Goal: Task Accomplishment & Management: Manage account settings

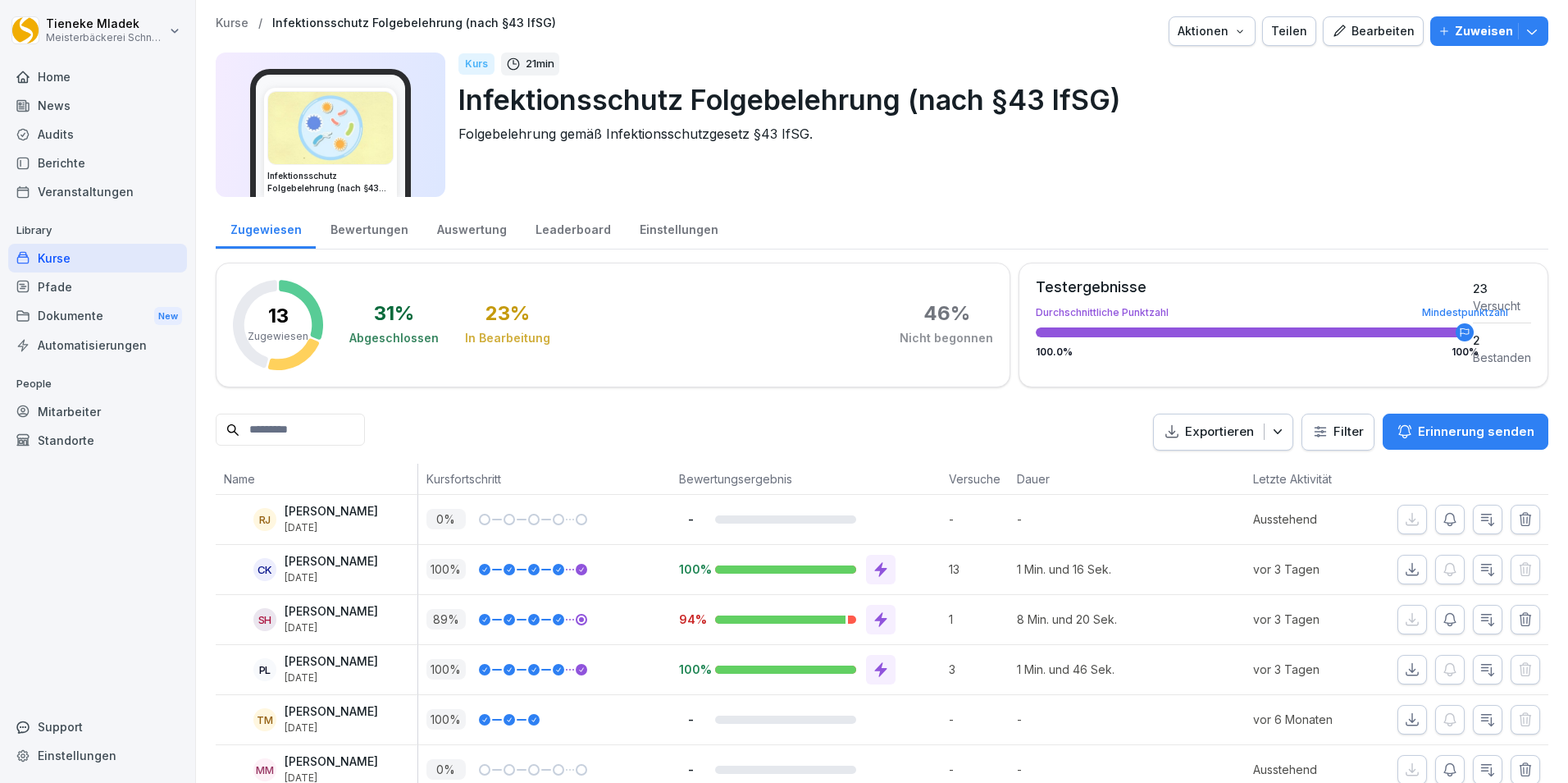
scroll to position [403, 0]
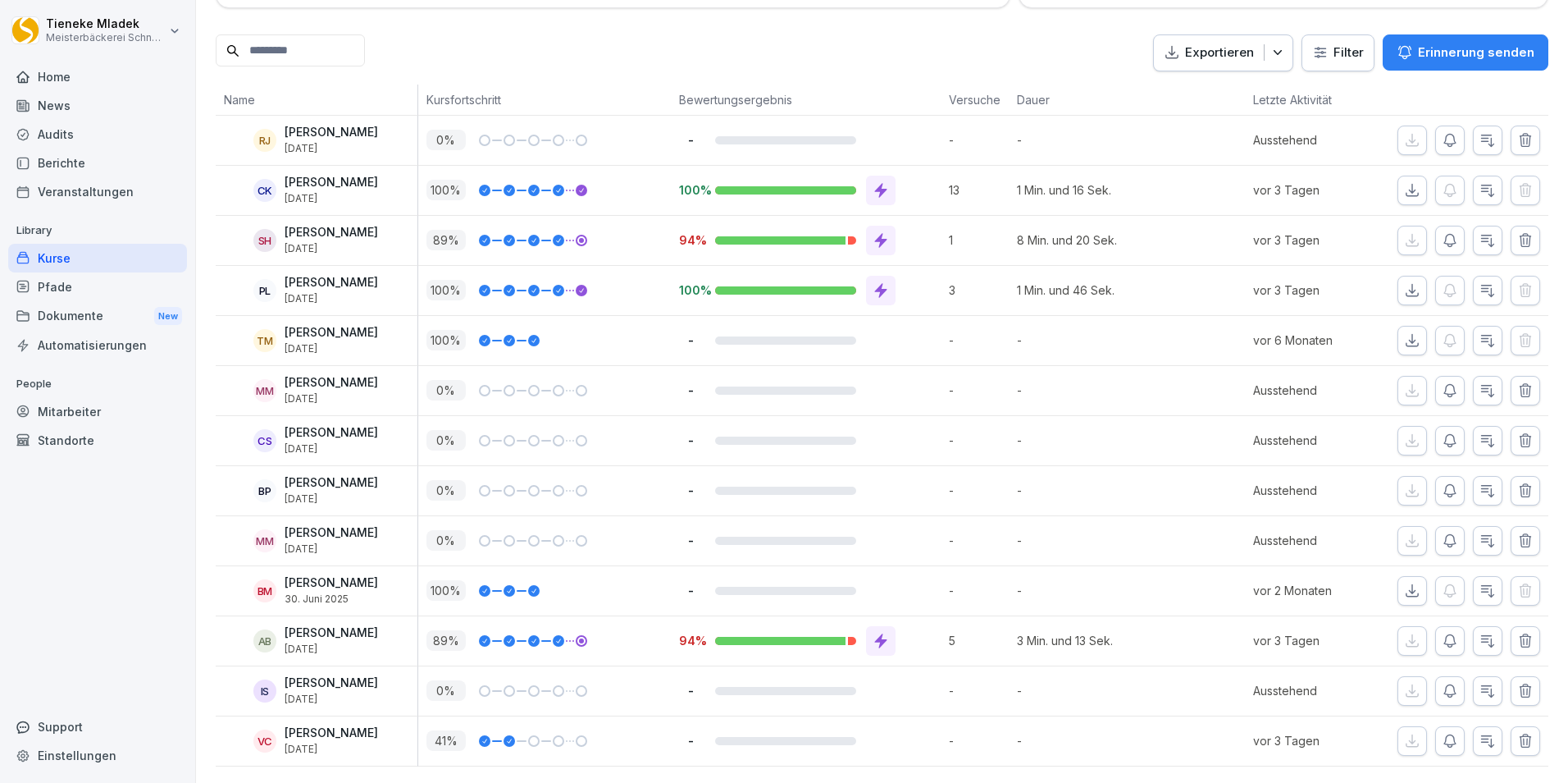
click at [66, 260] on div "Kurse" at bounding box center [97, 258] width 179 height 28
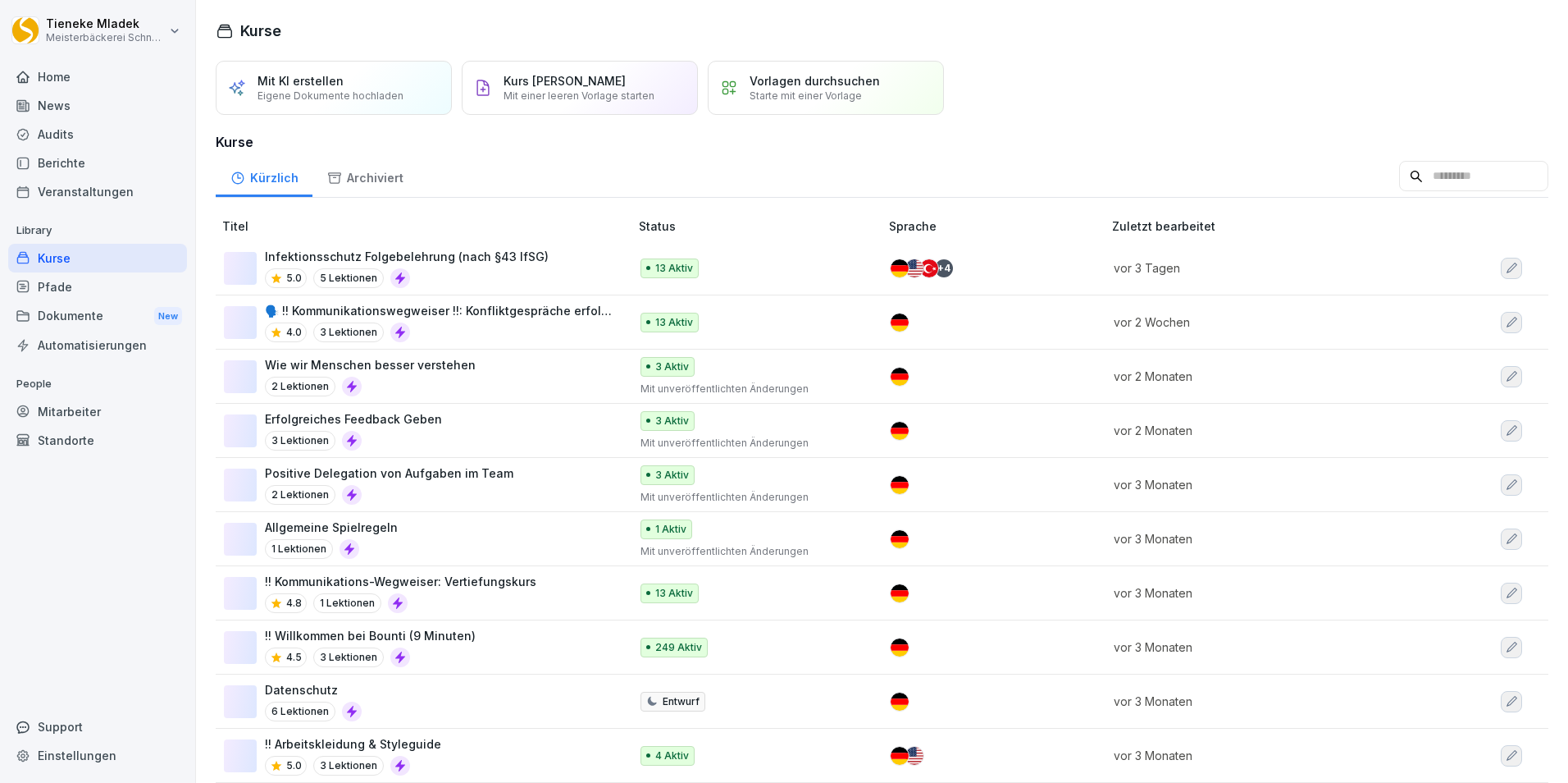
click at [52, 250] on div "Kurse" at bounding box center [97, 258] width 179 height 28
click at [436, 256] on p "Infektionsschutz Folgebelehrung (nach §43 IfSG)" at bounding box center [407, 257] width 284 height 17
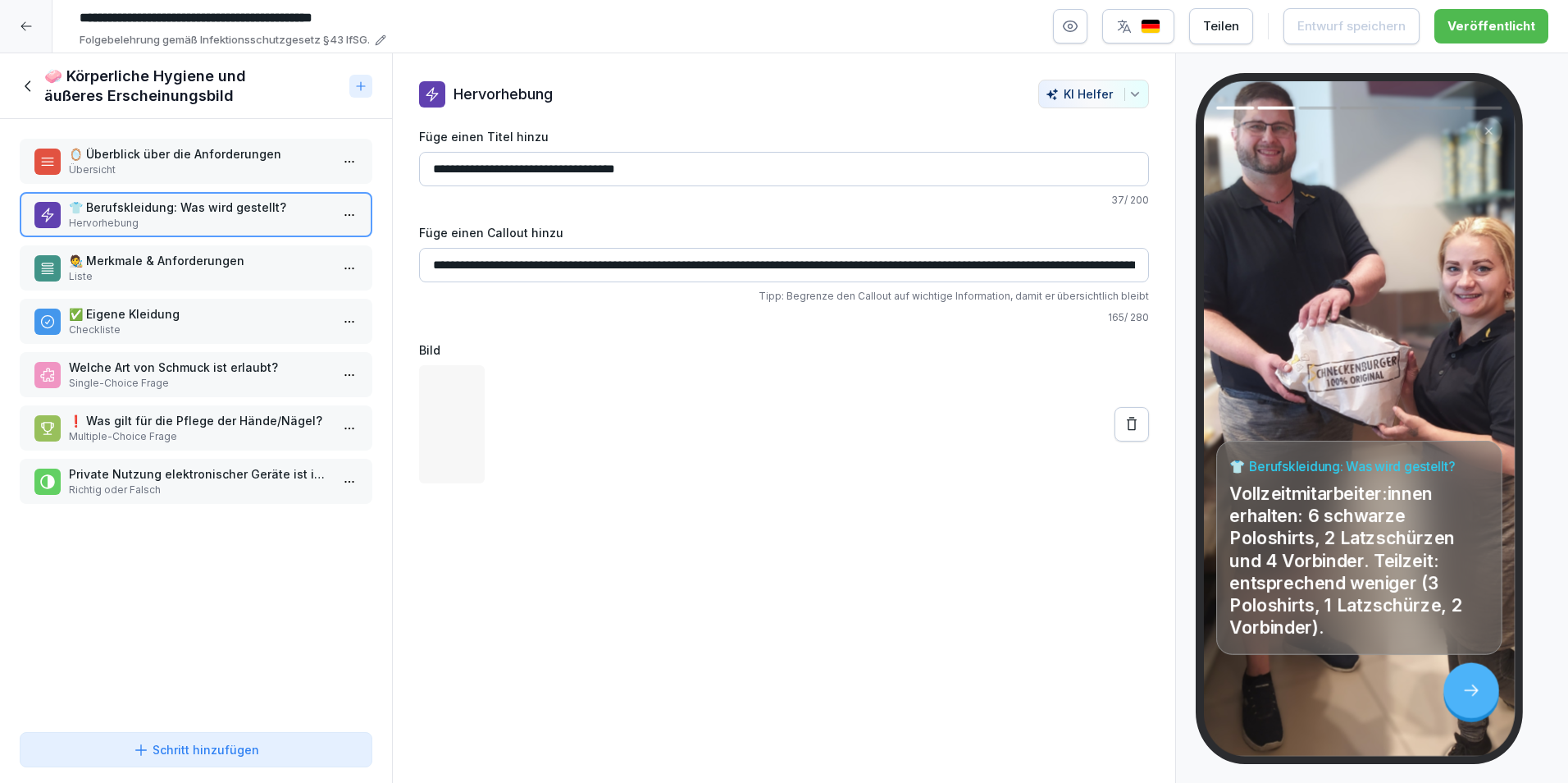
click at [189, 270] on p "Liste" at bounding box center [200, 276] width 261 height 15
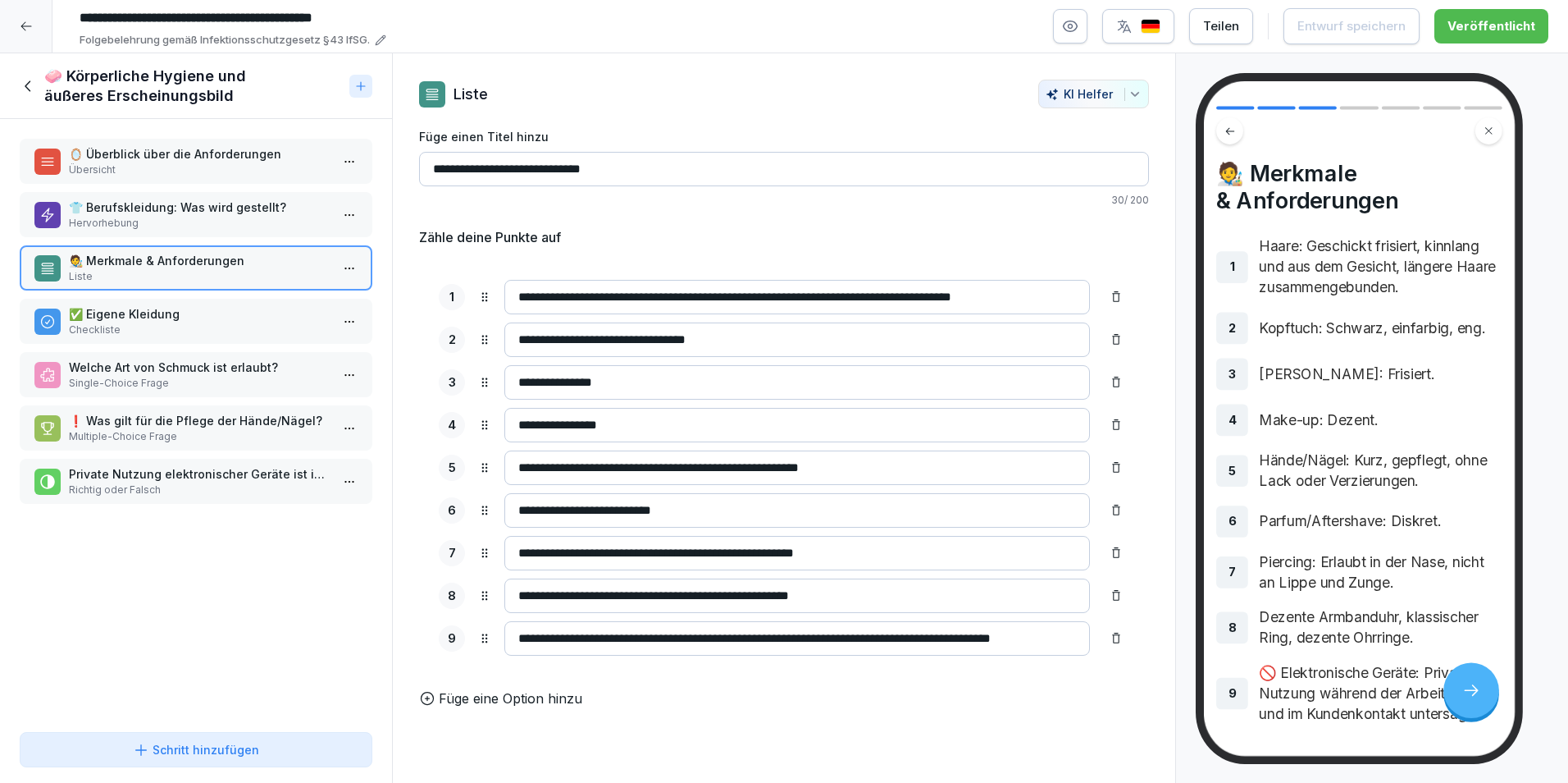
click at [128, 329] on p "Checkliste" at bounding box center [200, 330] width 261 height 15
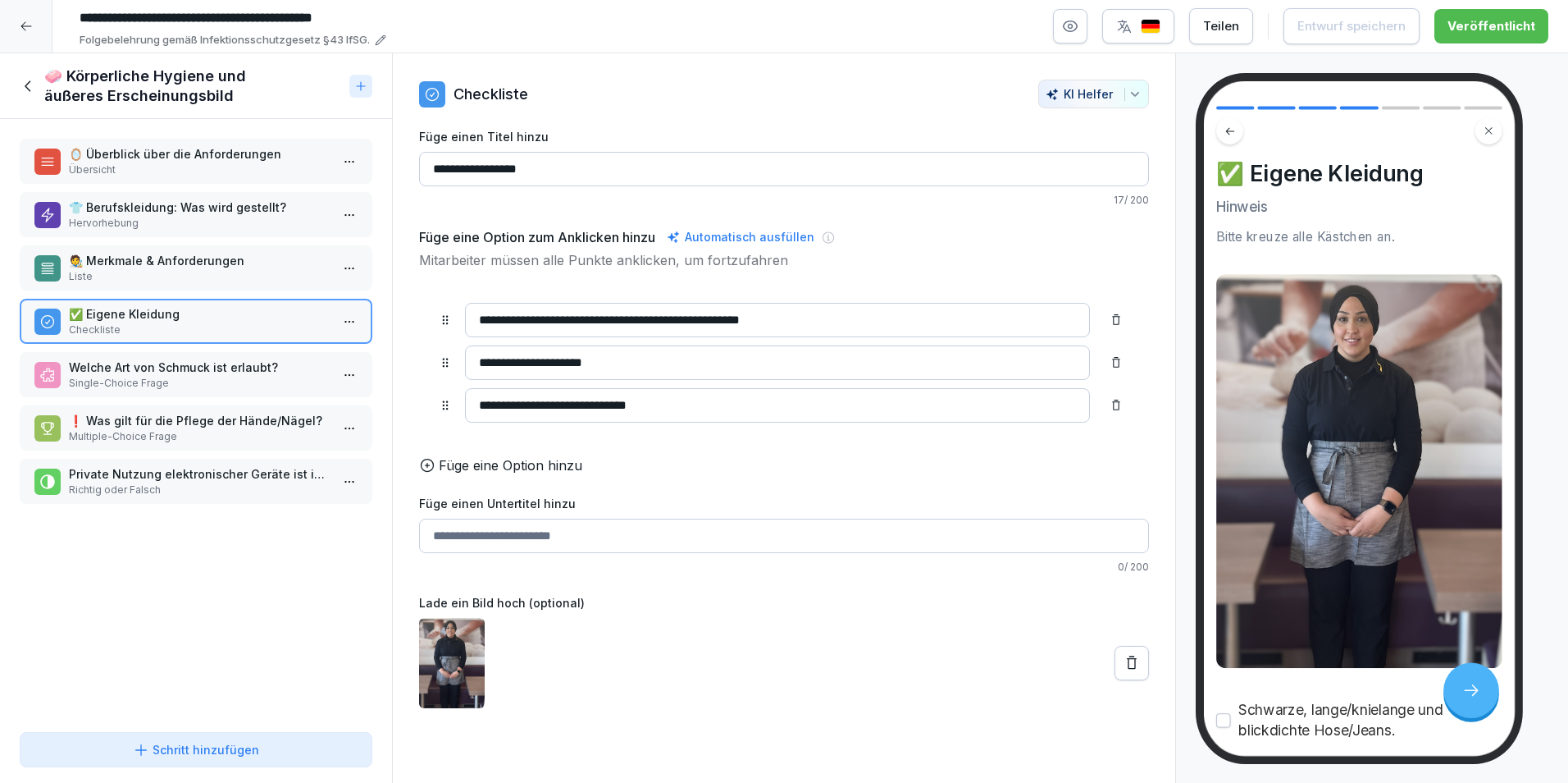
click at [171, 367] on p "Welche Art von Schmuck ist erlaubt?" at bounding box center [200, 367] width 261 height 17
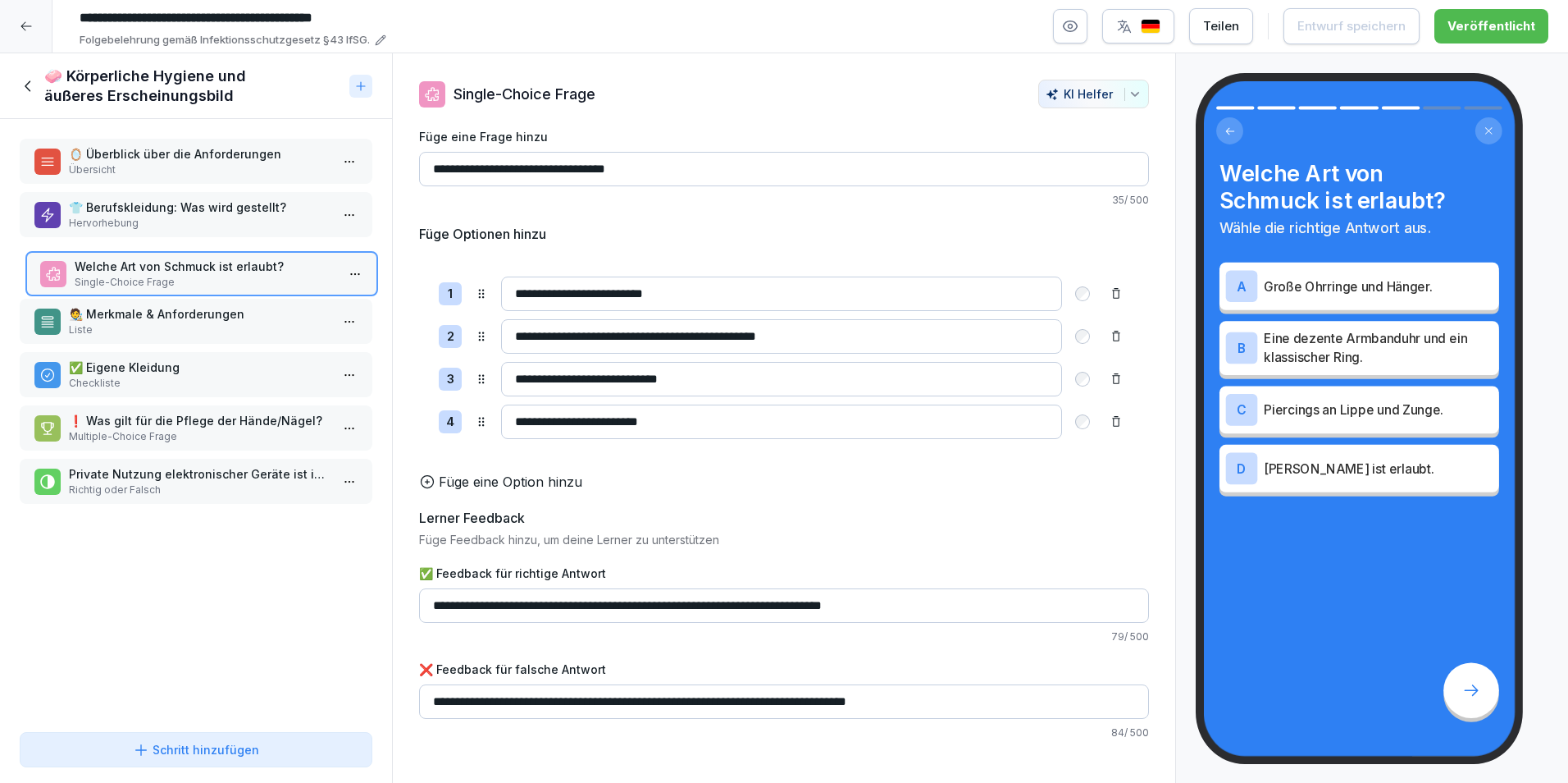
drag, startPoint x: 131, startPoint y: 378, endPoint x: 136, endPoint y: 277, distance: 101.1
click at [136, 277] on p "Single-Choice Frage" at bounding box center [205, 282] width 261 height 15
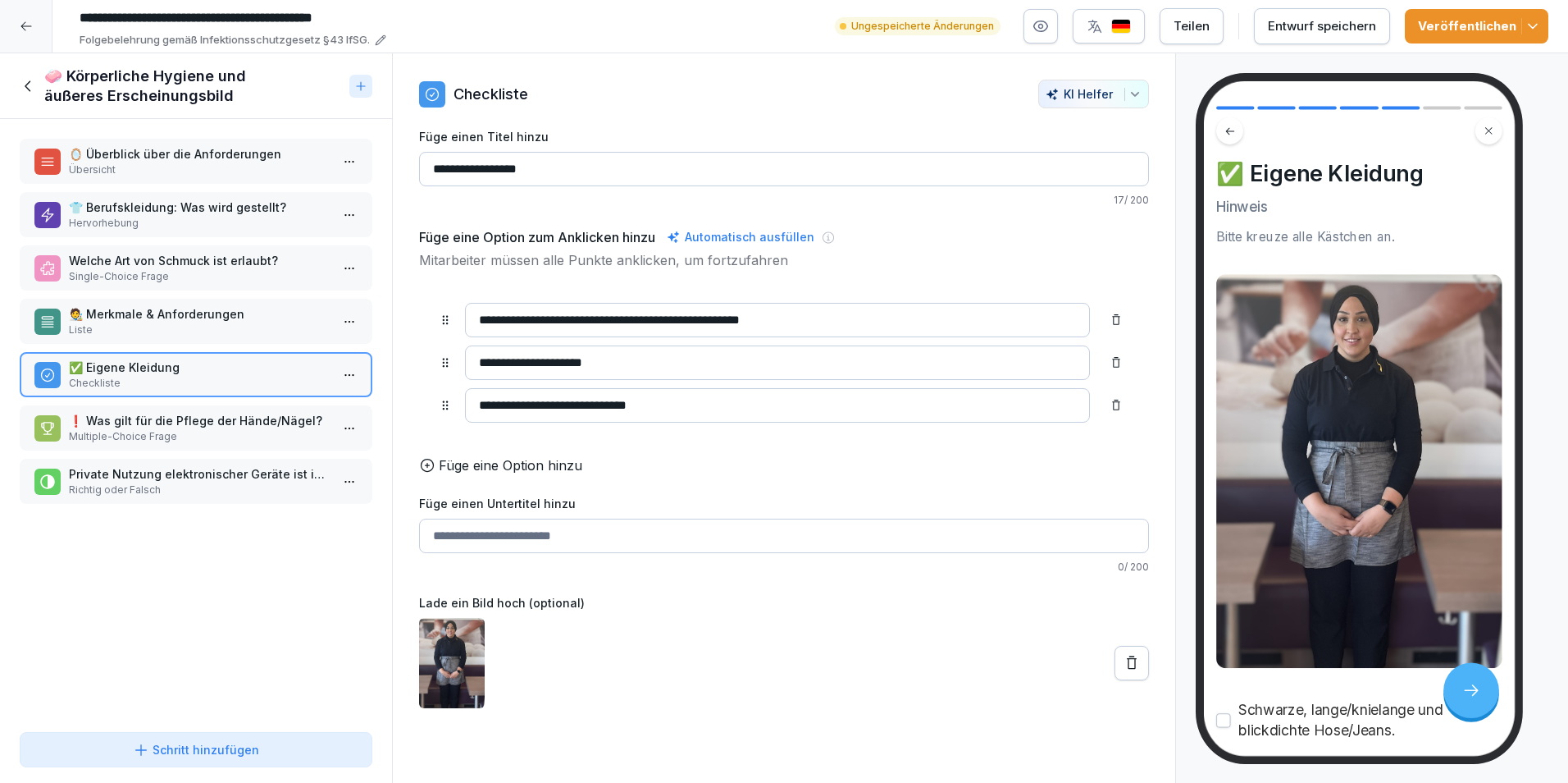
click at [161, 435] on p "Multiple-Choice Frage" at bounding box center [200, 436] width 261 height 15
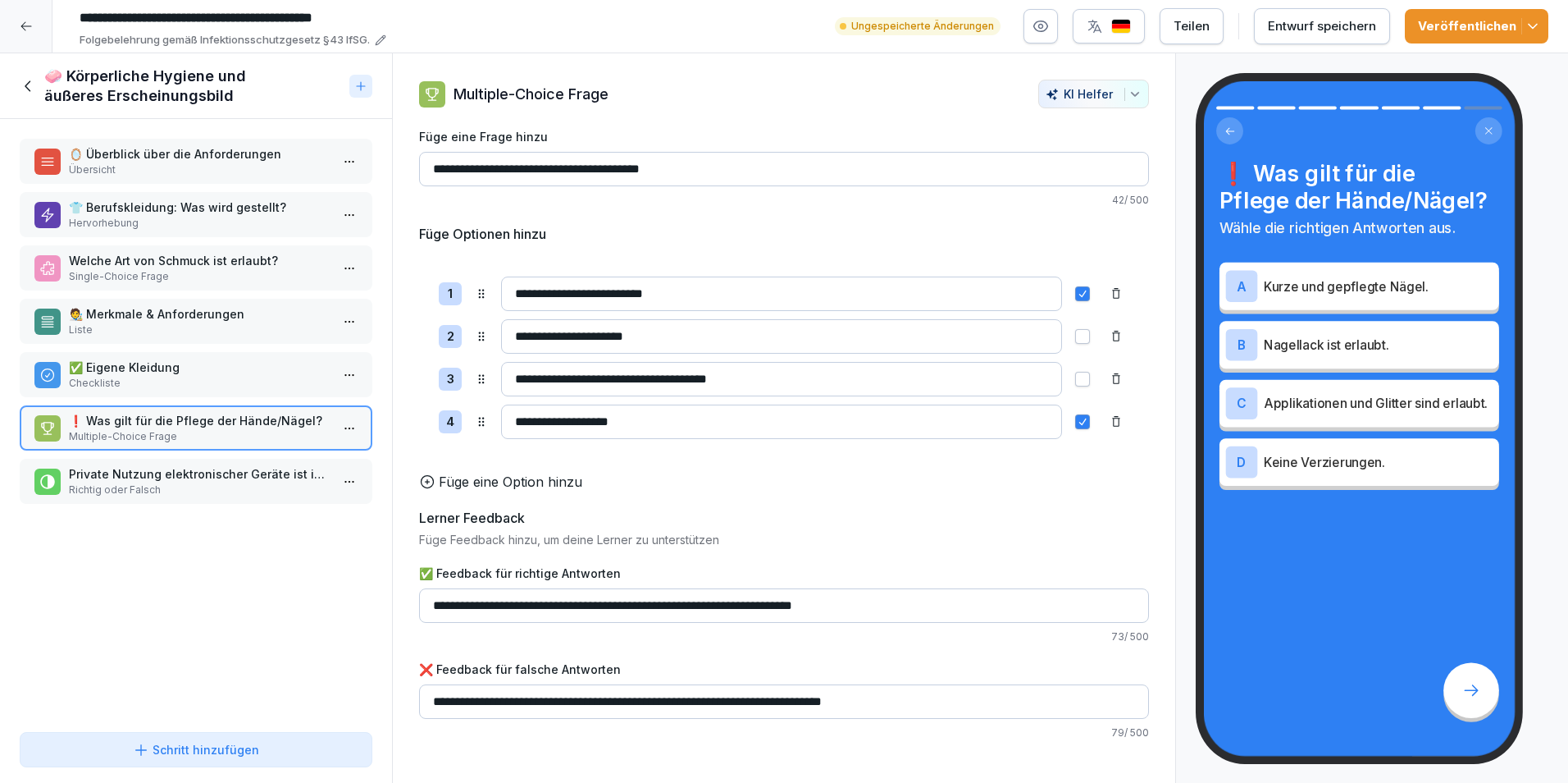
click at [179, 305] on p "🧑‍🎨 Merkmale & Anforderungen" at bounding box center [200, 313] width 261 height 17
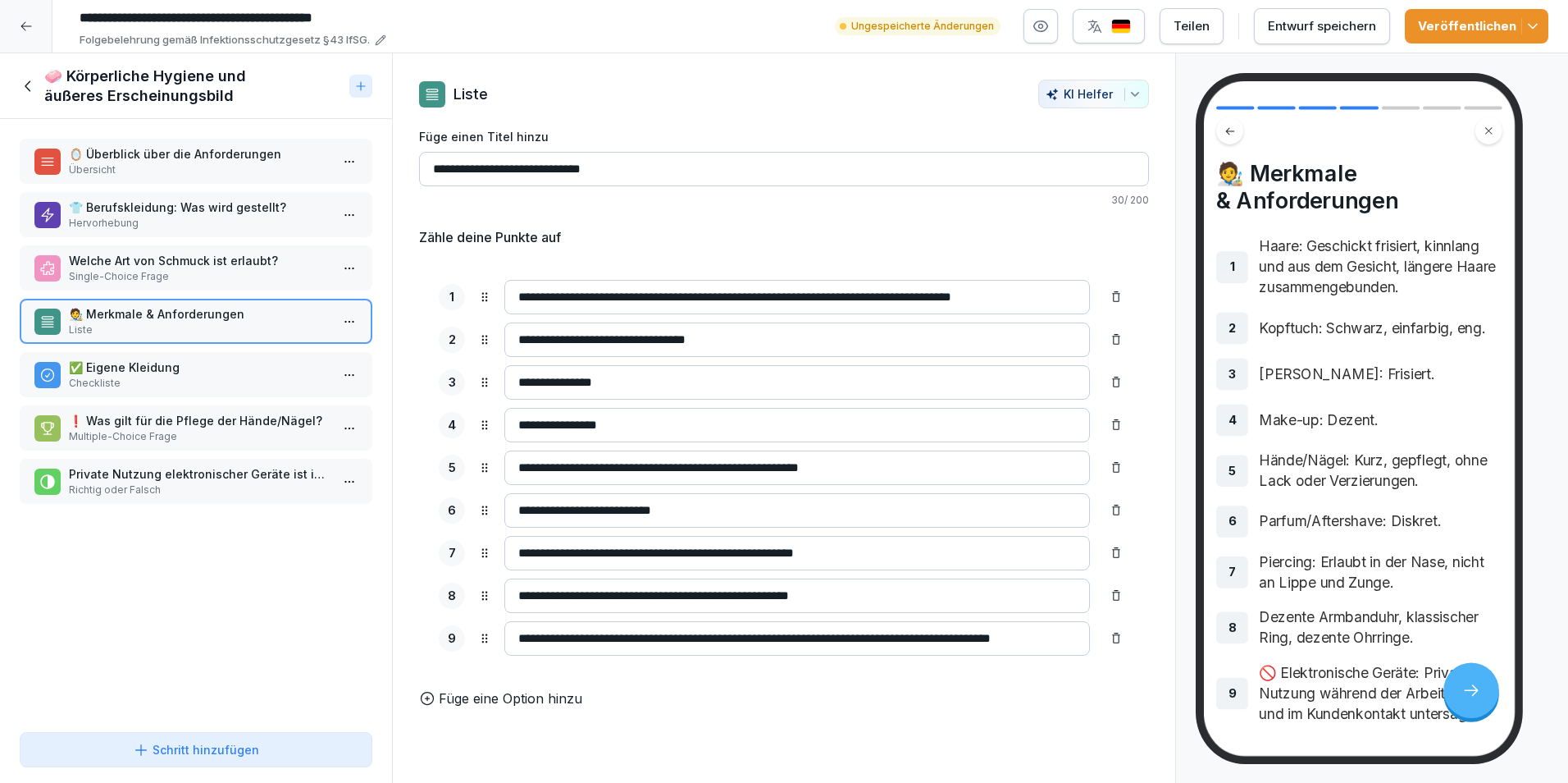
click at [189, 258] on p "Welche Art von Schmuck ist erlaubt?" at bounding box center [200, 260] width 261 height 17
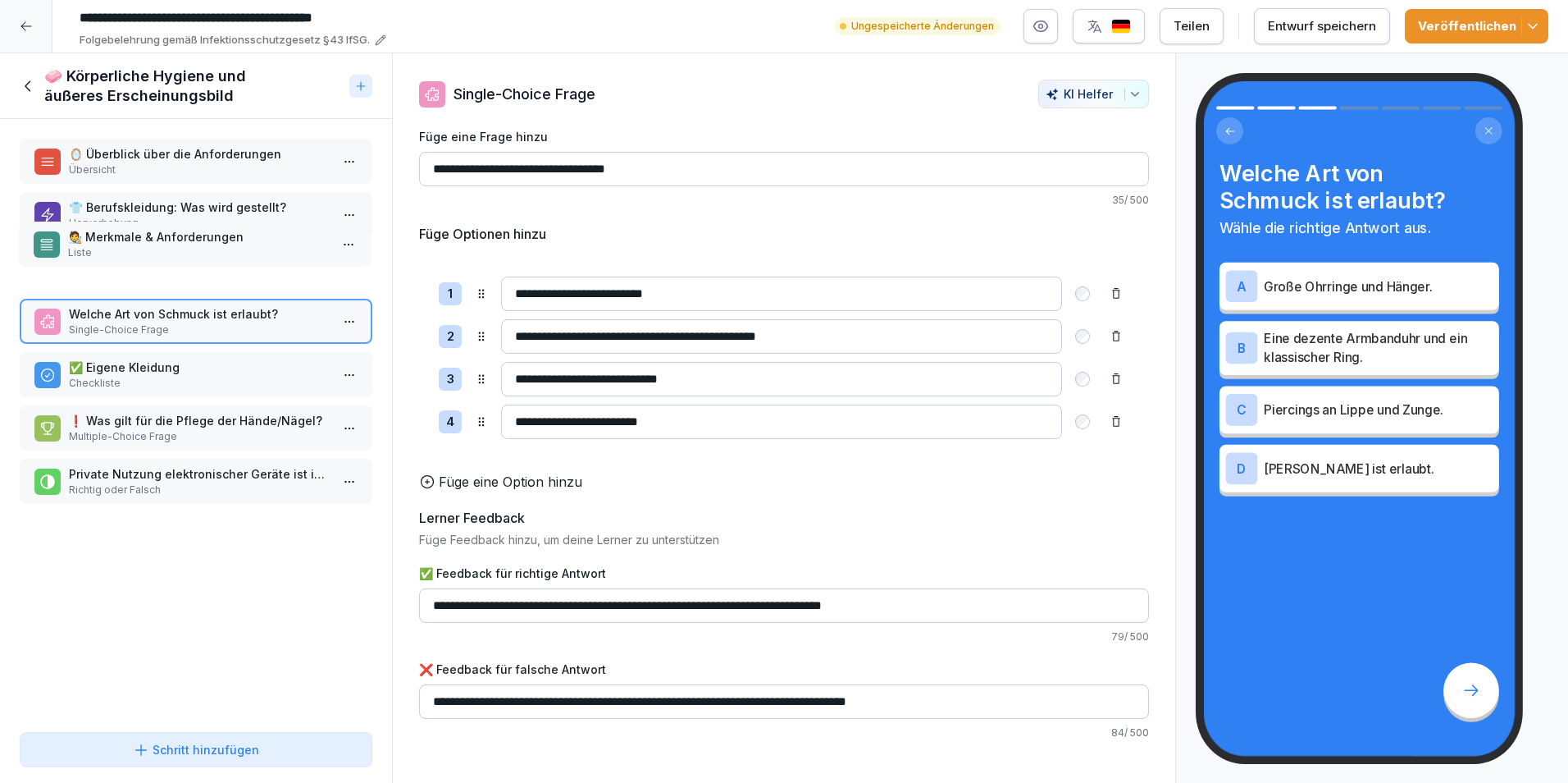
drag, startPoint x: 185, startPoint y: 330, endPoint x: 184, endPoint y: 254, distance: 76.0
click at [184, 254] on p "Liste" at bounding box center [199, 253] width 261 height 15
click at [191, 258] on p "🧑‍🎨 Merkmale & Anforderungen" at bounding box center [200, 260] width 261 height 17
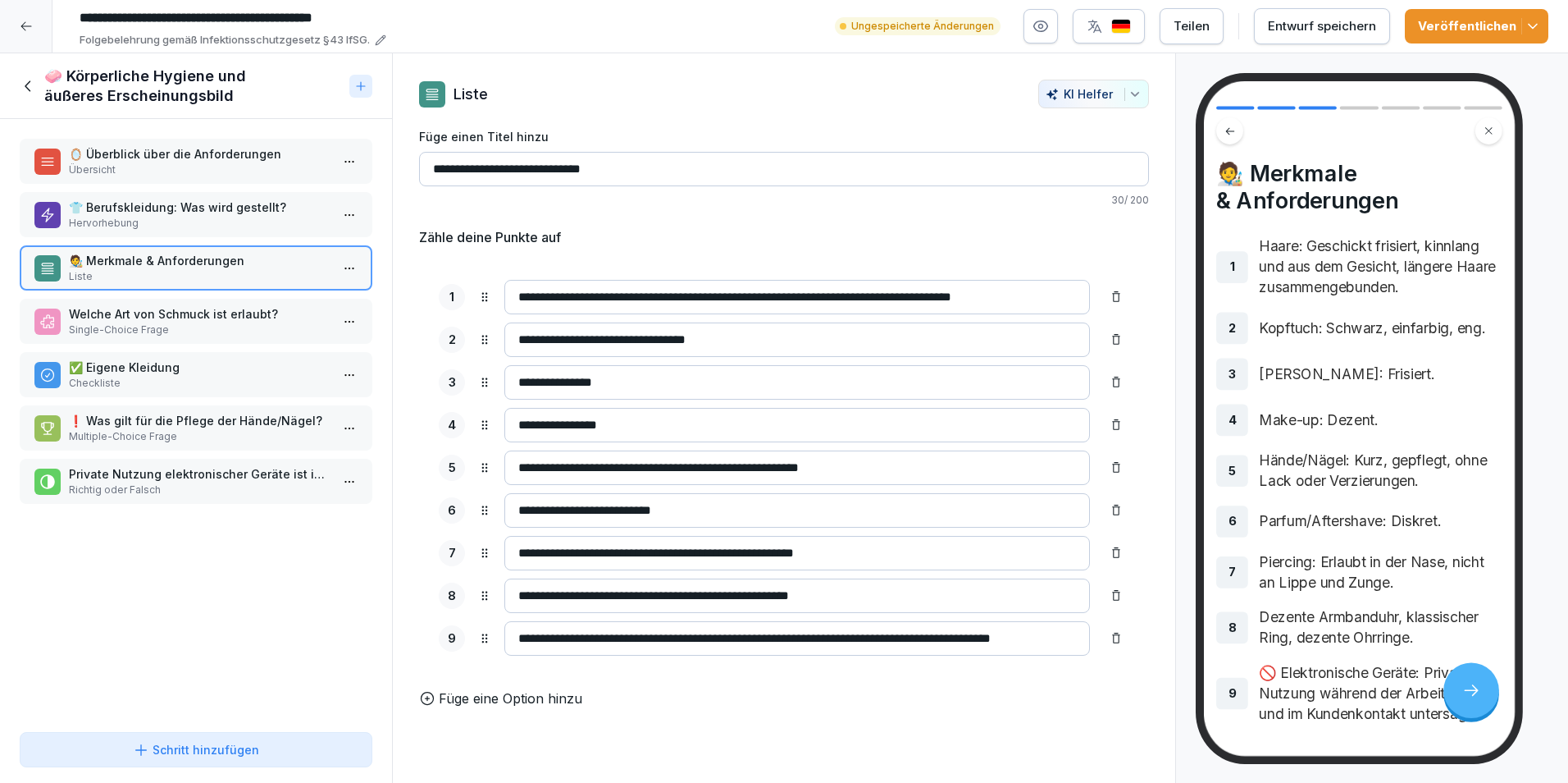
click at [182, 430] on p "Multiple-Choice Frage" at bounding box center [200, 436] width 261 height 15
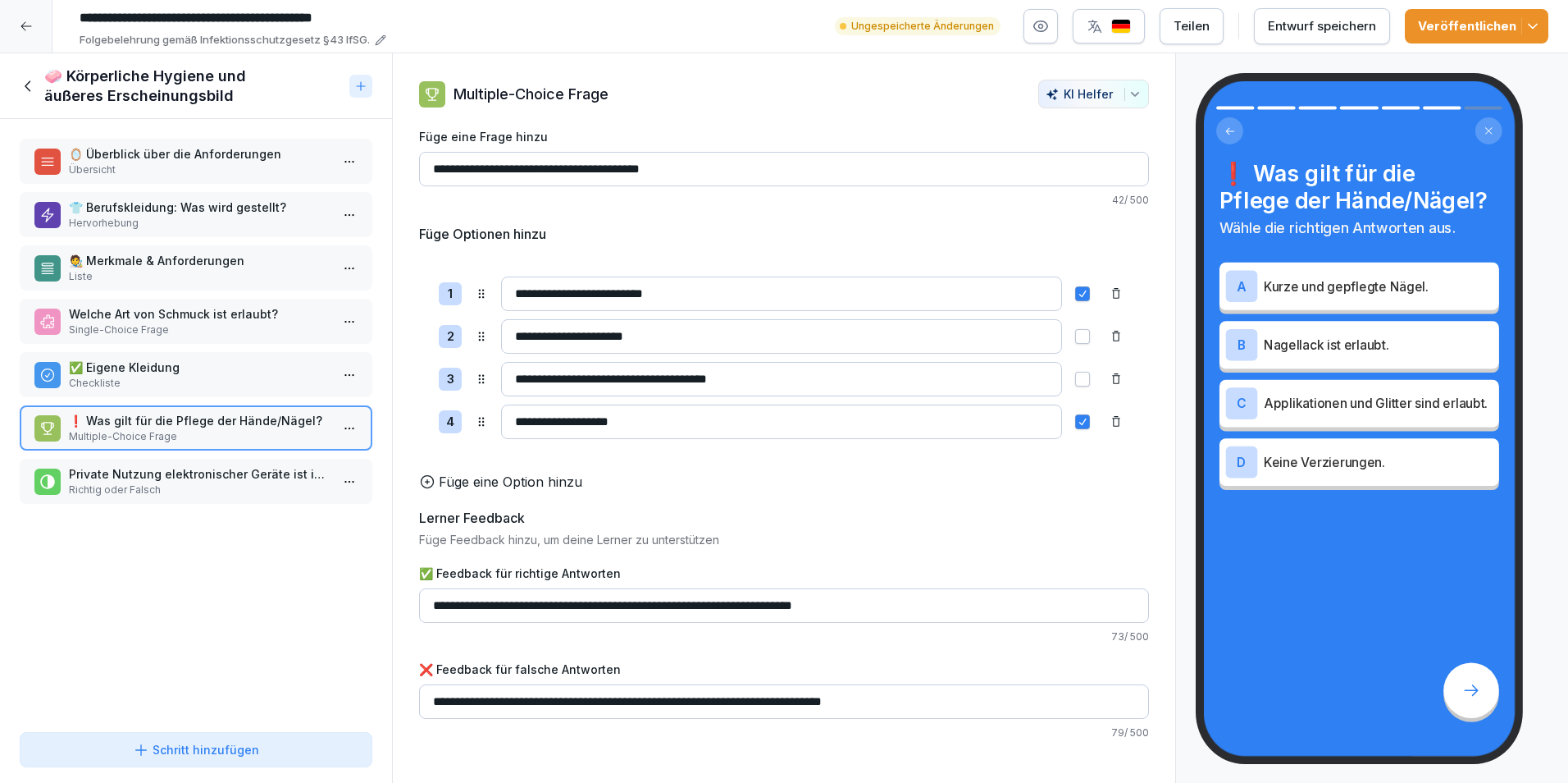
click at [177, 490] on p "Richtig oder Falsch" at bounding box center [200, 489] width 261 height 15
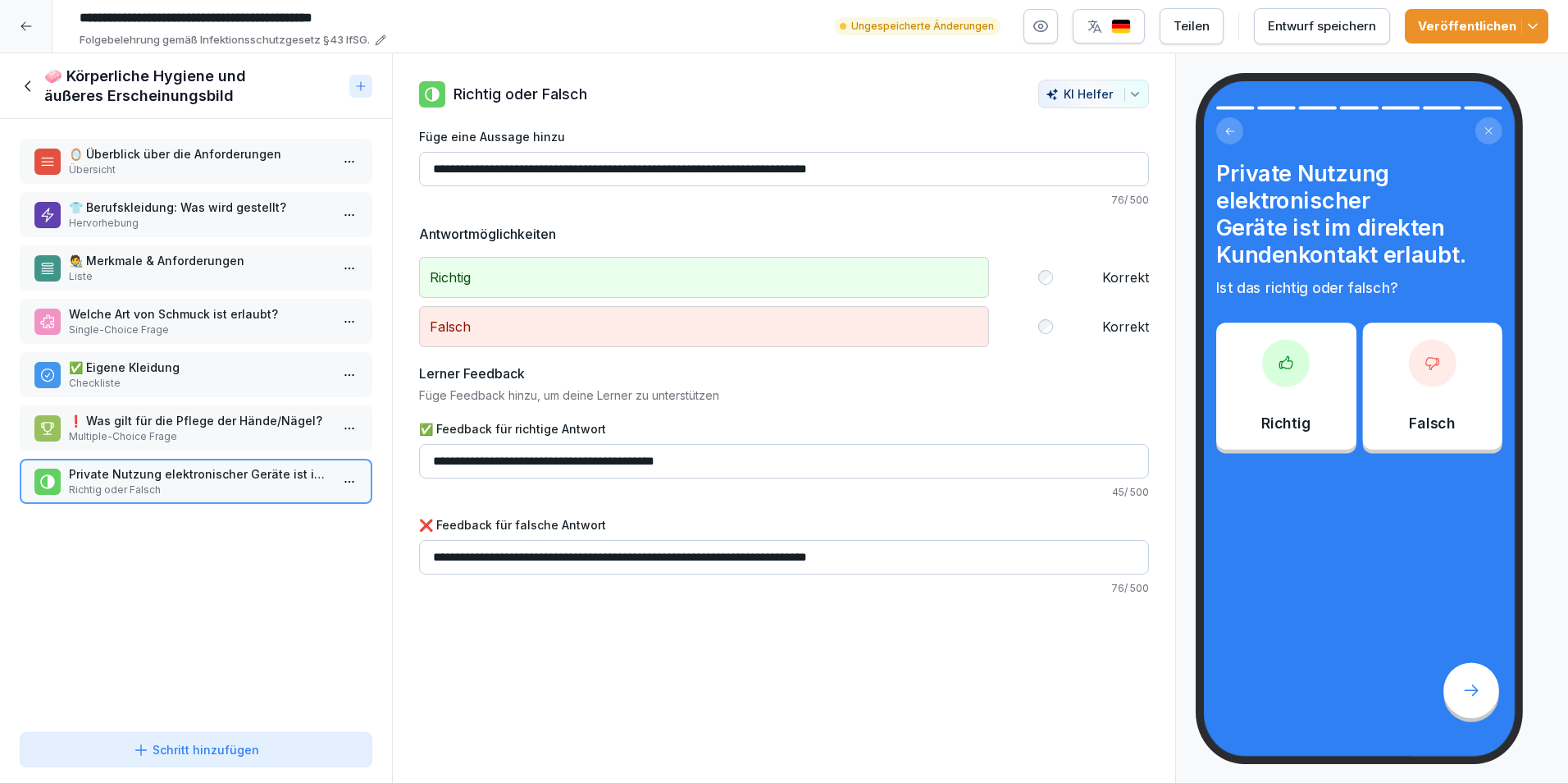
click at [24, 80] on icon at bounding box center [28, 85] width 18 height 18
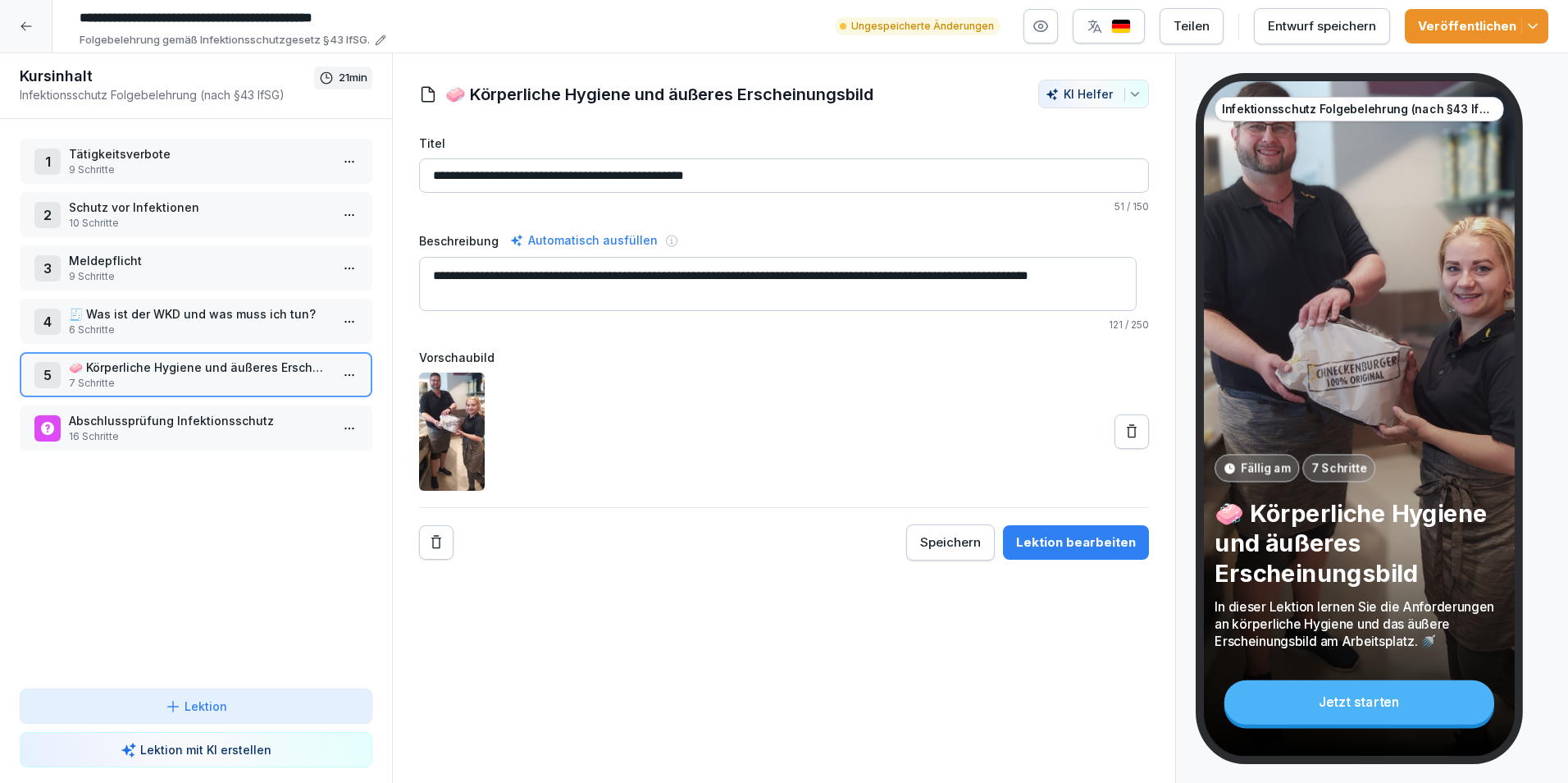
click at [32, 27] on icon at bounding box center [26, 27] width 13 height 13
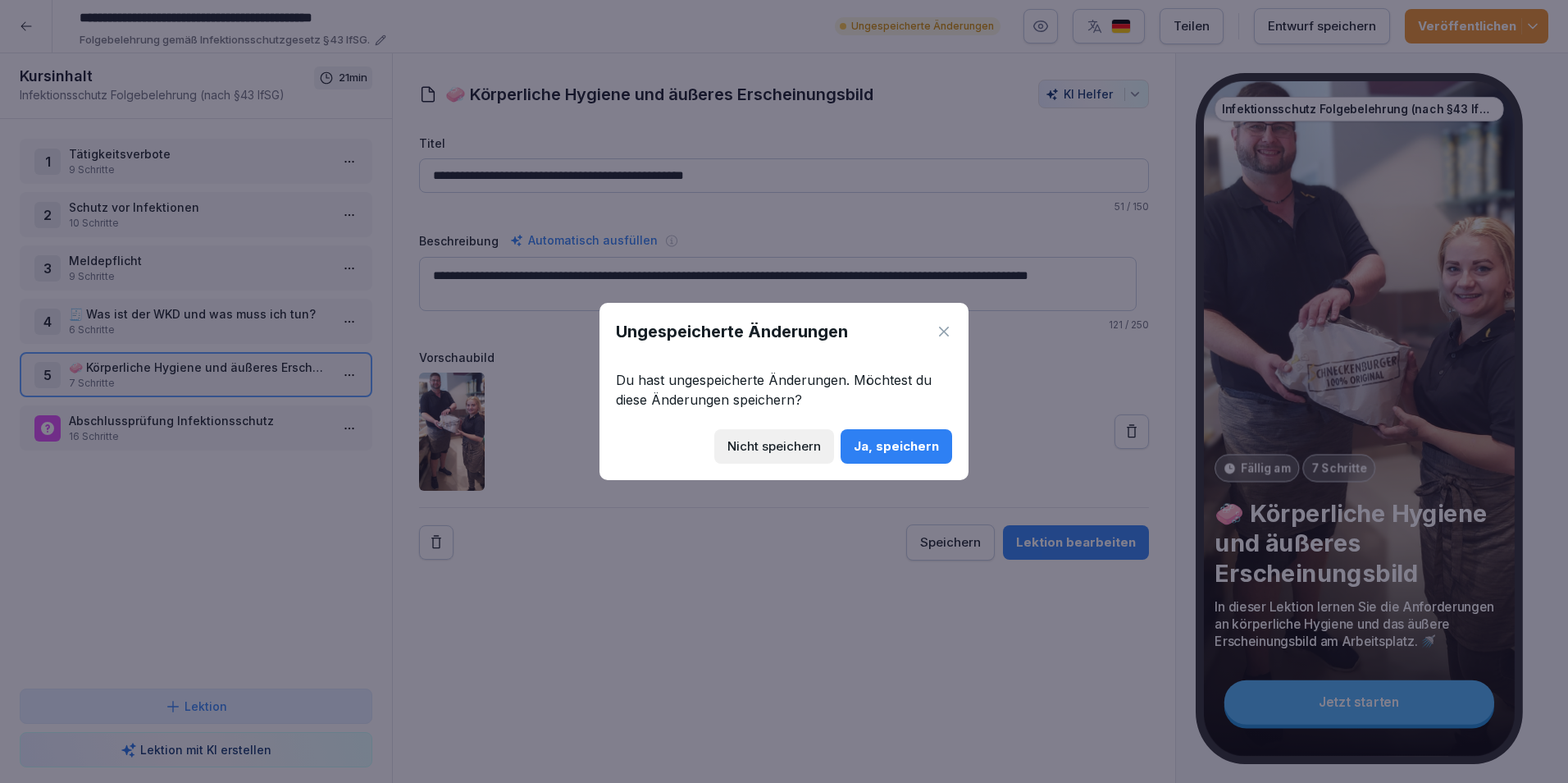
click at [893, 448] on div "Ja, speichern" at bounding box center [896, 446] width 85 height 18
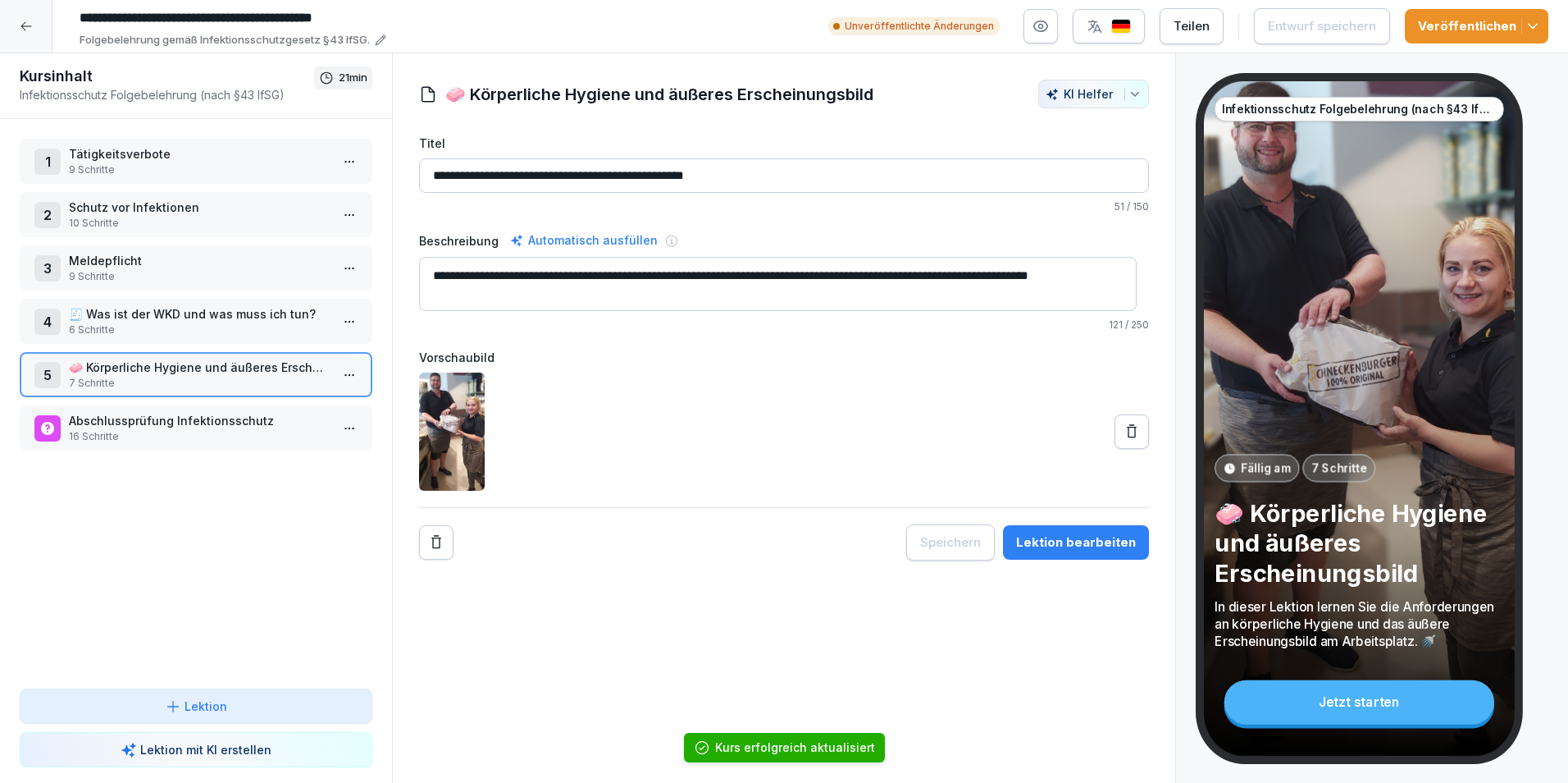
click at [22, 27] on icon at bounding box center [26, 27] width 13 height 13
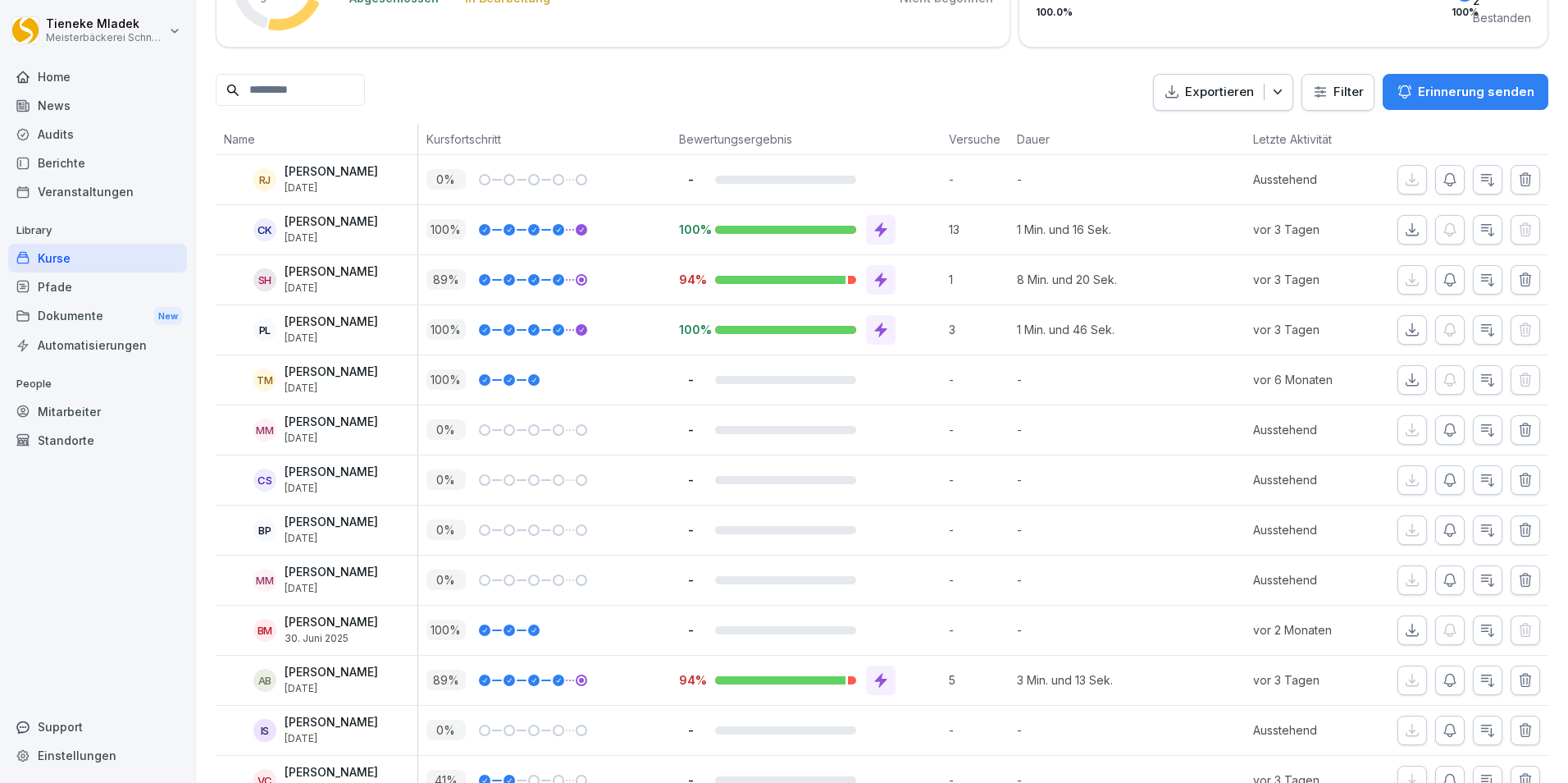
scroll to position [403, 0]
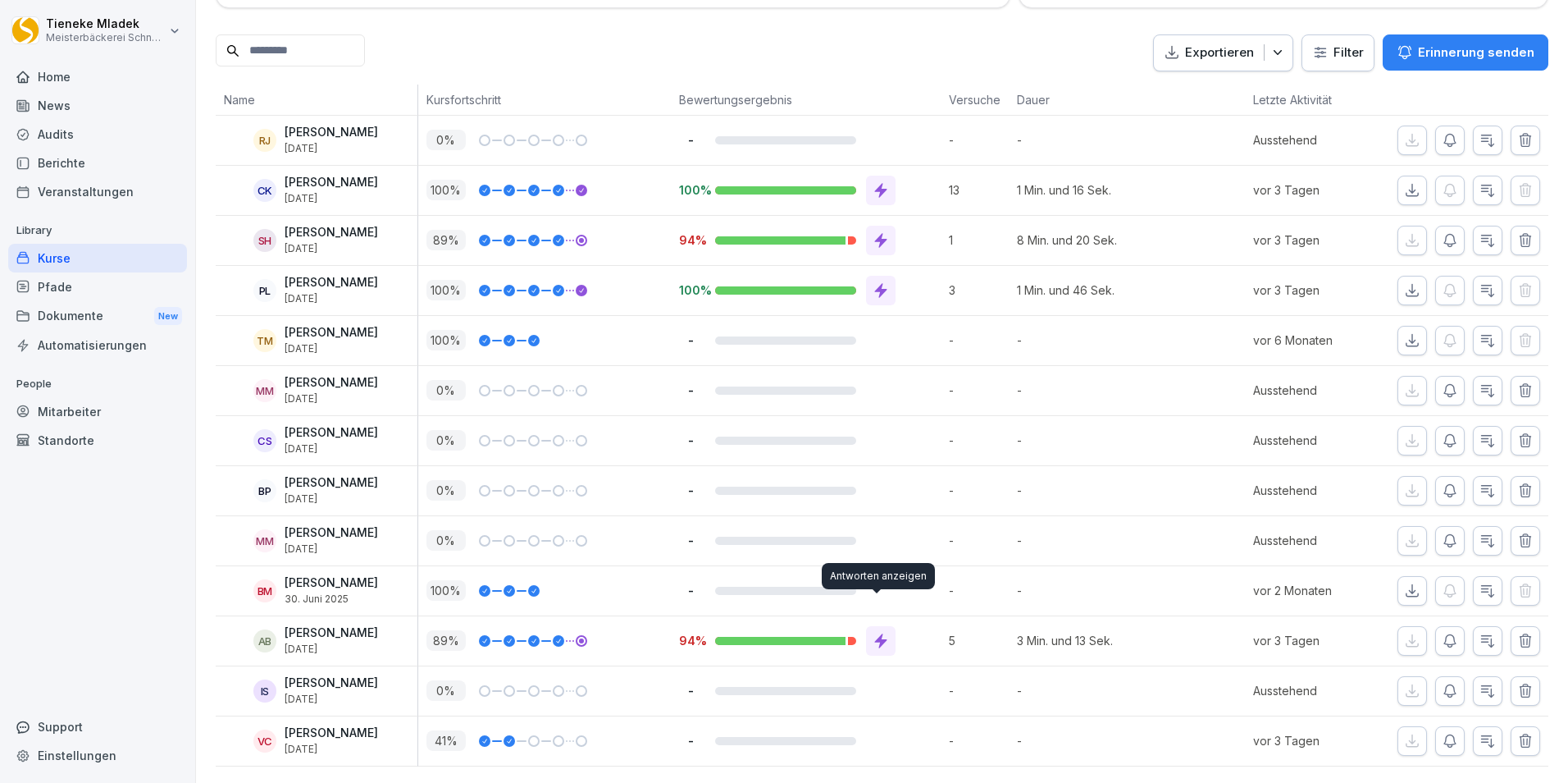
click at [872, 632] on icon at bounding box center [880, 640] width 16 height 16
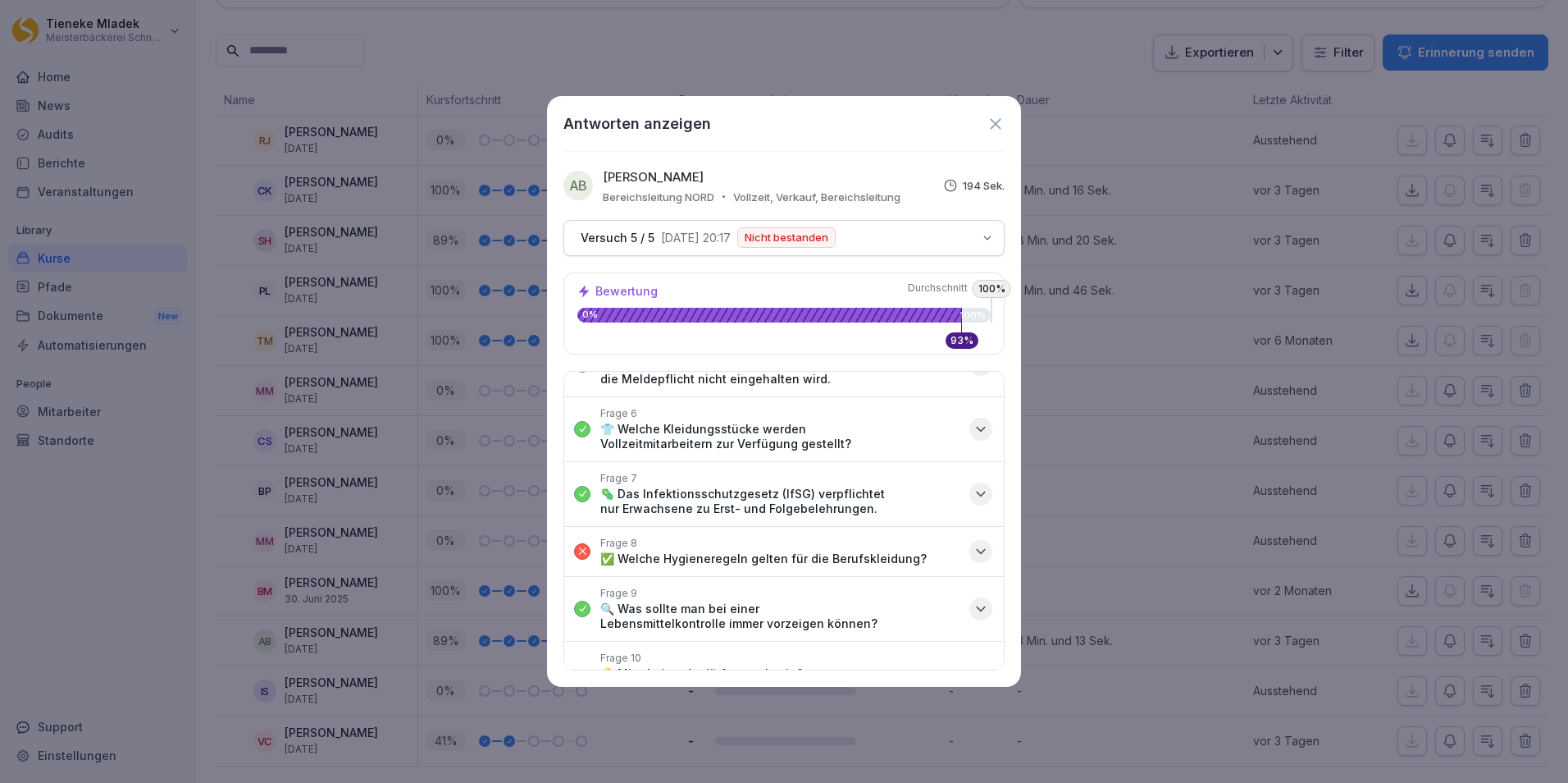
scroll to position [246, 0]
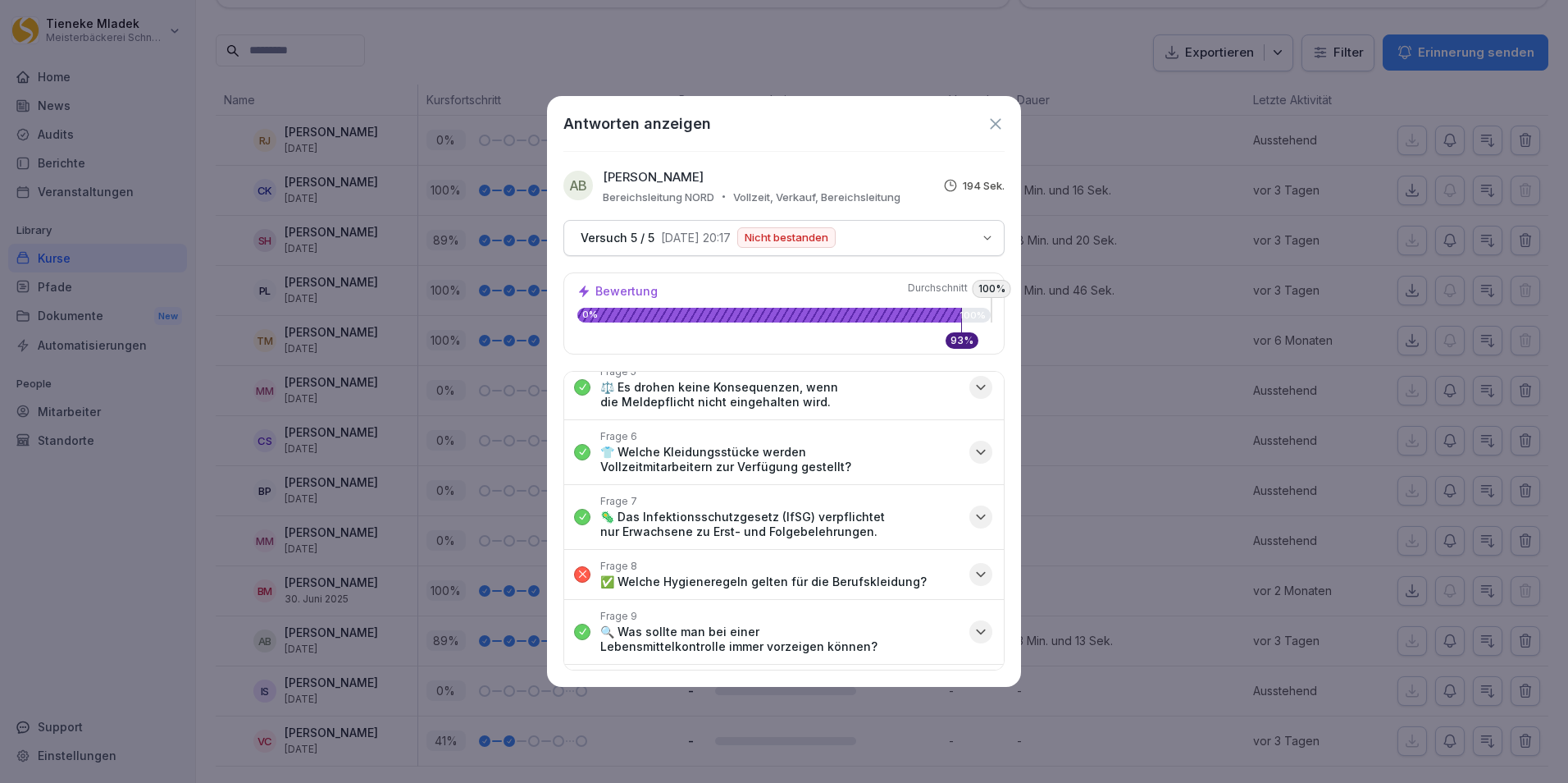
click at [973, 578] on icon "button" at bounding box center [980, 574] width 16 height 16
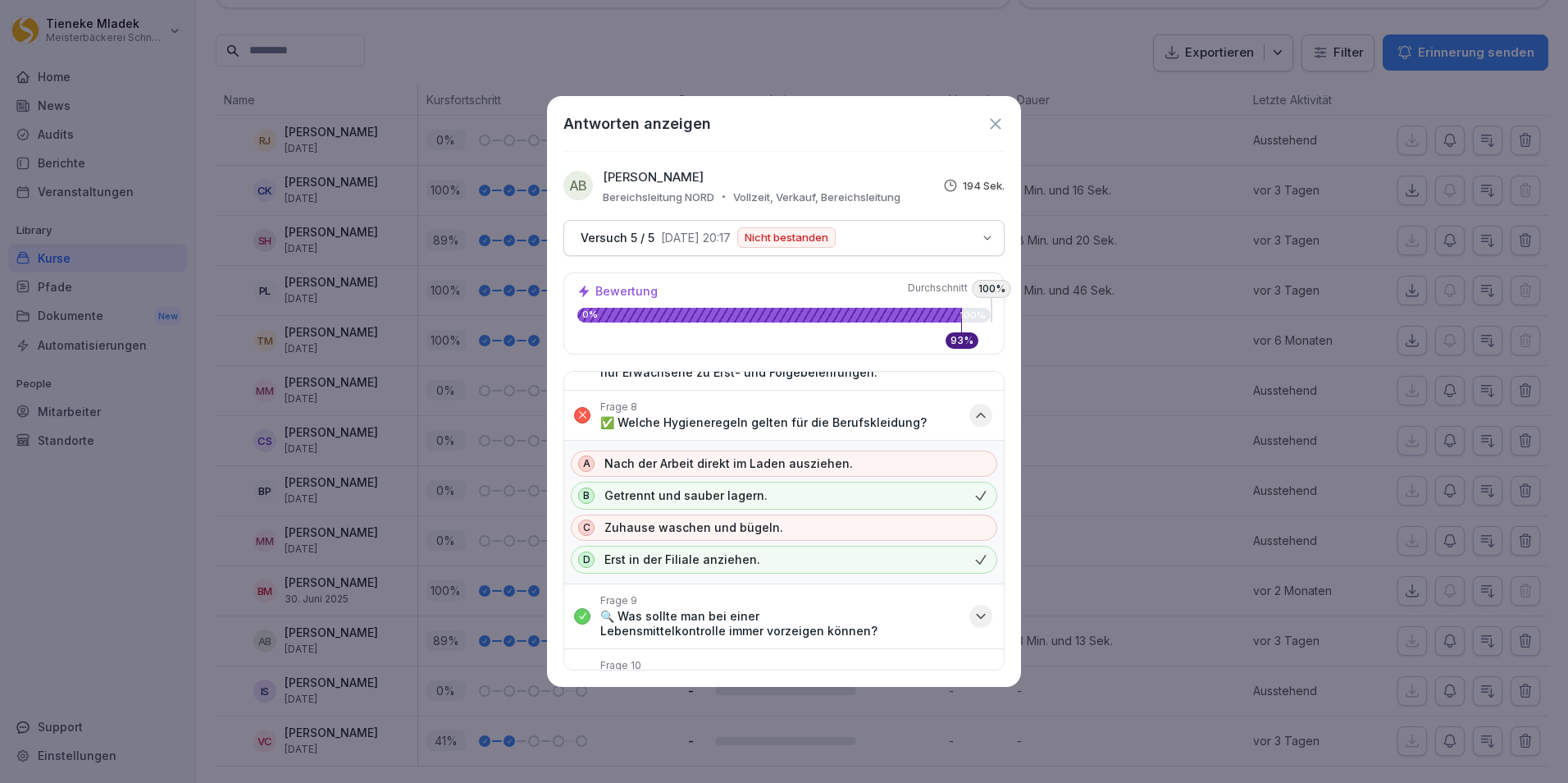
scroll to position [410, 0]
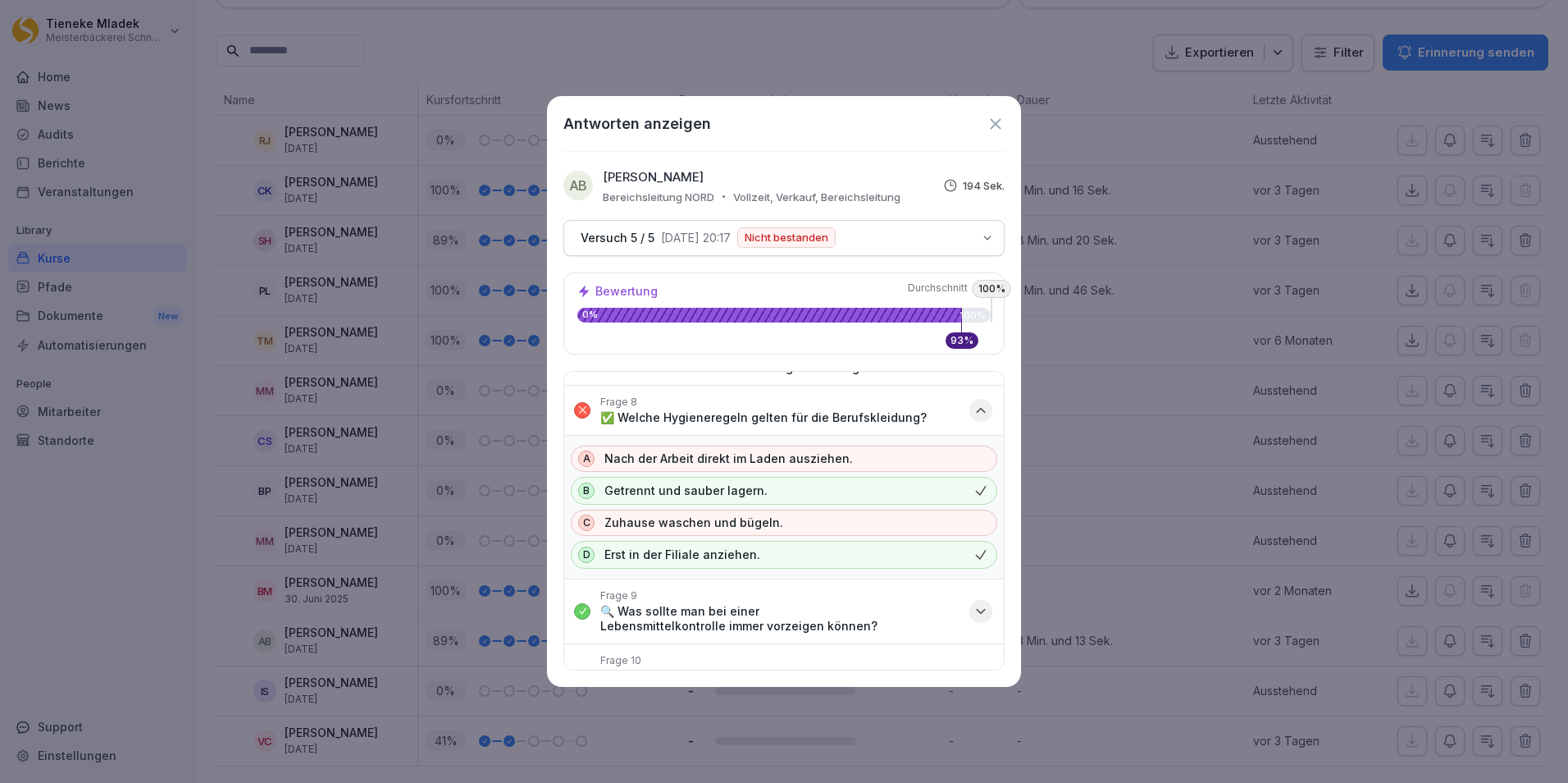
click at [995, 126] on icon at bounding box center [995, 123] width 18 height 18
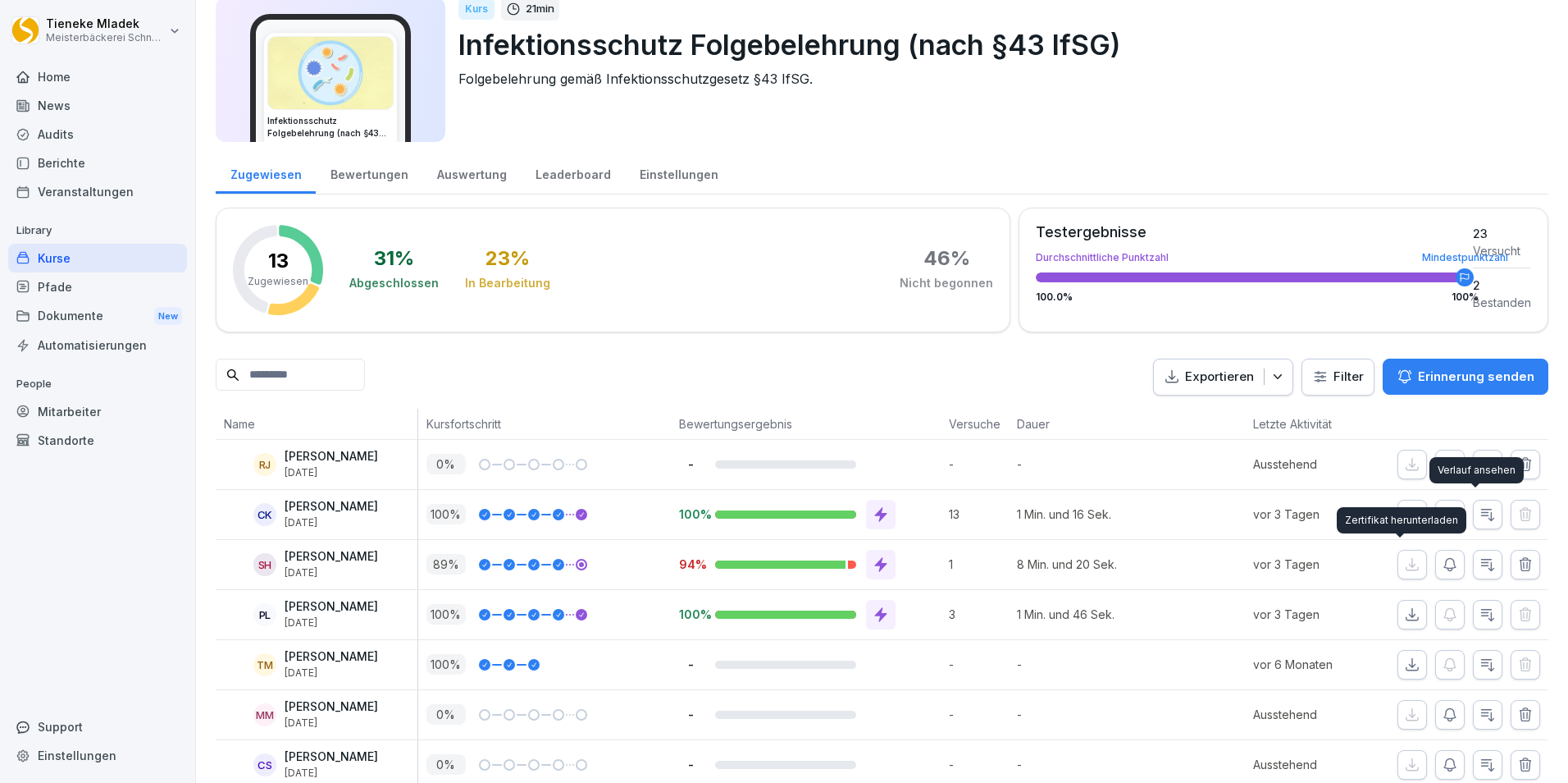
scroll to position [0, 0]
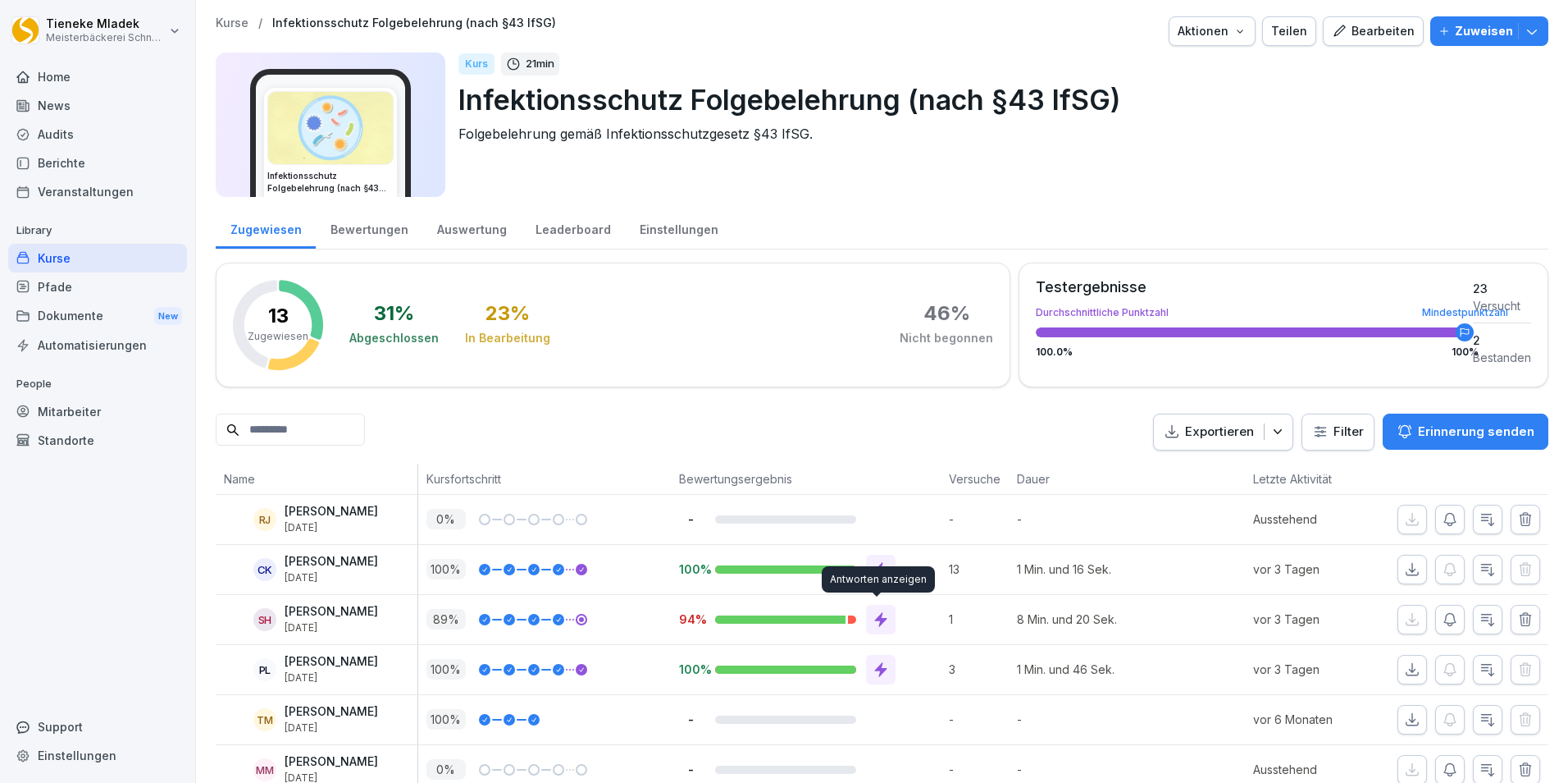
click at [875, 627] on icon at bounding box center [880, 618] width 16 height 16
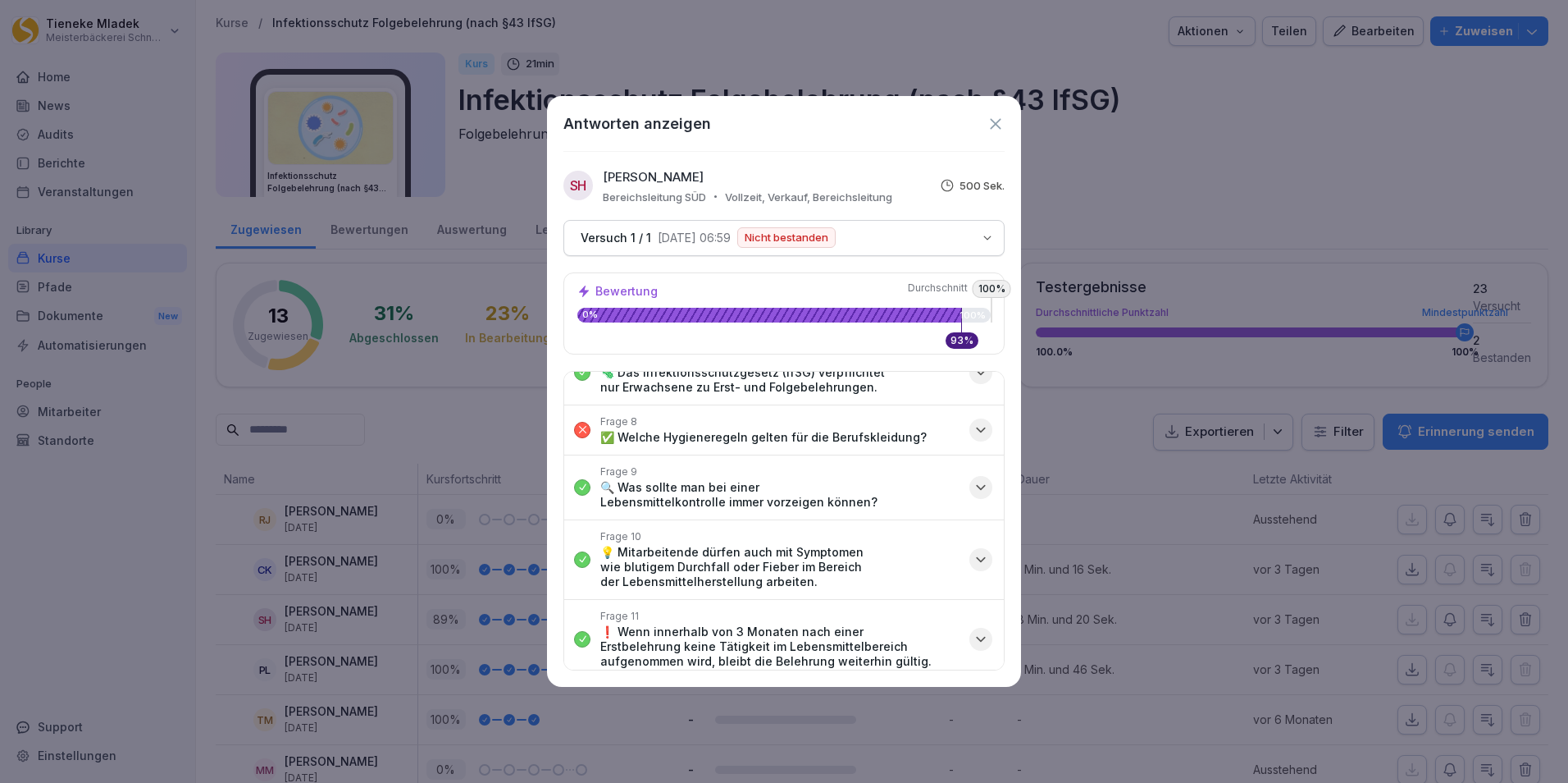
scroll to position [329, 0]
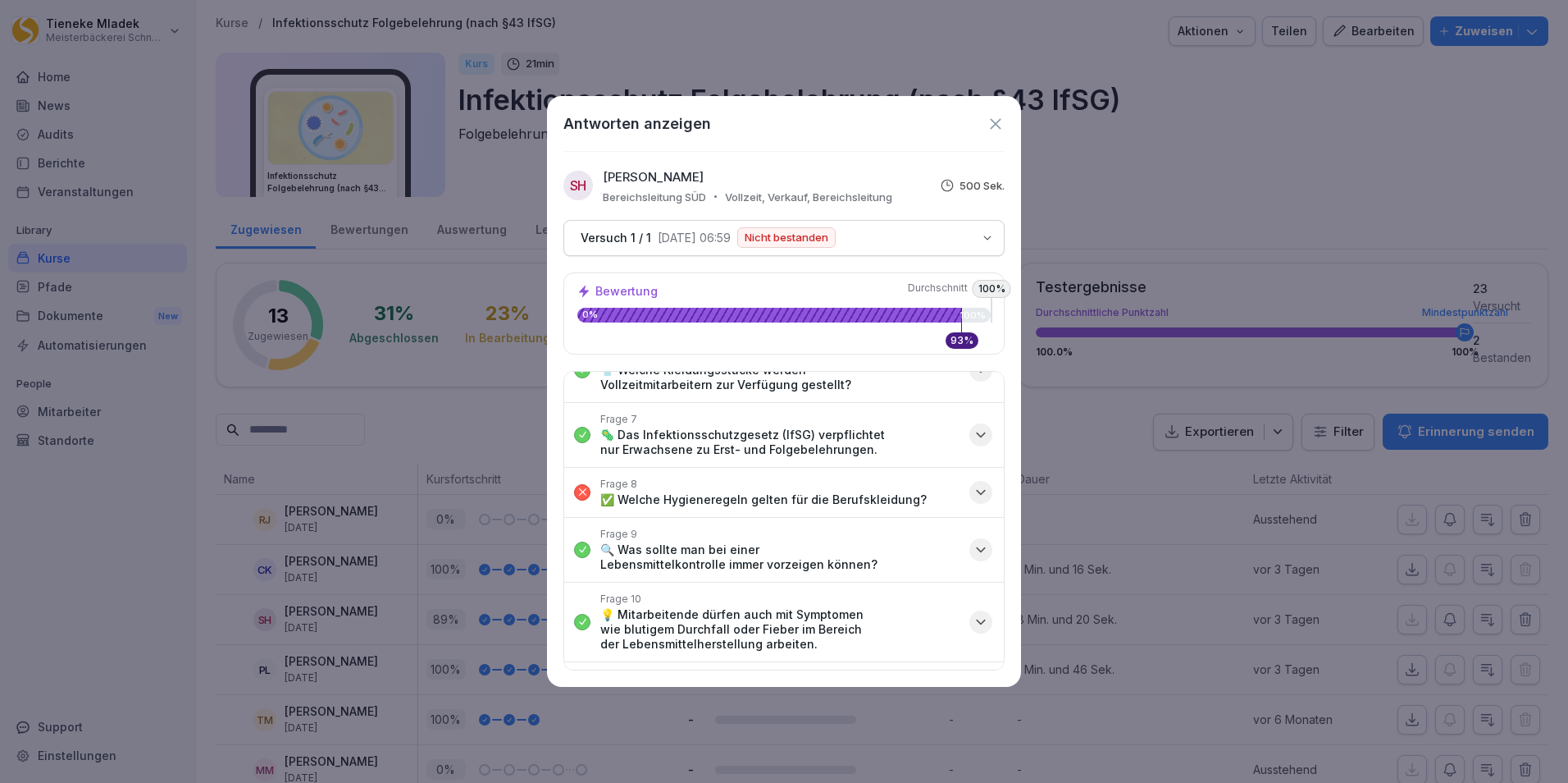
click at [973, 493] on icon "button" at bounding box center [980, 491] width 16 height 16
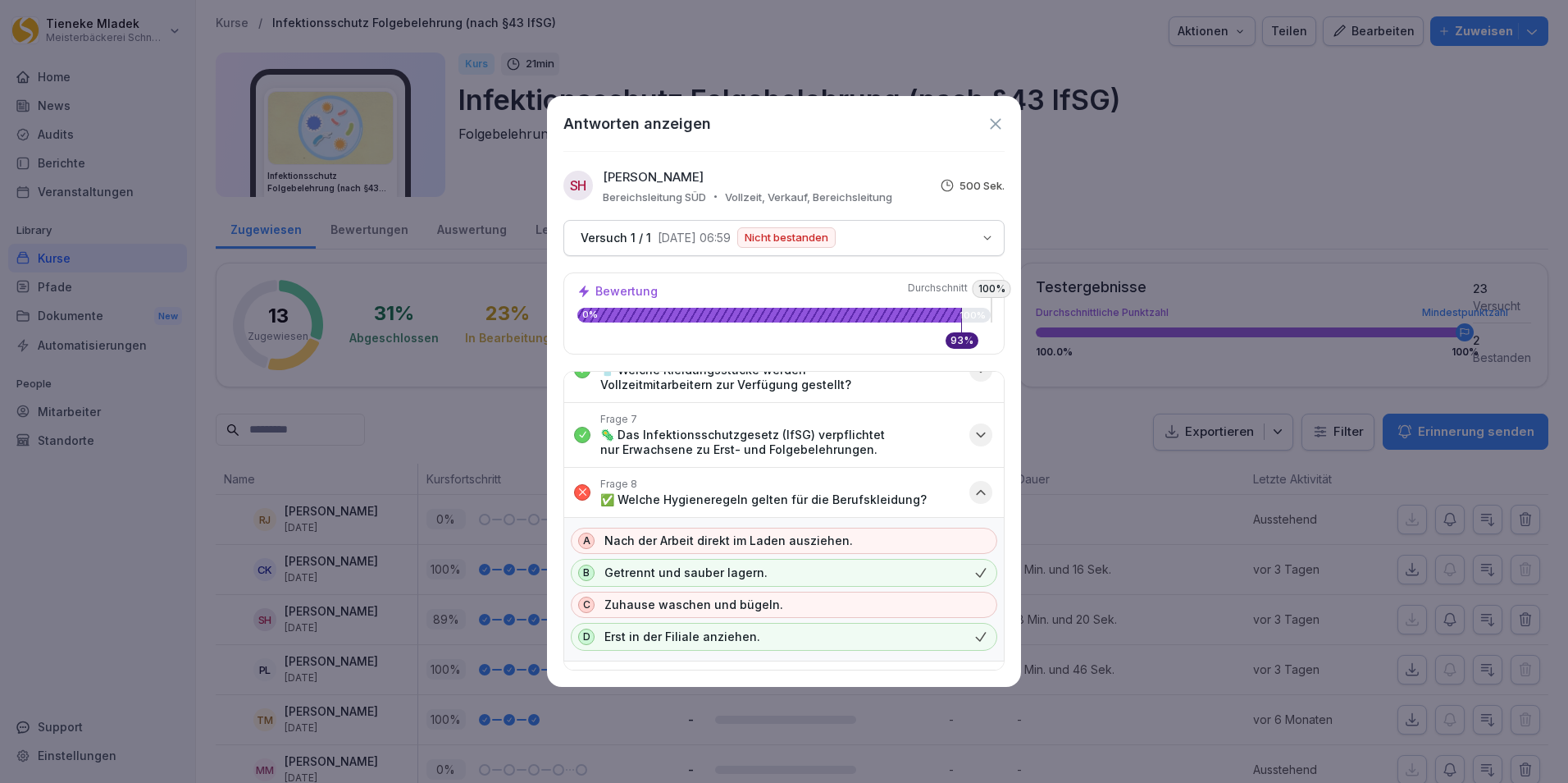
click at [998, 126] on icon at bounding box center [995, 123] width 10 height 10
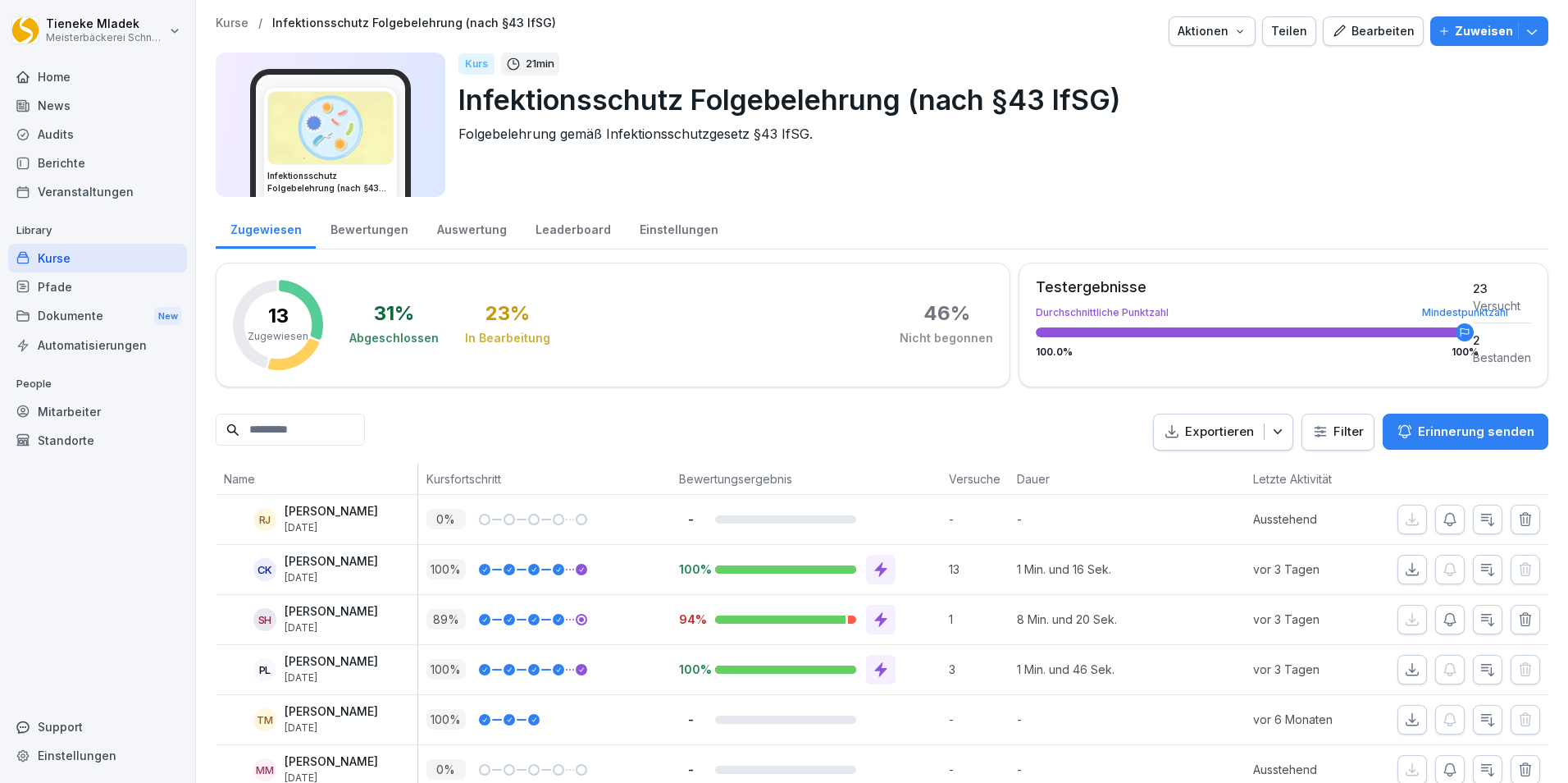
click at [1369, 34] on div "Bearbeiten" at bounding box center [1373, 30] width 83 height 18
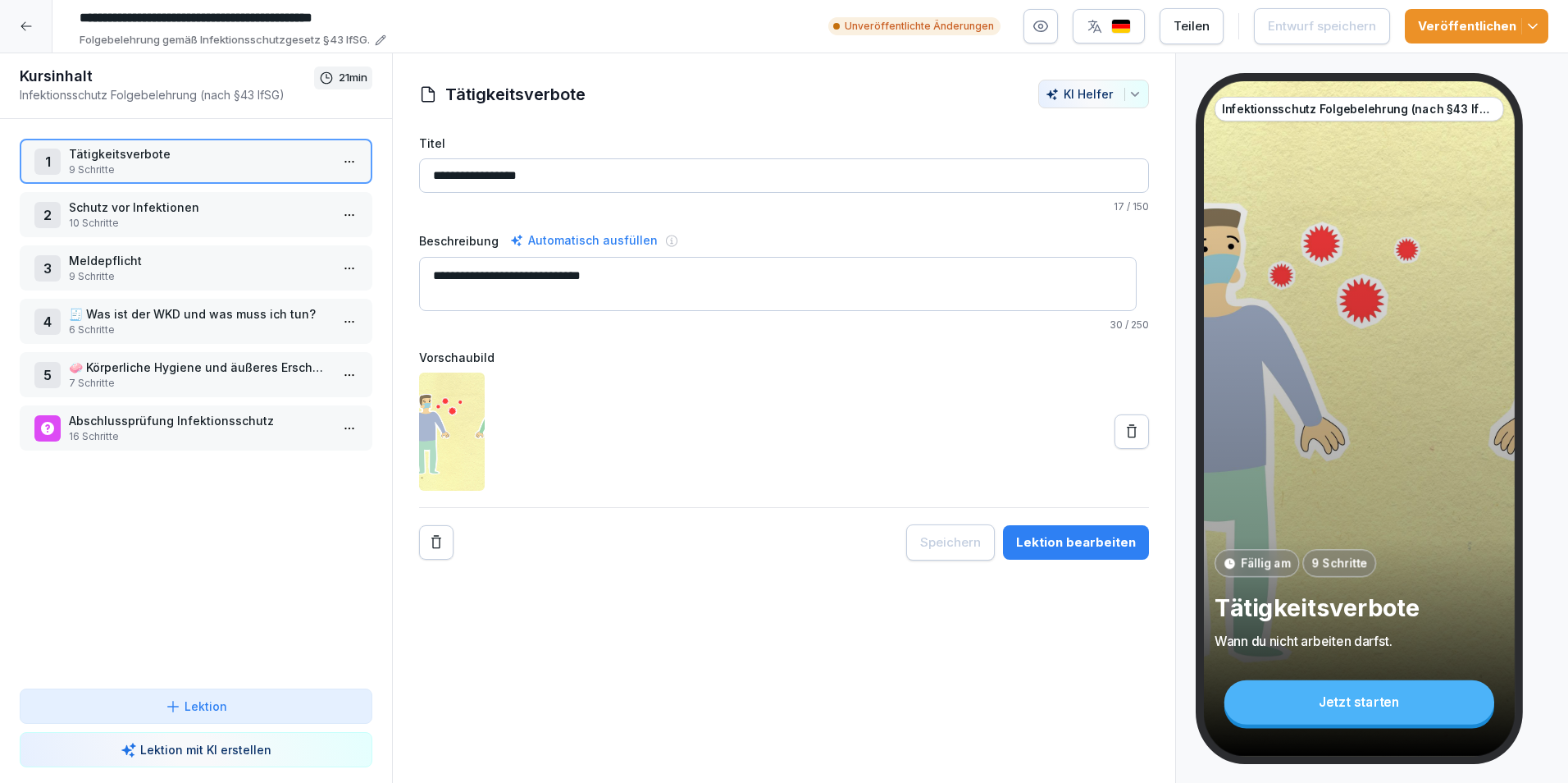
click at [249, 378] on p "7 Schritte" at bounding box center [200, 383] width 261 height 15
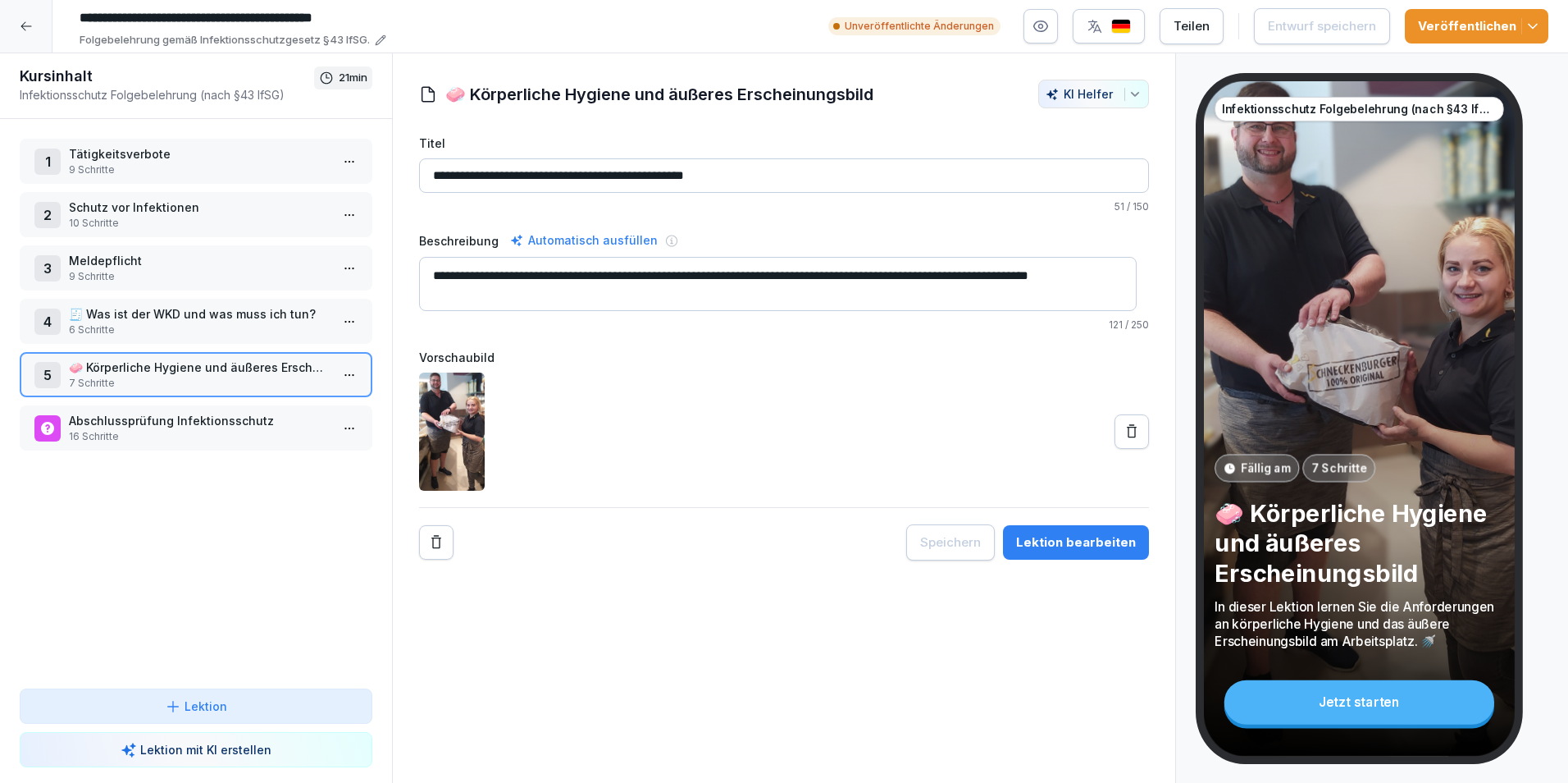
click at [237, 375] on p "🧼 Körperliche Hygiene und äußeres Erscheinungsbild" at bounding box center [200, 367] width 261 height 17
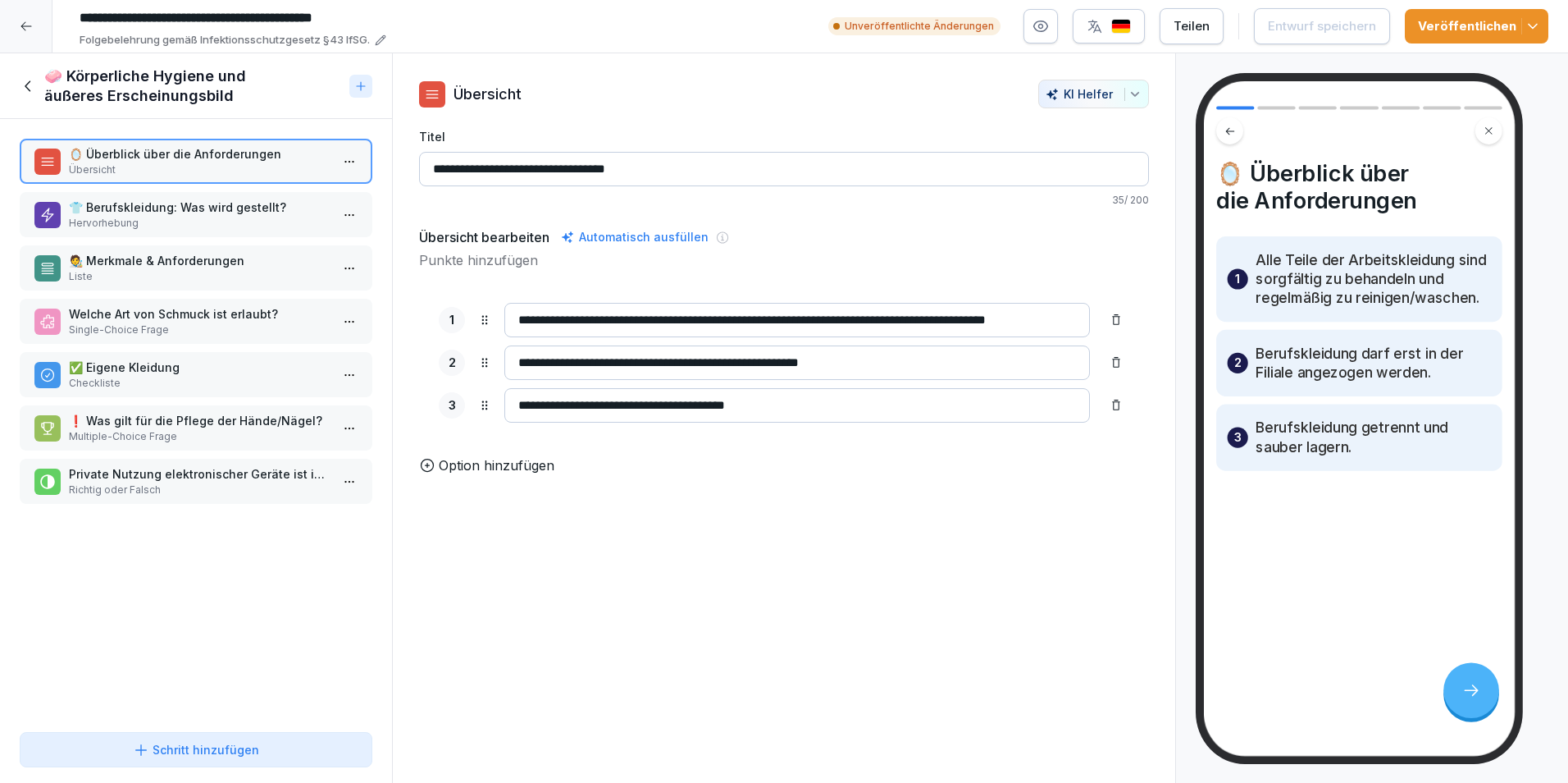
click at [242, 228] on p "Hervorhebung" at bounding box center [200, 223] width 261 height 15
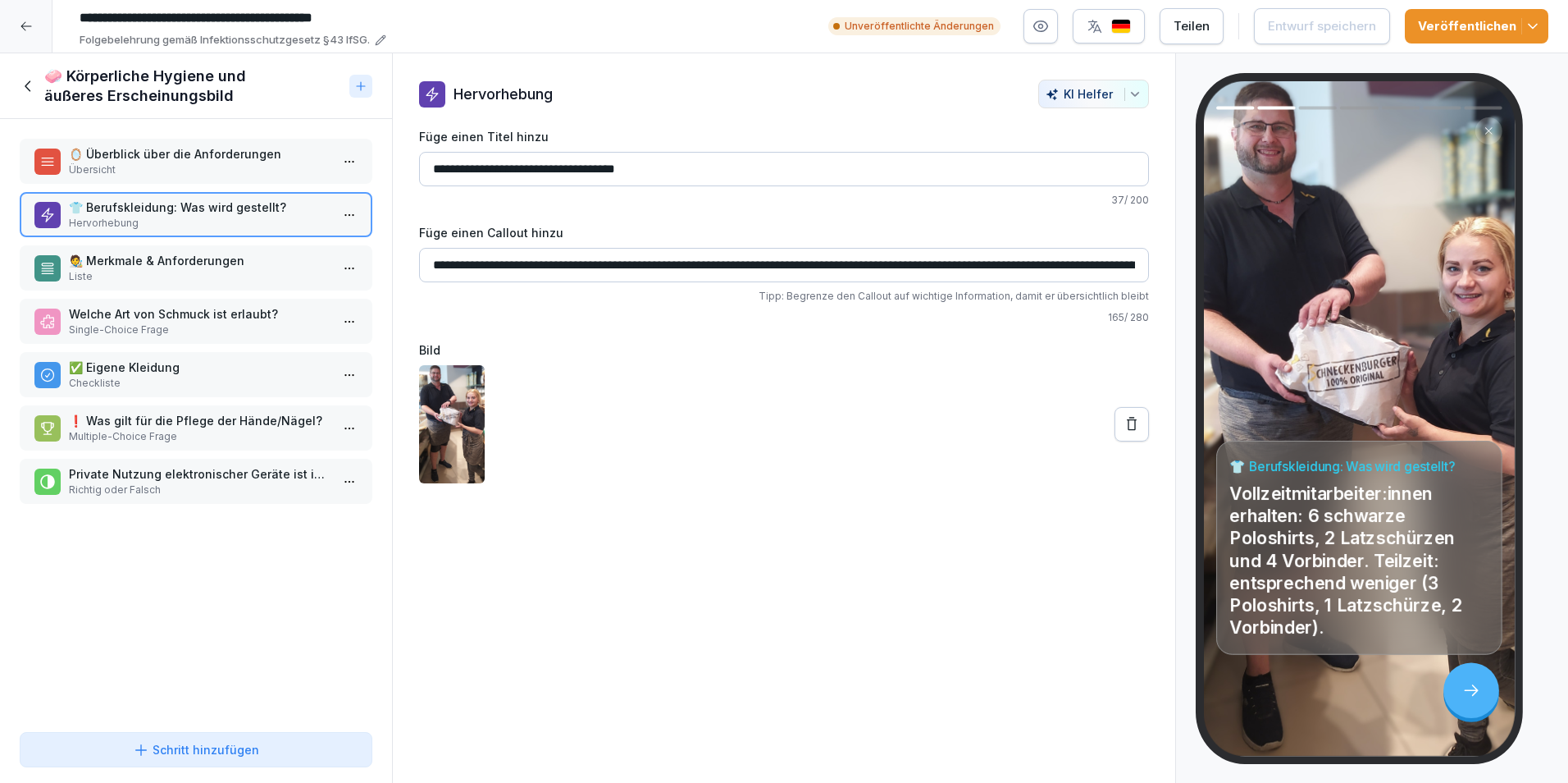
click at [213, 263] on p "🧑‍🎨 Merkmale & Anforderungen" at bounding box center [200, 260] width 261 height 17
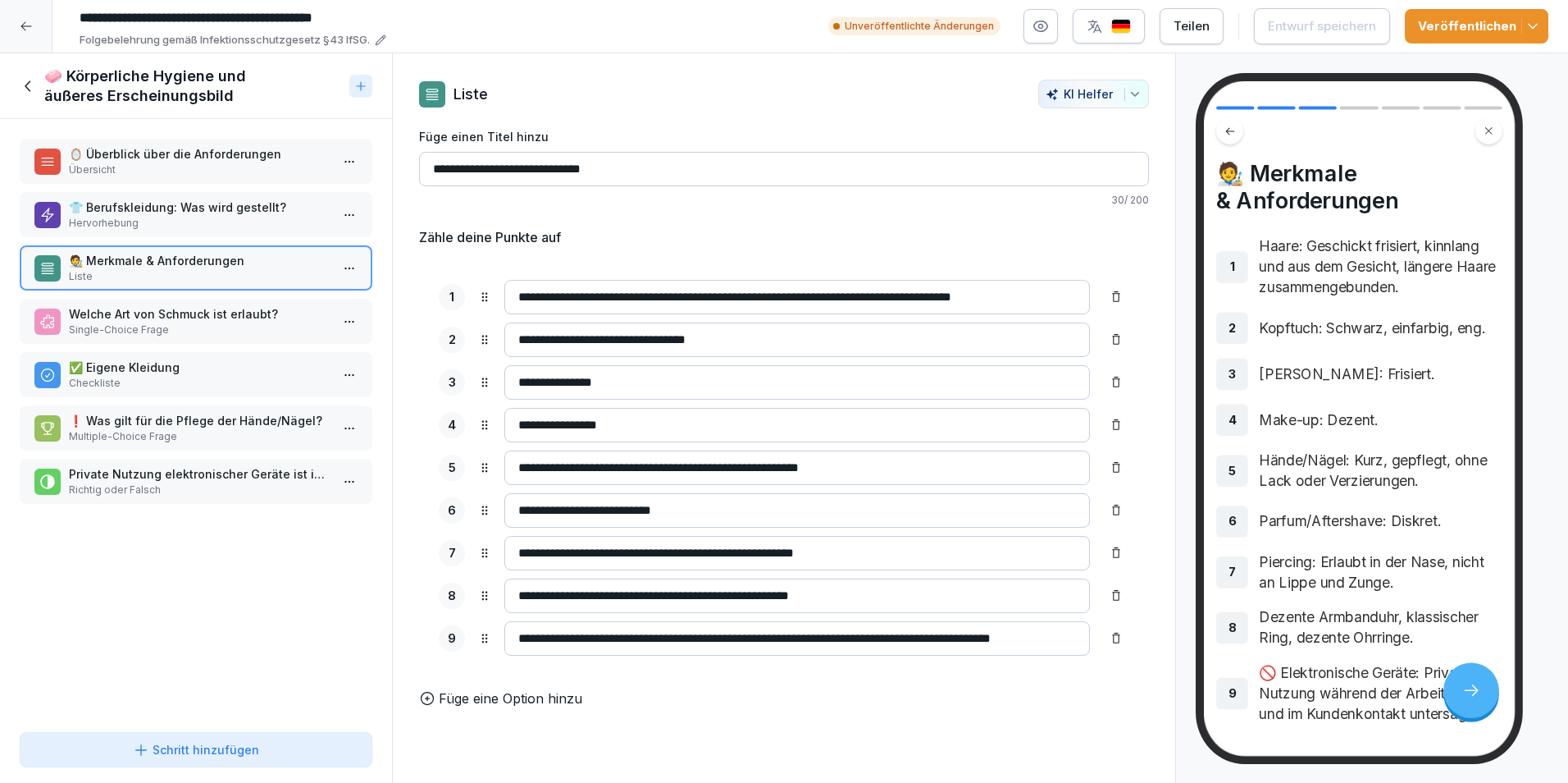
click at [187, 323] on p "Single-Choice Frage" at bounding box center [200, 330] width 261 height 15
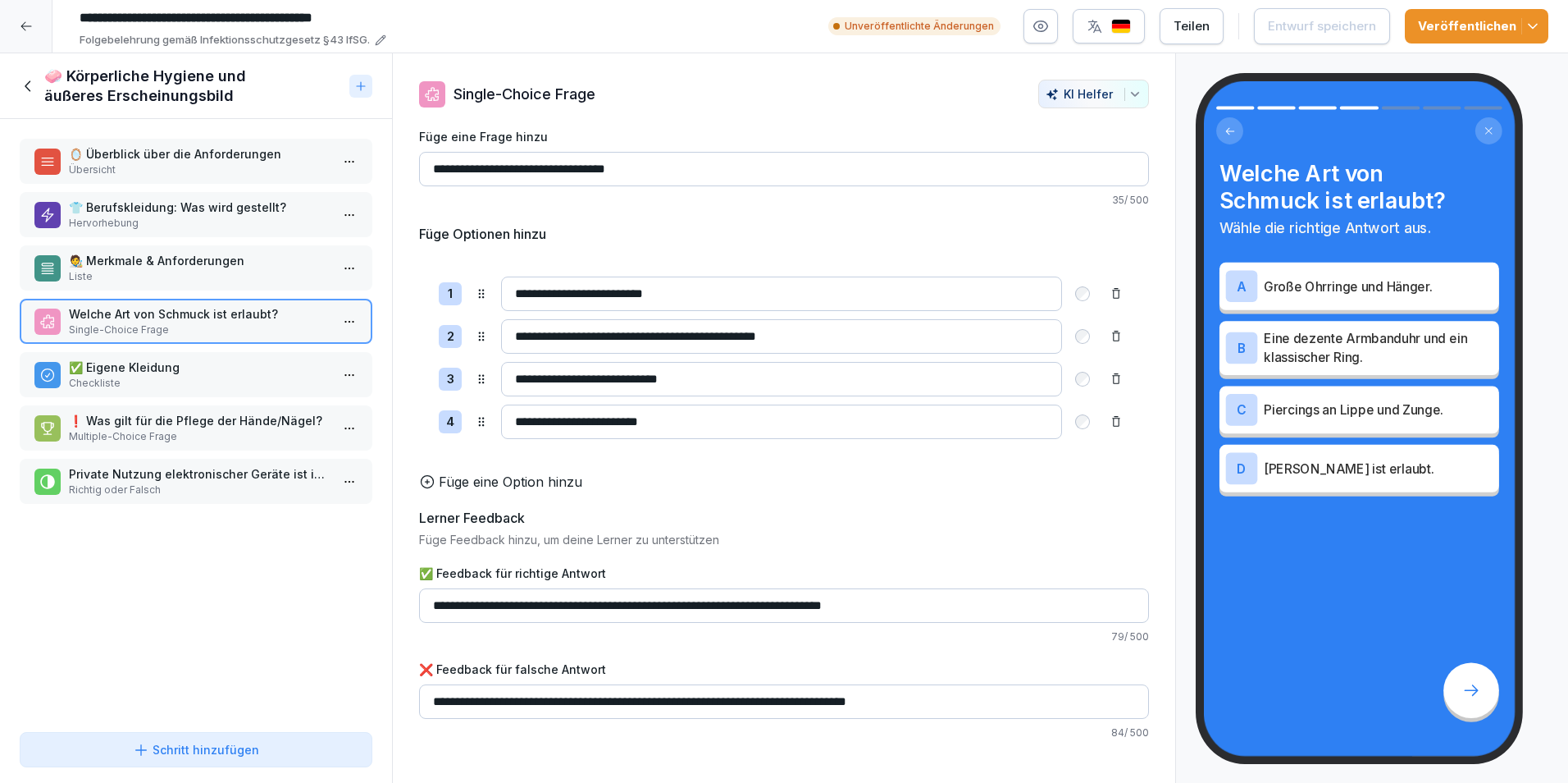
click at [178, 377] on p "Checkliste" at bounding box center [200, 383] width 261 height 15
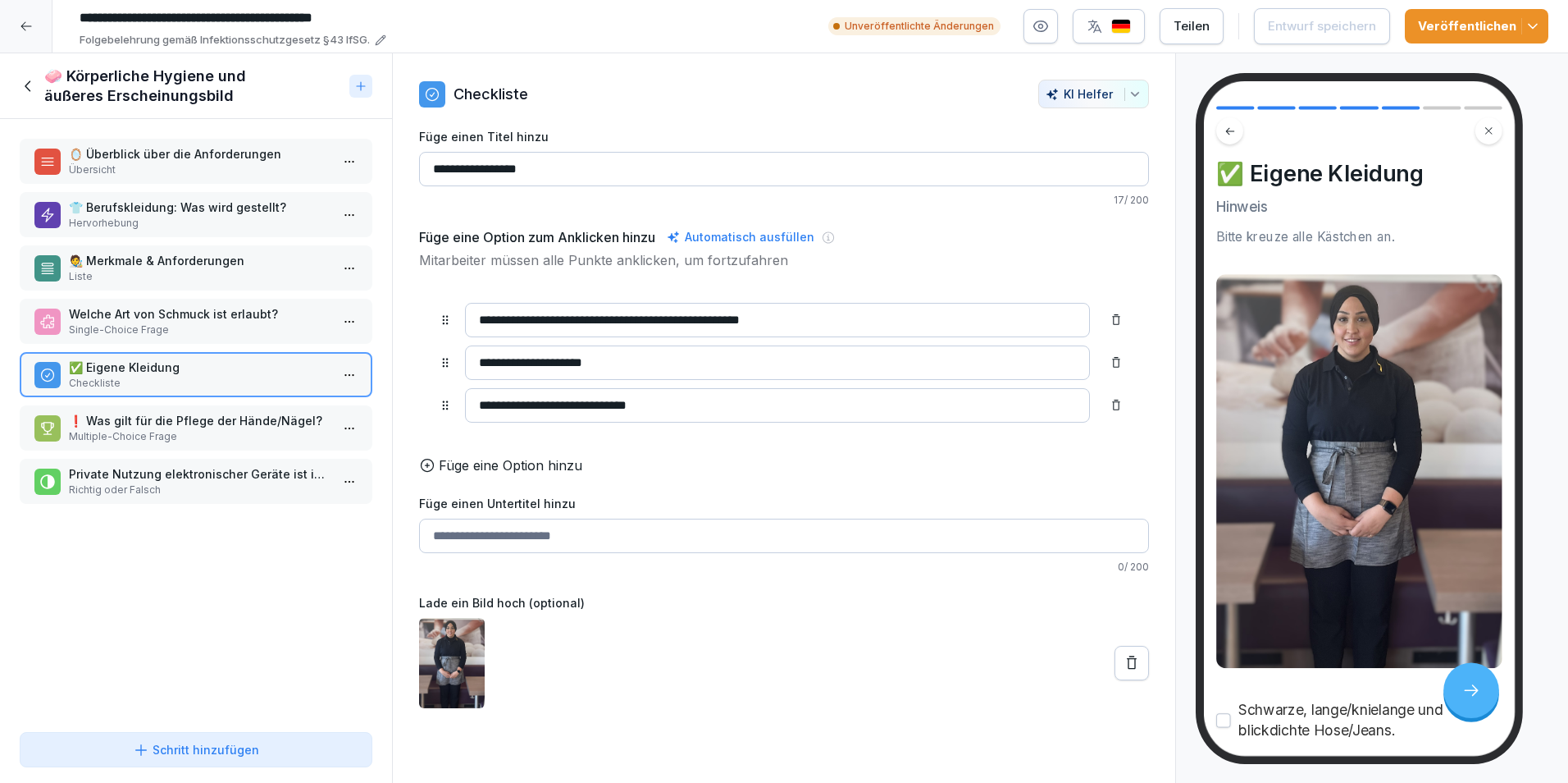
click at [141, 333] on p "Single-Choice Frage" at bounding box center [200, 330] width 261 height 15
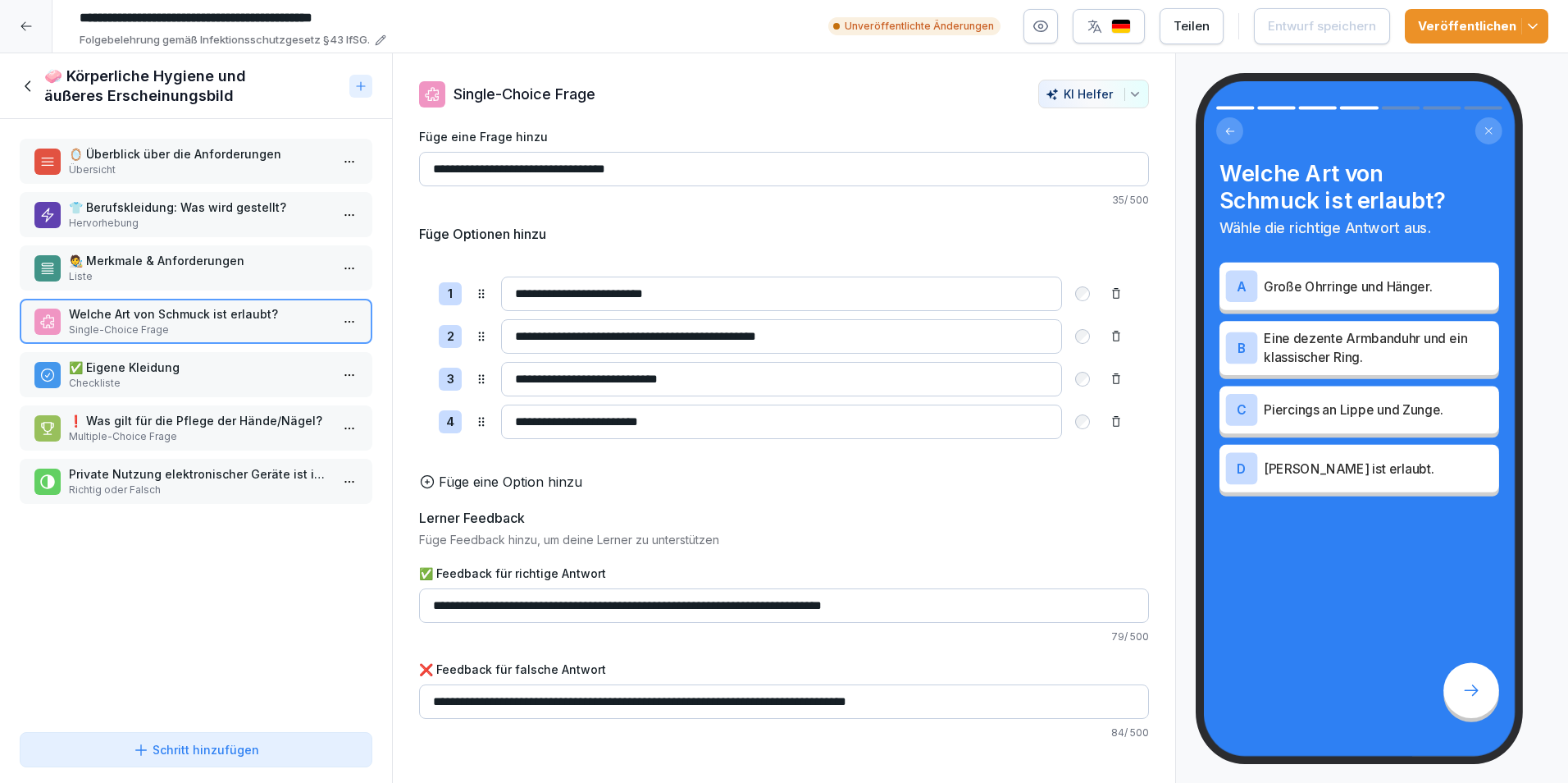
click at [133, 257] on p "🧑‍🎨 Merkmale & Anforderungen" at bounding box center [200, 260] width 261 height 17
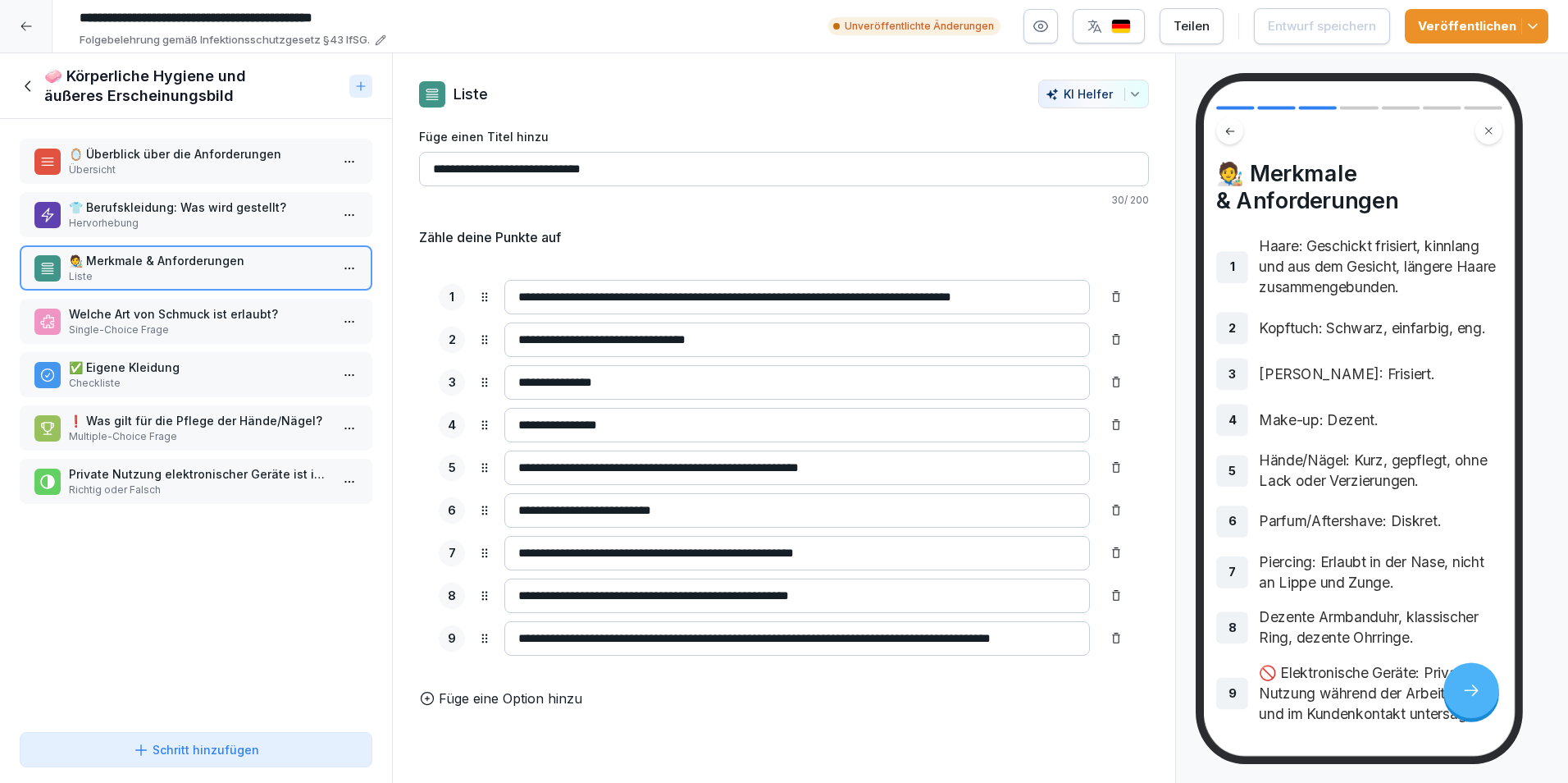
click at [205, 167] on p "Übersicht" at bounding box center [200, 170] width 261 height 15
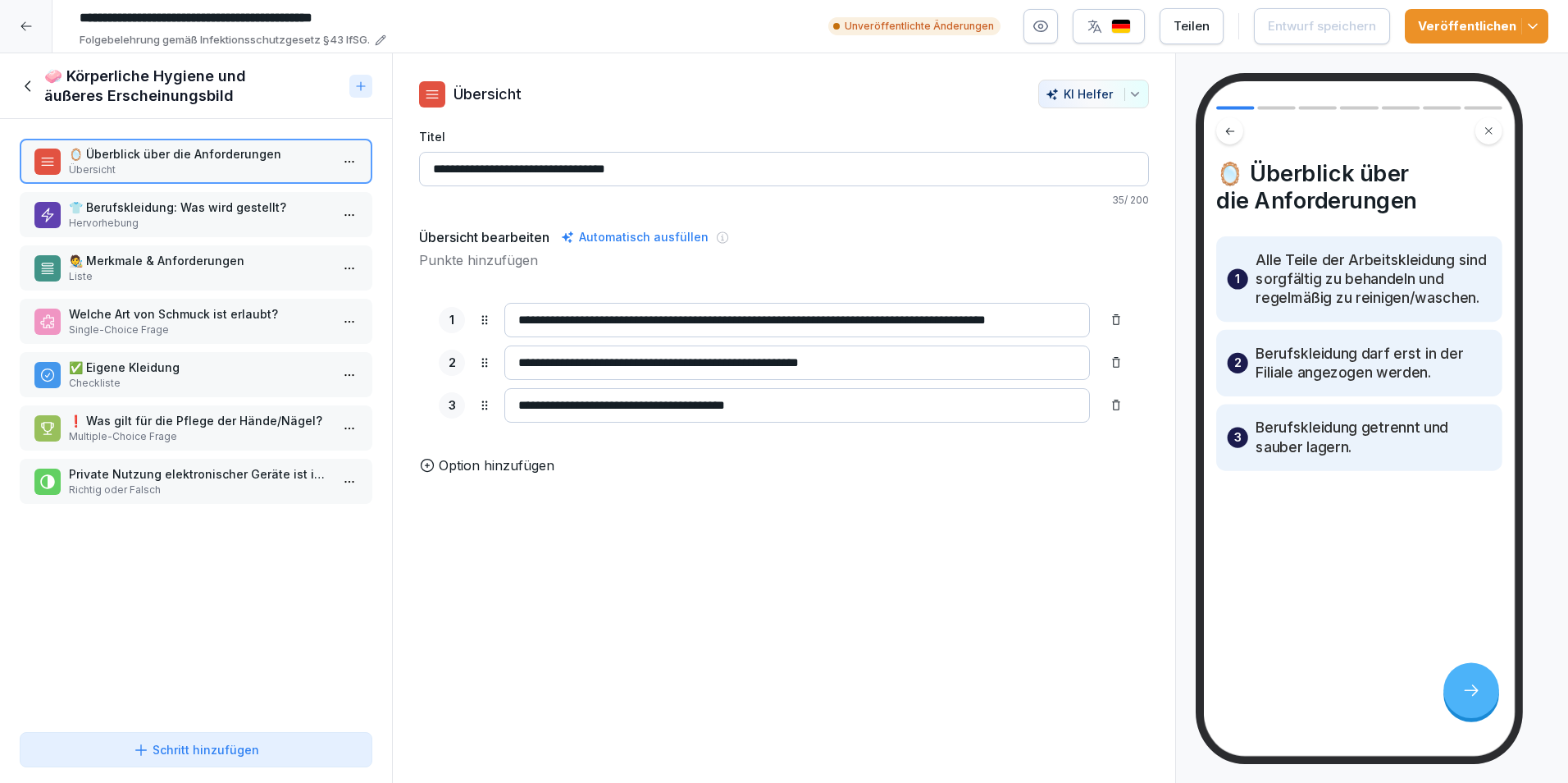
click at [182, 218] on p "Hervorhebung" at bounding box center [200, 223] width 261 height 15
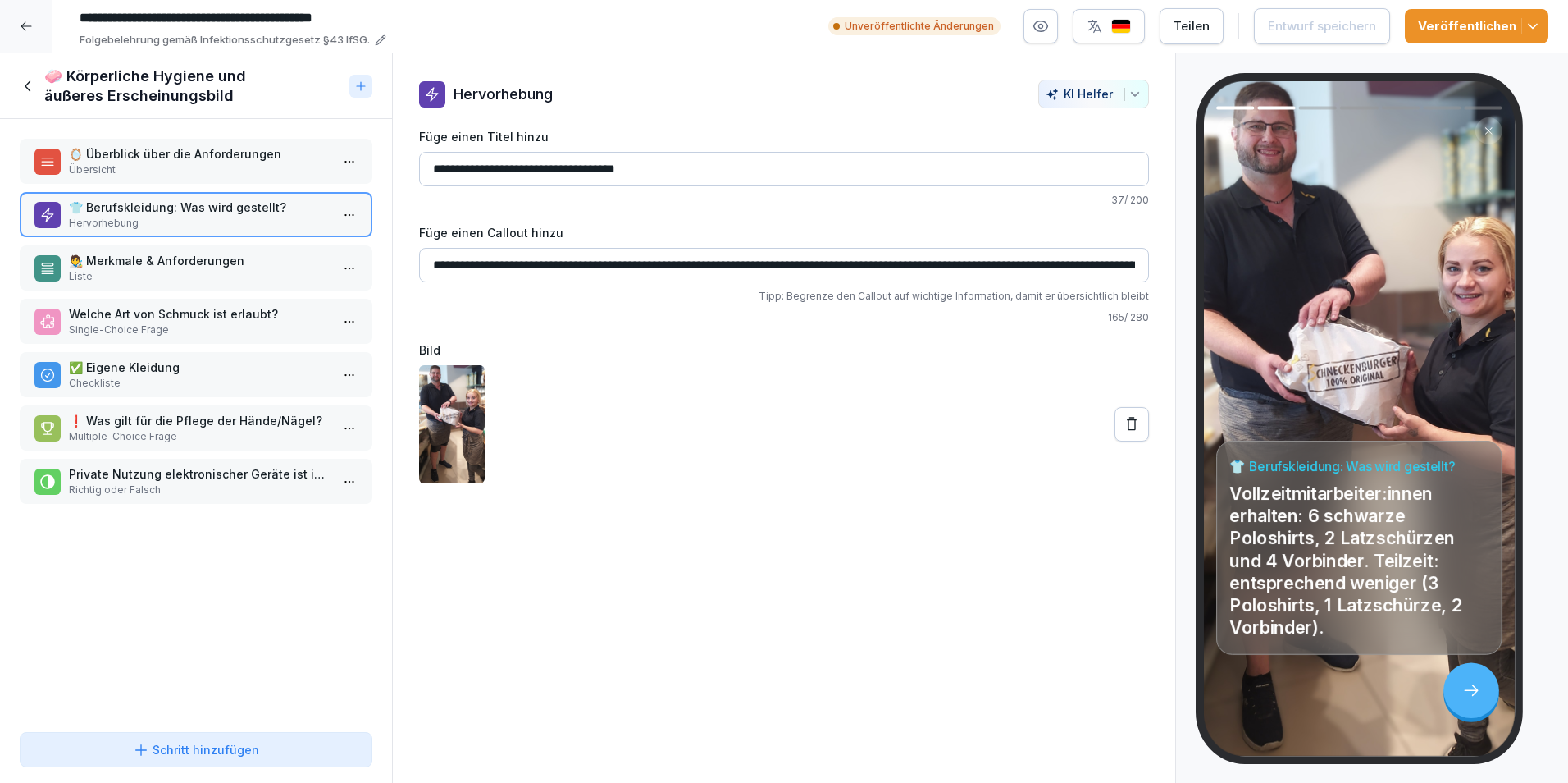
click at [30, 91] on icon at bounding box center [27, 85] width 6 height 10
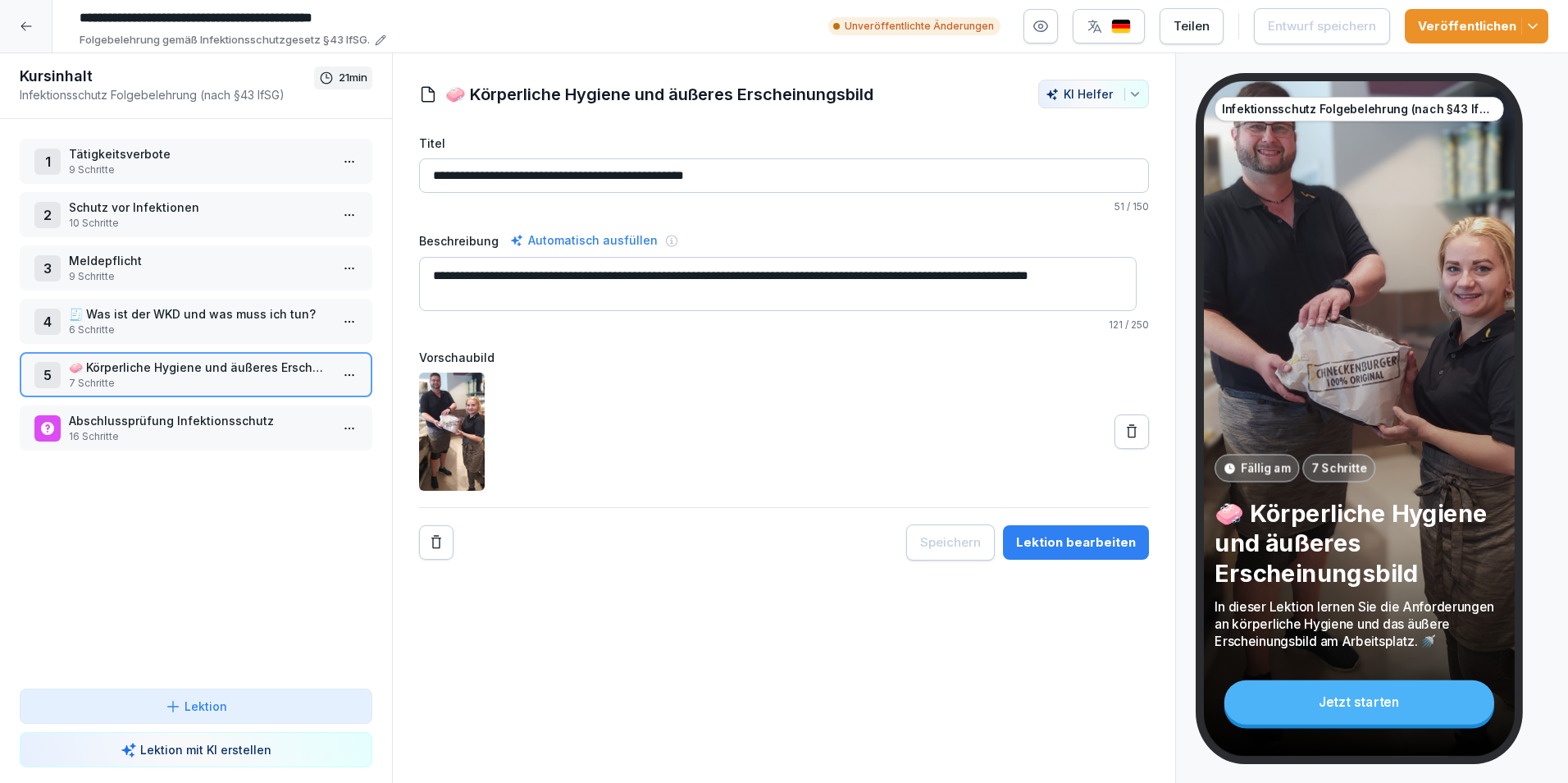
click at [203, 436] on p "16 Schritte" at bounding box center [200, 436] width 261 height 15
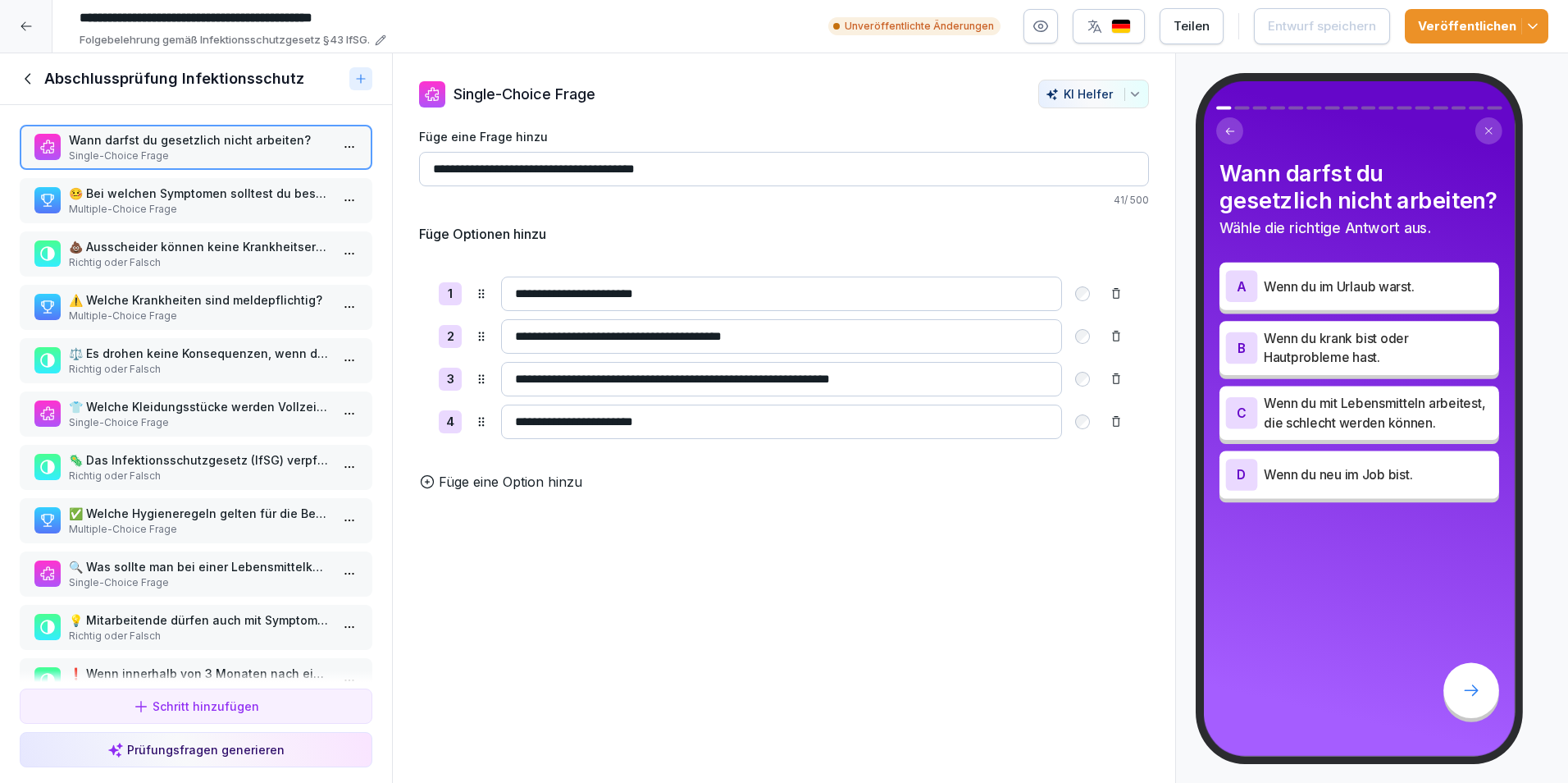
click at [187, 529] on p "Multiple-Choice Frage" at bounding box center [200, 529] width 261 height 15
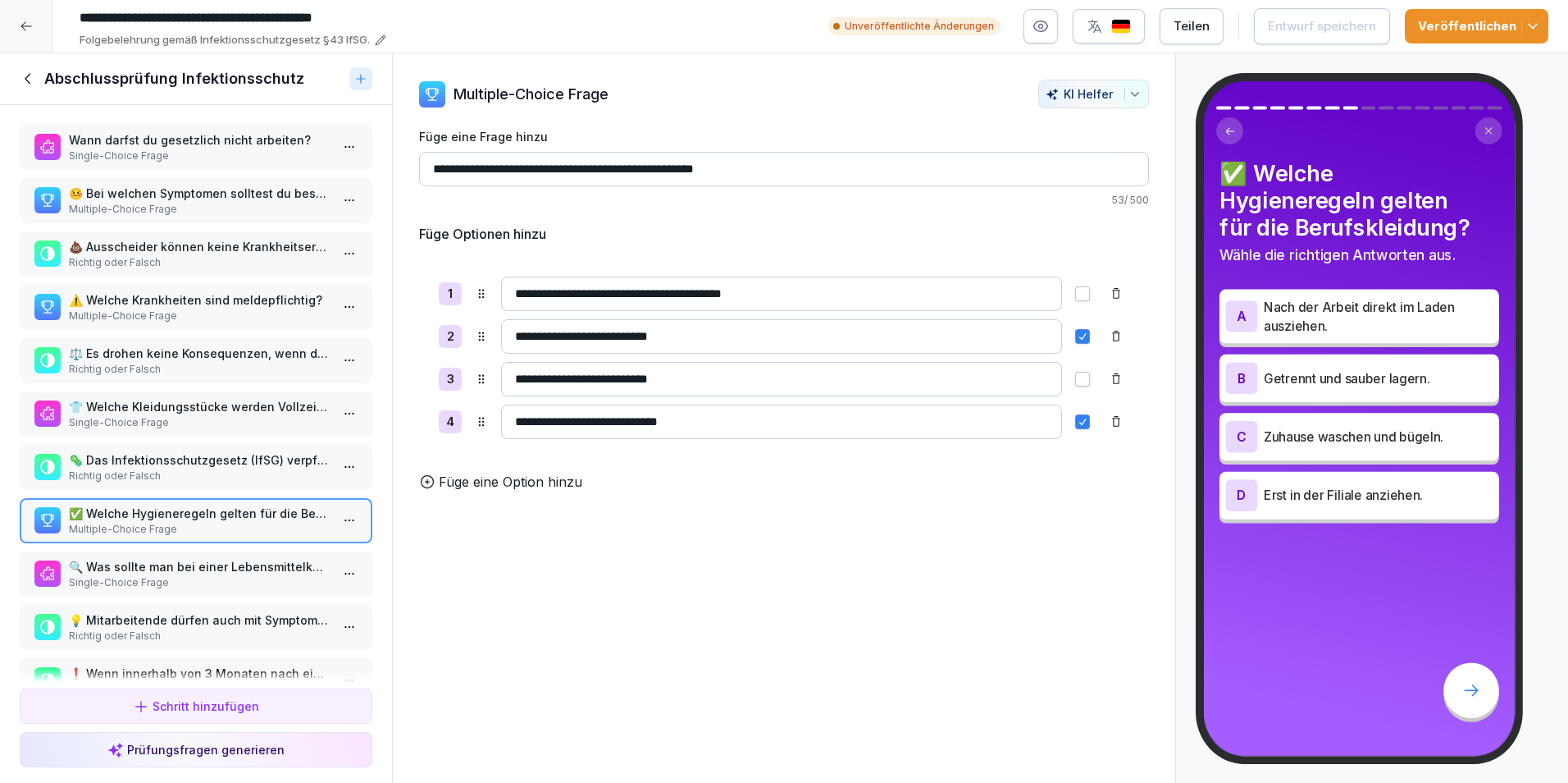
click at [1075, 378] on button "button" at bounding box center [1083, 379] width 15 height 15
drag, startPoint x: 777, startPoint y: 289, endPoint x: 489, endPoint y: 292, distance: 288.0
click at [489, 292] on div "**********" at bounding box center [784, 294] width 691 height 34
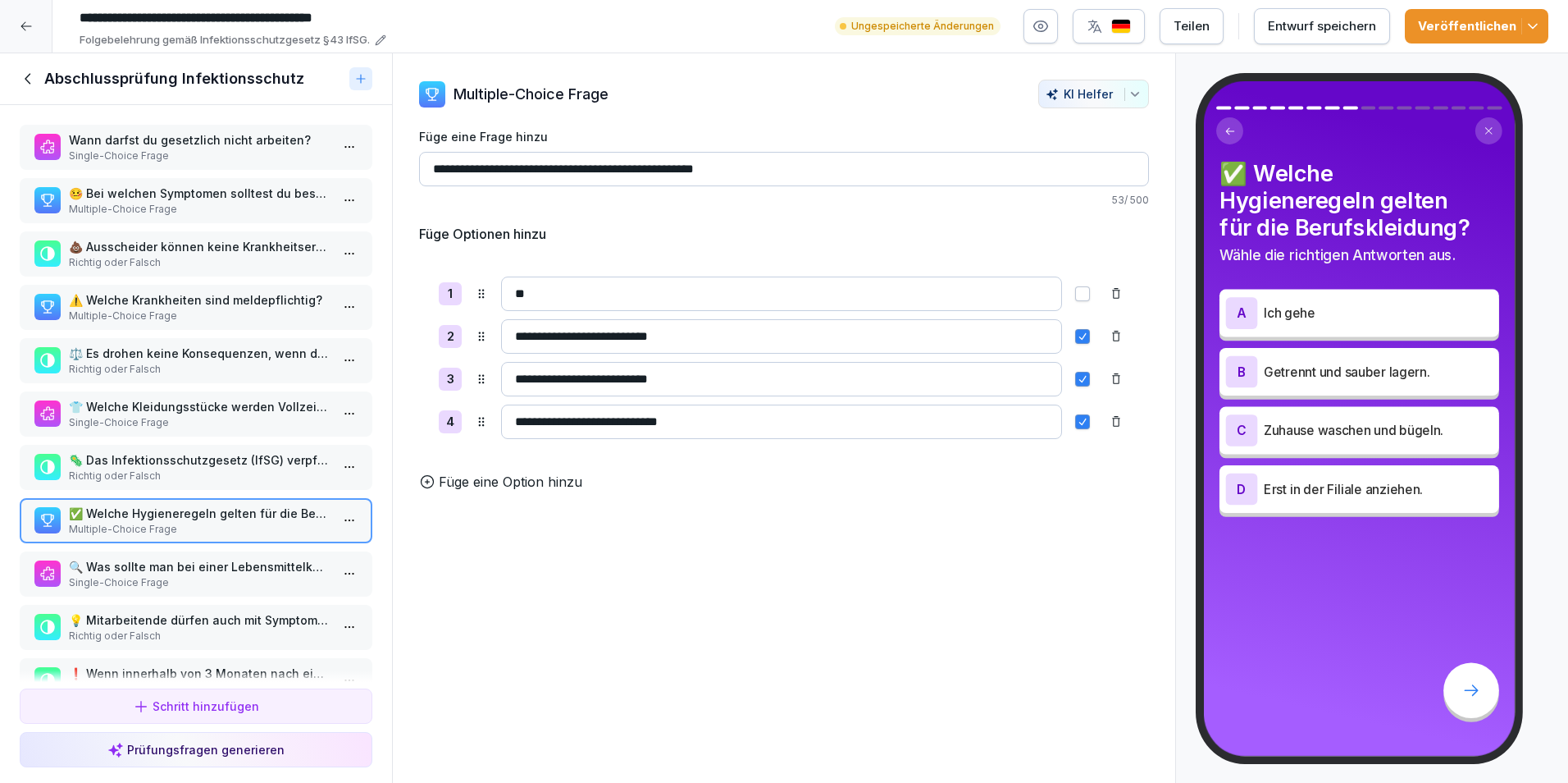
type input "*"
type input "**********"
click at [1330, 24] on div "Entwurf speichern" at bounding box center [1322, 26] width 108 height 18
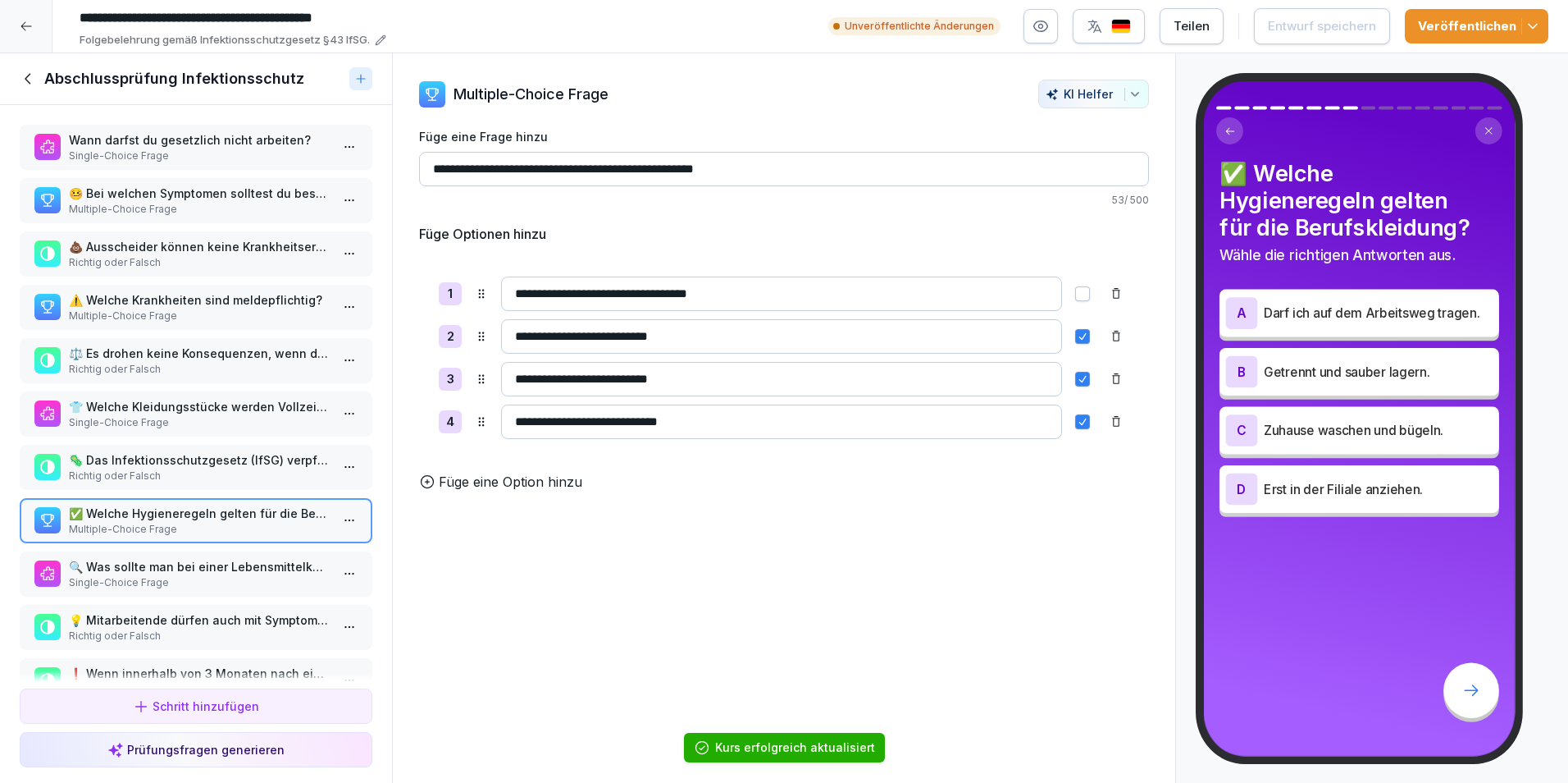
click at [177, 628] on p "💡 Mitarbeitende dürfen auch mit Symptomen wie blutigem Durchfall oder Fieber im…" at bounding box center [200, 619] width 261 height 17
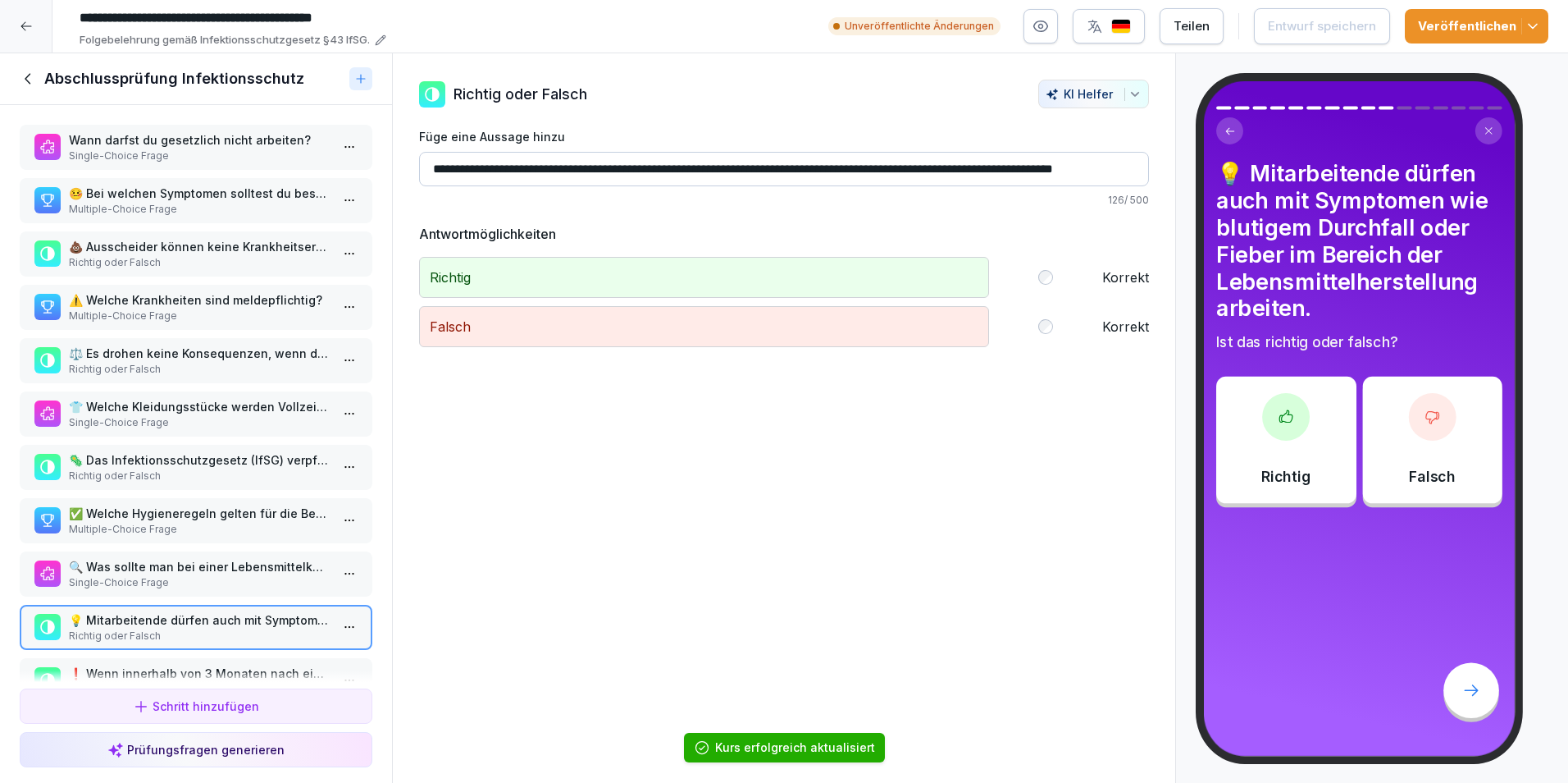
click at [31, 78] on icon at bounding box center [28, 79] width 18 height 18
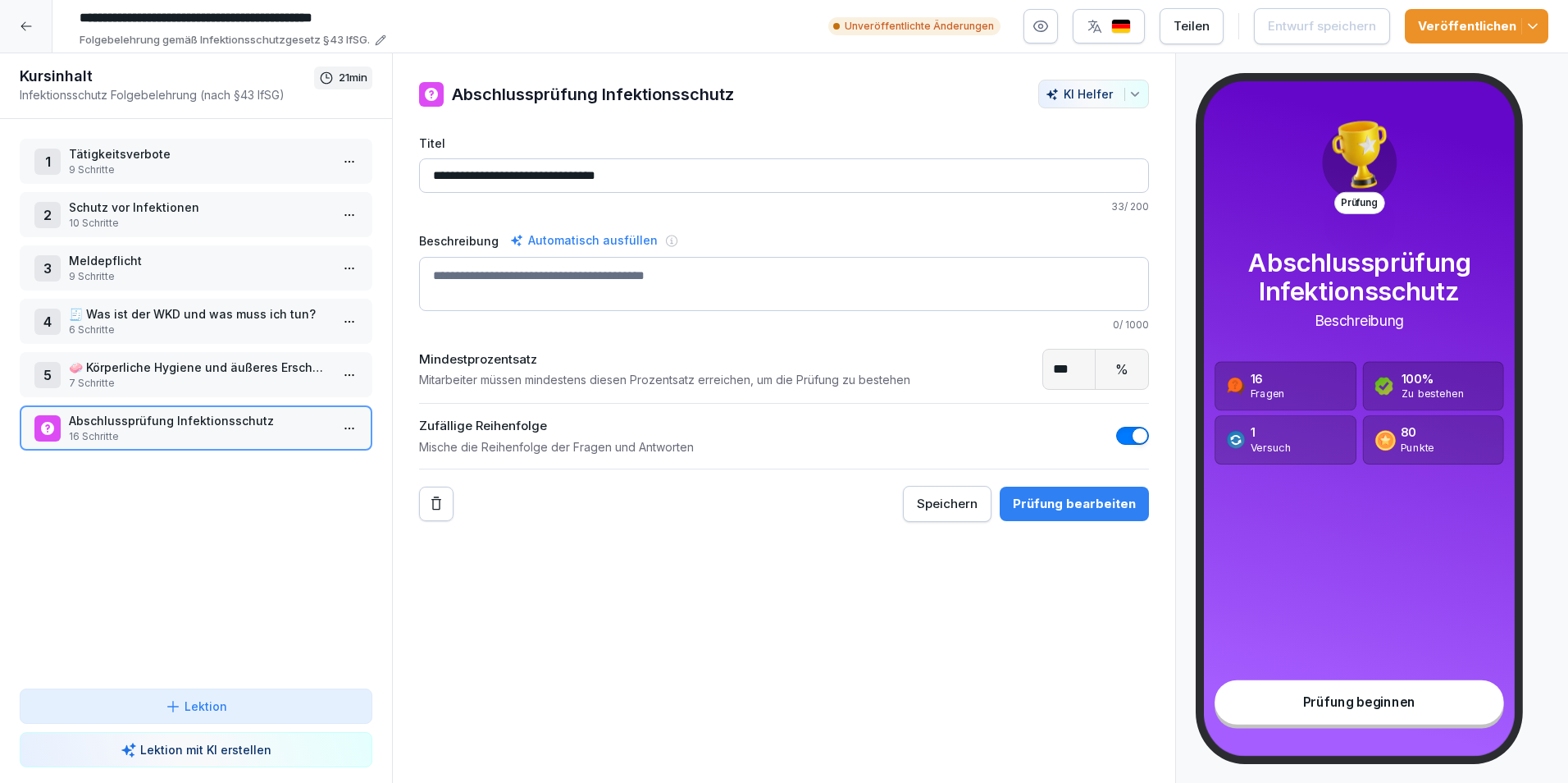
click at [1536, 20] on icon "button" at bounding box center [1532, 26] width 16 height 16
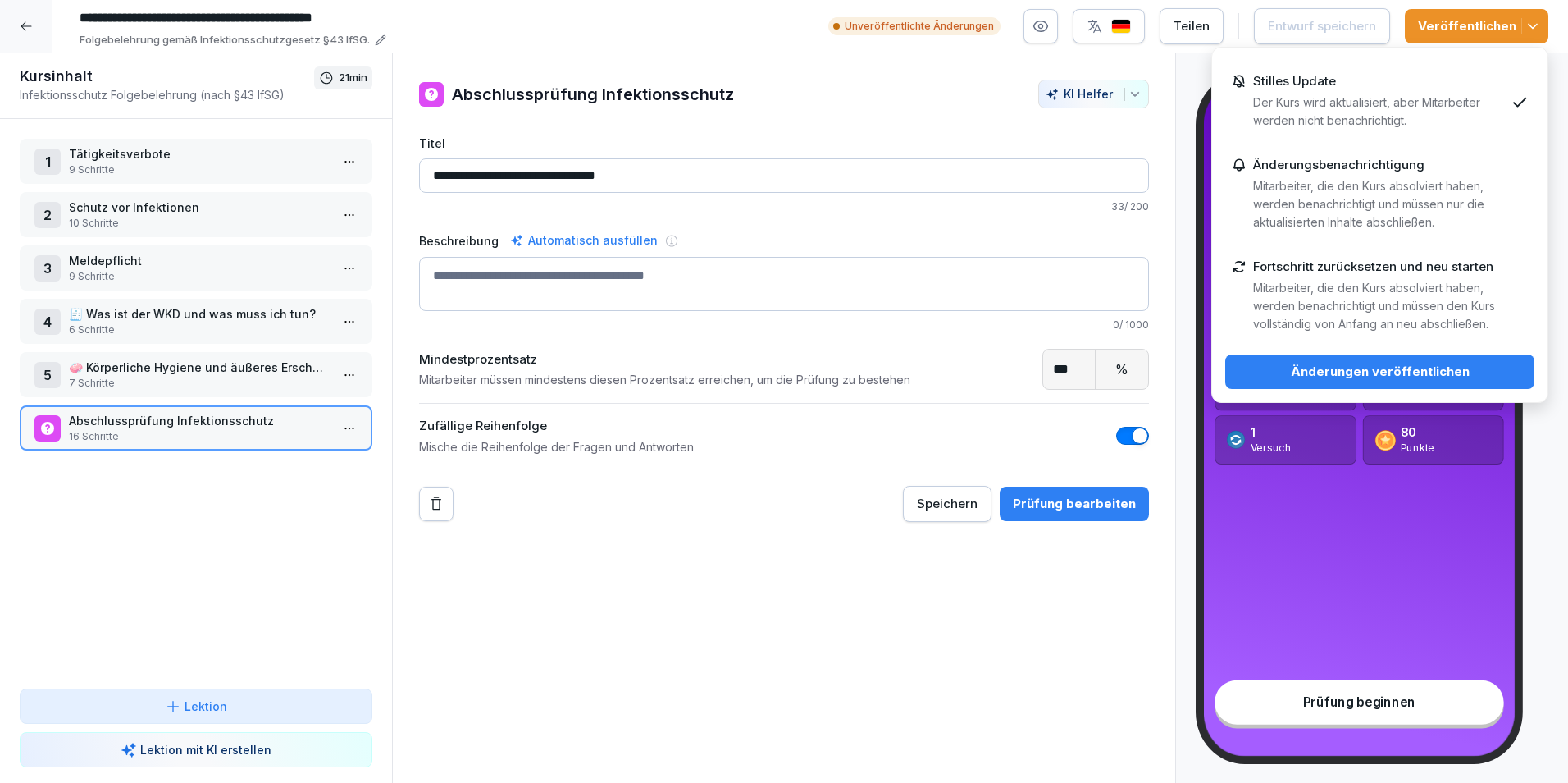
click at [1301, 97] on p "Der Kurs wird aktualisiert, aber Mitarbeiter werden nicht benachrichtigt." at bounding box center [1379, 112] width 252 height 36
click at [1398, 370] on div "Änderungen veröffentlichen" at bounding box center [1379, 371] width 283 height 18
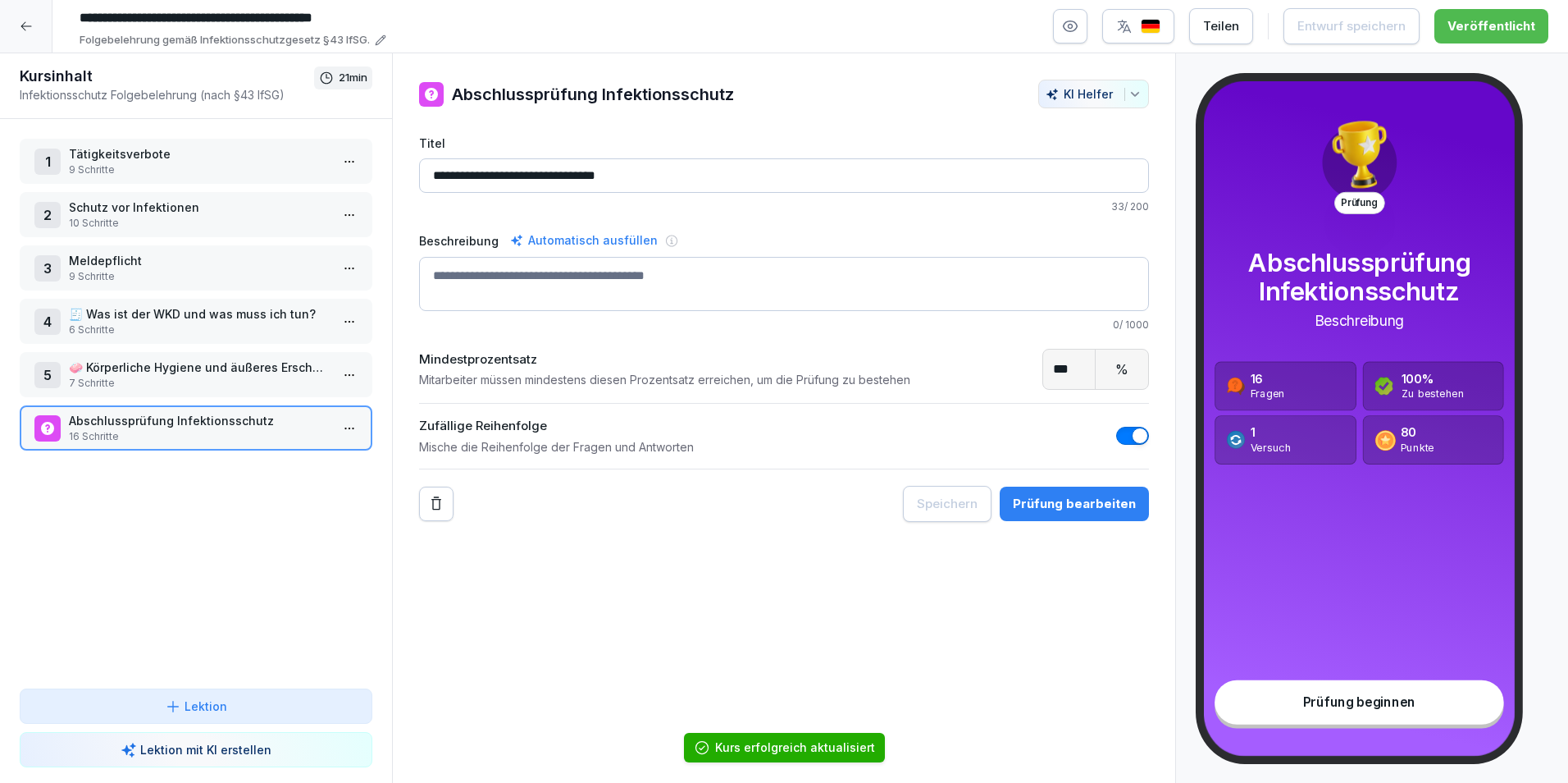
click at [20, 27] on icon at bounding box center [26, 27] width 13 height 13
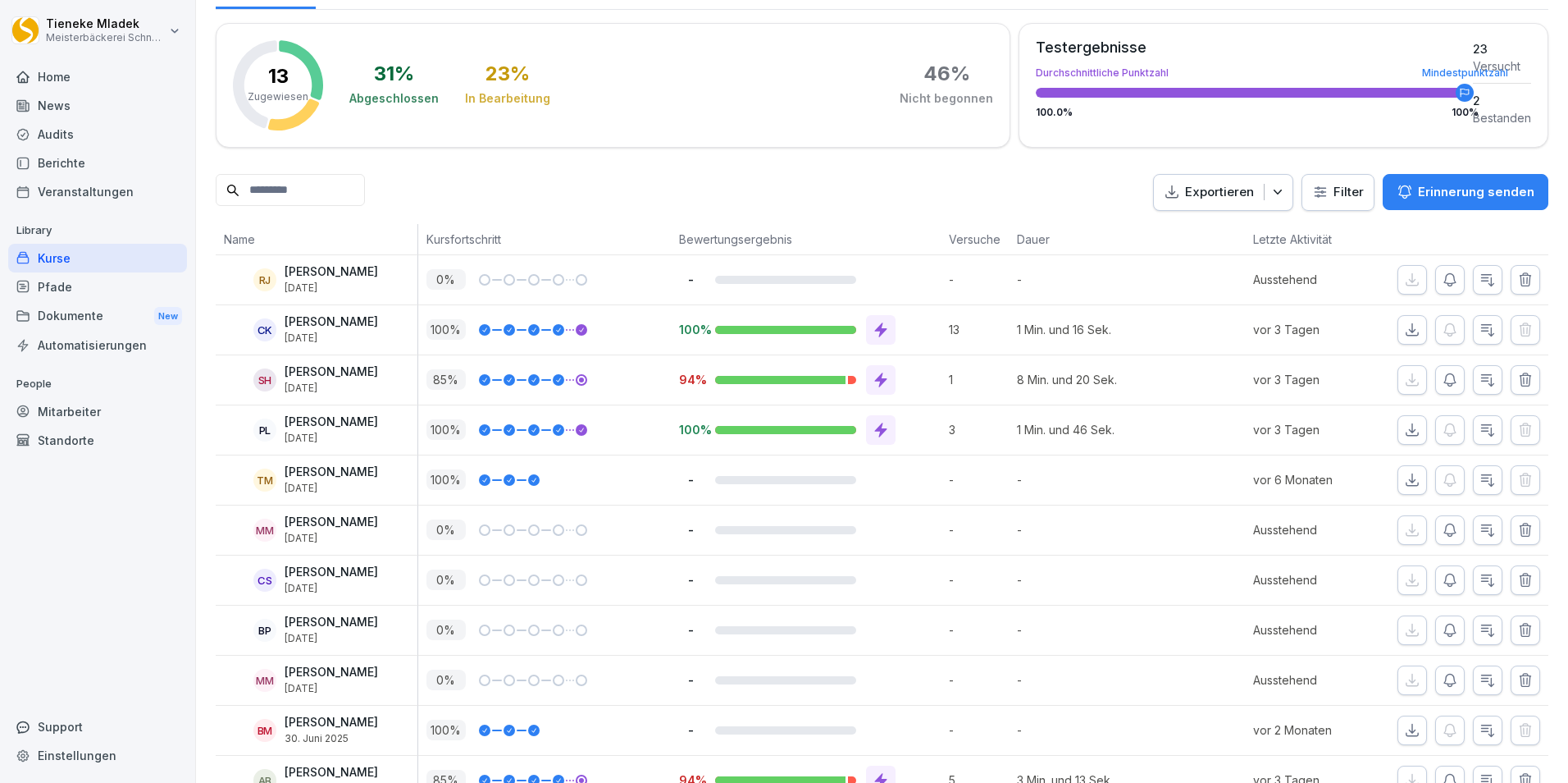
scroll to position [403, 0]
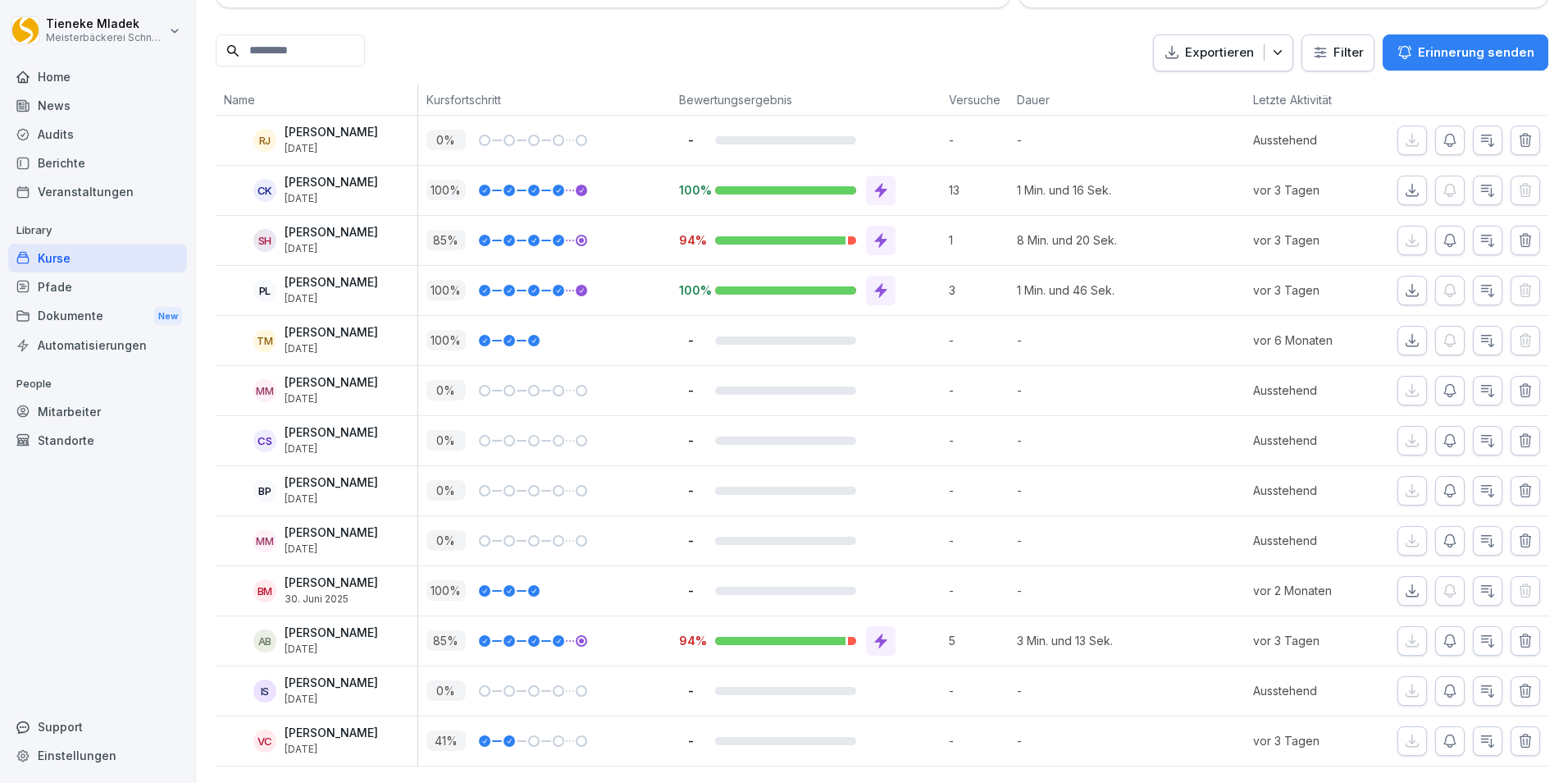
click at [1517, 733] on icon "button" at bounding box center [1524, 740] width 16 height 16
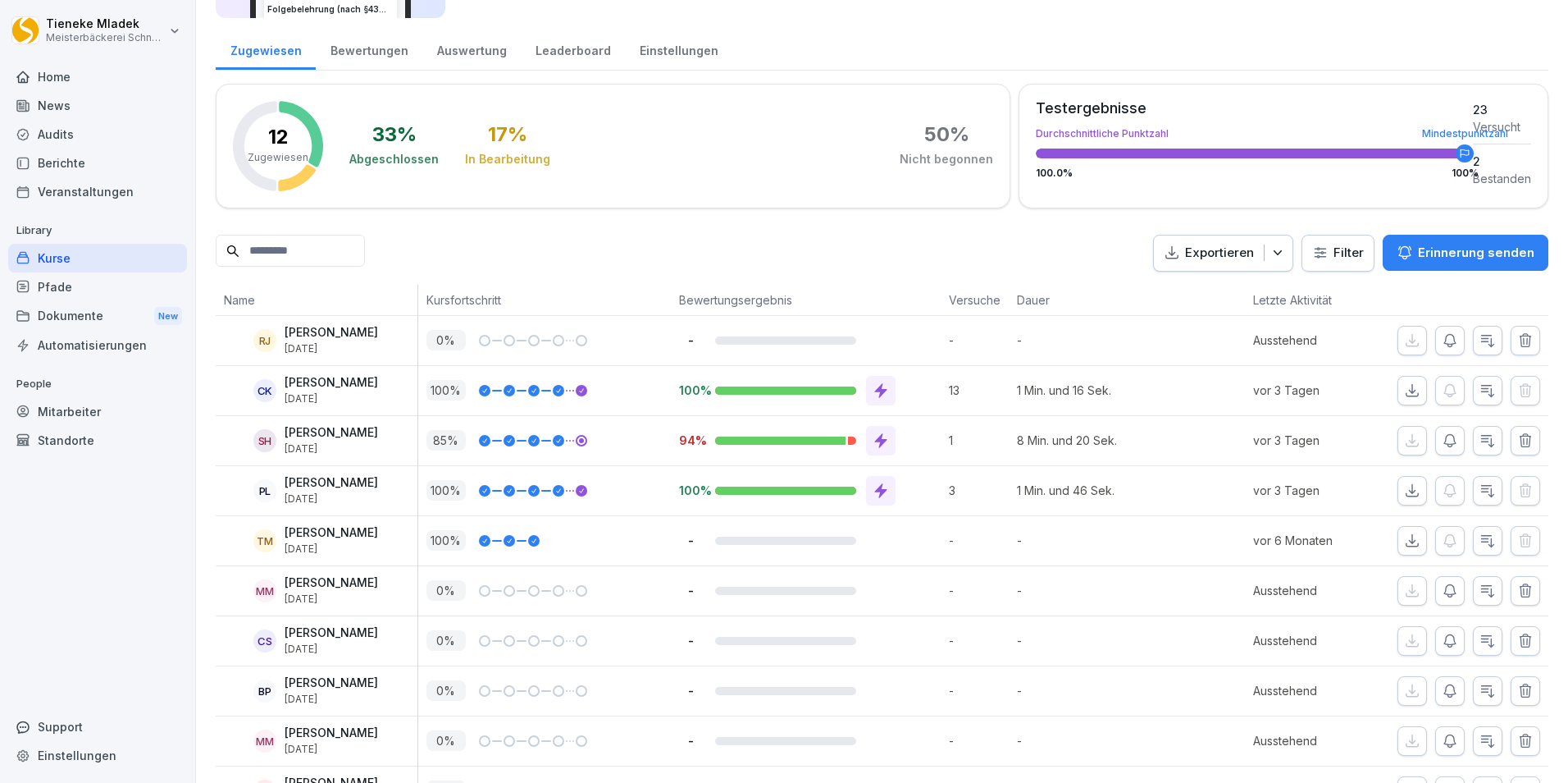
scroll to position [0, 0]
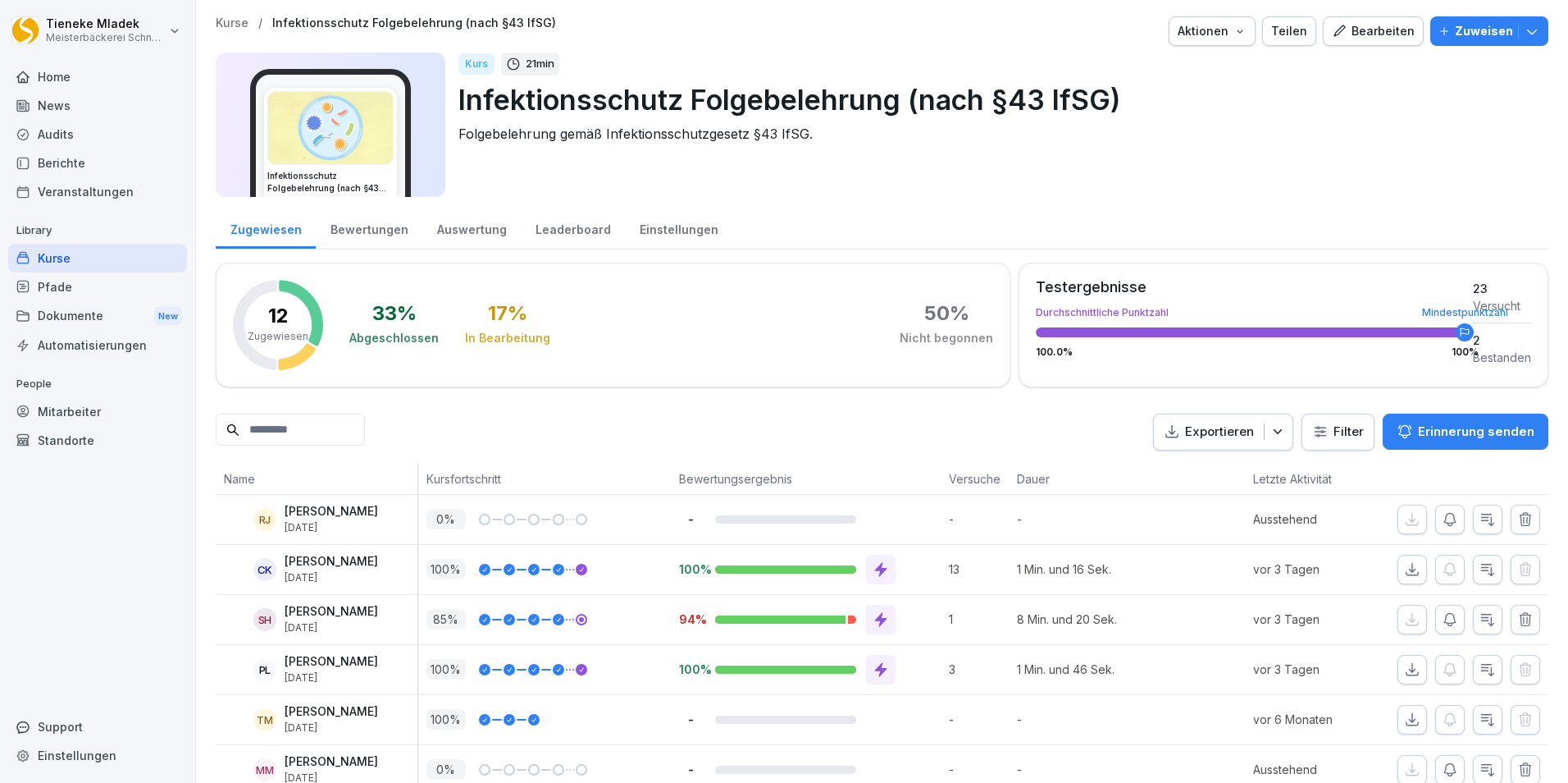
click at [360, 226] on div "Bewertungen" at bounding box center [369, 227] width 107 height 42
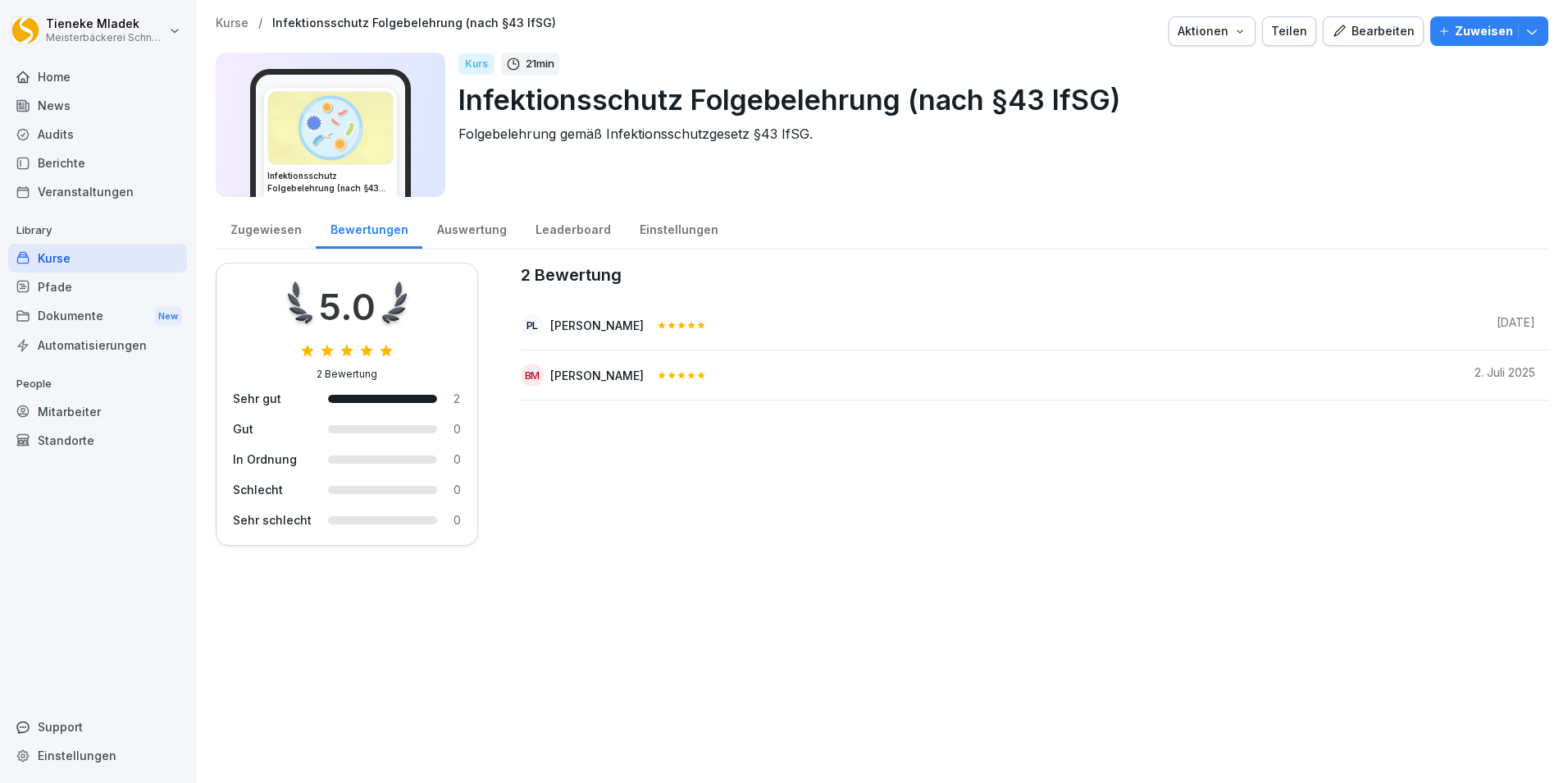
click at [485, 236] on div "Auswertung" at bounding box center [471, 227] width 98 height 42
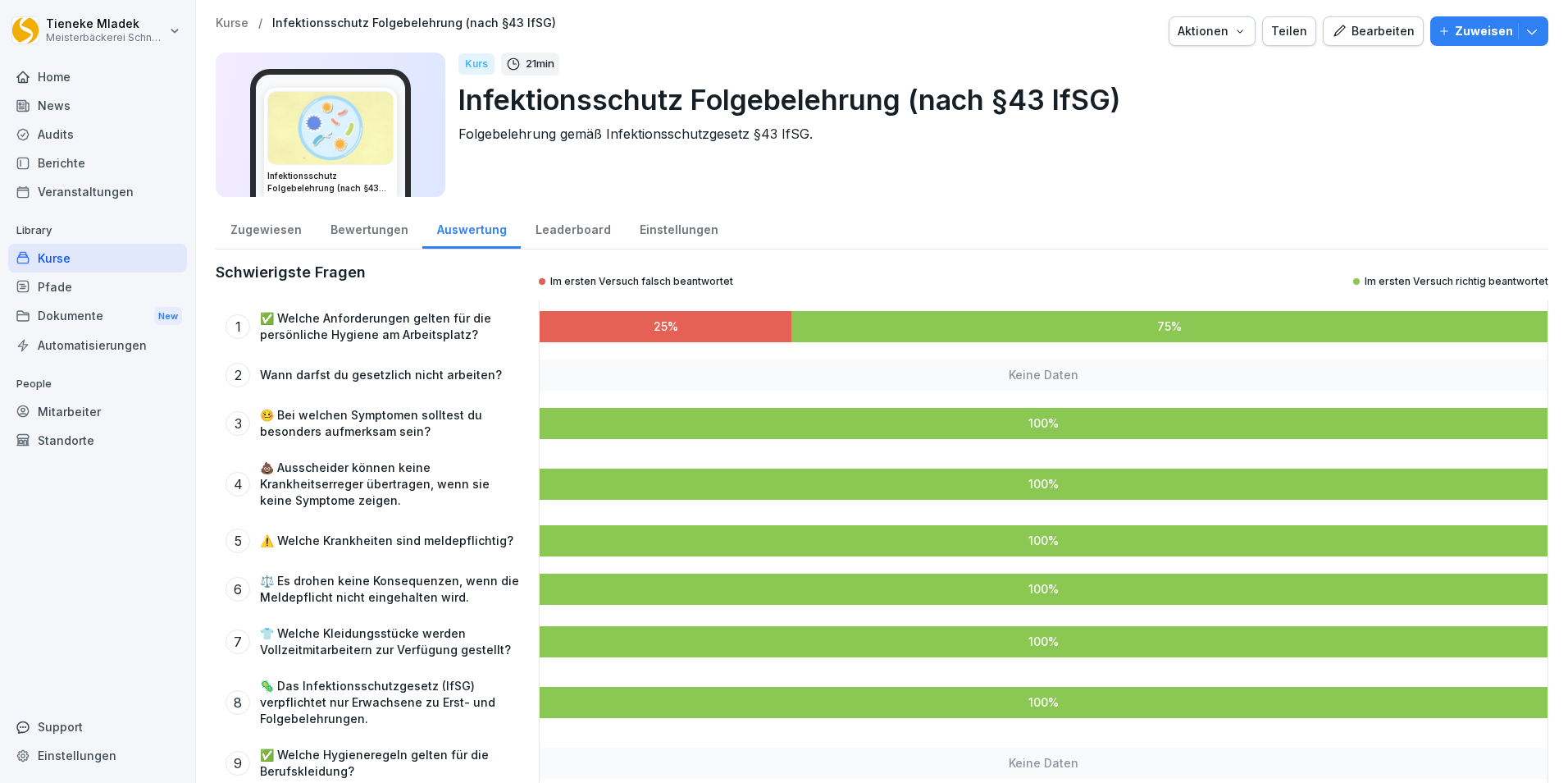
click at [555, 224] on div "Leaderboard" at bounding box center [573, 227] width 104 height 42
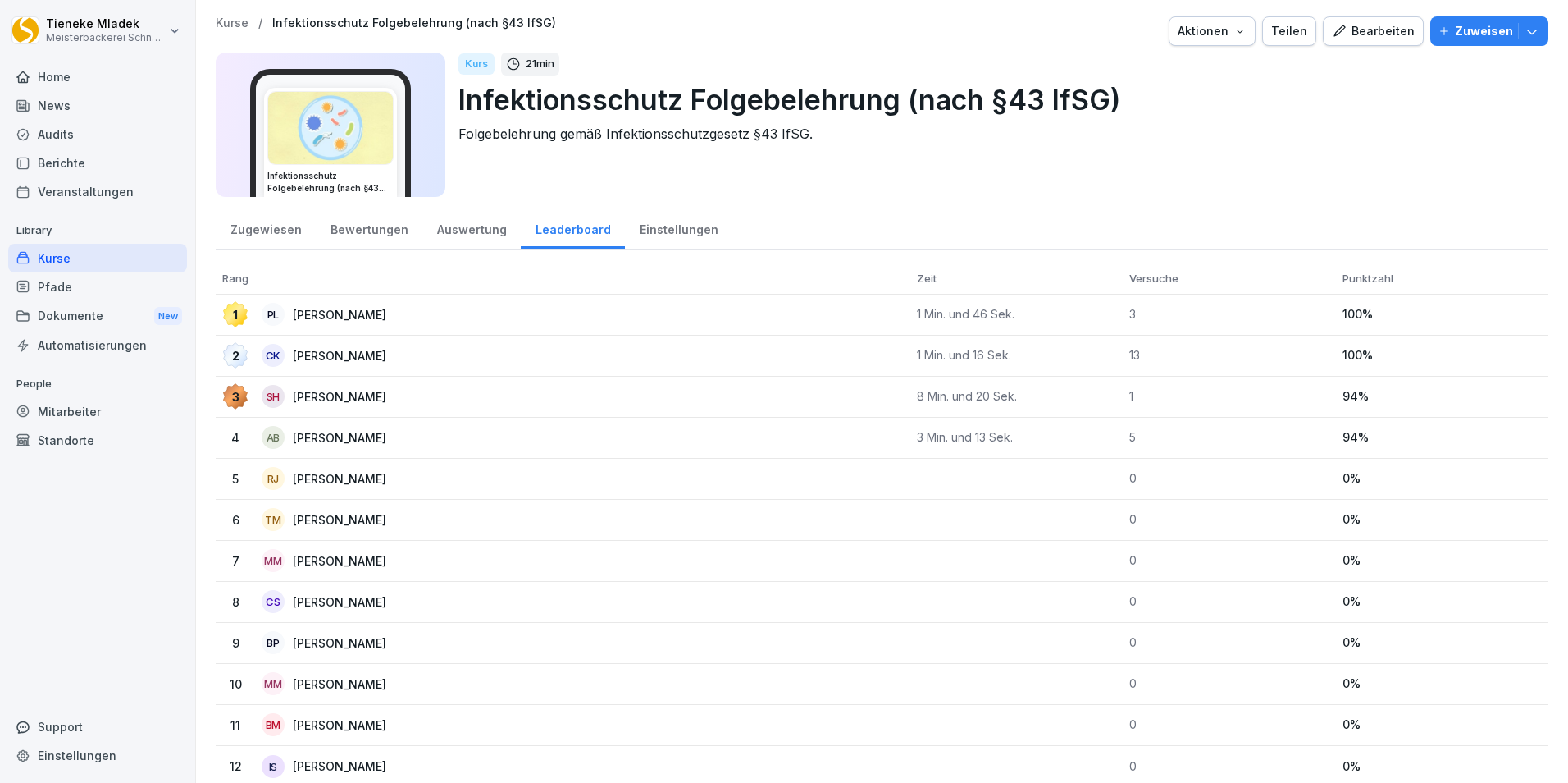
click at [668, 228] on div "Einstellungen" at bounding box center [678, 227] width 108 height 42
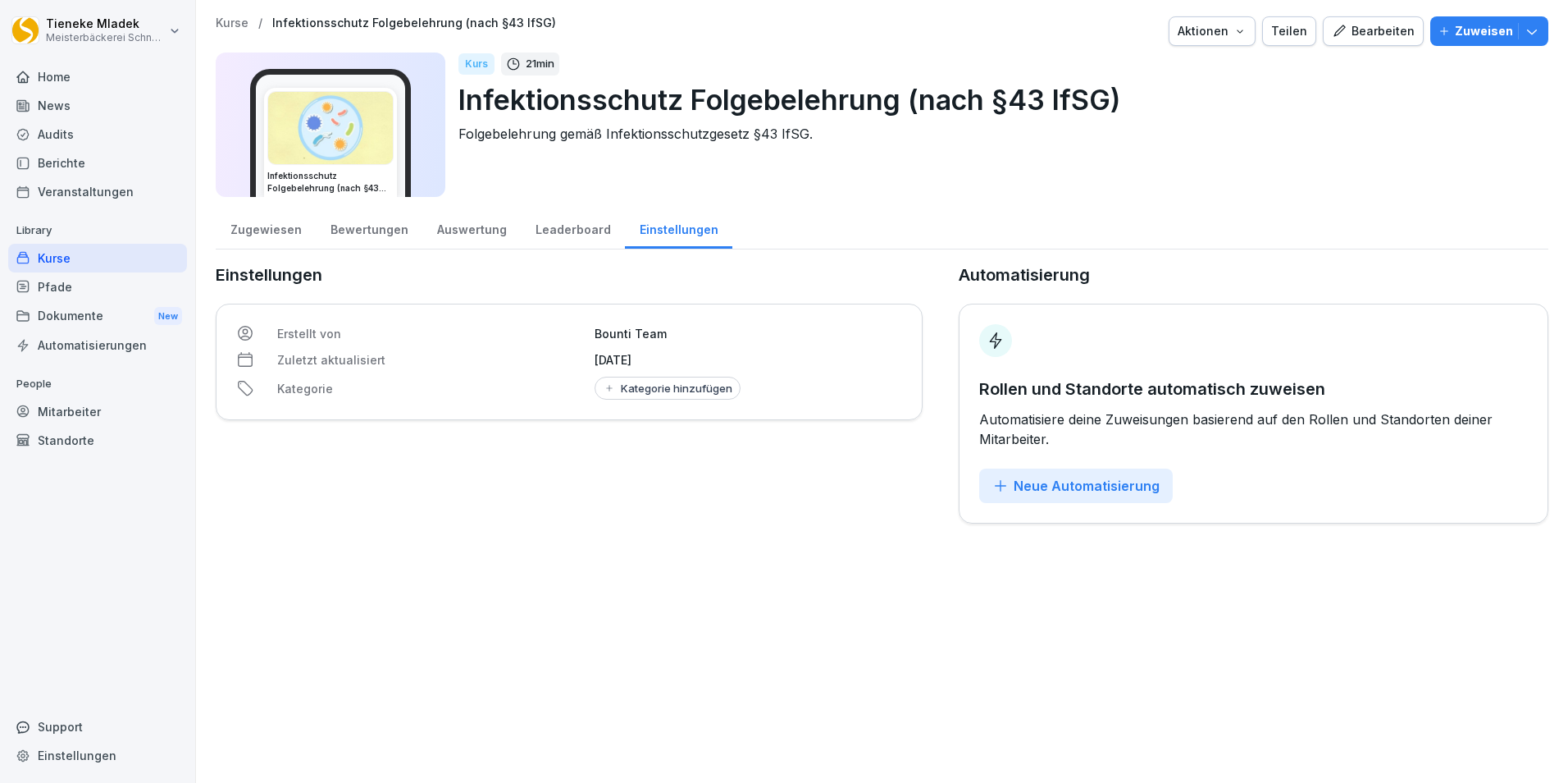
click at [1240, 36] on icon "button" at bounding box center [1240, 31] width 13 height 13
click at [936, 195] on html "Tieneke Mladek Meisterbäckerei Schneckenburger Home News Audits Berichte Verans…" at bounding box center [784, 391] width 1568 height 783
click at [52, 260] on div "Kurse" at bounding box center [97, 258] width 179 height 28
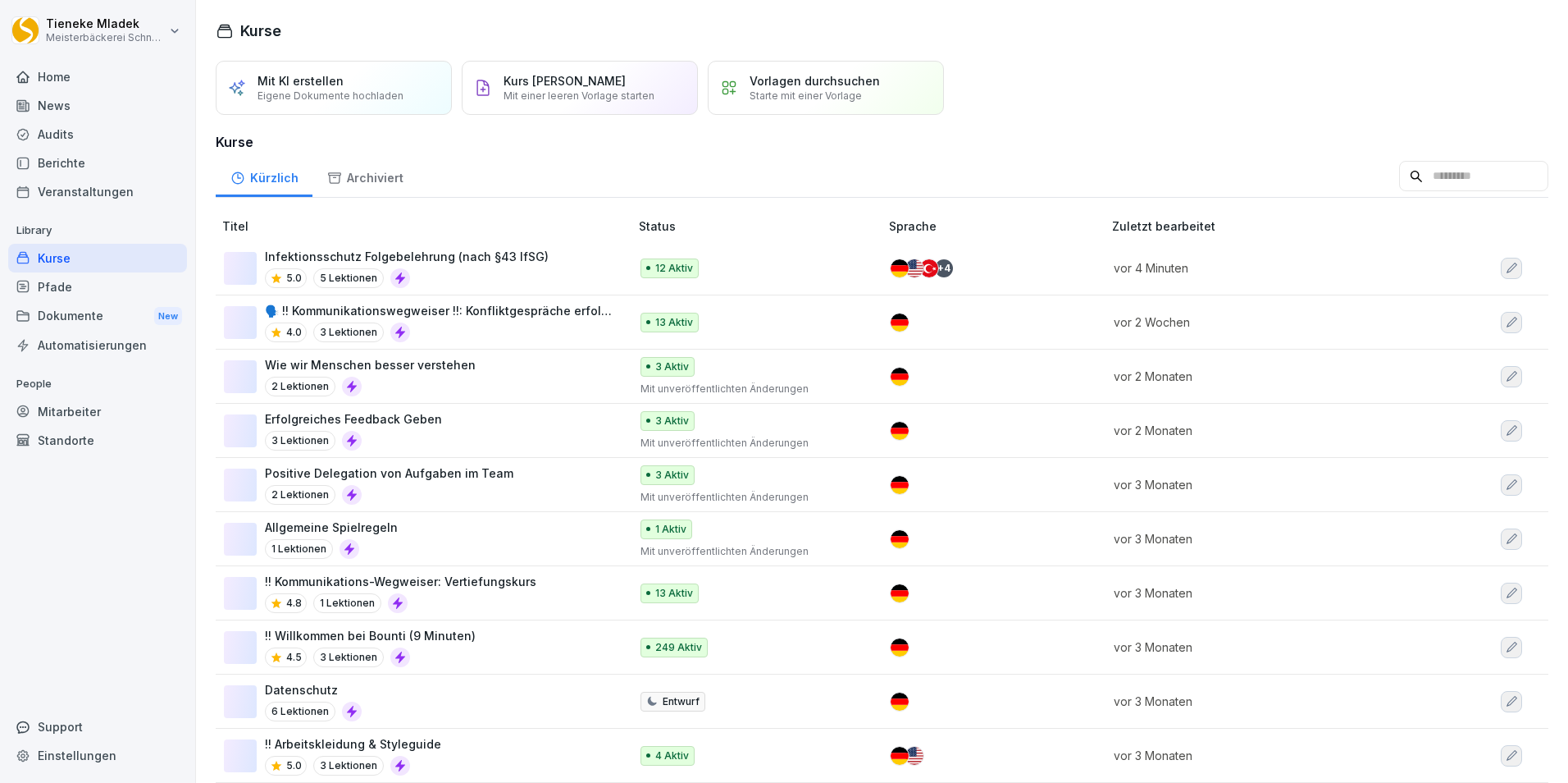
click at [526, 264] on p "Infektionsschutz Folgebelehrung (nach §43 IfSG)" at bounding box center [407, 257] width 284 height 17
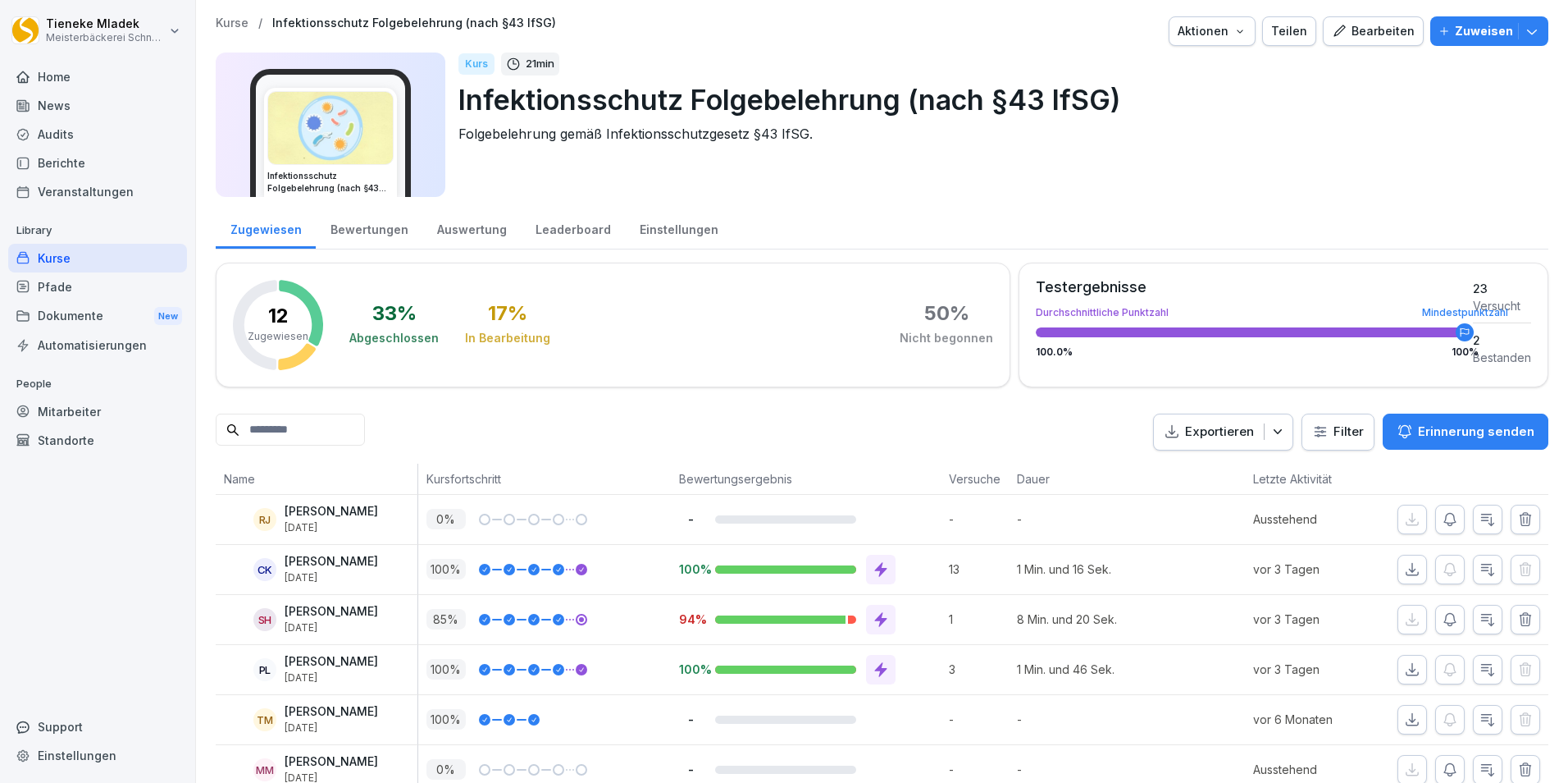
click at [1236, 25] on icon "button" at bounding box center [1240, 31] width 13 height 13
click at [1173, 126] on p "Zertifikatseinstellungen" at bounding box center [1165, 126] width 126 height 15
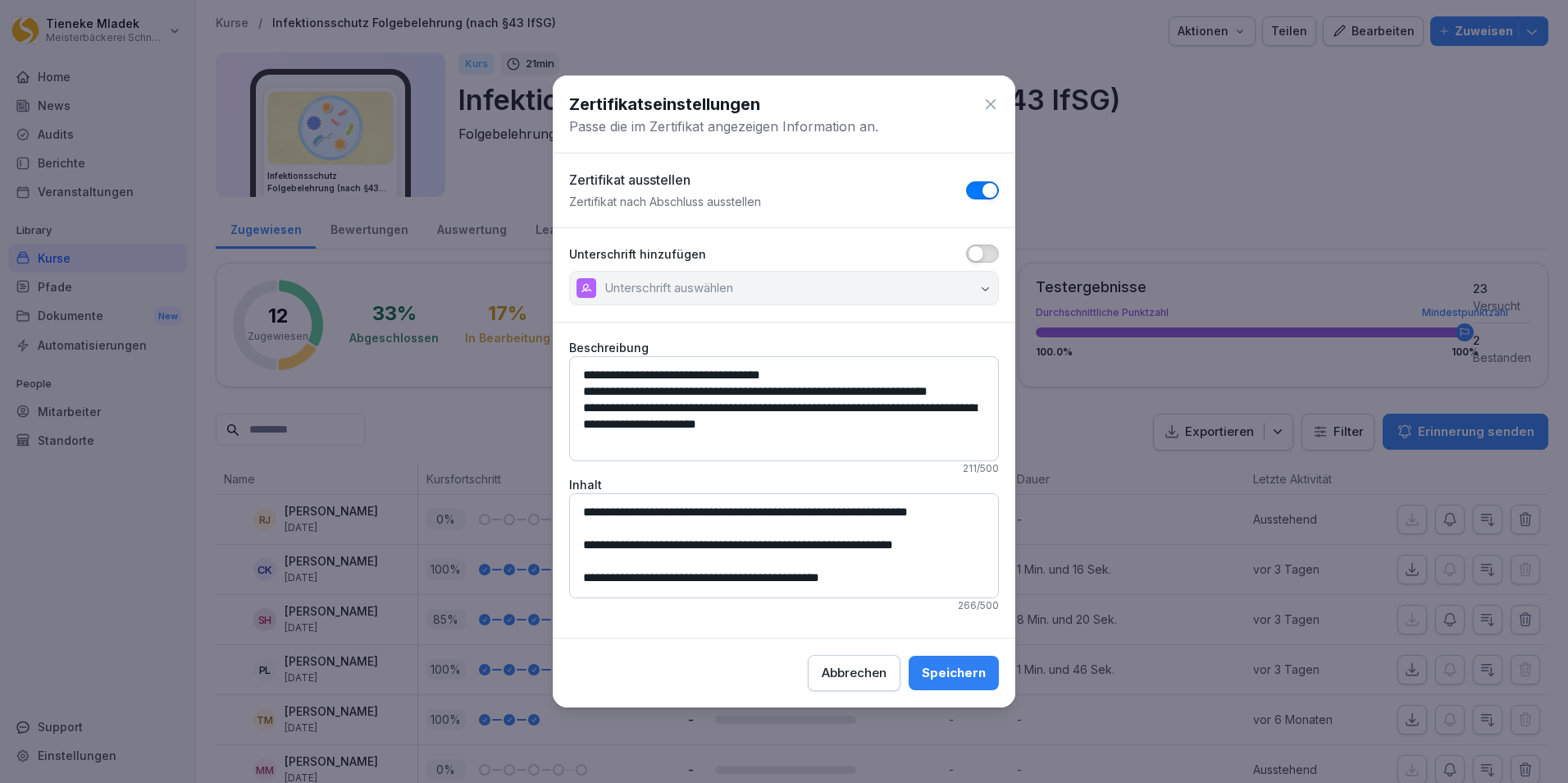
click at [980, 252] on span "button" at bounding box center [975, 253] width 16 height 16
click at [955, 673] on div "Speichern" at bounding box center [954, 672] width 64 height 18
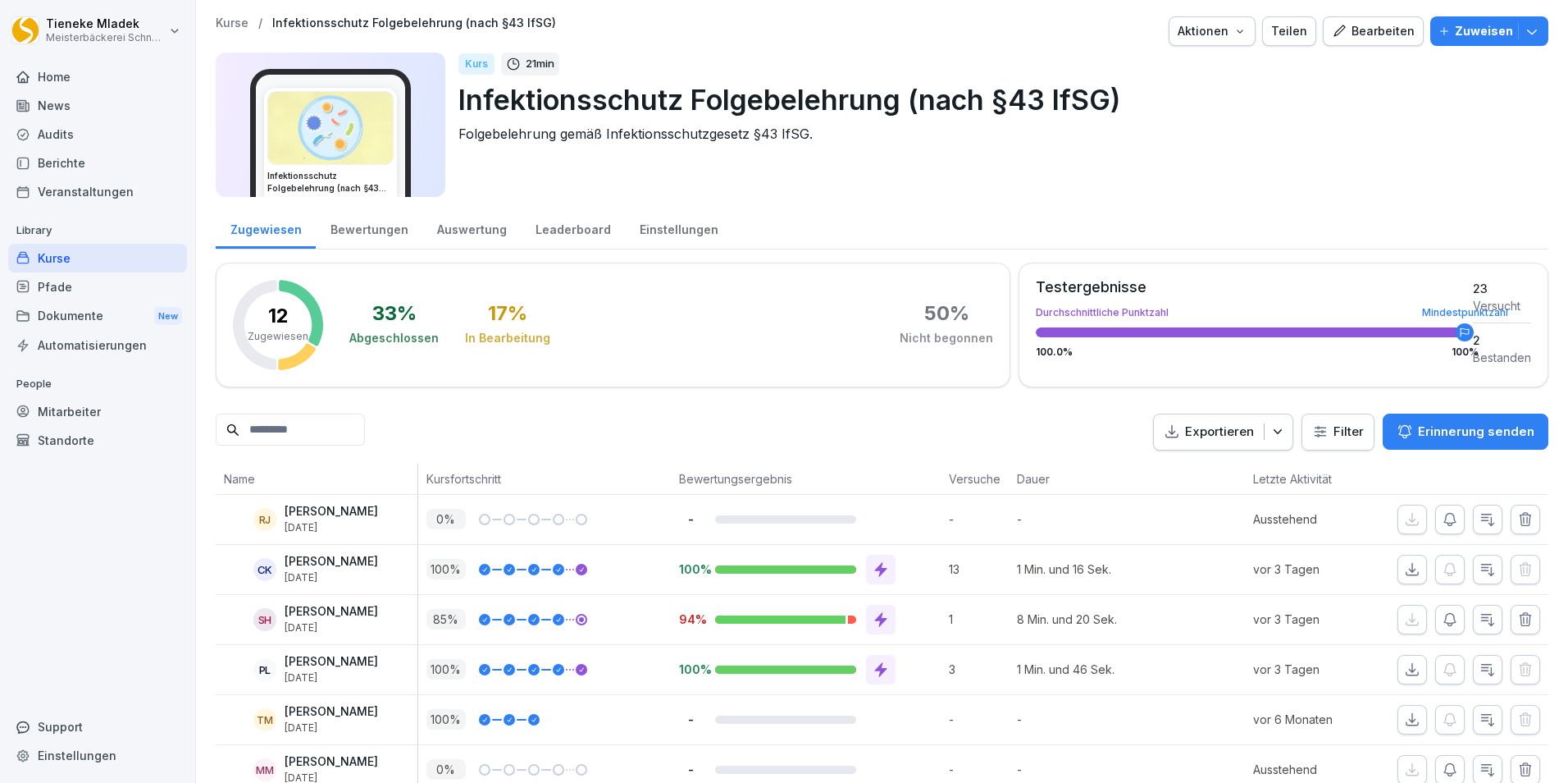
click at [1524, 36] on icon "button" at bounding box center [1531, 30] width 16 height 16
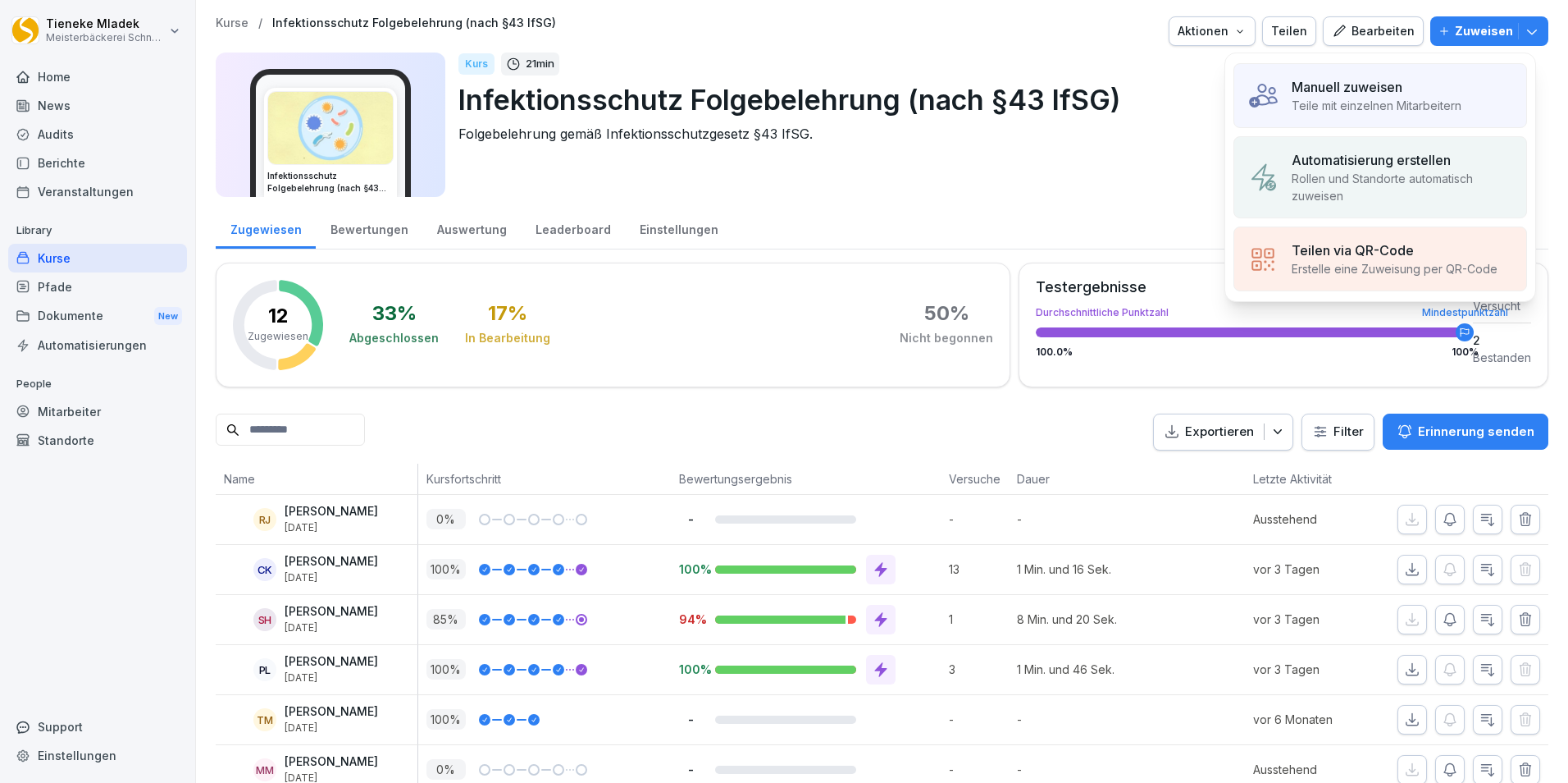
click at [1383, 105] on p "Teile mit einzelnen Mitarbeitern" at bounding box center [1376, 105] width 169 height 17
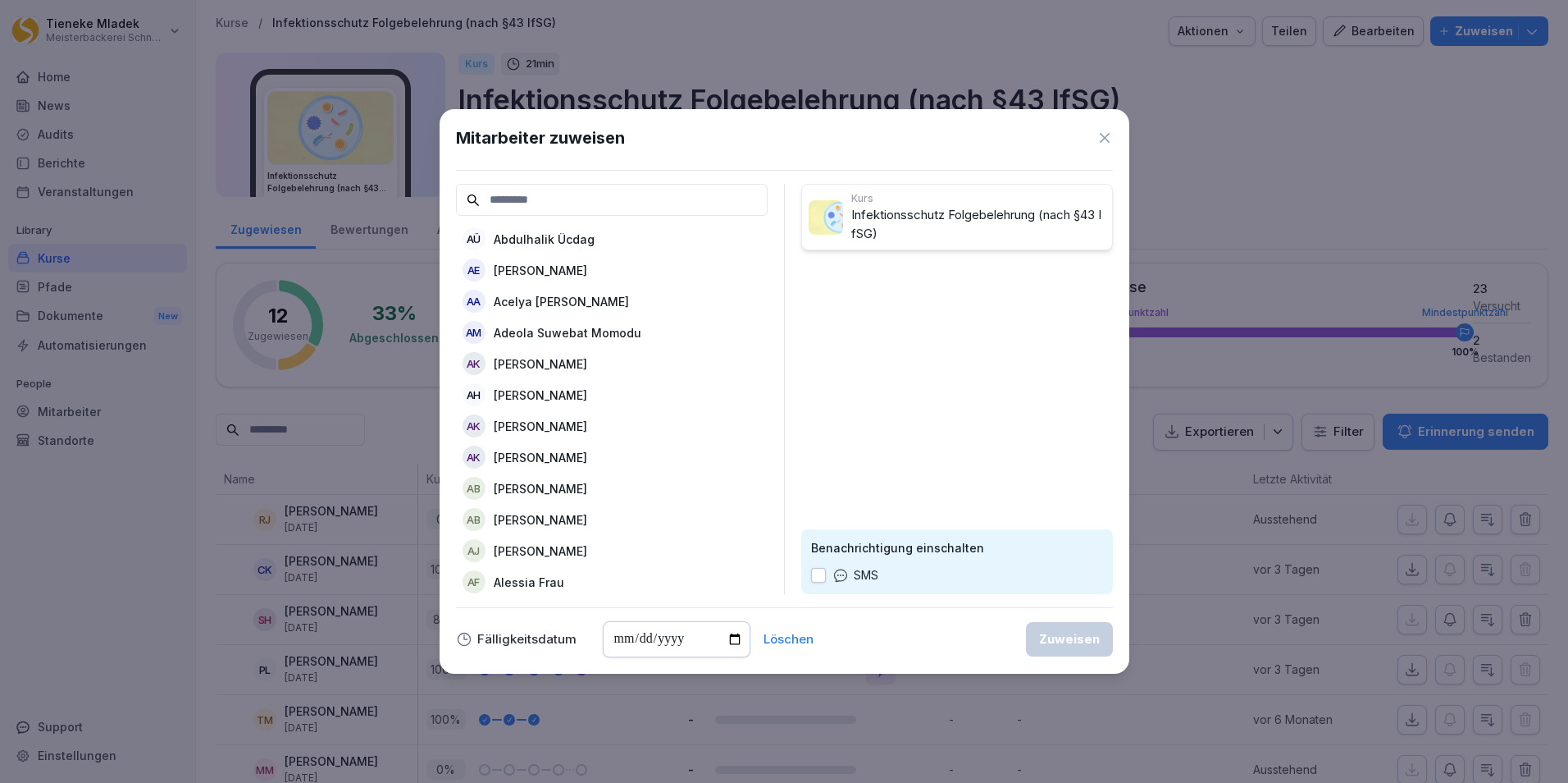
click at [1107, 142] on icon at bounding box center [1103, 137] width 16 height 16
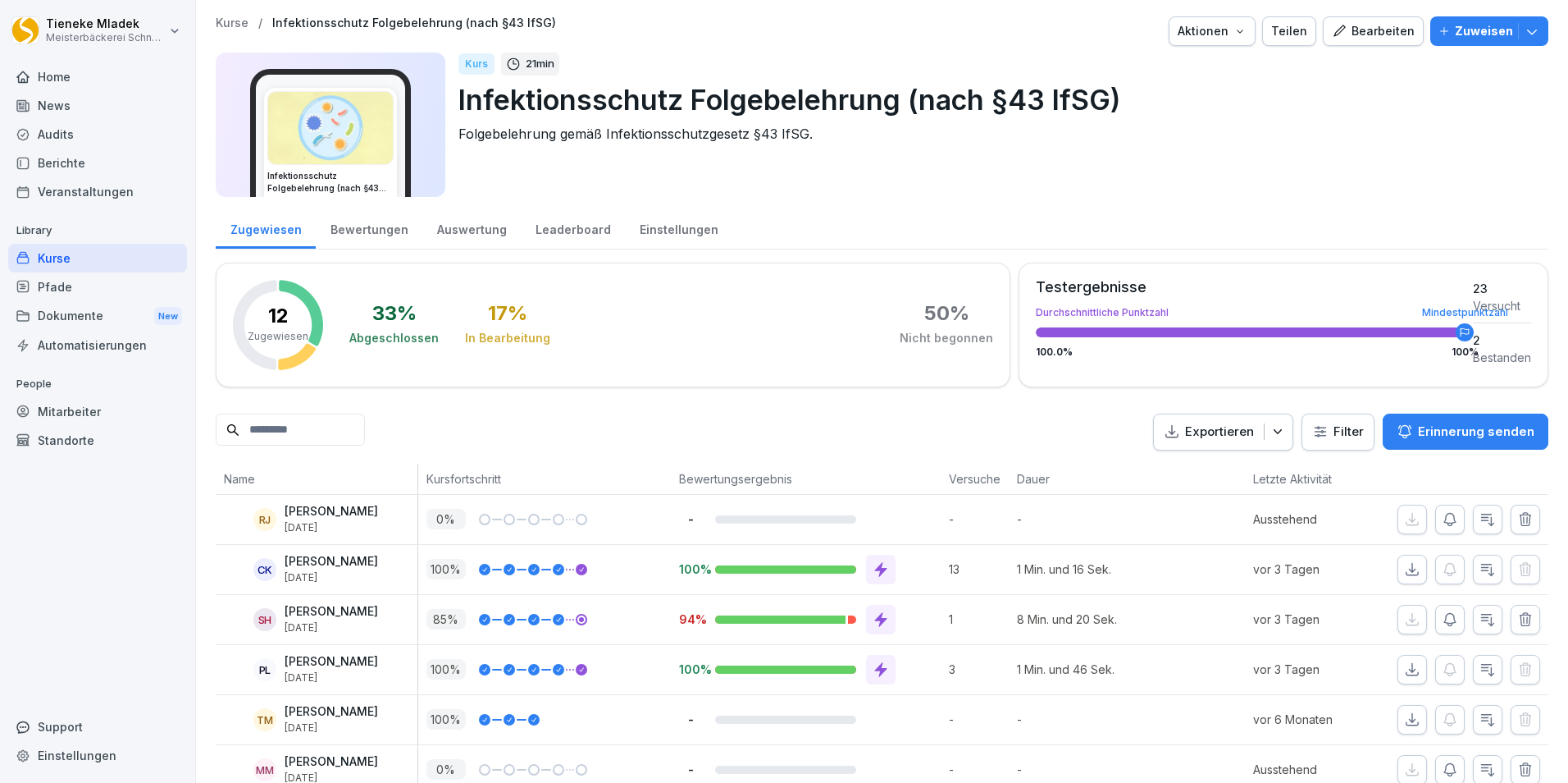
click at [1350, 31] on div "Bearbeiten" at bounding box center [1373, 30] width 83 height 18
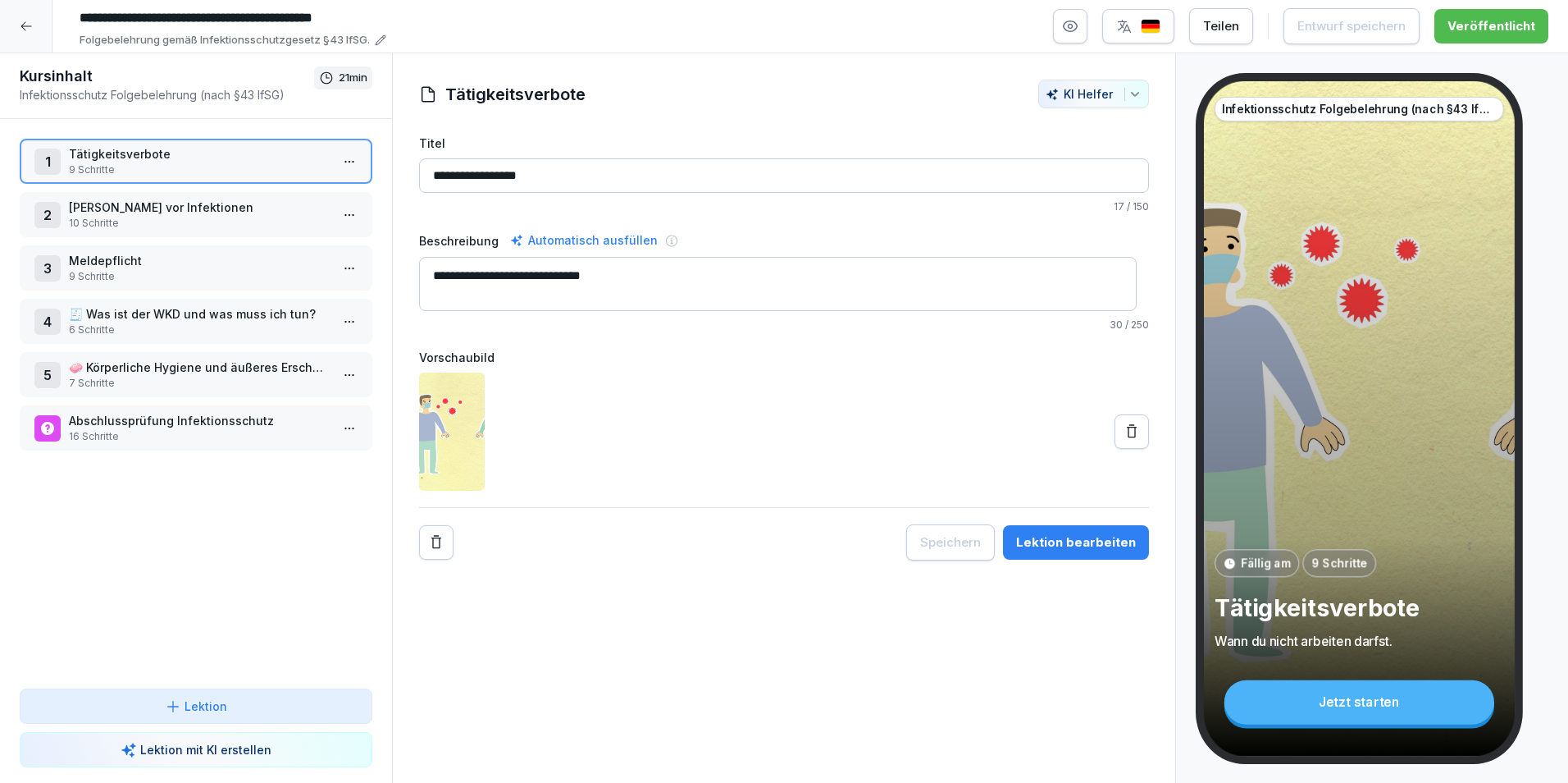
click at [29, 22] on icon at bounding box center [26, 27] width 13 height 13
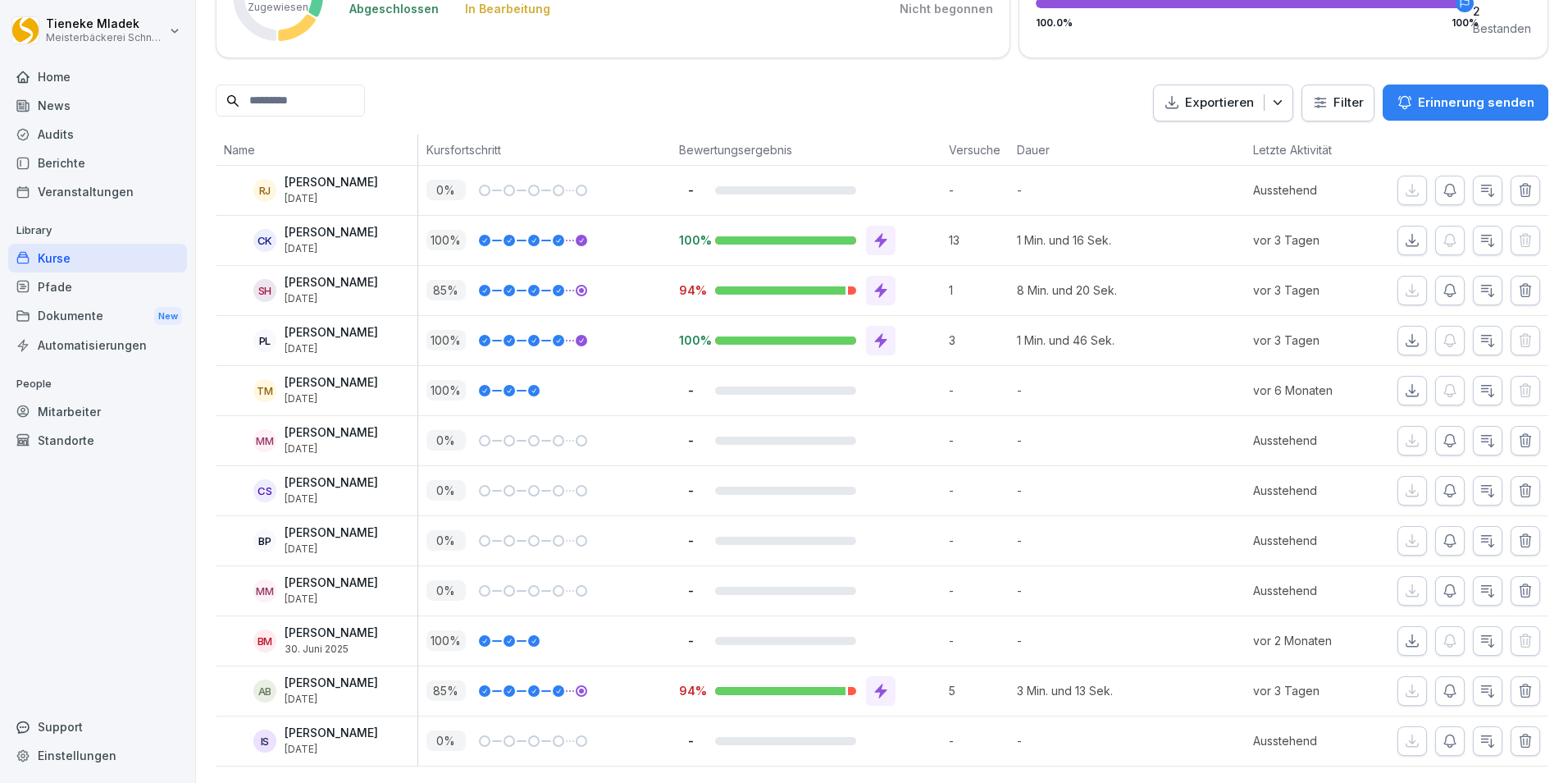
scroll to position [353, 0]
click at [91, 341] on div "Automatisierungen" at bounding box center [97, 345] width 179 height 28
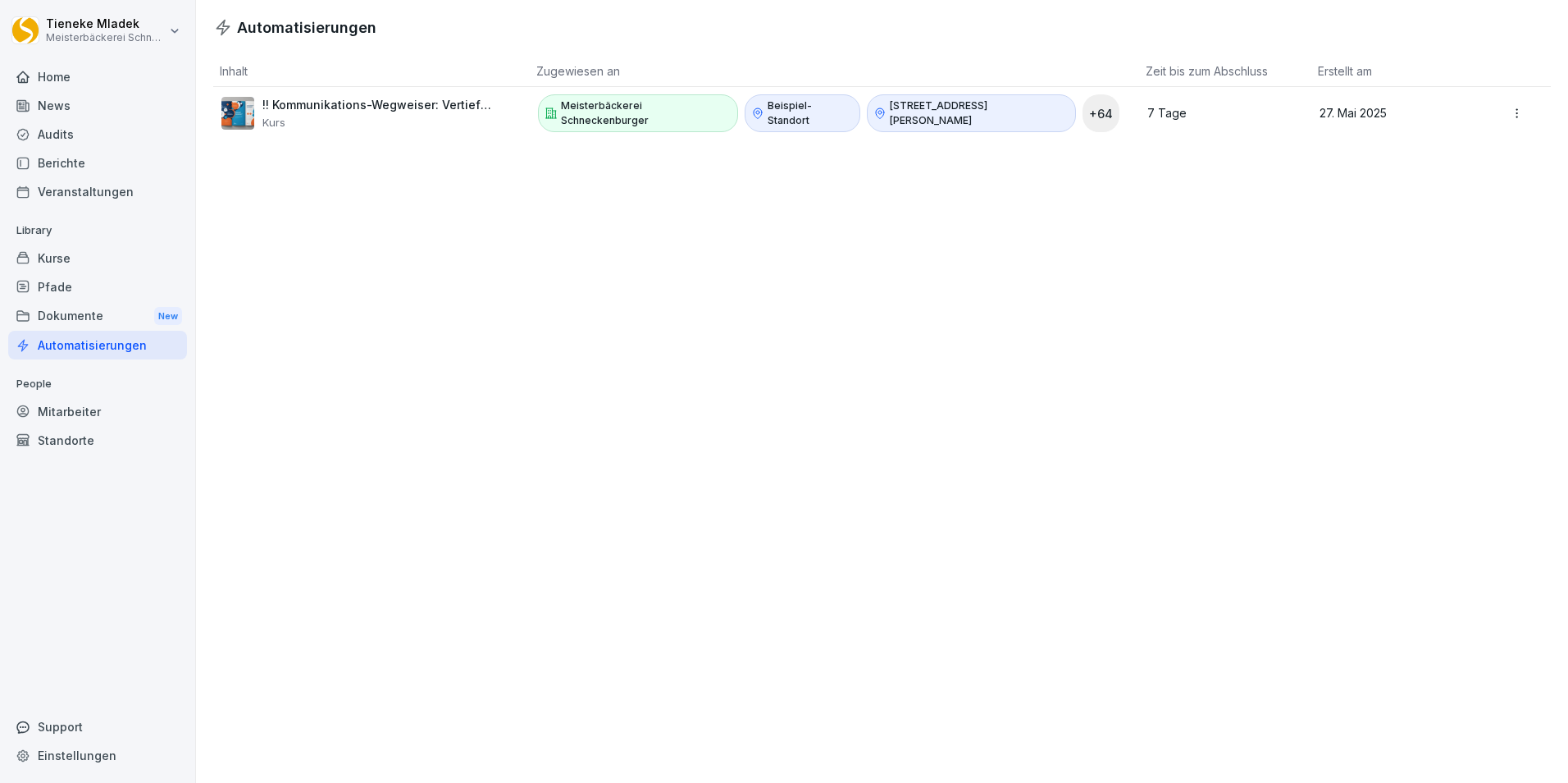
click at [48, 259] on div "Kurse" at bounding box center [97, 258] width 179 height 28
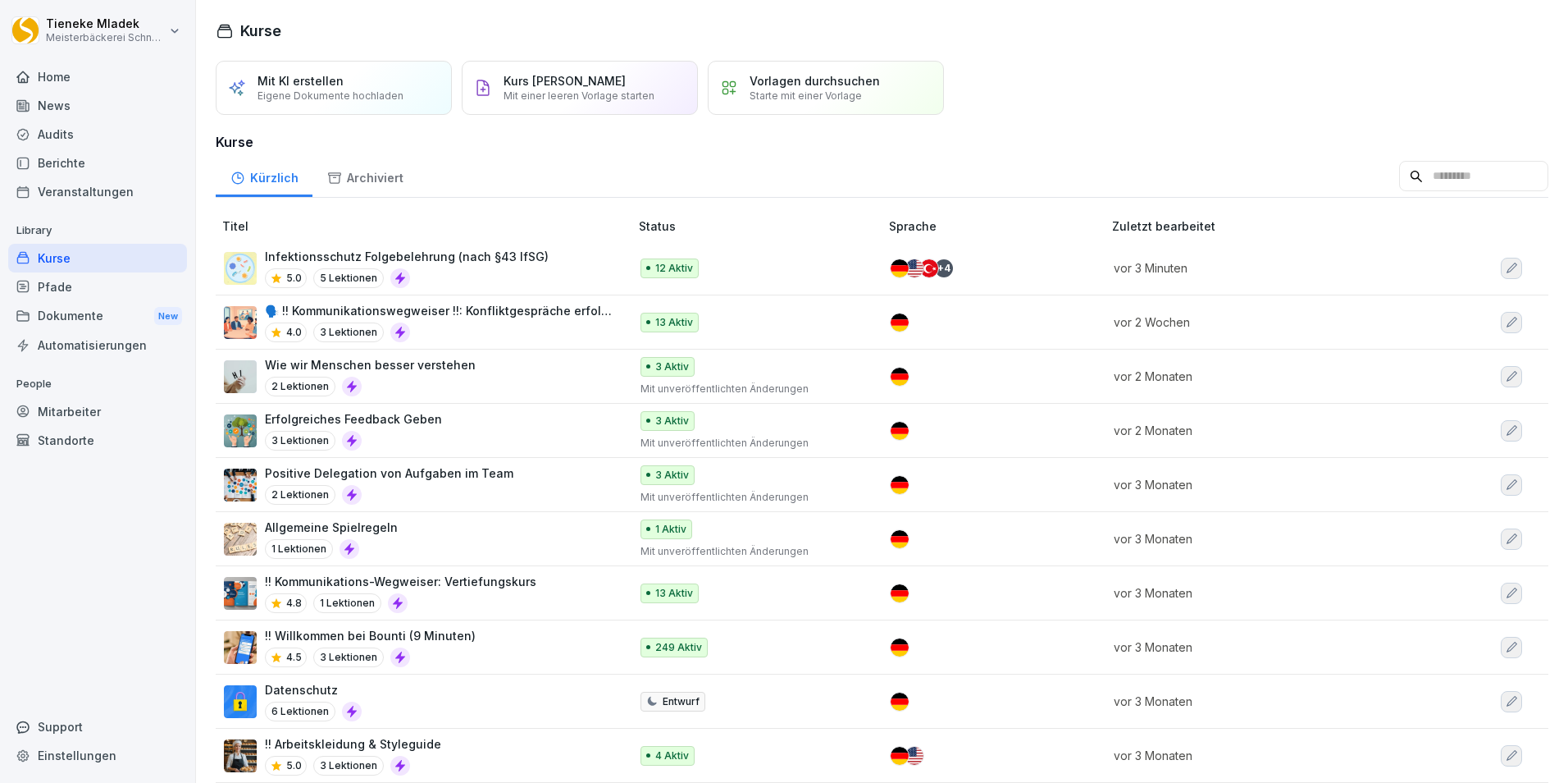
click at [79, 313] on div "Dokumente New" at bounding box center [97, 316] width 179 height 30
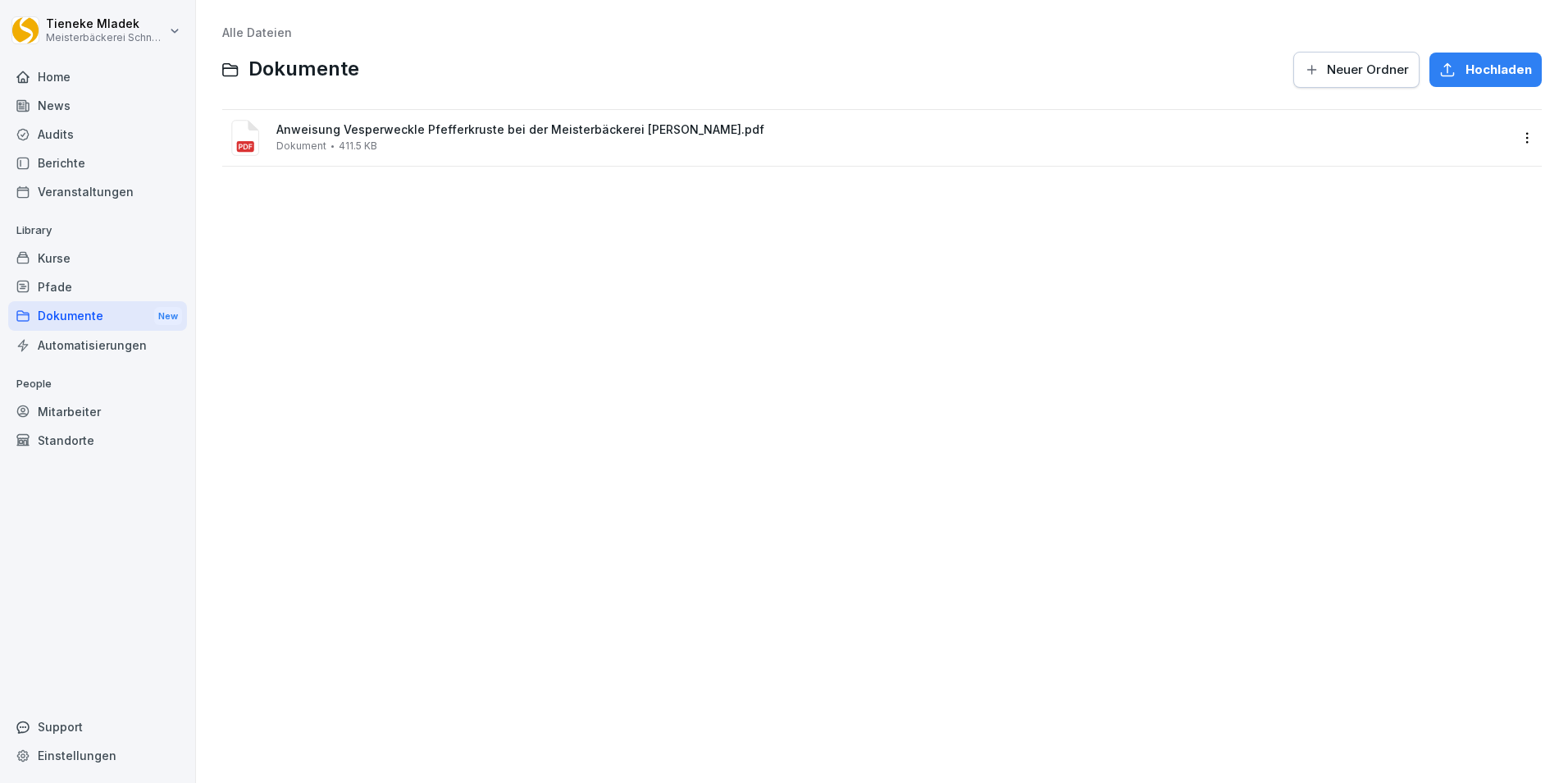
click at [82, 347] on div "Automatisierungen" at bounding box center [97, 345] width 179 height 28
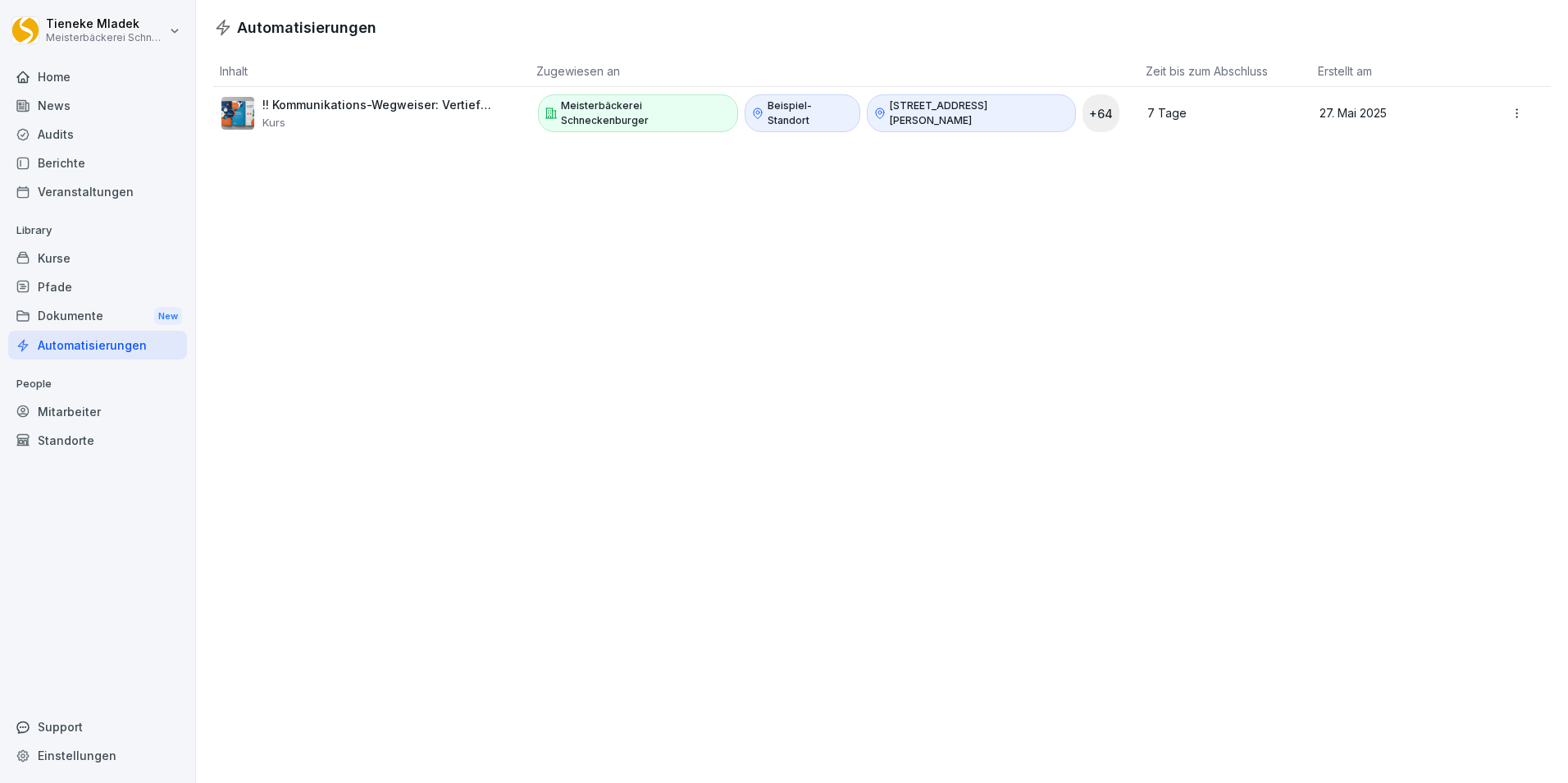
click at [590, 114] on p "Meisterbäckerei Schneckenburger" at bounding box center [646, 113] width 170 height 29
click at [127, 346] on div "Automatisierungen" at bounding box center [97, 345] width 179 height 28
click at [330, 110] on p "!! Kommunikations-Wegweiser: Vertiefungskurs" at bounding box center [377, 105] width 230 height 15
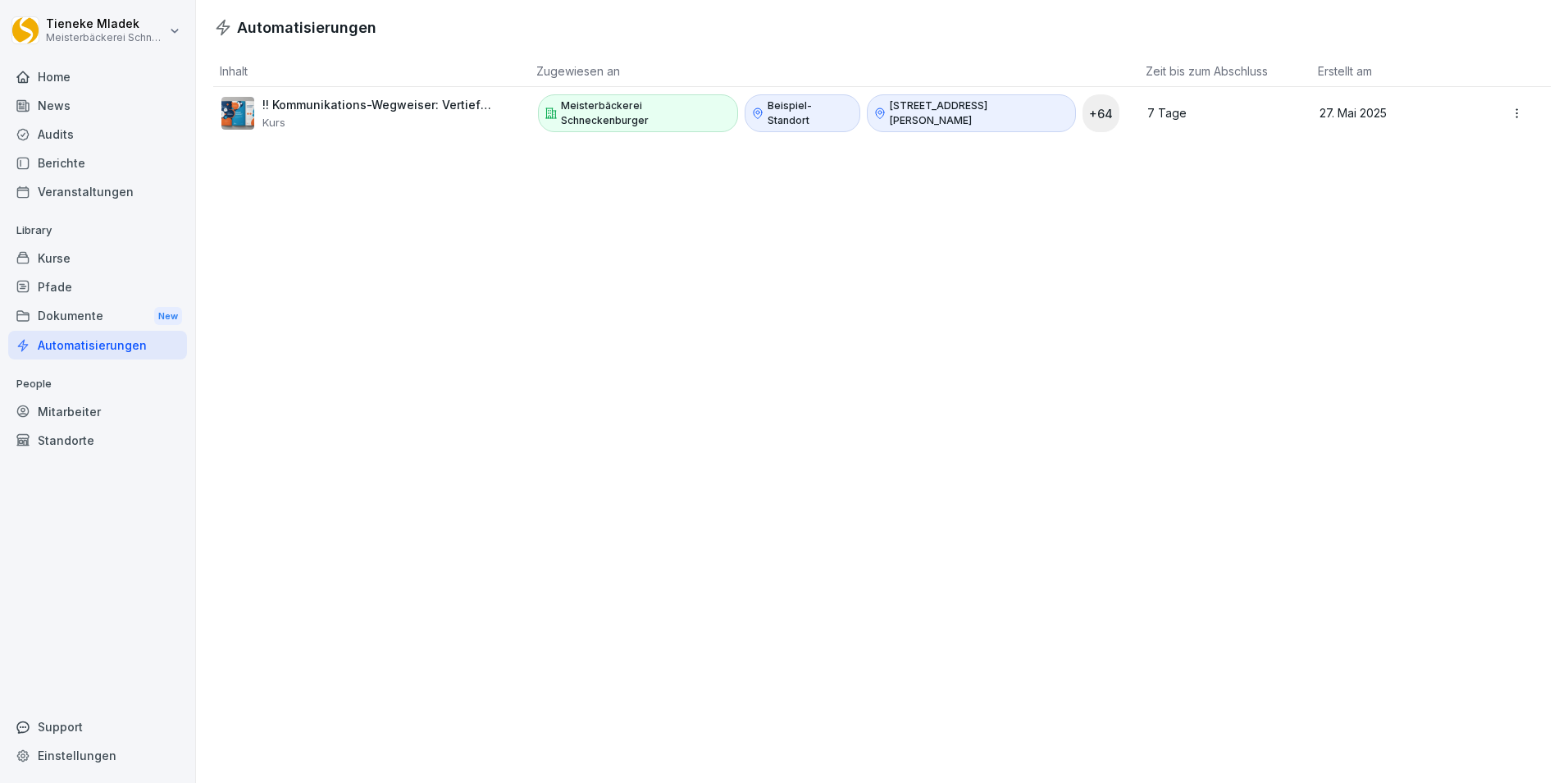
click at [752, 416] on div "Automatisierungen Inhalt Zugewiesen an Zeit bis zum Abschluss Erstellt am !! Ko…" at bounding box center [882, 391] width 1372 height 783
click at [537, 130] on td "Meisterbäckerei Schneckenburger Beispiel-Standort 7010 TUT Föhrenstr. + 64" at bounding box center [835, 113] width 609 height 52
drag, startPoint x: 537, startPoint y: 130, endPoint x: 794, endPoint y: 389, distance: 364.9
click at [794, 389] on div "Automatisierungen Inhalt Zugewiesen an Zeit bis zum Abschluss Erstellt am !! Ko…" at bounding box center [882, 391] width 1372 height 783
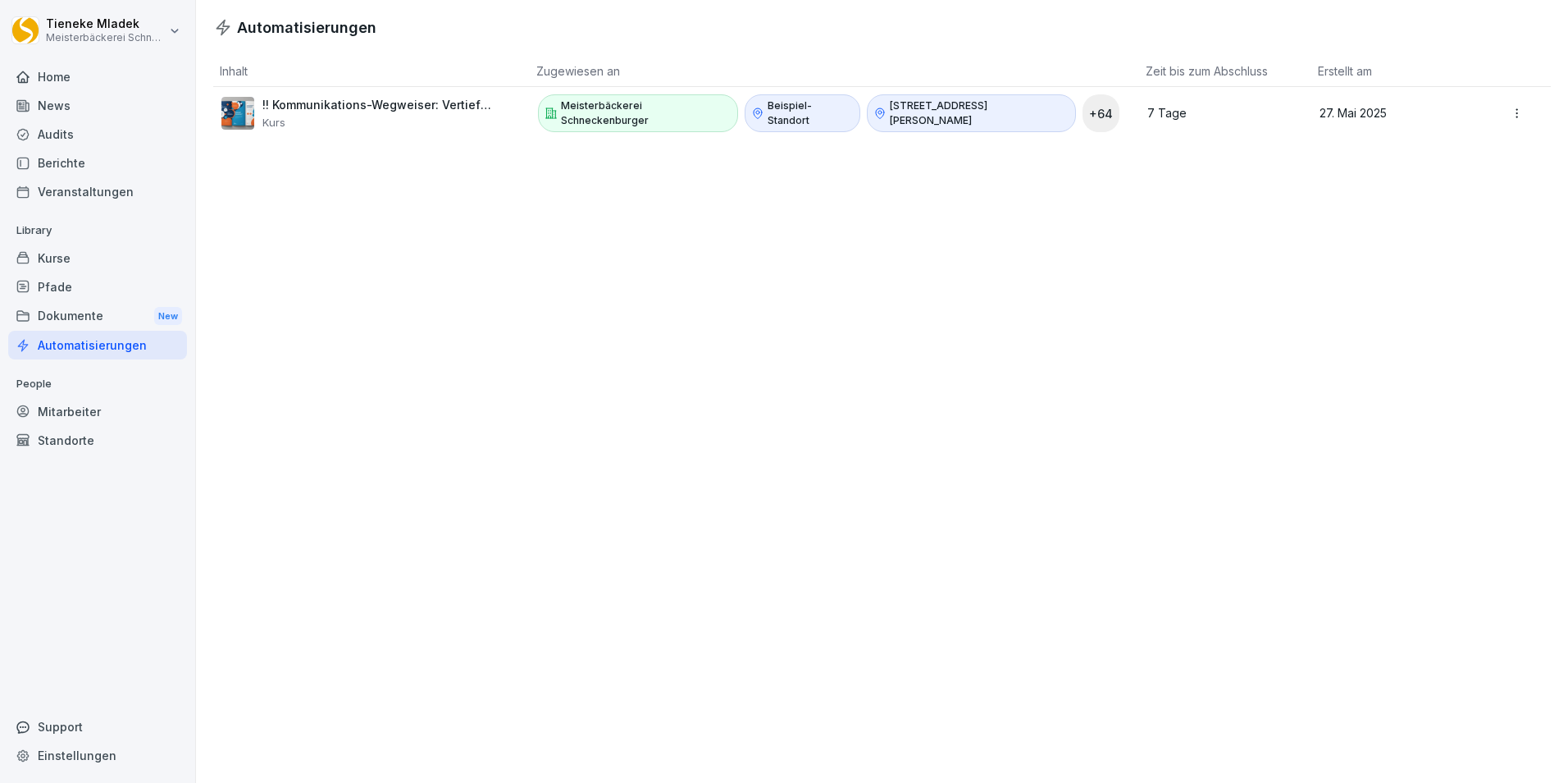
click at [76, 257] on div "Kurse" at bounding box center [97, 258] width 179 height 28
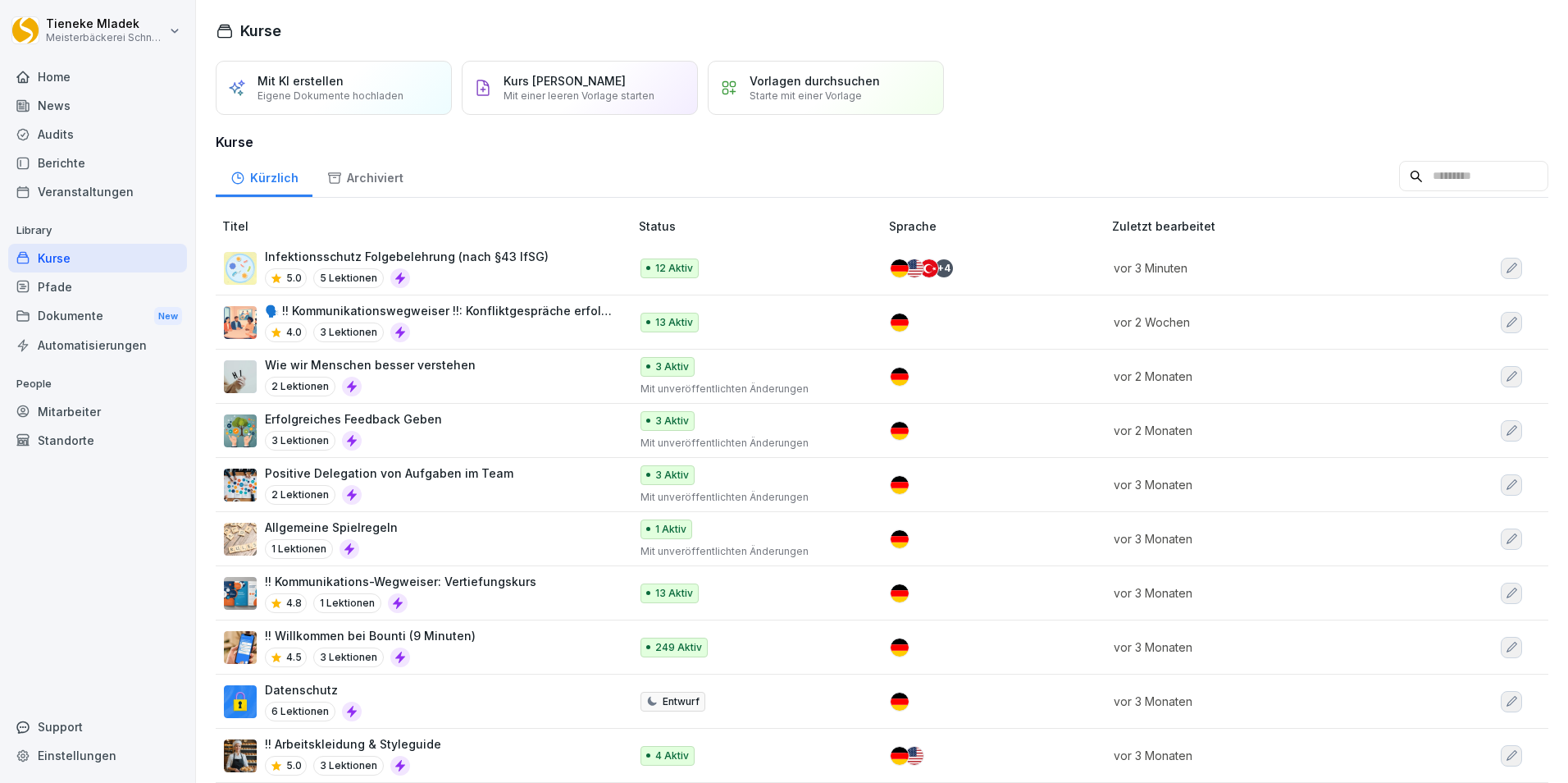
click at [67, 345] on div "Automatisierungen" at bounding box center [97, 345] width 179 height 28
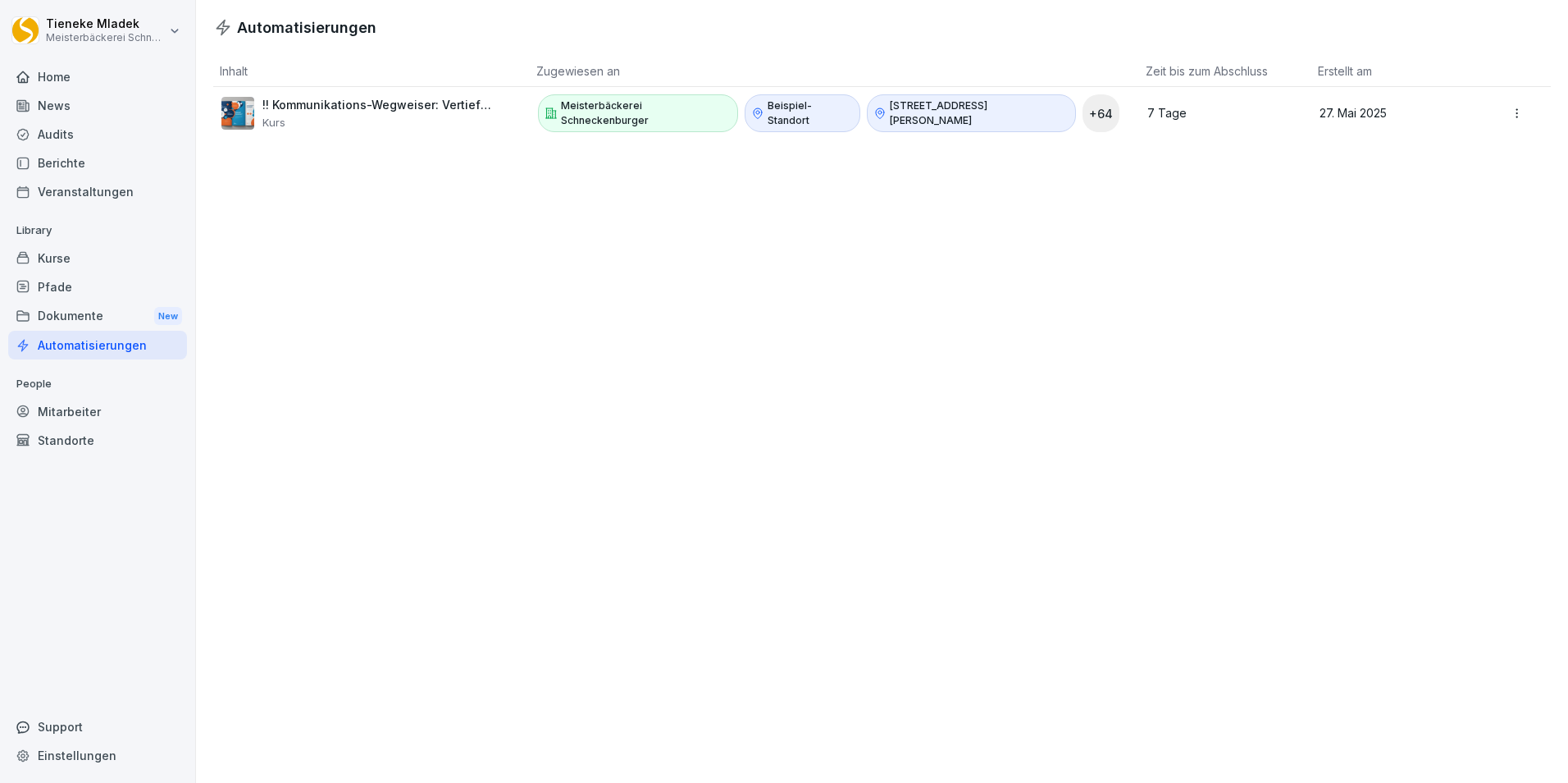
click at [81, 257] on div "Kurse" at bounding box center [97, 258] width 179 height 28
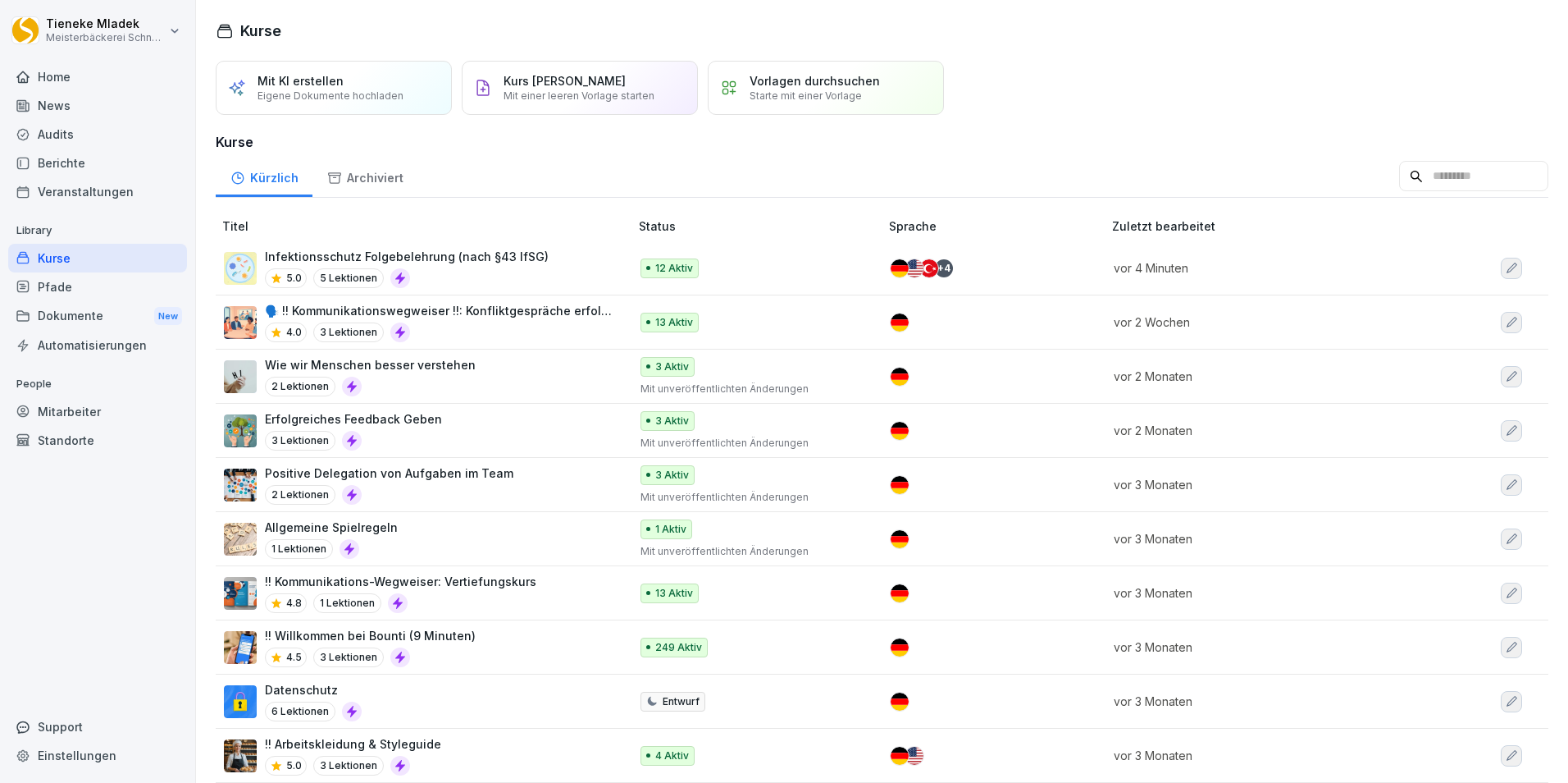
click at [496, 316] on p "🗣️ !! Kommunikationswegweiser !!: Konfliktgespräche erfolgreich führen" at bounding box center [438, 311] width 347 height 17
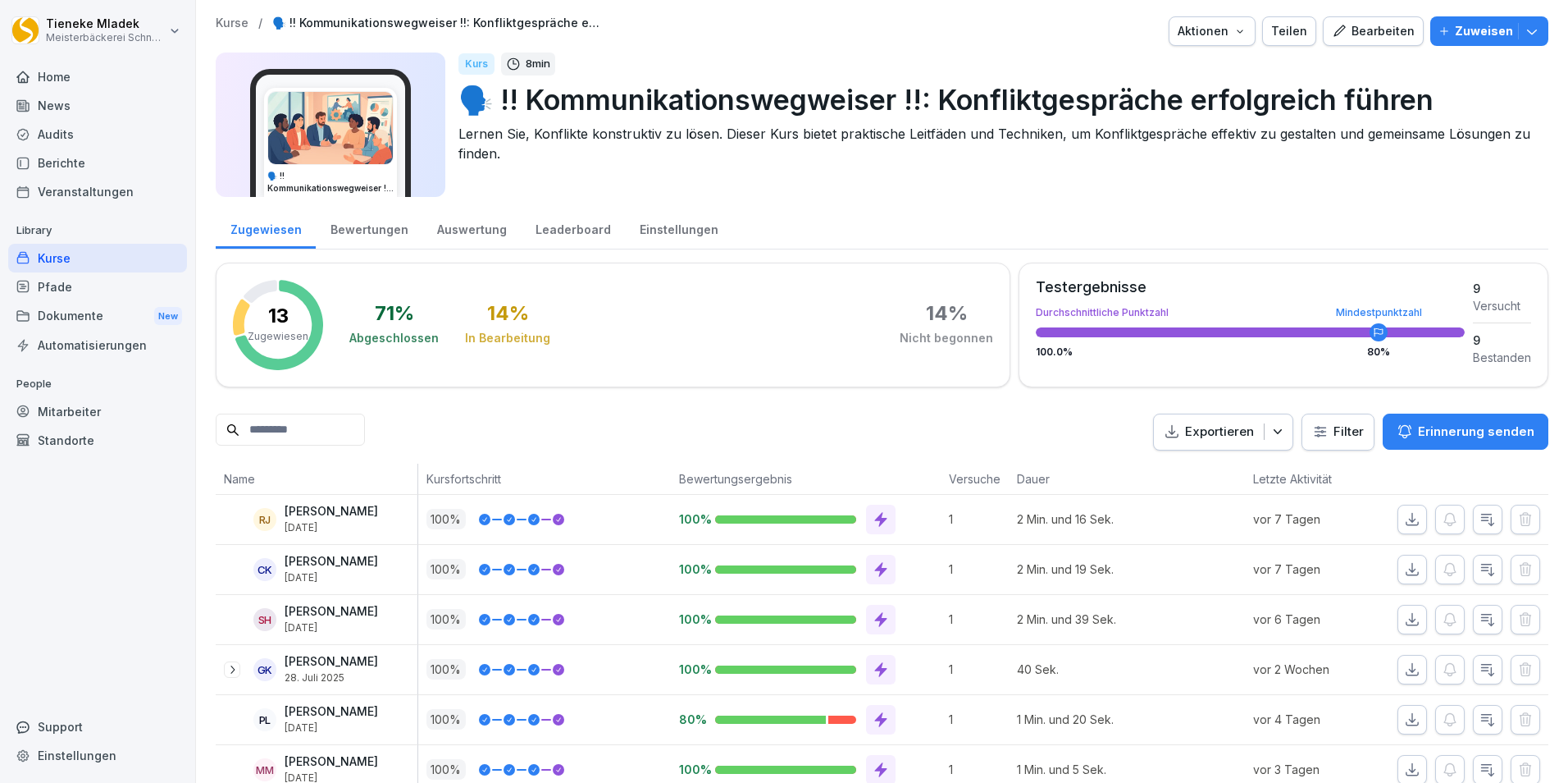
click at [59, 261] on div "Kurse" at bounding box center [97, 258] width 179 height 28
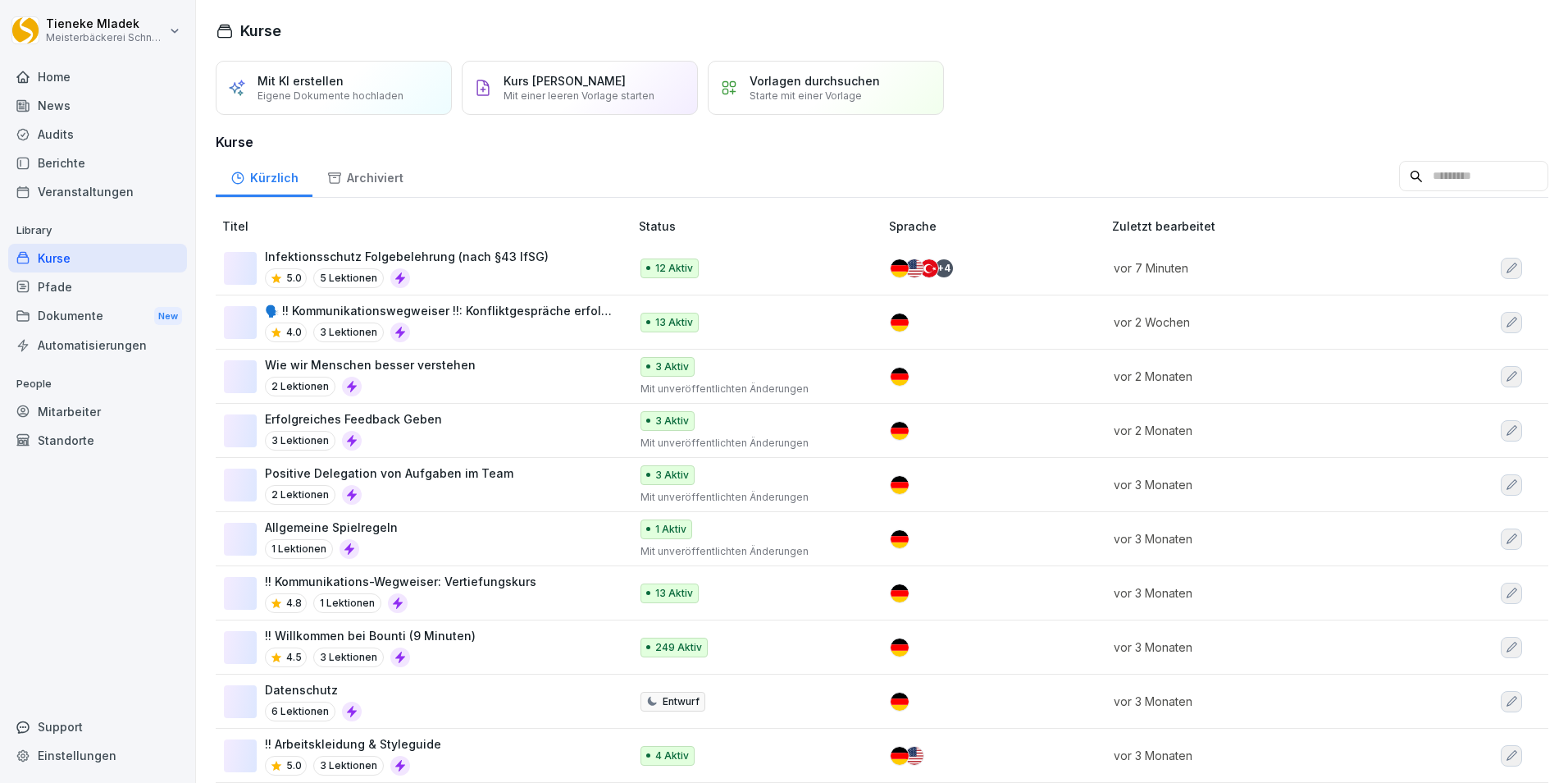
click at [226, 19] on div "Kurse Mit KI erstellen Eigene Dokumente hochladen Kurs manuell erstellen Mit ei…" at bounding box center [882, 391] width 1372 height 783
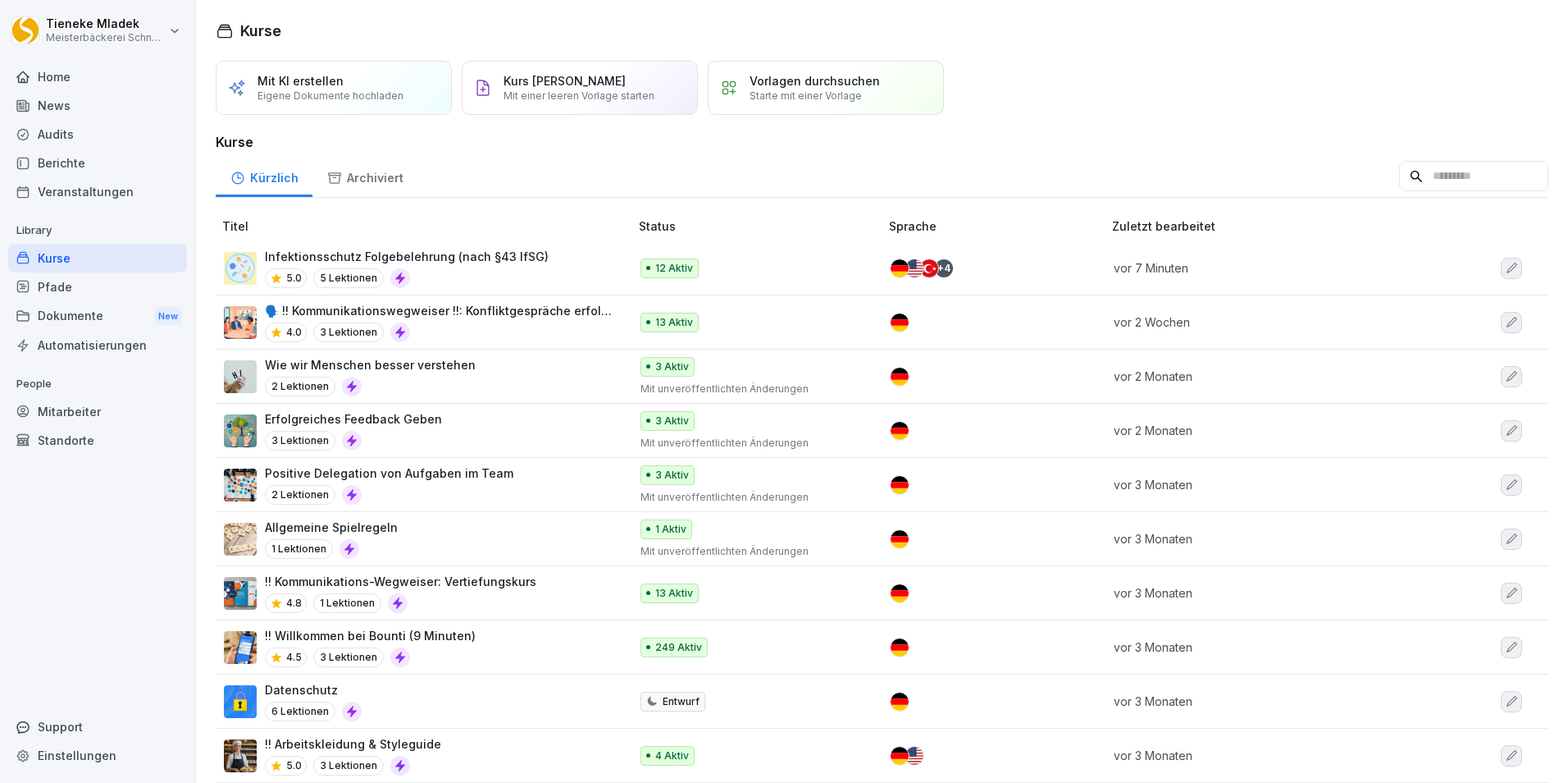
click at [454, 247] on td "Infektionsschutz Folgebelehrung (nach §43 IfSG) 5.0 5 Lektionen" at bounding box center [424, 268] width 416 height 54
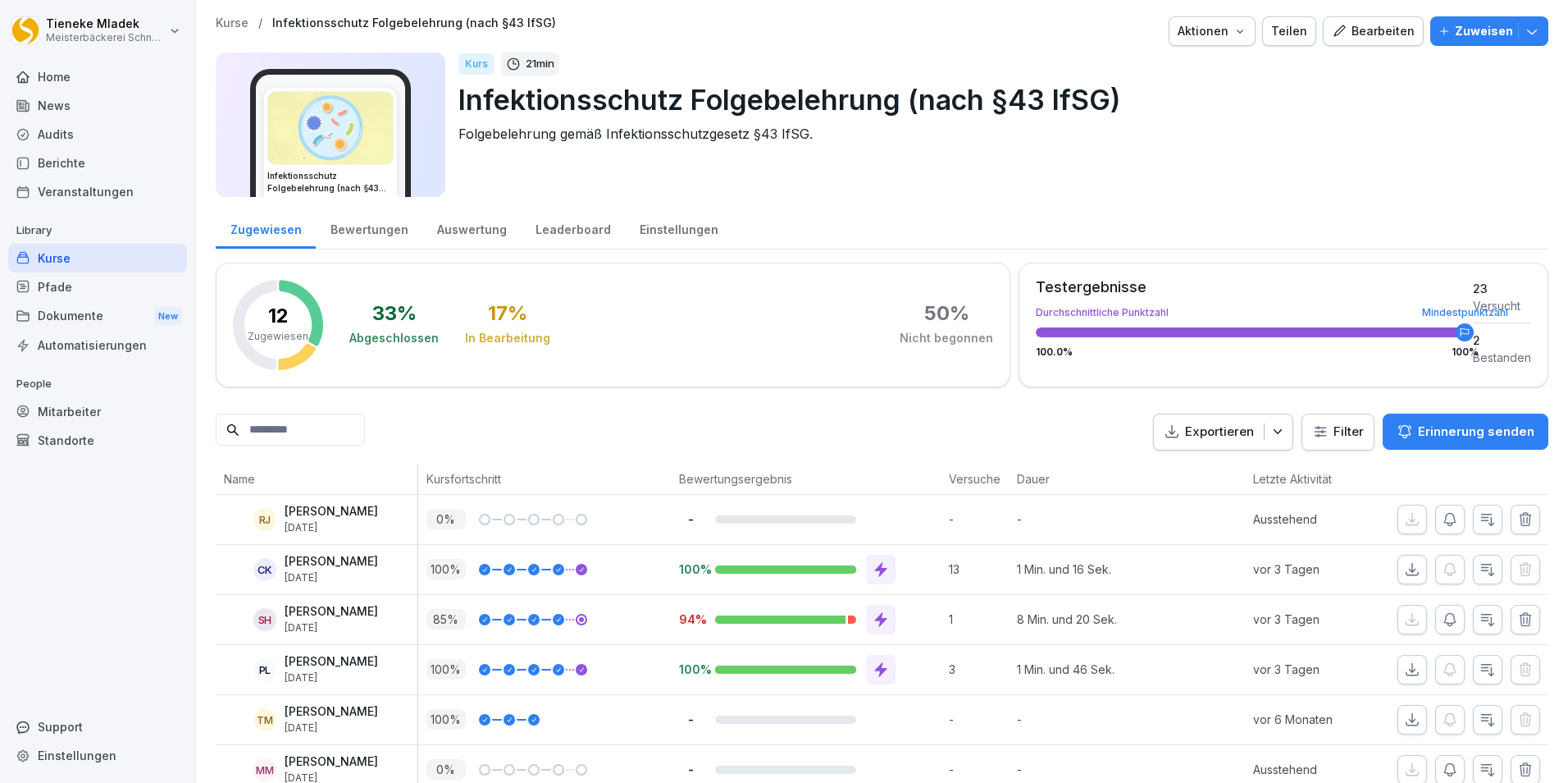
click at [669, 231] on div "Einstellungen" at bounding box center [678, 227] width 108 height 42
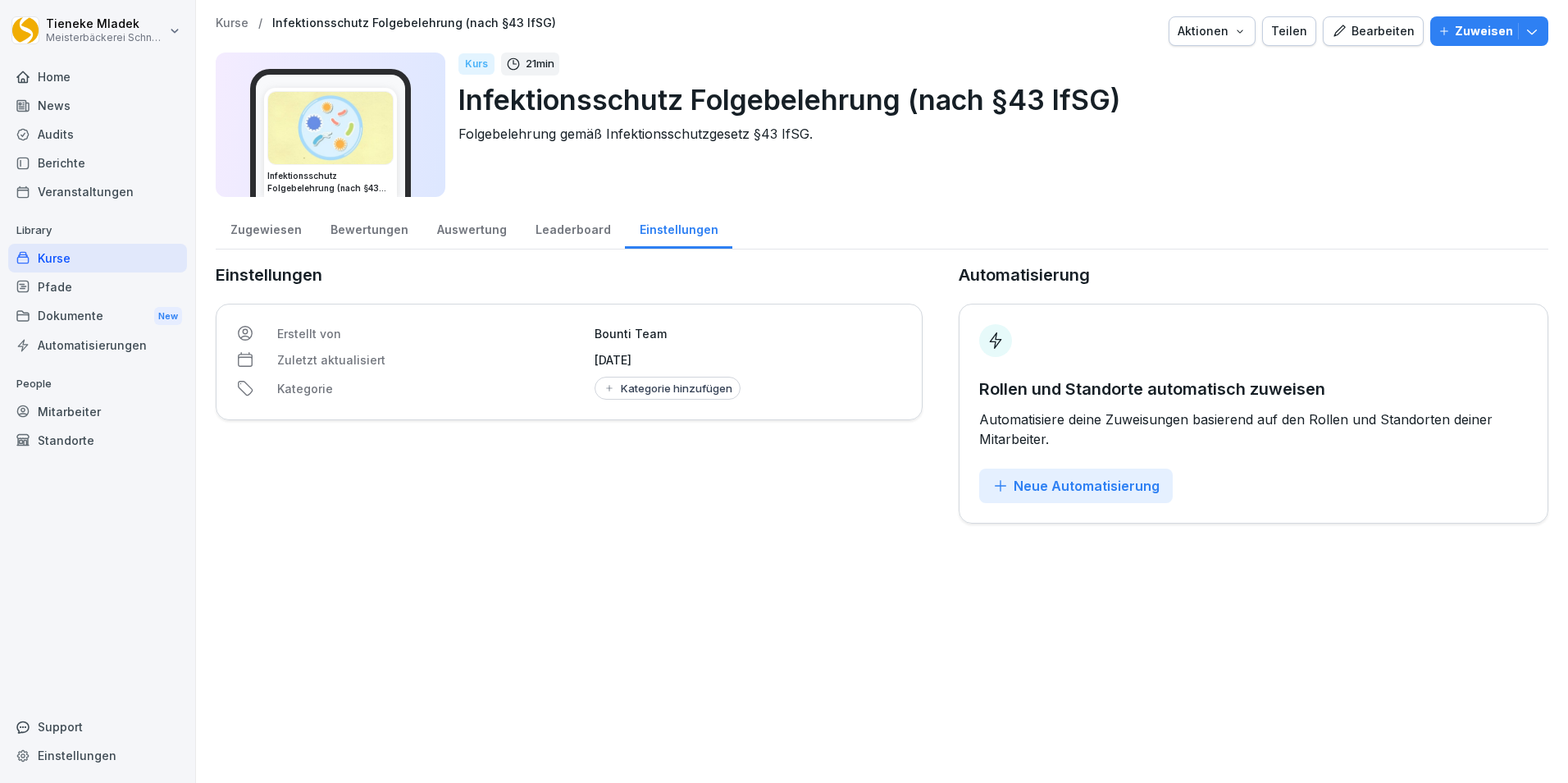
click at [223, 17] on p "Kurse" at bounding box center [232, 23] width 33 height 14
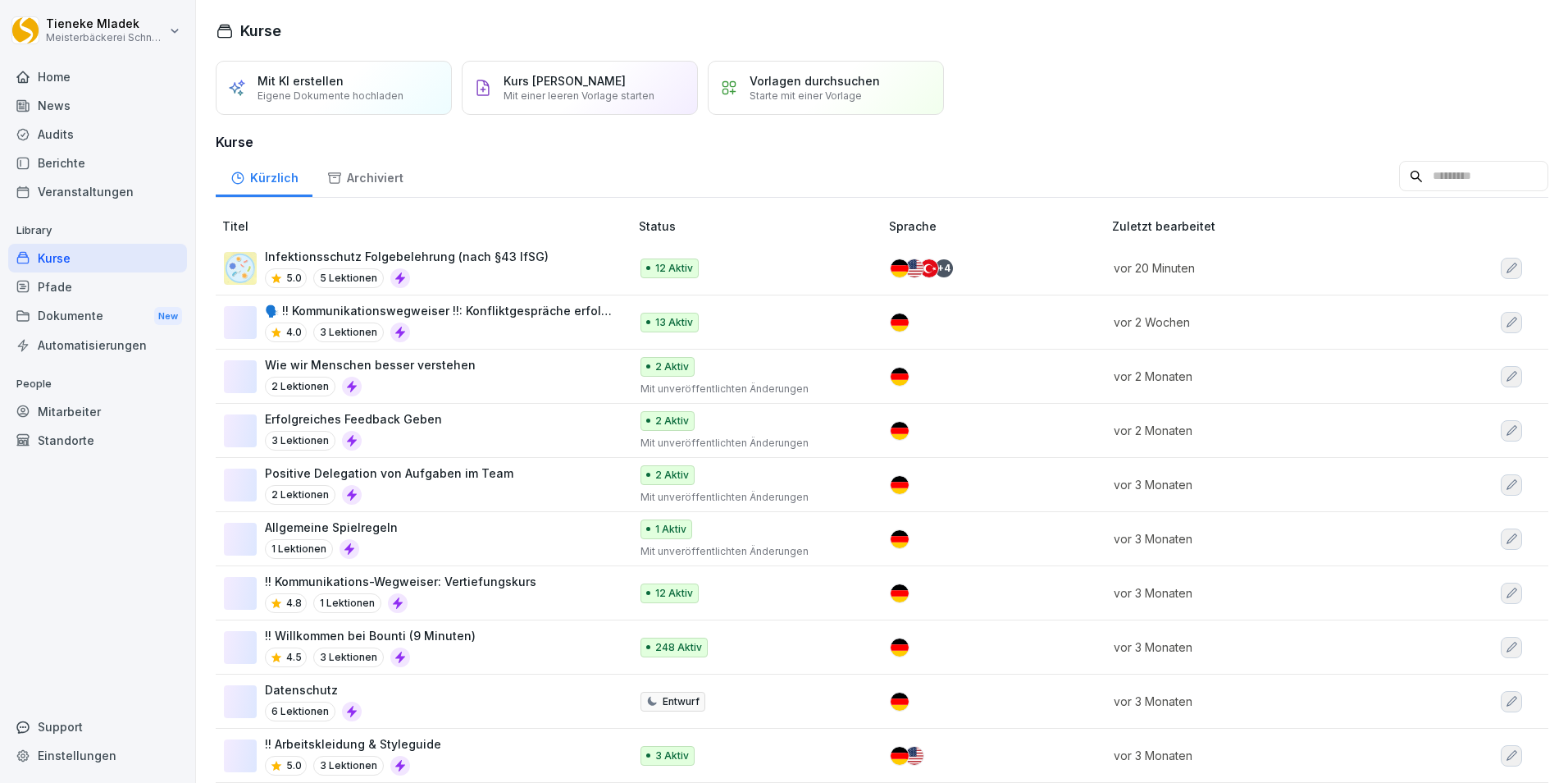
click at [494, 255] on p "Infektionsschutz Folgebelehrung (nach §43 IfSG)" at bounding box center [407, 257] width 284 height 17
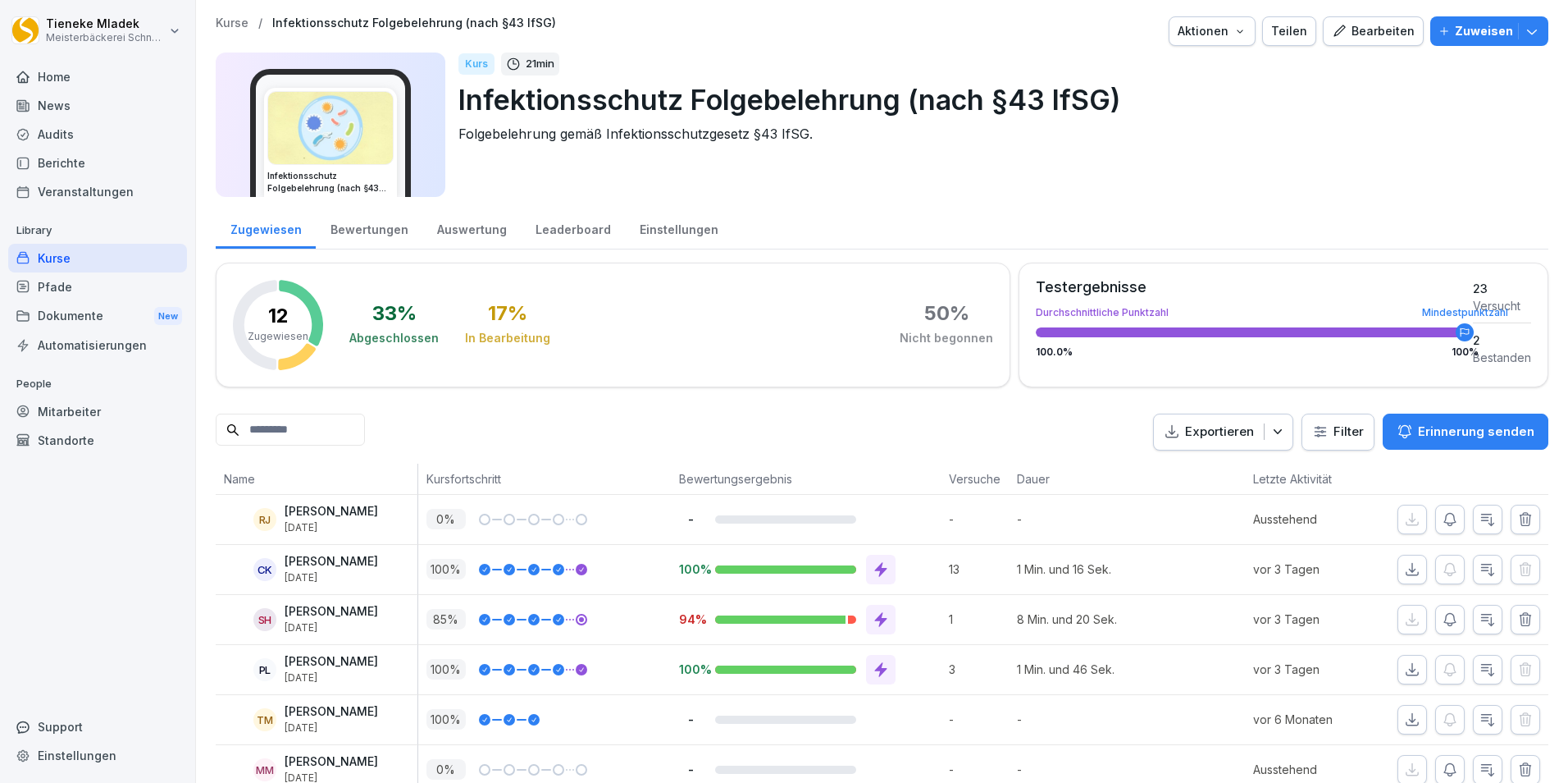
click at [562, 227] on div "Leaderboard" at bounding box center [573, 227] width 104 height 42
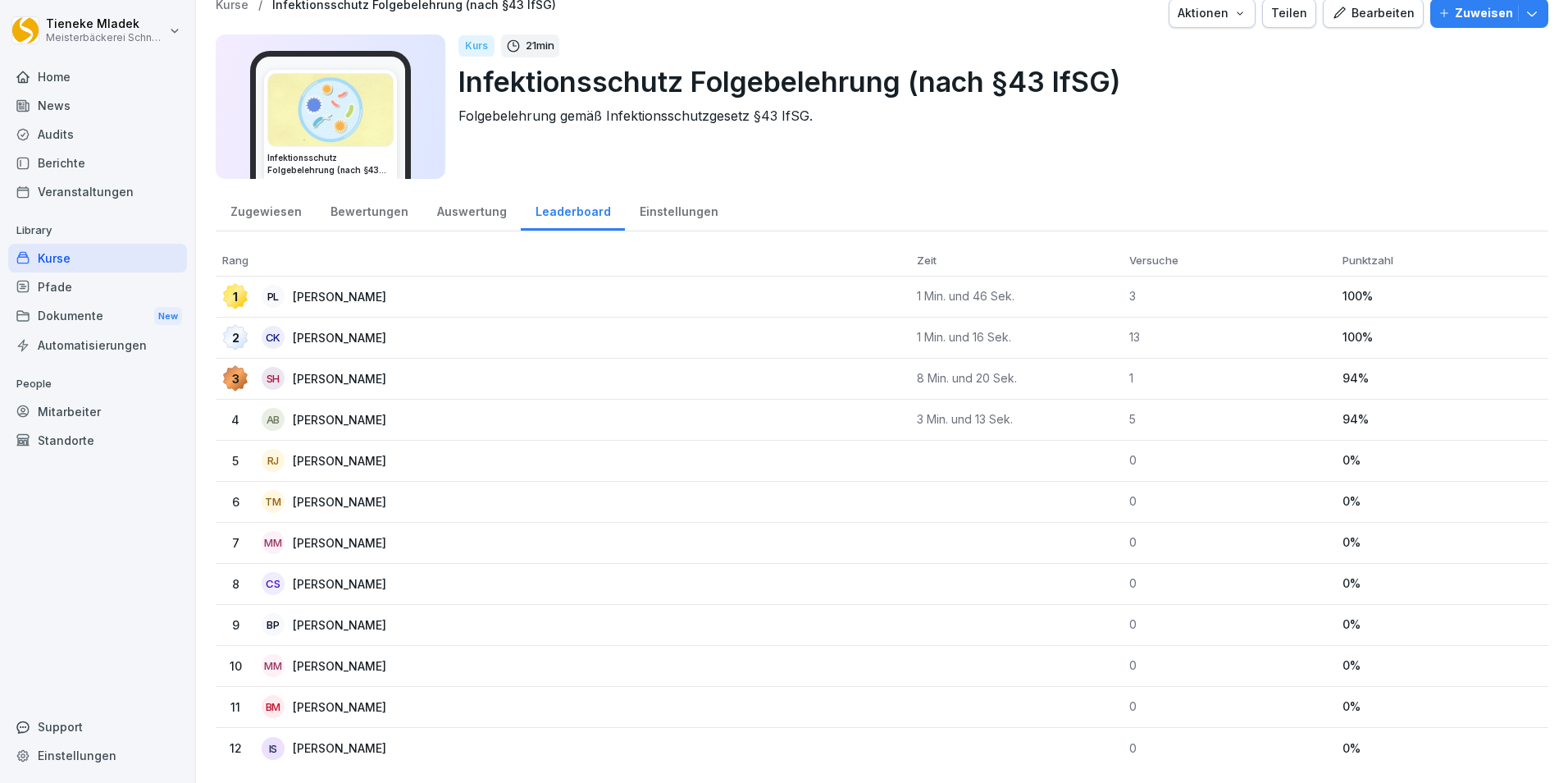
scroll to position [33, 0]
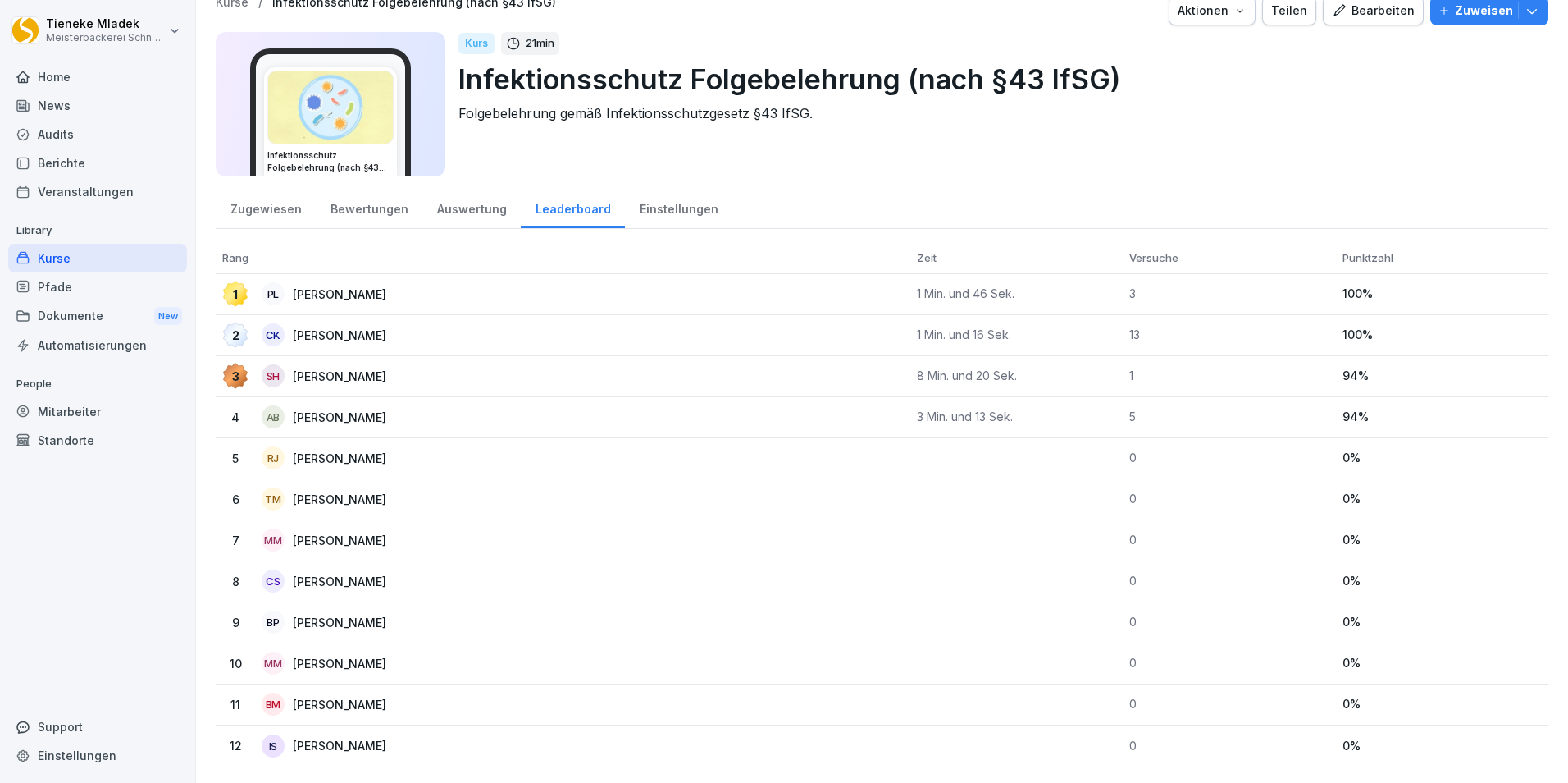
click at [372, 199] on div "Bewertungen" at bounding box center [369, 207] width 107 height 42
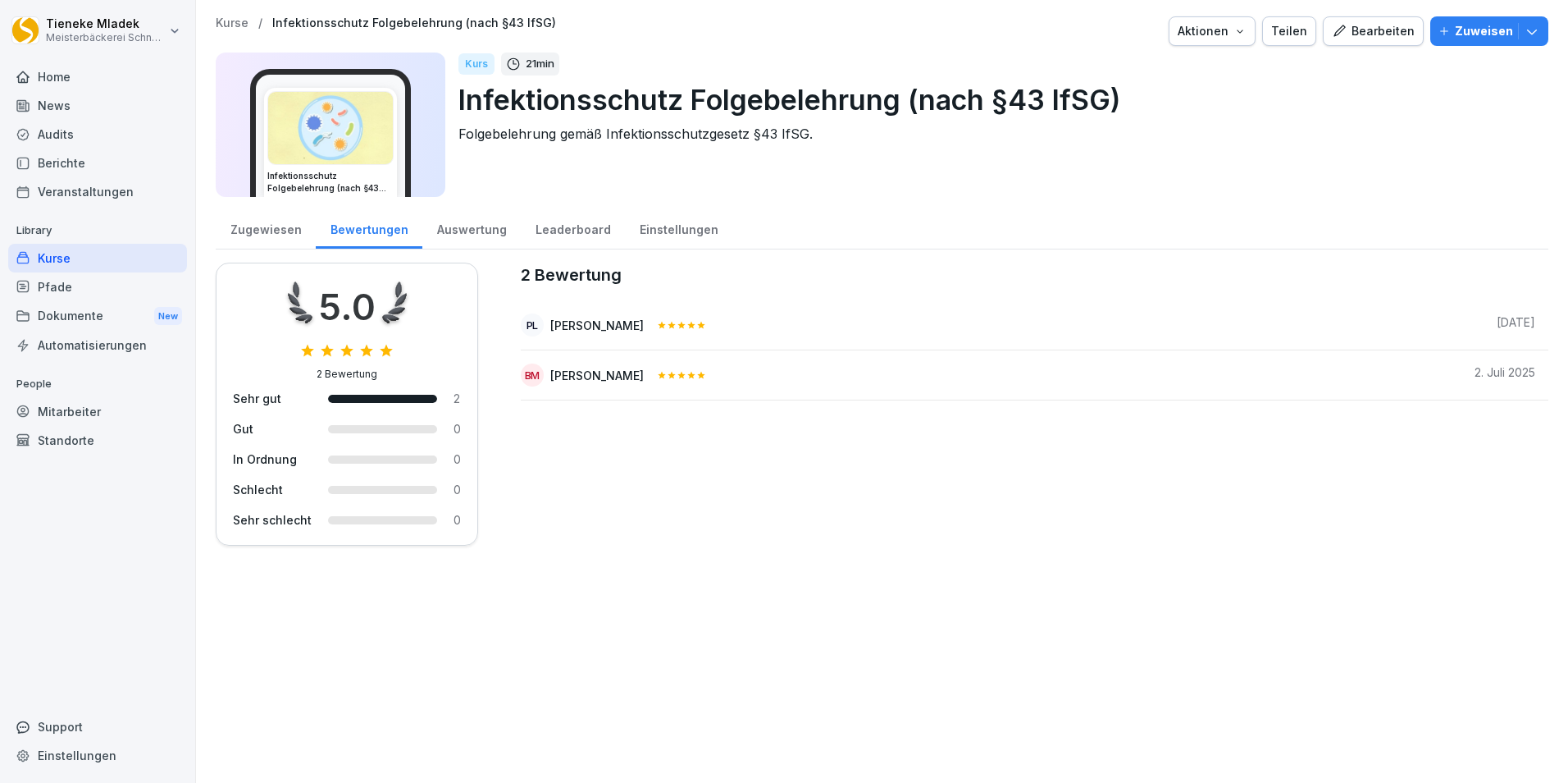
click at [259, 223] on div "Zugewiesen" at bounding box center [266, 227] width 100 height 42
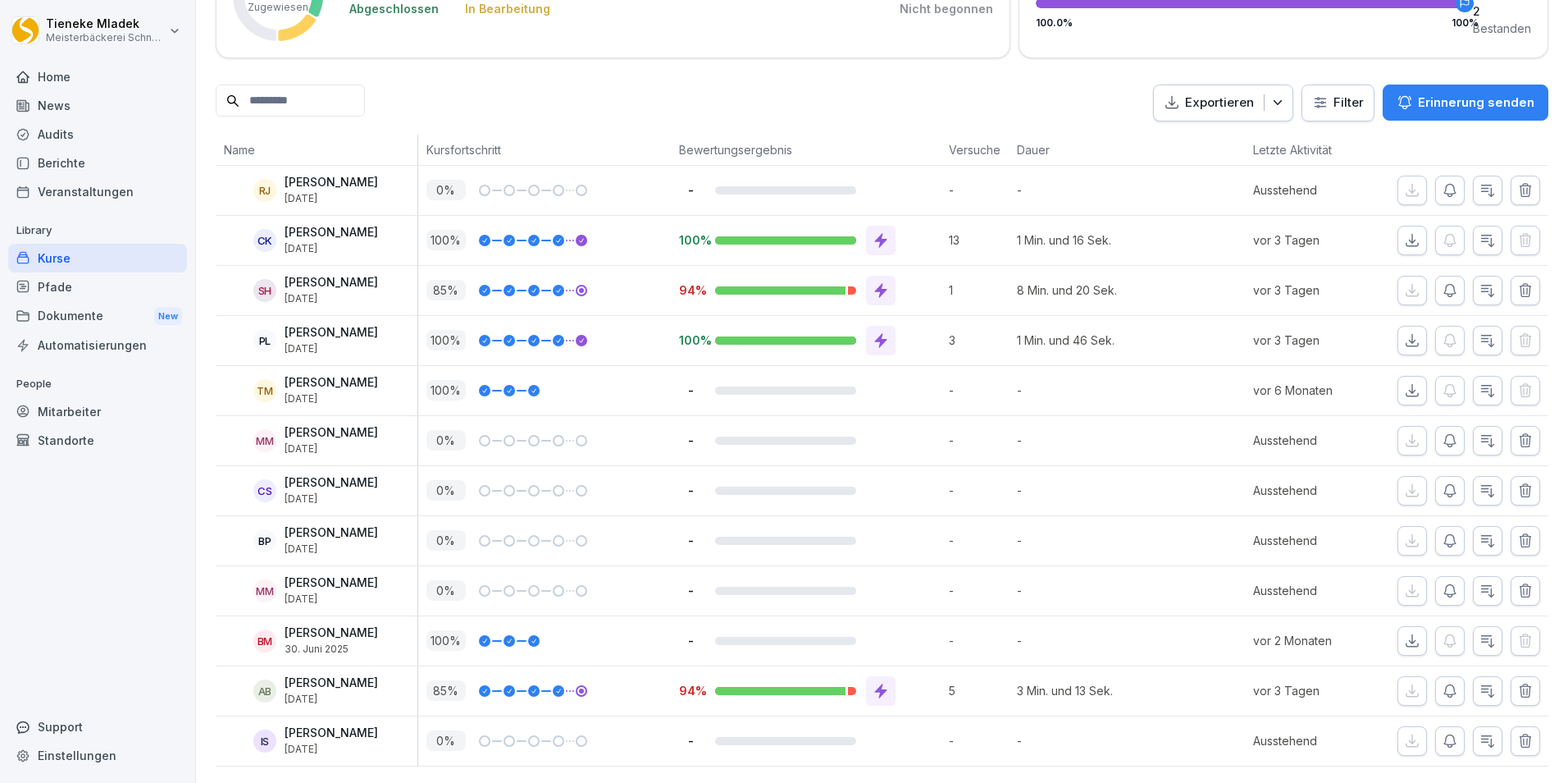
scroll to position [353, 0]
click at [1441, 733] on icon "button" at bounding box center [1449, 740] width 16 height 16
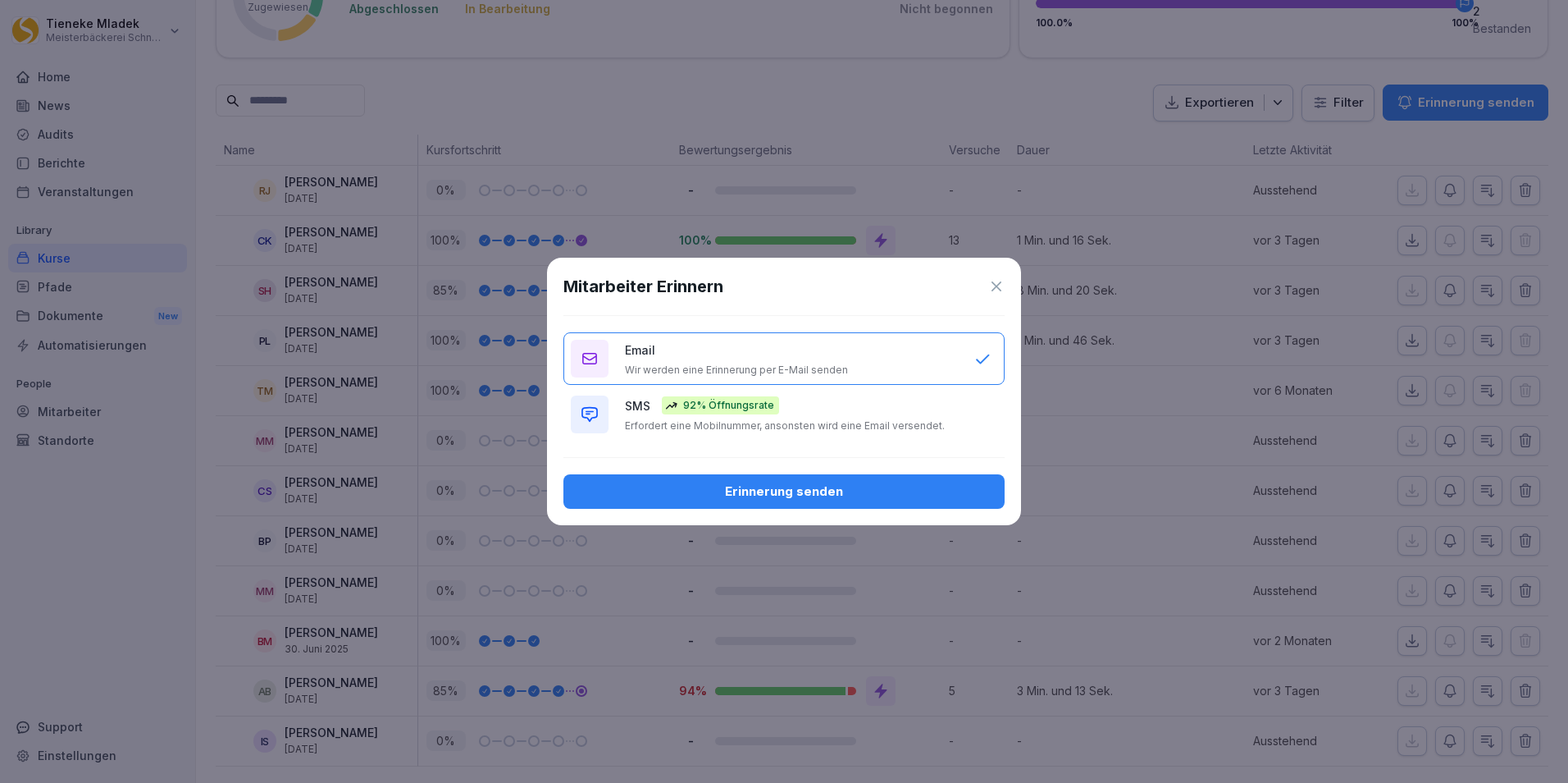
click at [879, 424] on p "Erfordert eine Mobilnummer, ansonsten wird eine Email versendet." at bounding box center [784, 426] width 320 height 13
click at [878, 372] on div "Email Wir werden eine Erinnerung per E-Mail senden" at bounding box center [791, 358] width 333 height 35
click at [890, 402] on div "SMS 92% Öffnungsrate Erfordert eine Mobilnummer, ansonsten wird eine Email vers…" at bounding box center [791, 414] width 333 height 36
click at [762, 494] on div "Erinnerung senden" at bounding box center [784, 490] width 414 height 18
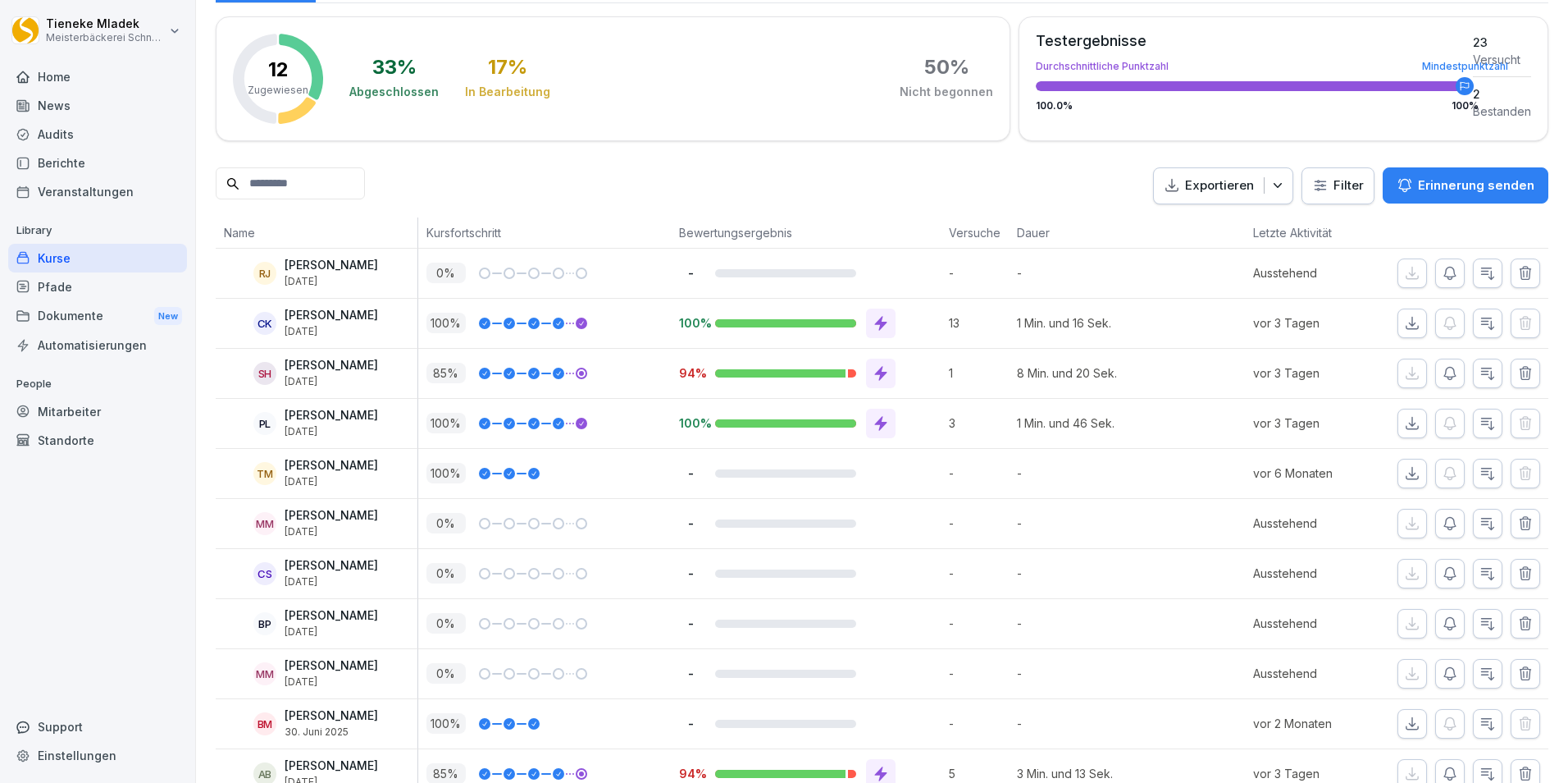
scroll to position [0, 0]
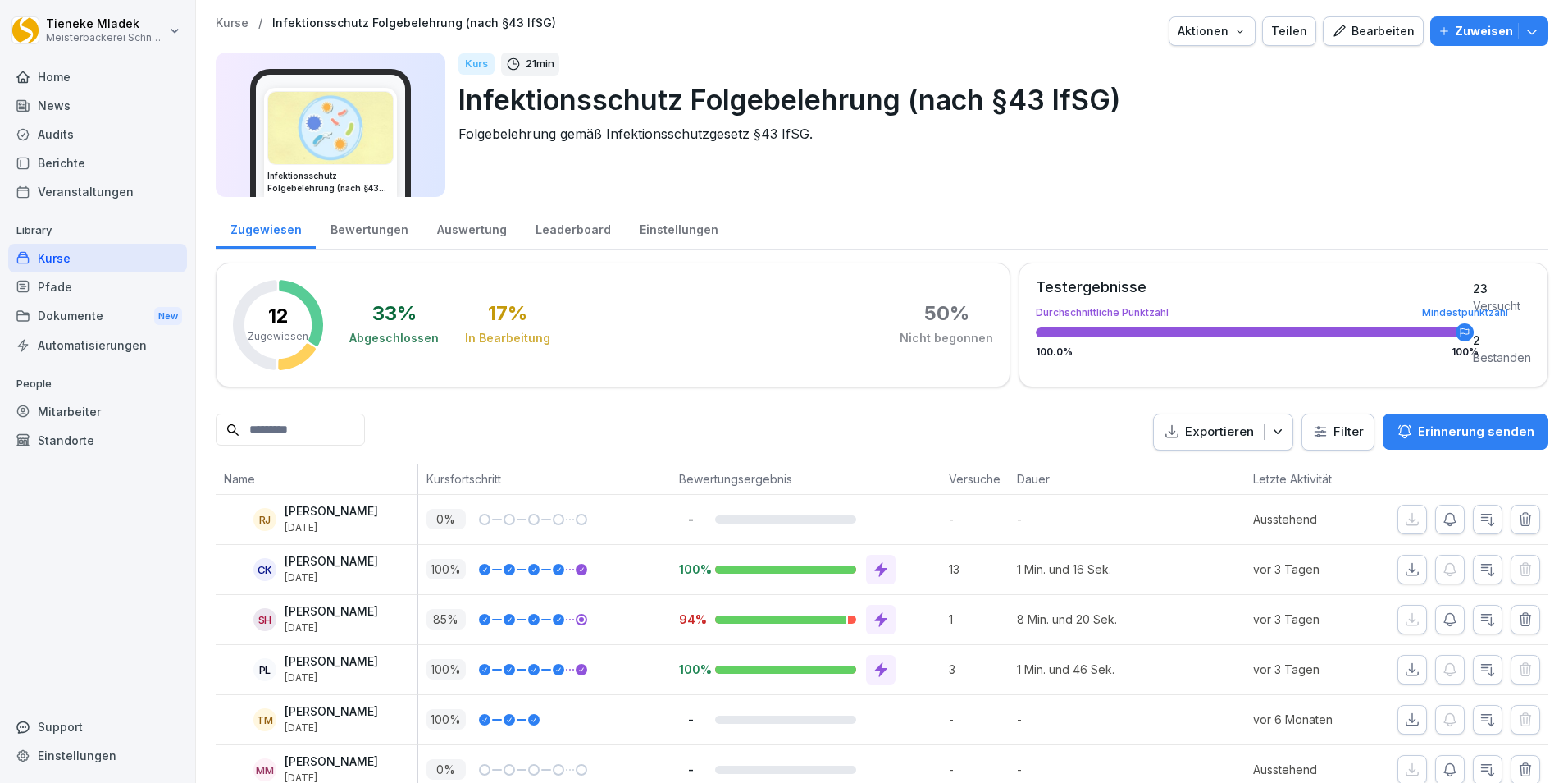
click at [75, 251] on div "Kurse" at bounding box center [97, 258] width 179 height 28
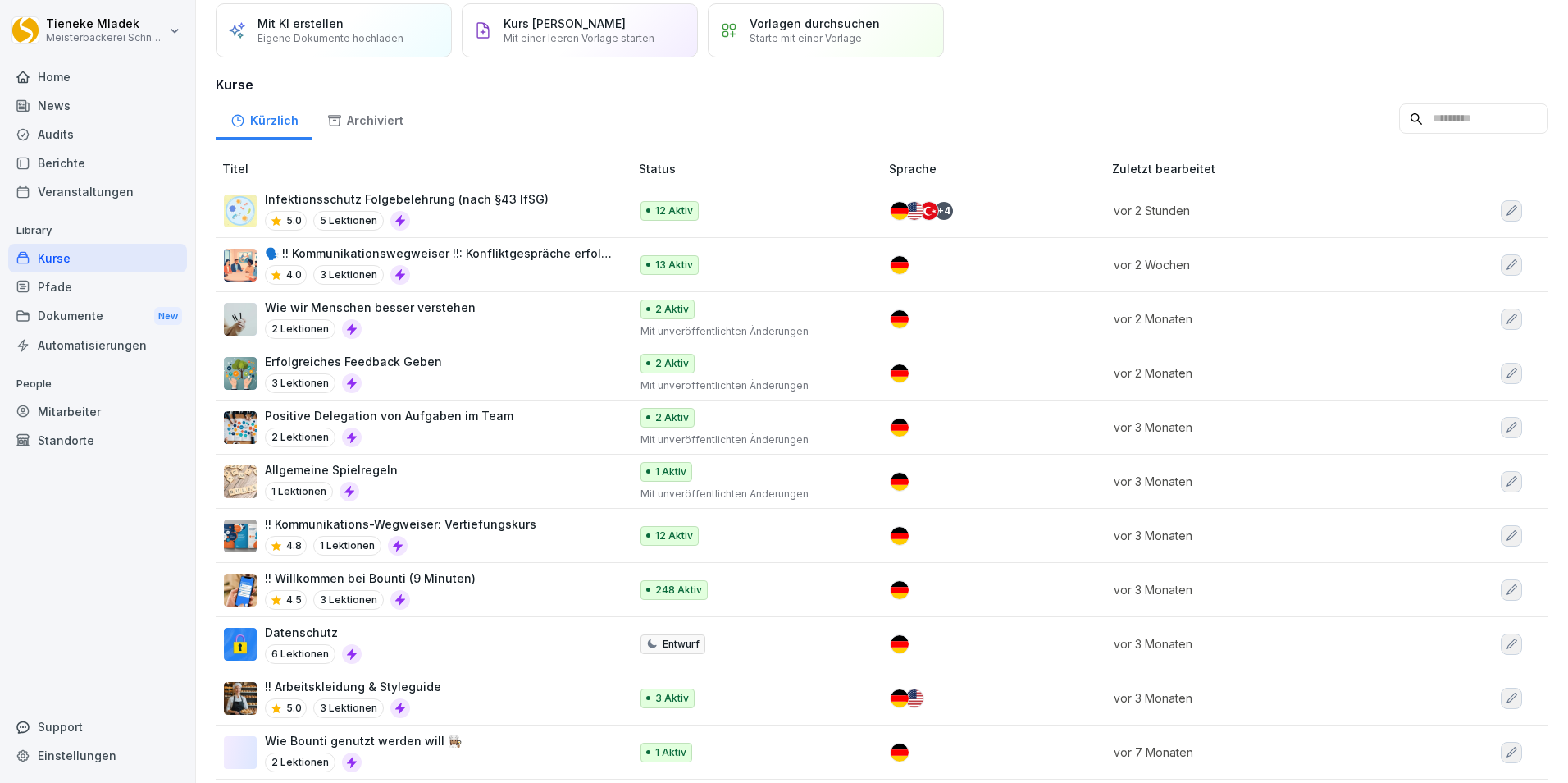
scroll to position [133, 0]
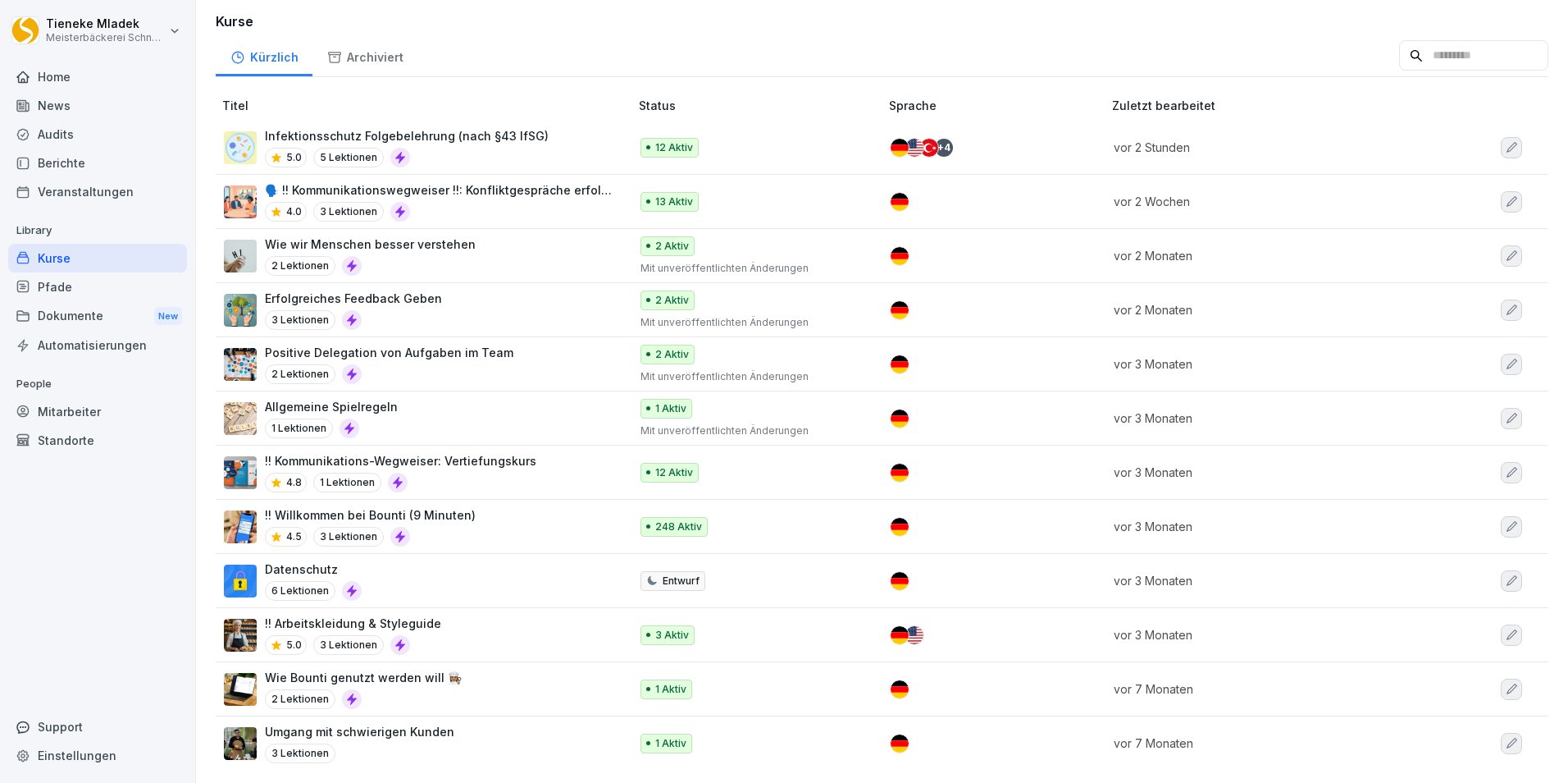
click at [308, 513] on div "!! Willkommen bei Bounti (9 Minuten) 4.5 3 Lektionen" at bounding box center [370, 526] width 211 height 40
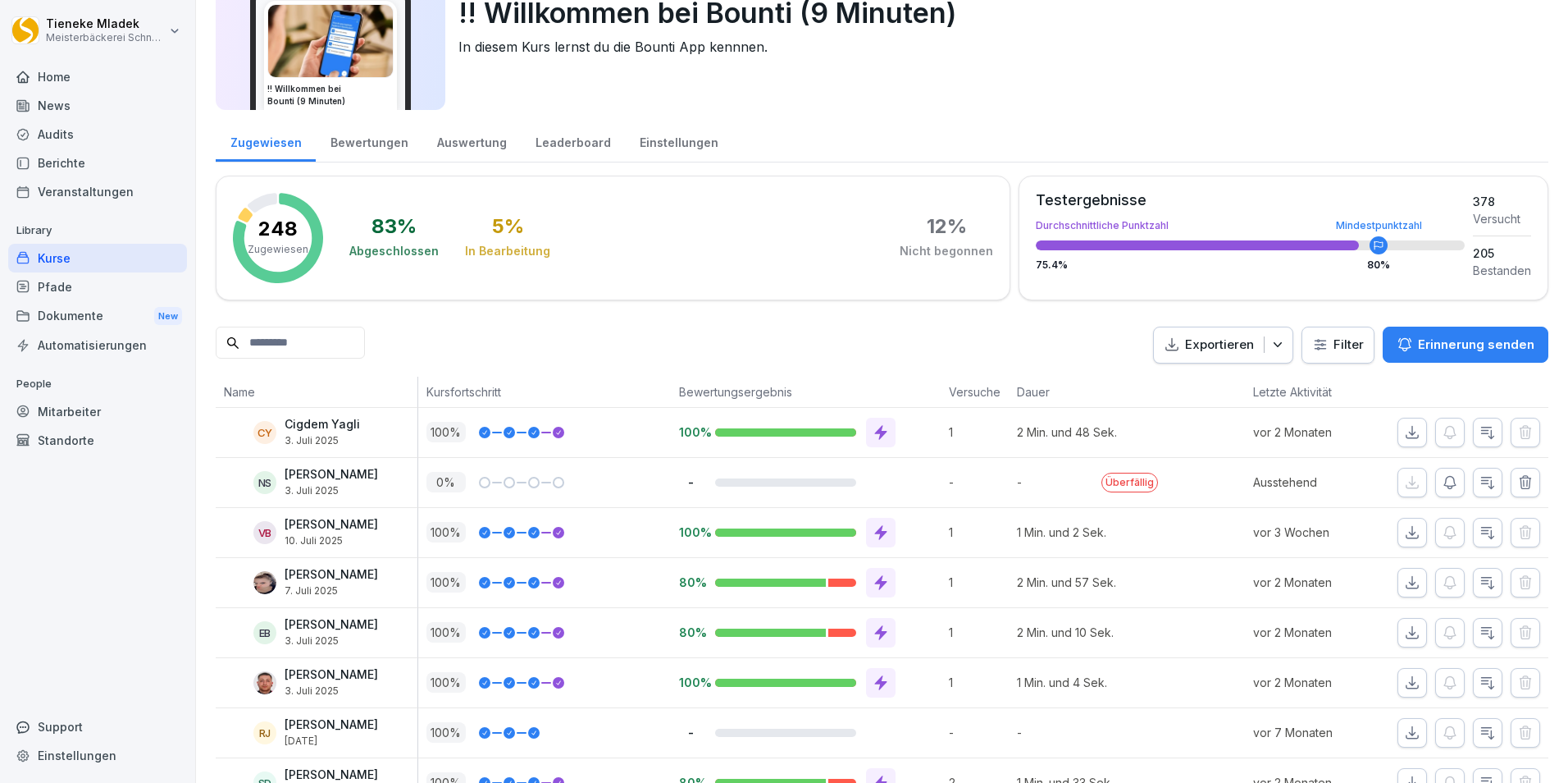
scroll to position [246, 0]
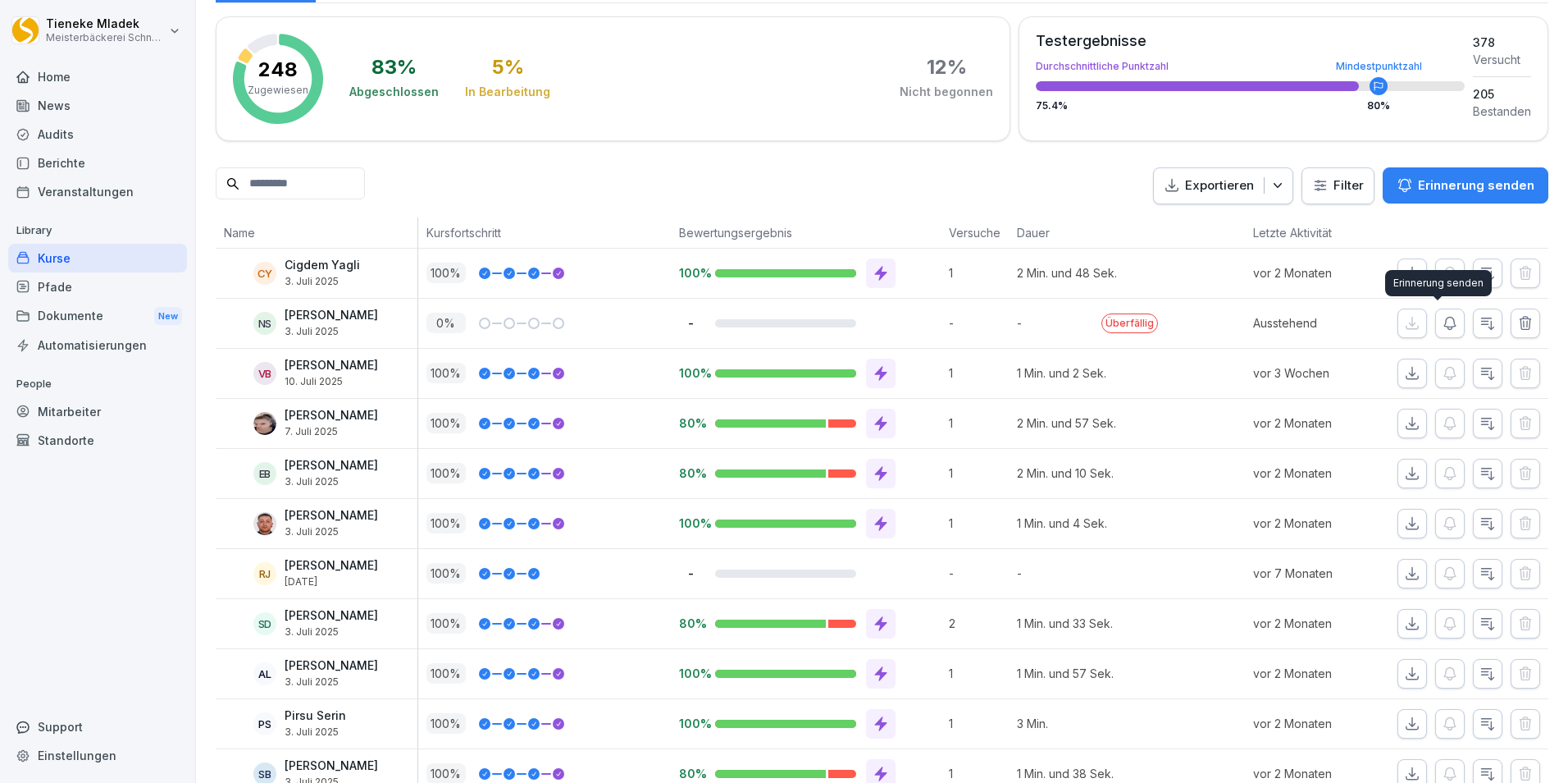
click at [1441, 322] on icon "button" at bounding box center [1449, 323] width 16 height 16
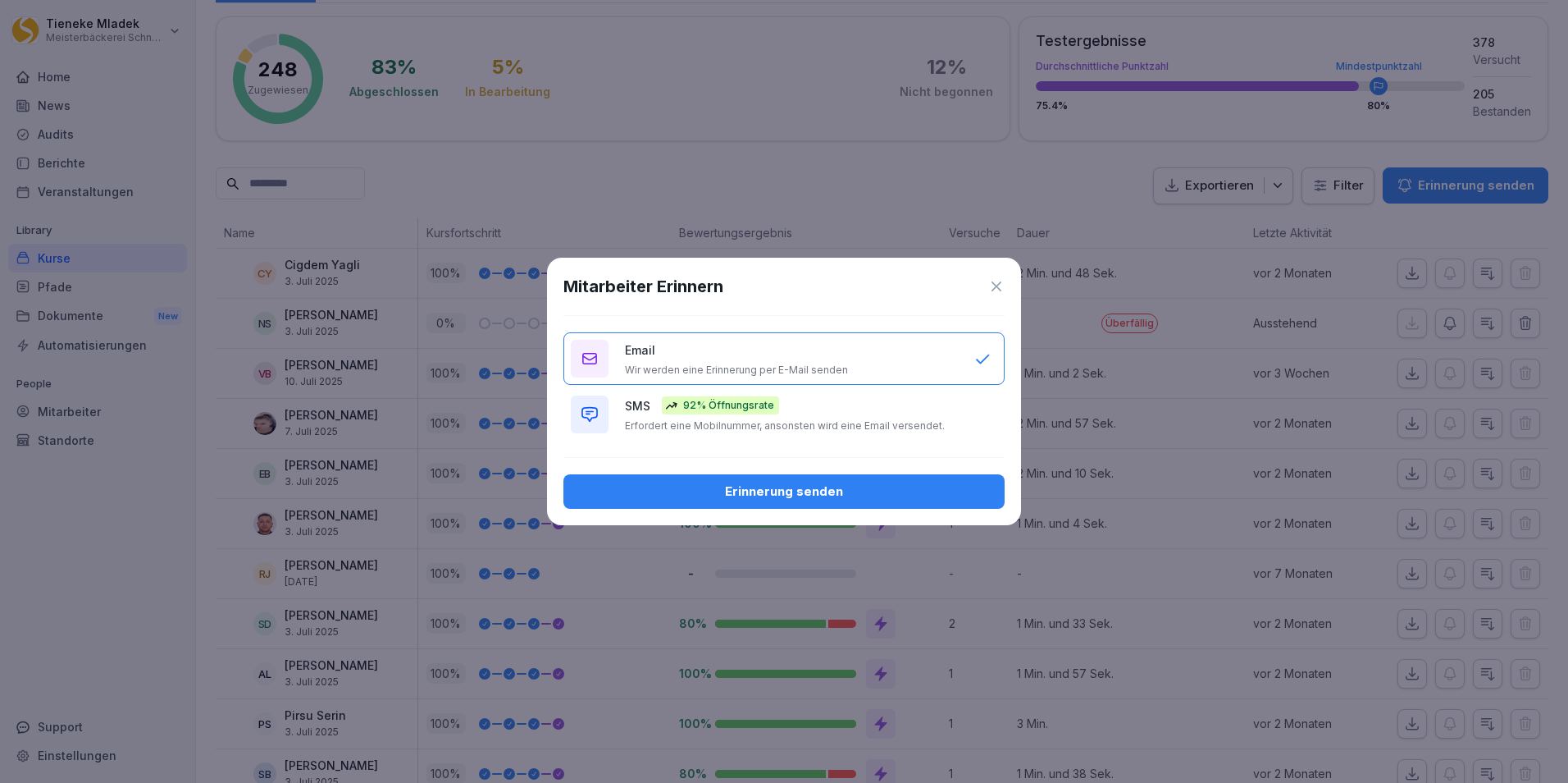
click at [651, 416] on div "SMS 92% Öffnungsrate Erfordert eine Mobilnummer, ansonsten wird eine Email vers…" at bounding box center [791, 414] width 333 height 36
click at [802, 487] on div "Erinnerung senden" at bounding box center [784, 490] width 414 height 18
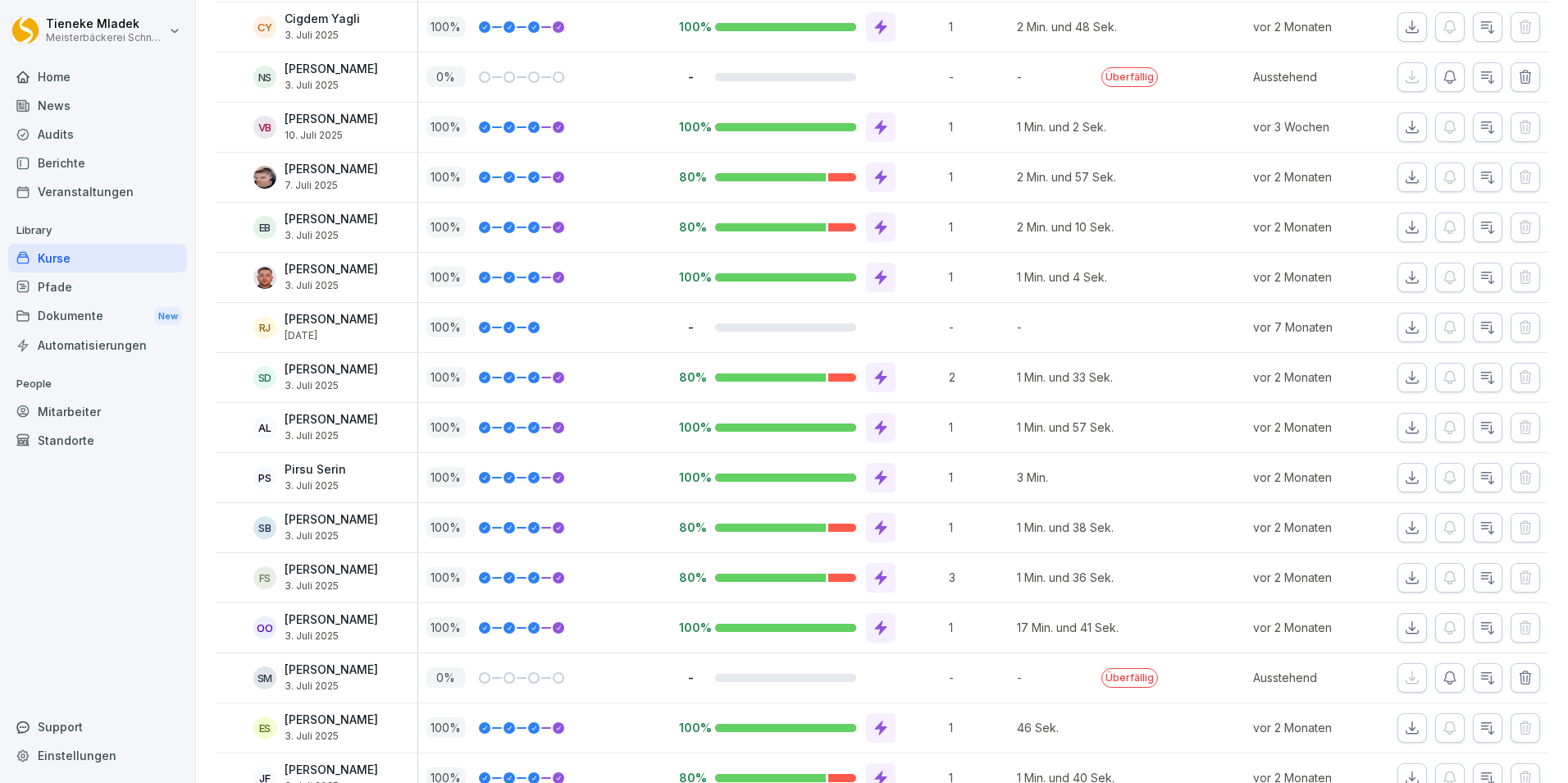
scroll to position [656, 0]
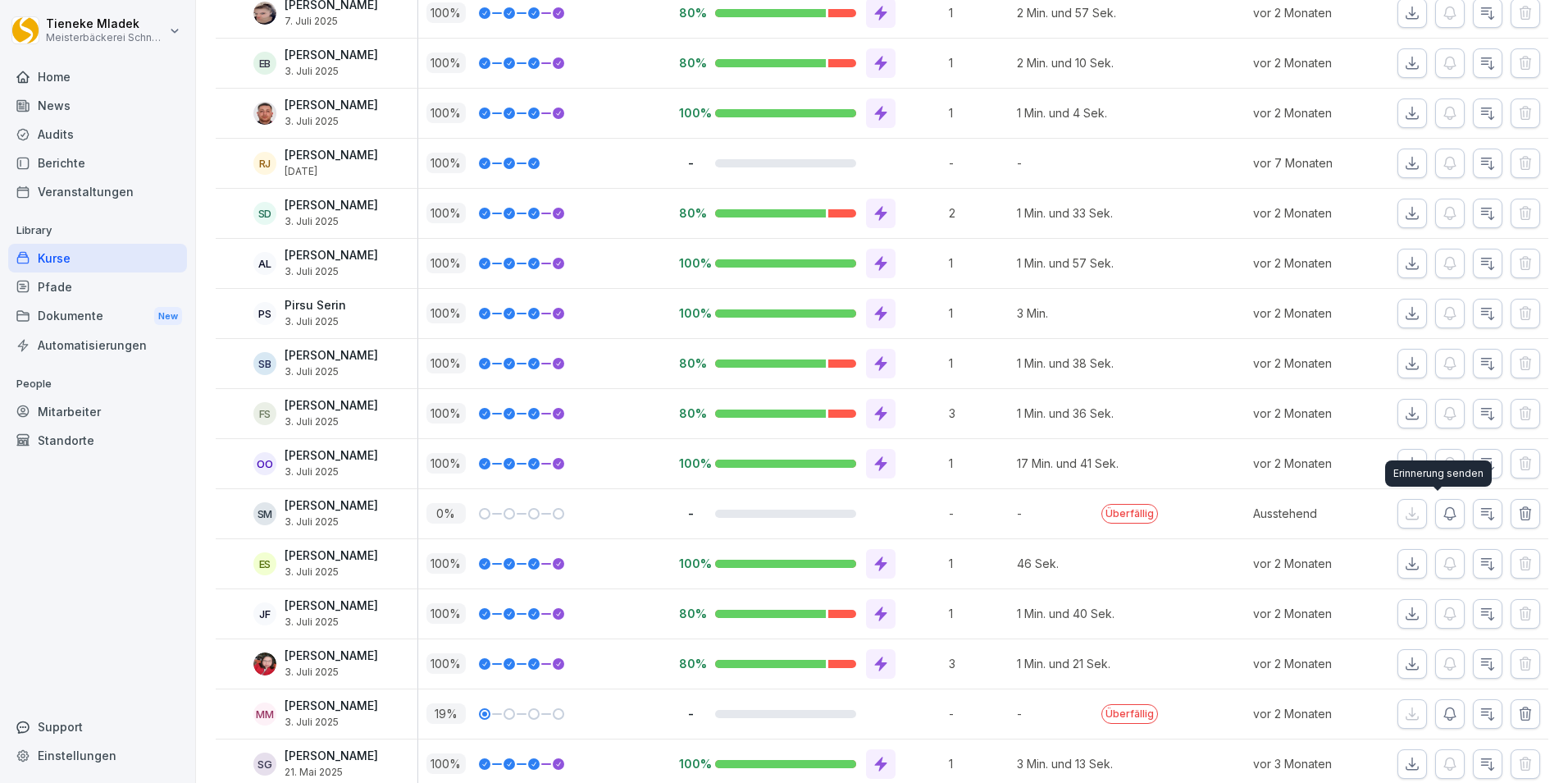
click at [1441, 515] on icon "button" at bounding box center [1449, 513] width 16 height 16
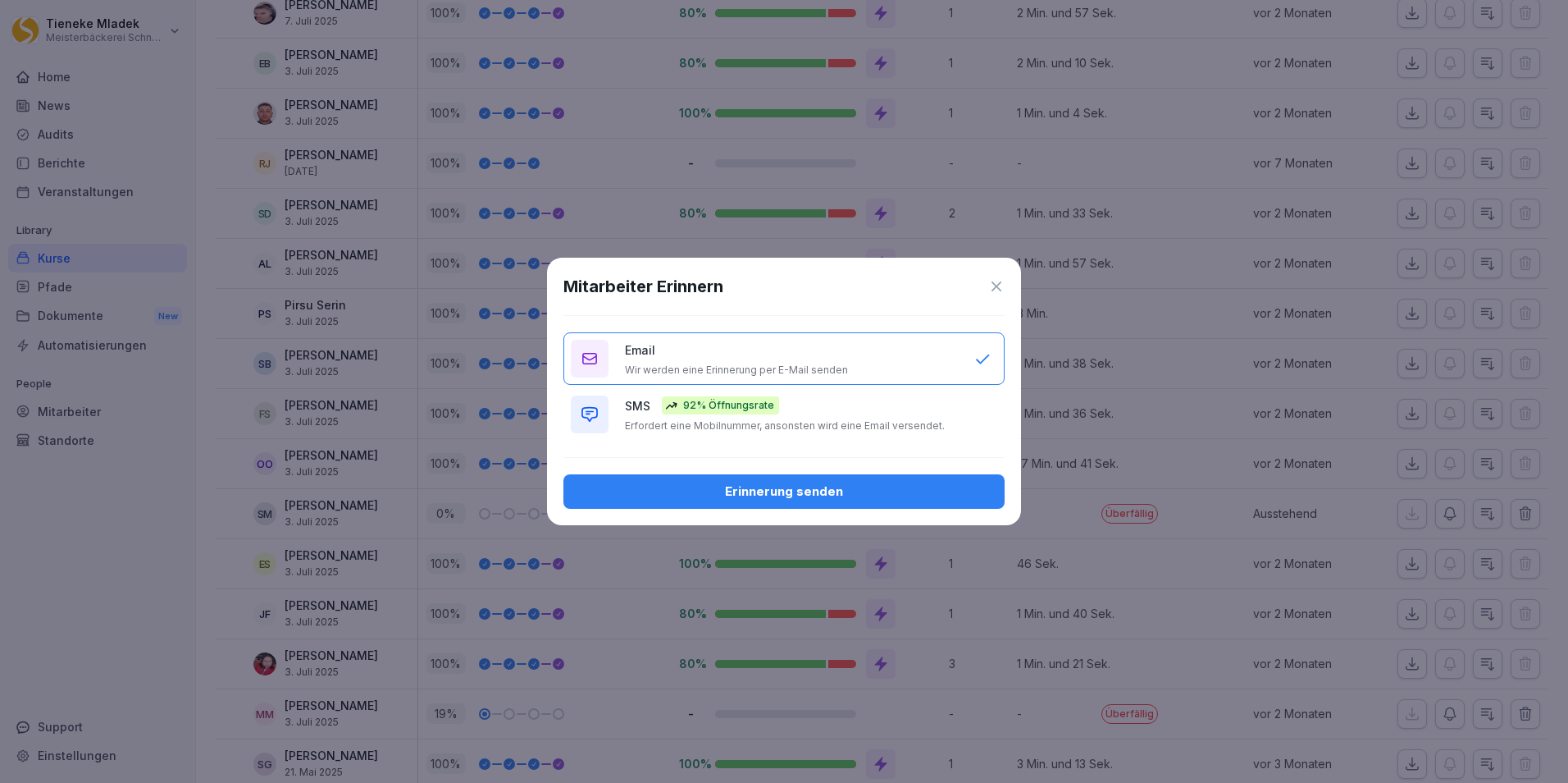
click at [690, 405] on p "92% Öffnungsrate" at bounding box center [729, 405] width 91 height 15
click at [749, 487] on div "Erinnerung senden" at bounding box center [784, 490] width 414 height 18
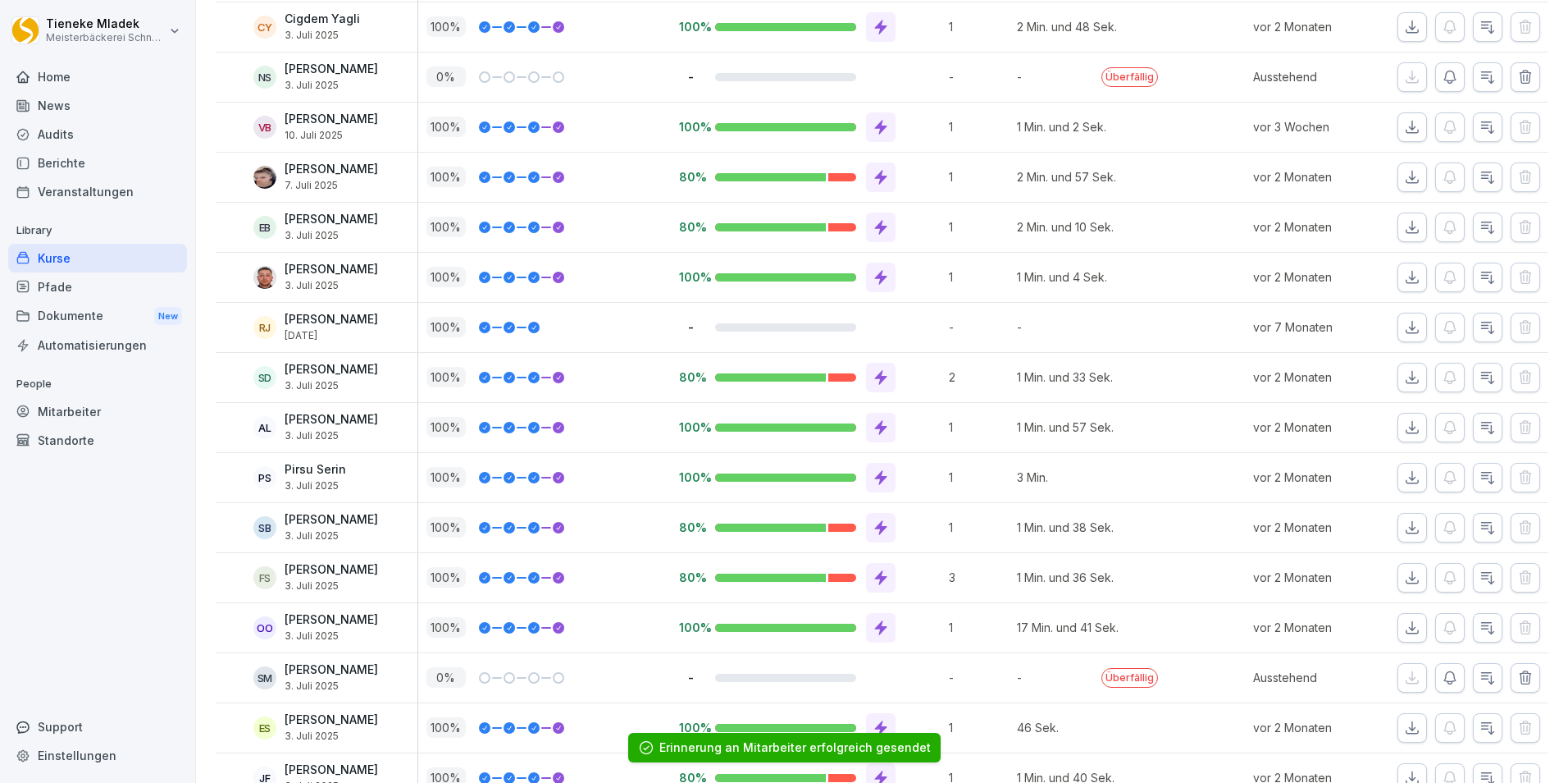
scroll to position [0, 0]
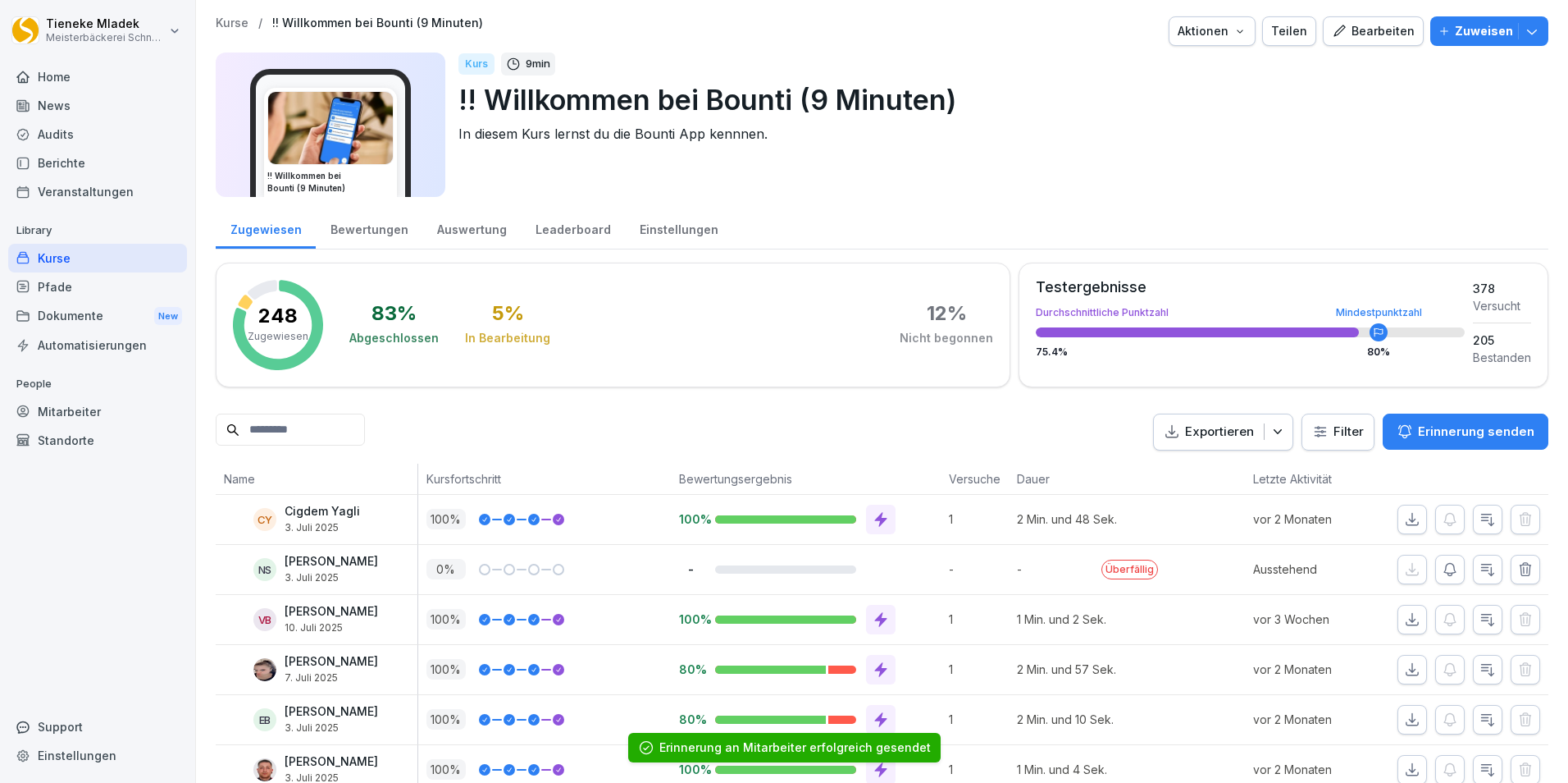
click at [1309, 436] on html "Tieneke Mladek Meisterbäckerei Schneckenburger Home News Audits Berichte Verans…" at bounding box center [784, 391] width 1568 height 783
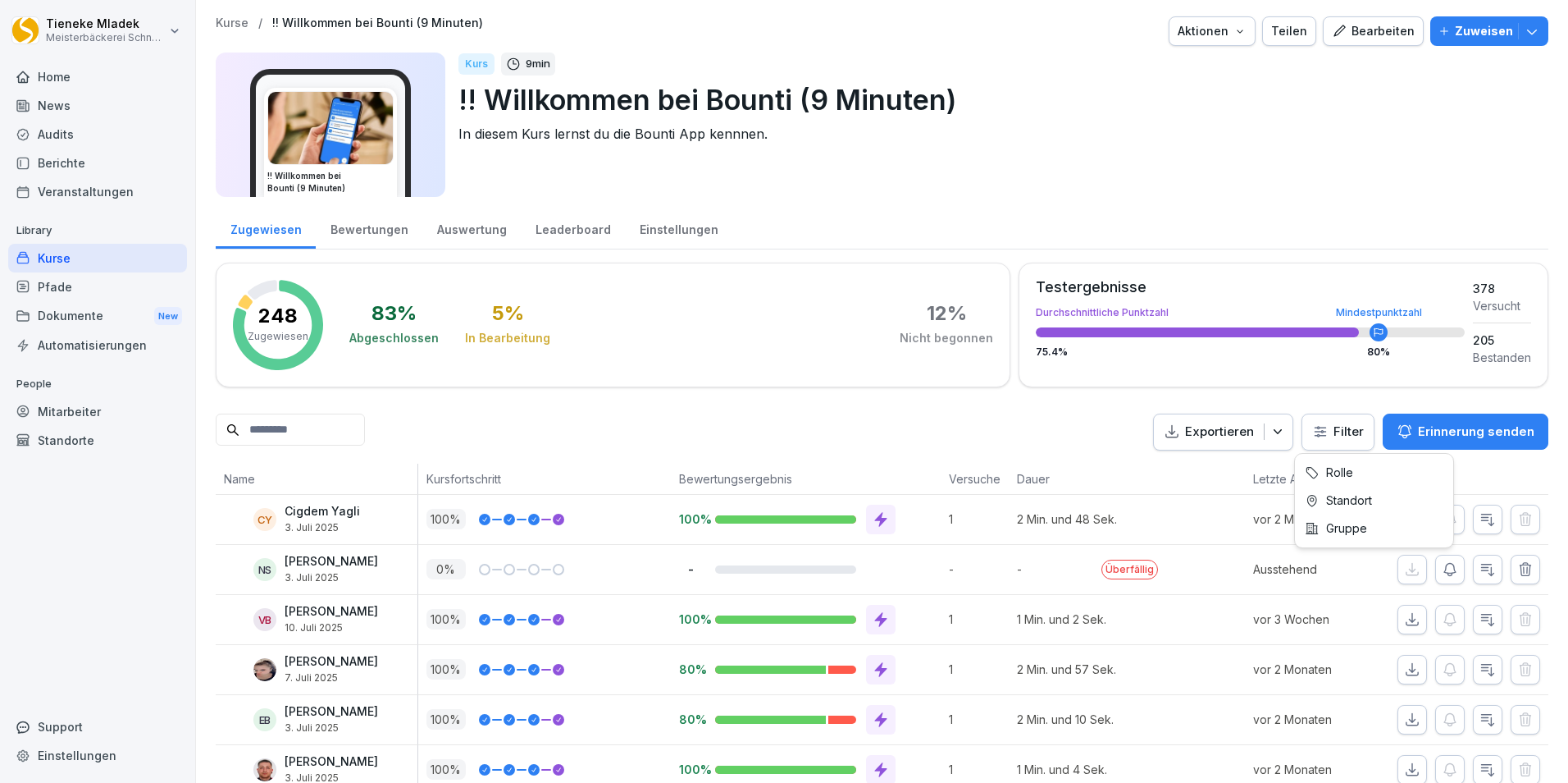
click at [1269, 429] on icon "button" at bounding box center [1277, 431] width 16 height 16
click at [1081, 438] on div "Exportieren Filter Erinnerung senden" at bounding box center [882, 432] width 1332 height 37
click at [1335, 427] on html "Tieneke Mladek Meisterbäckerei Schneckenburger Home News Audits Berichte Verans…" at bounding box center [784, 391] width 1568 height 783
click at [1045, 414] on html "Tieneke Mladek Meisterbäckerei Schneckenburger Home News Audits Berichte Verans…" at bounding box center [784, 391] width 1568 height 783
click at [76, 434] on div "Standorte" at bounding box center [97, 440] width 179 height 28
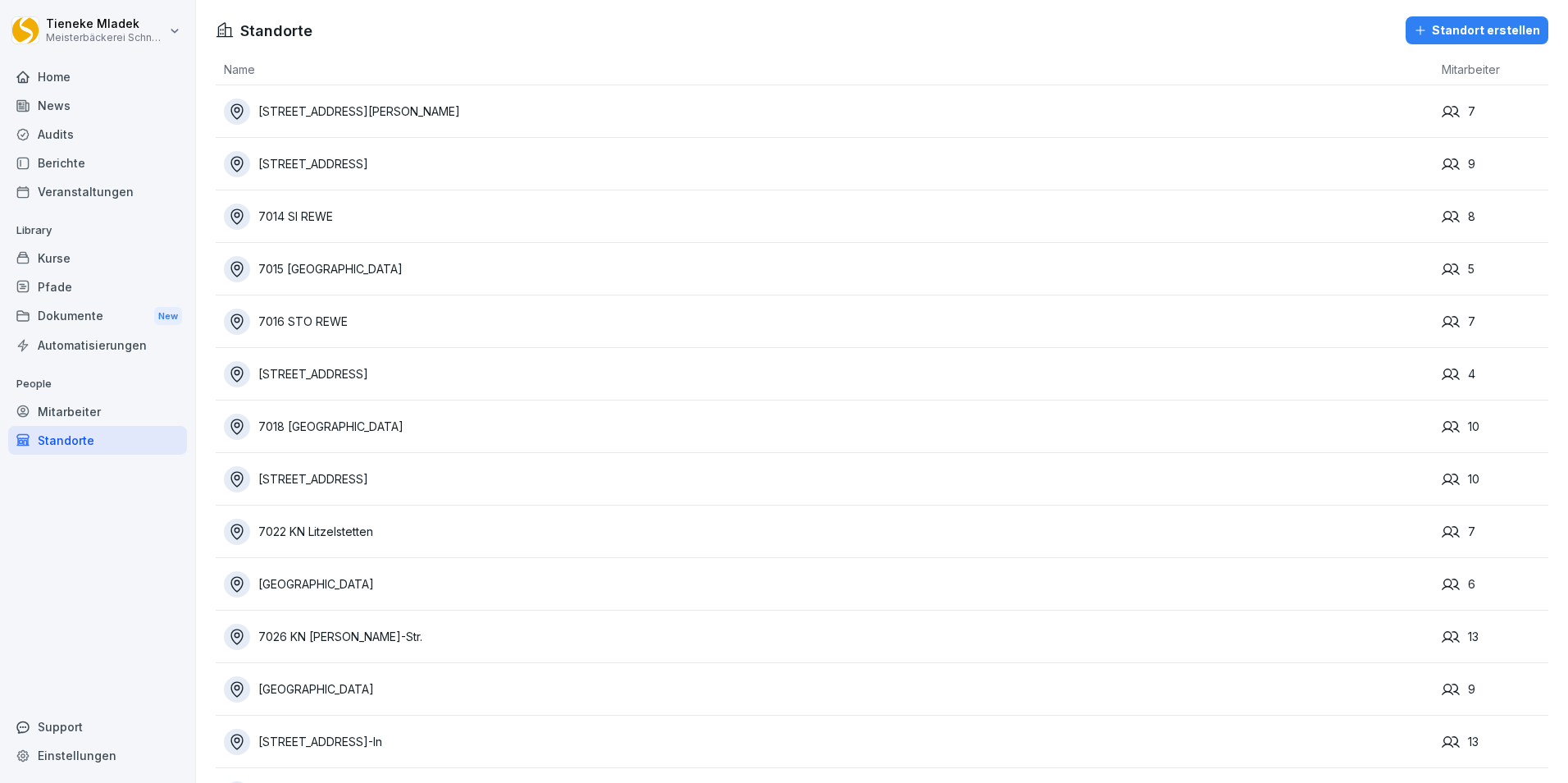
click at [68, 83] on div "Home" at bounding box center [97, 77] width 179 height 28
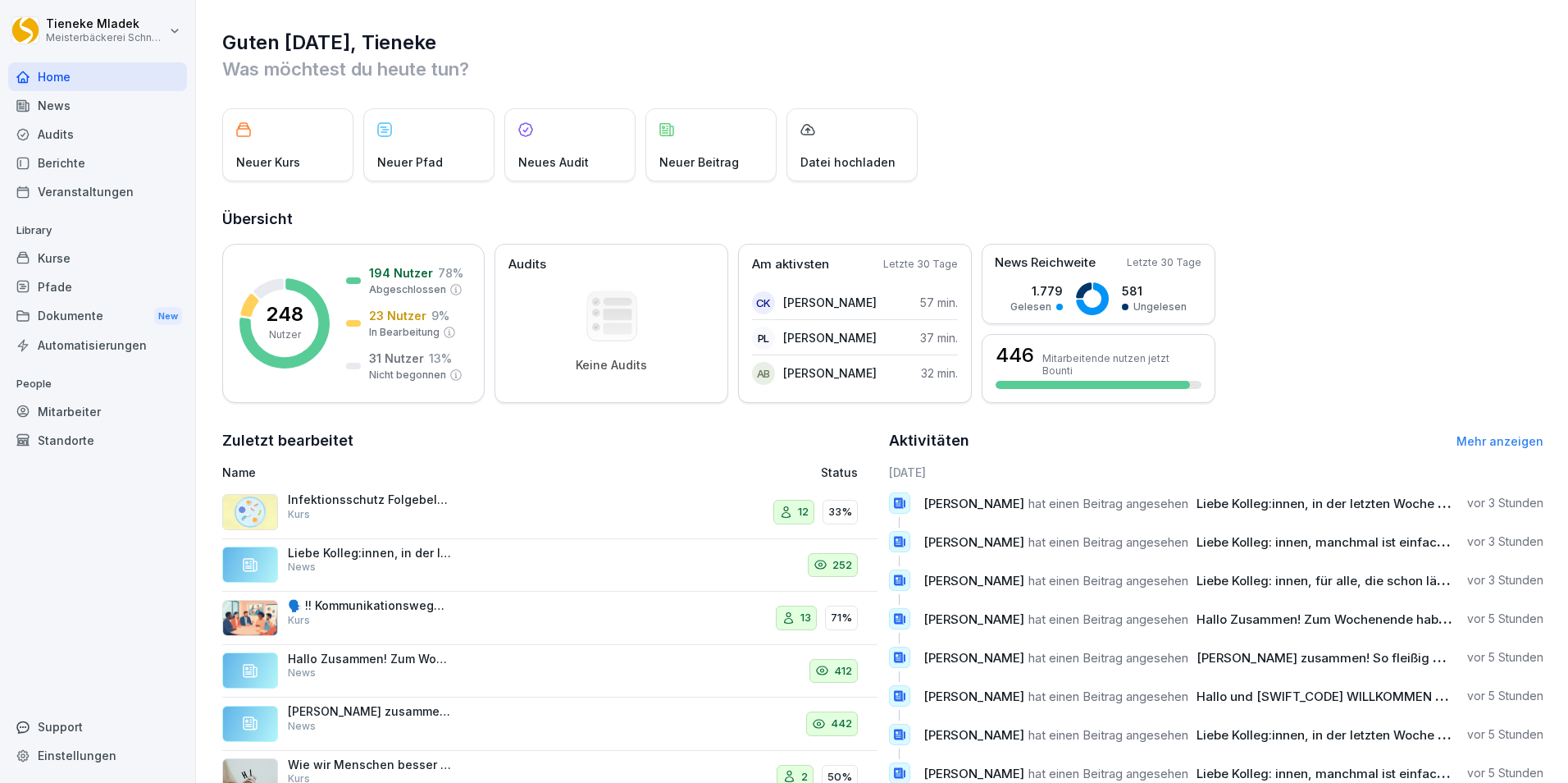
scroll to position [62, 0]
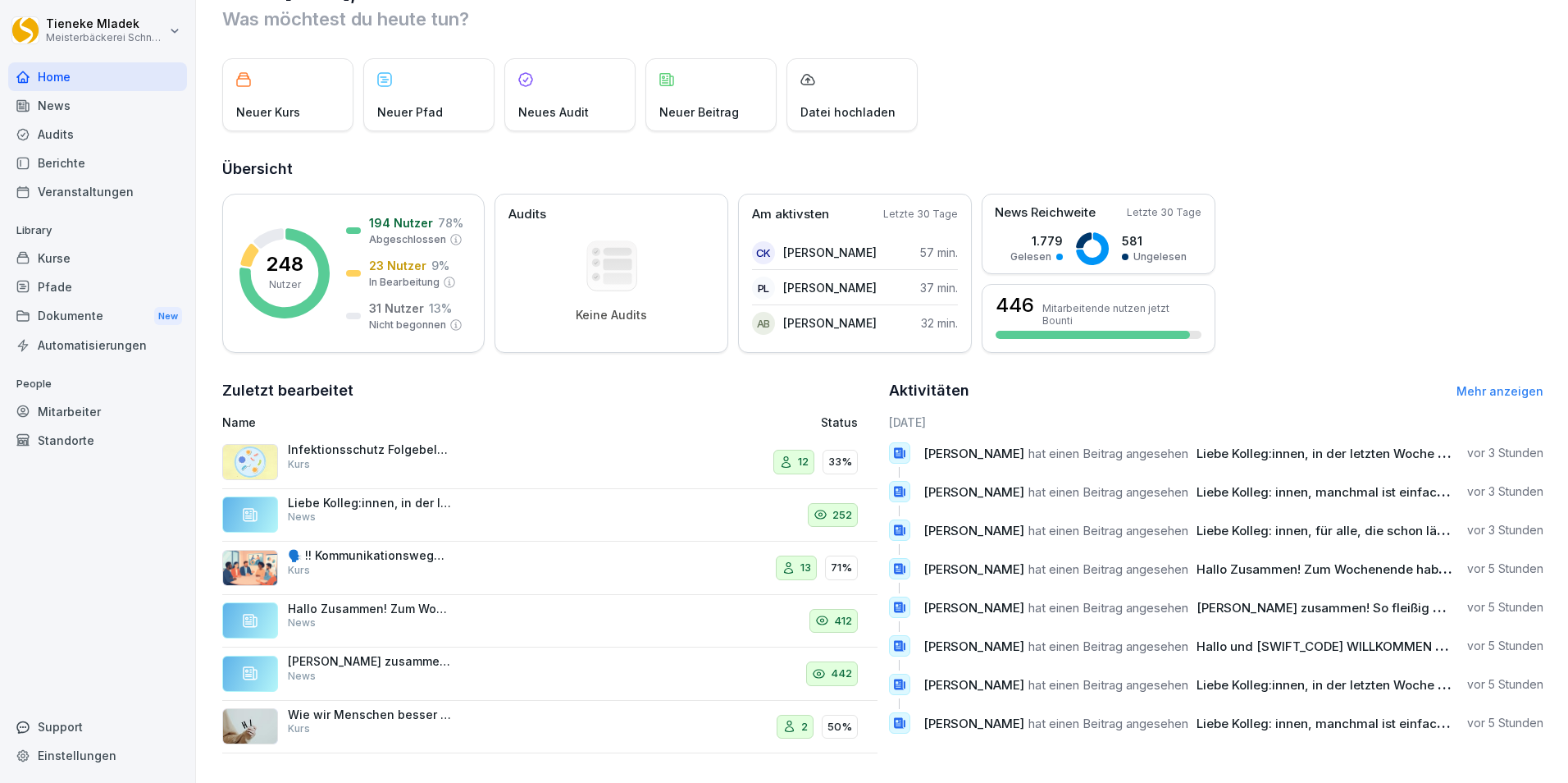
click at [77, 439] on div "Standorte" at bounding box center [97, 440] width 179 height 28
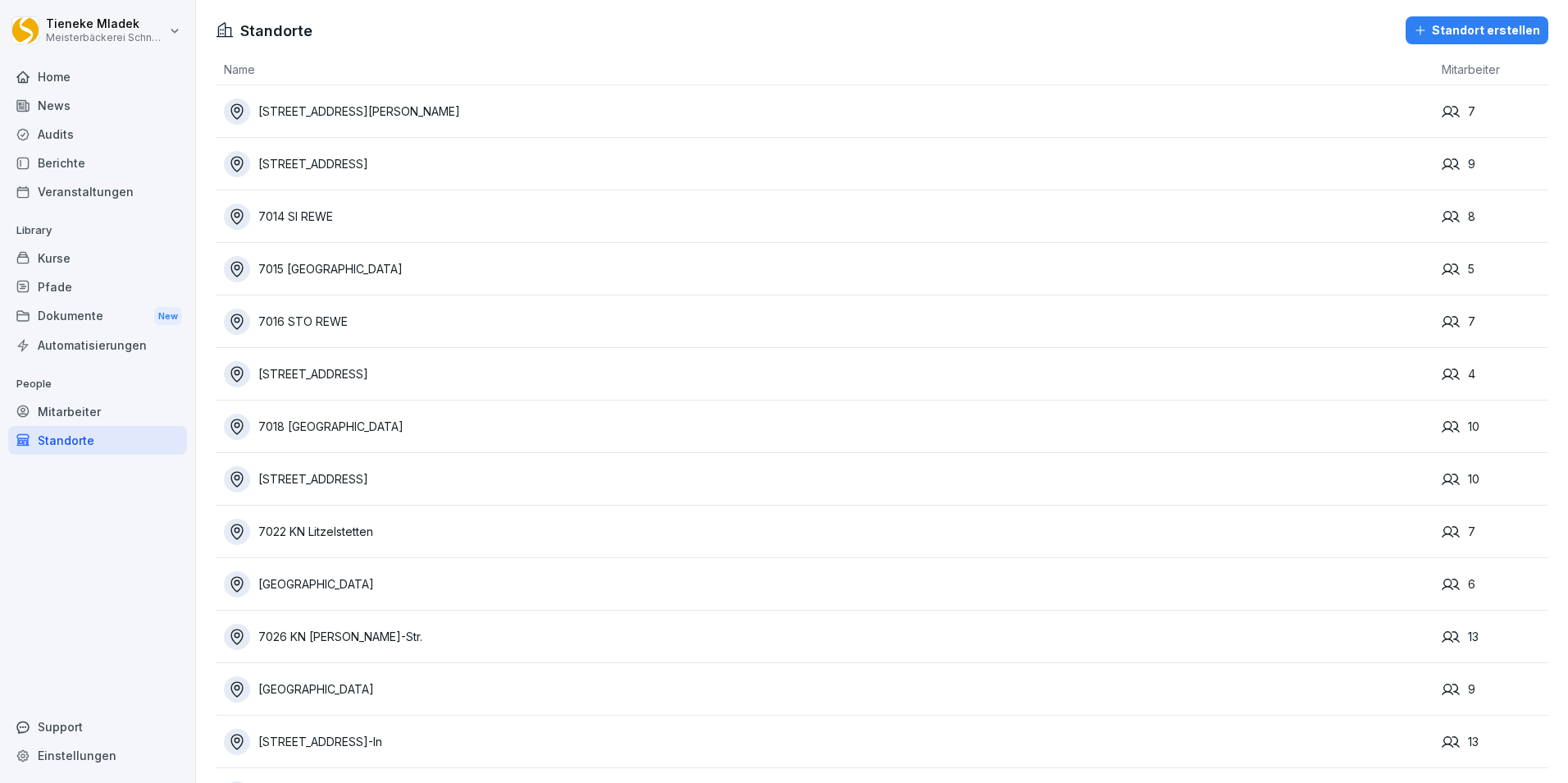
click at [77, 157] on div "Berichte" at bounding box center [97, 163] width 179 height 28
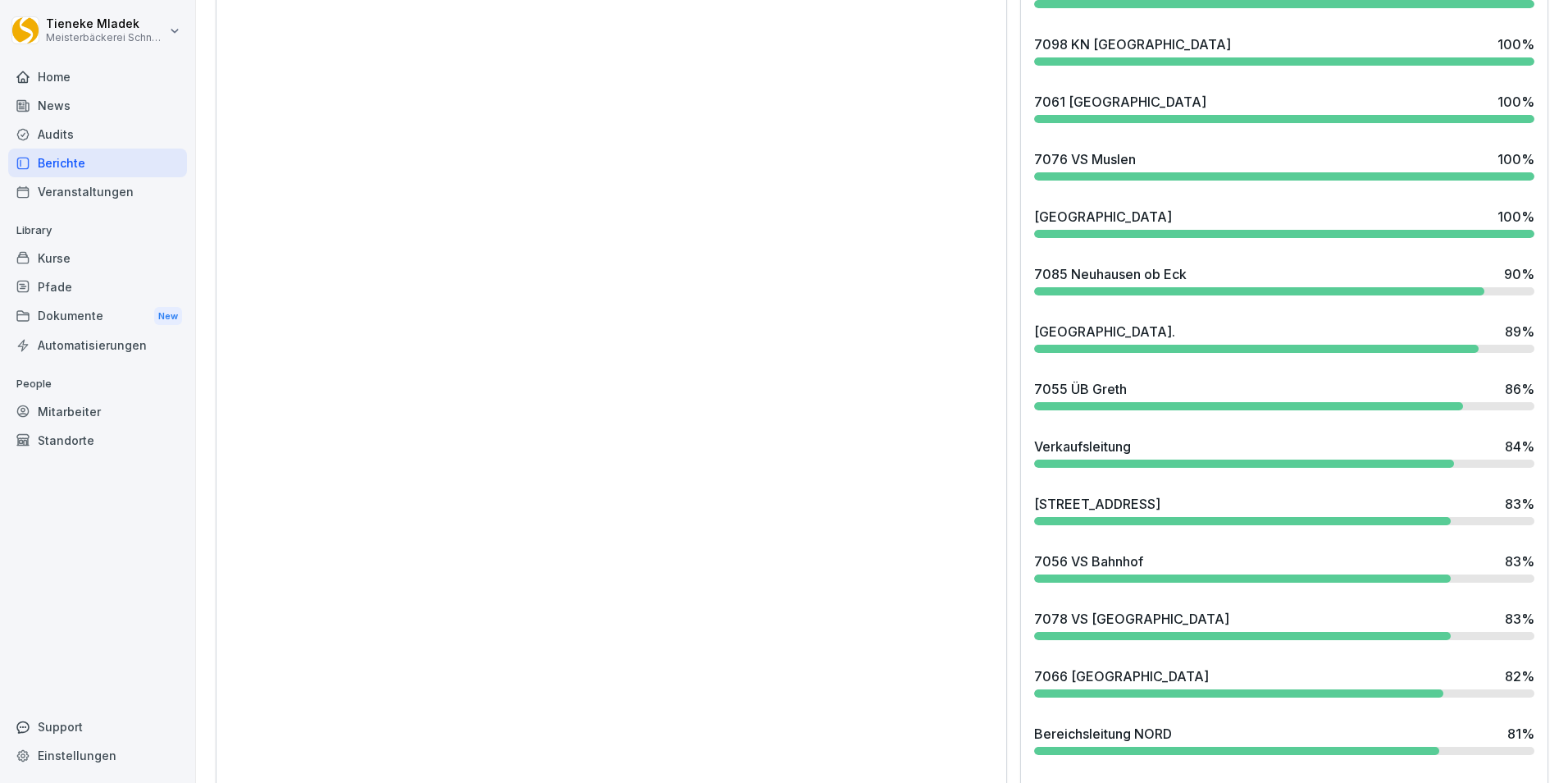
scroll to position [1723, 0]
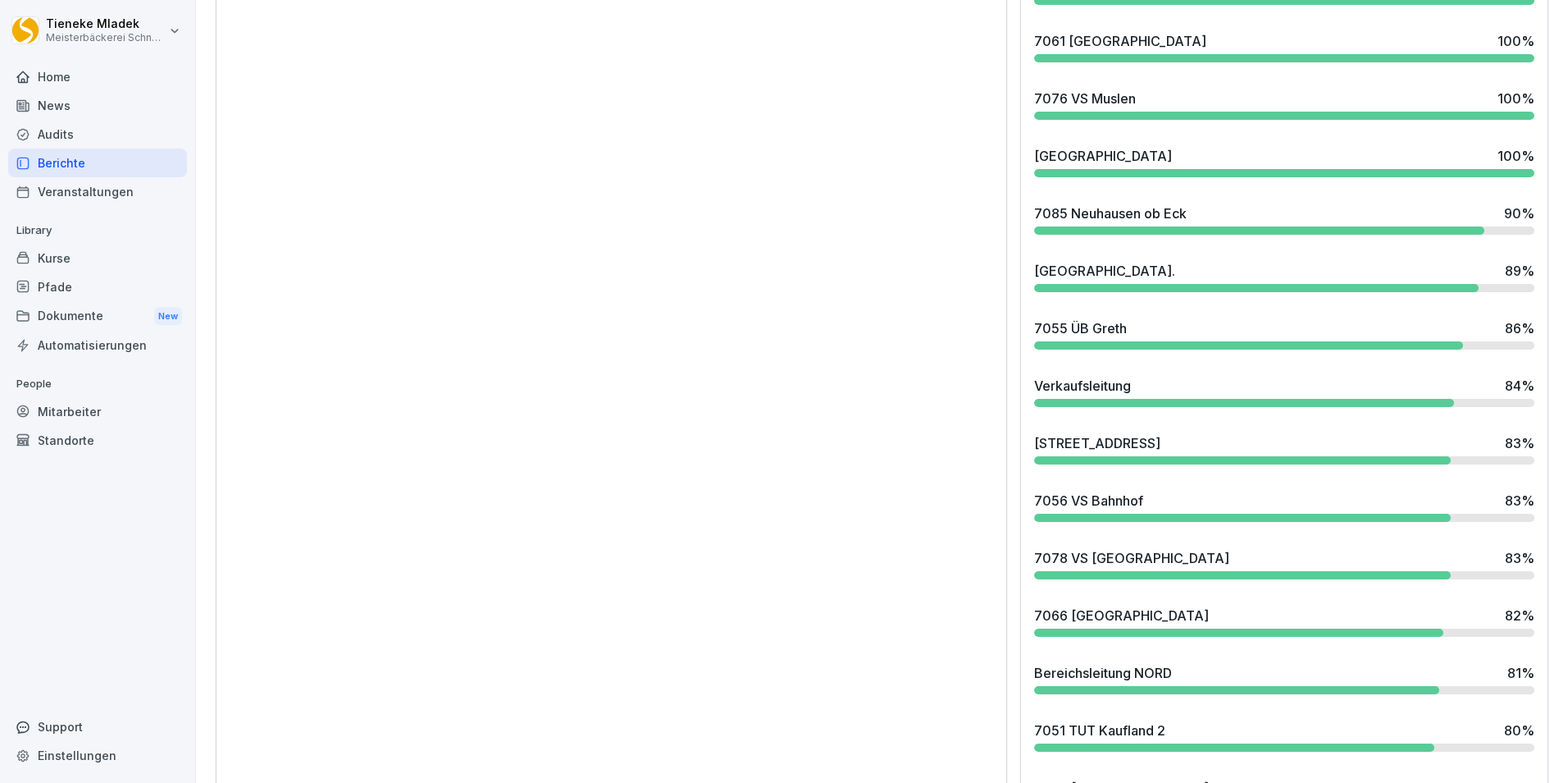
click at [1084, 217] on div "7085 Neuhausen ob Eck" at bounding box center [1110, 213] width 152 height 20
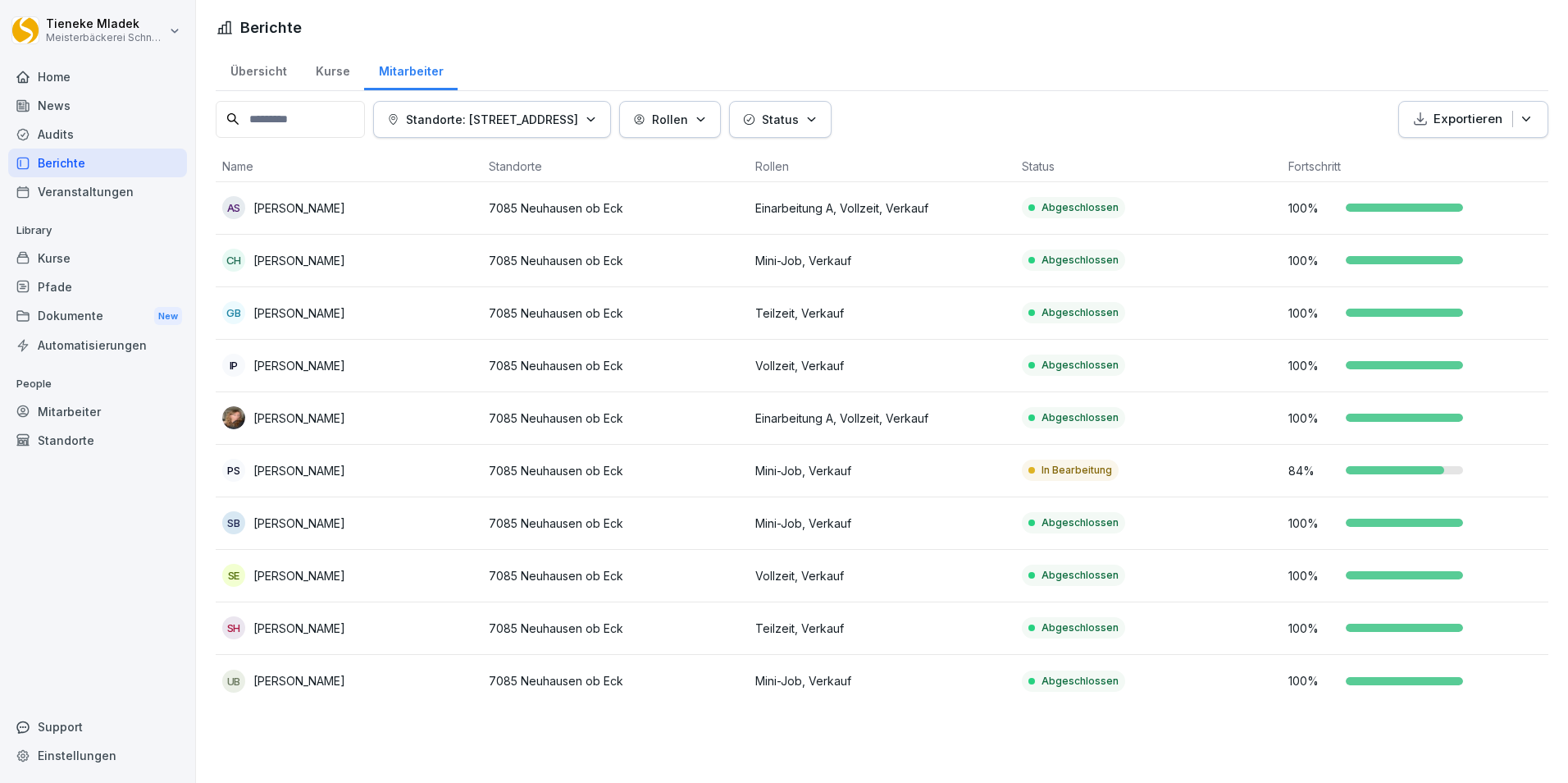
click at [1064, 463] on p "In Bearbeitung" at bounding box center [1076, 471] width 71 height 15
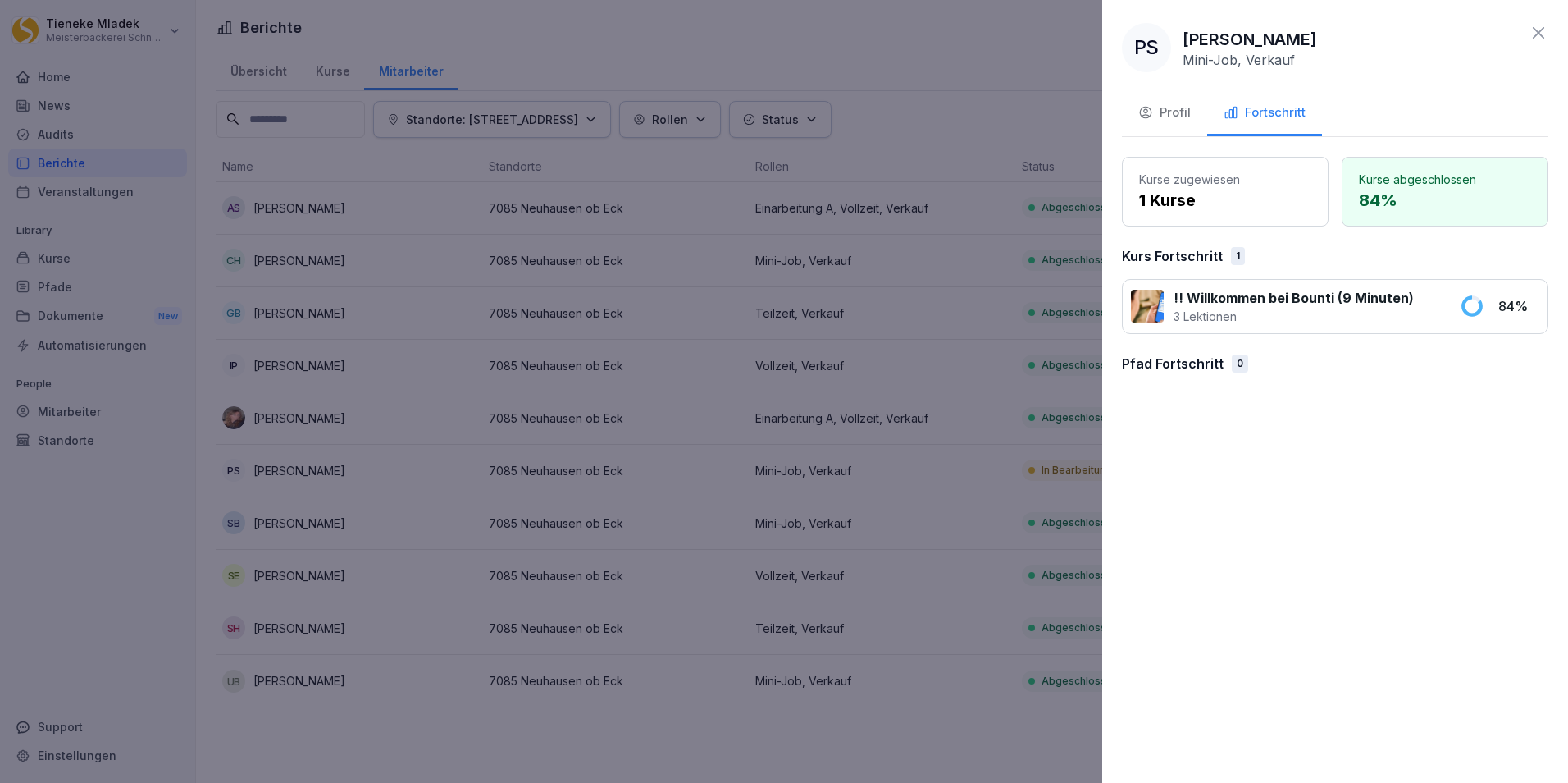
click at [1538, 31] on icon at bounding box center [1538, 32] width 20 height 20
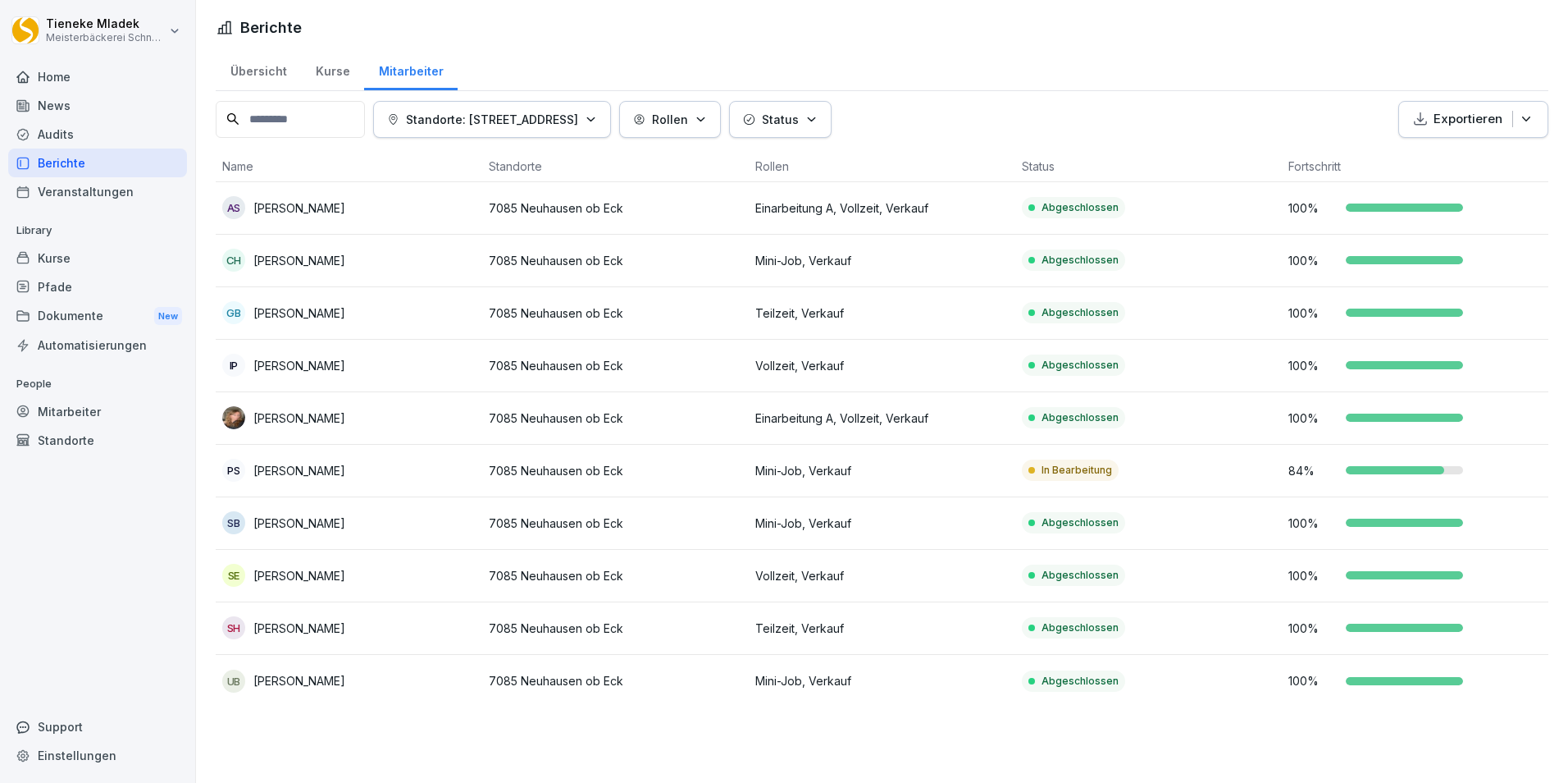
click at [1061, 476] on div "In Bearbeitung" at bounding box center [1070, 470] width 97 height 22
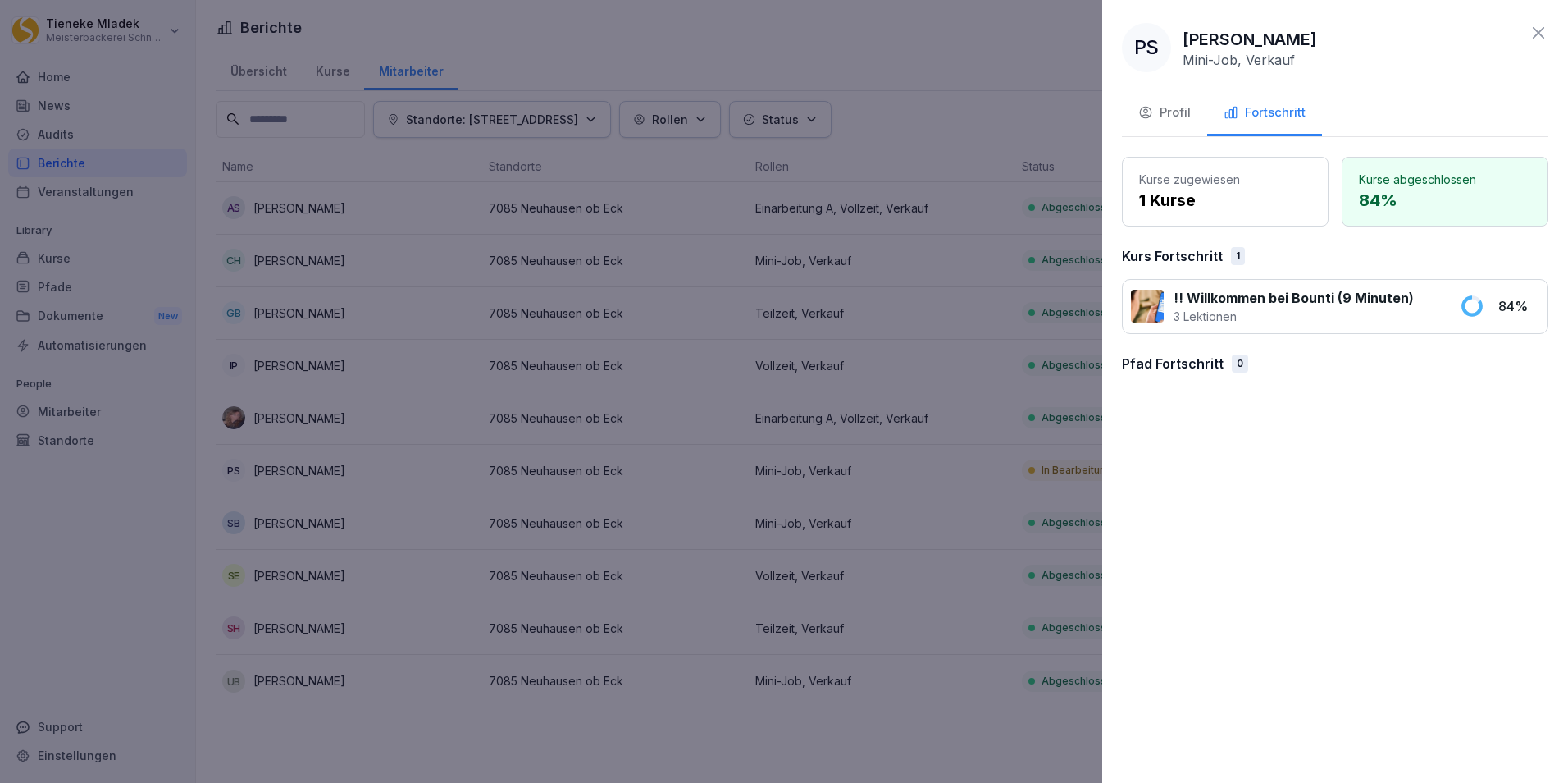
click at [1450, 303] on div "!! Willkommen bei Bounti (9 Minuten) 3 Lektionen 84 %" at bounding box center [1334, 307] width 427 height 55
click at [1307, 303] on p "!! Willkommen bei Bounti (9 Minuten)" at bounding box center [1294, 297] width 240 height 20
click at [1225, 202] on p "1 Kurse" at bounding box center [1224, 200] width 172 height 25
click at [1154, 105] on div "Profil" at bounding box center [1164, 113] width 52 height 19
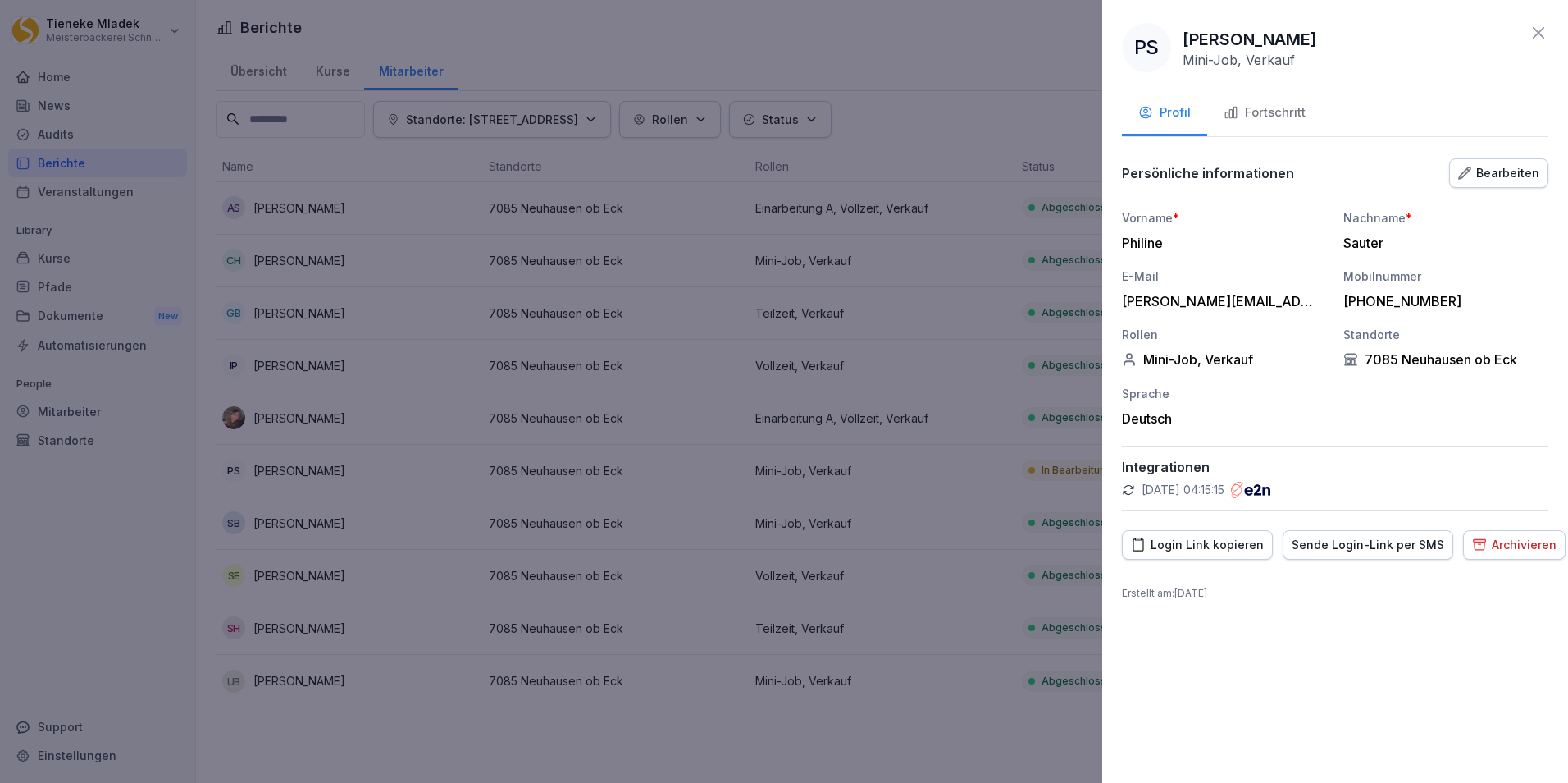
click at [1260, 116] on div "Fortschritt" at bounding box center [1264, 113] width 82 height 19
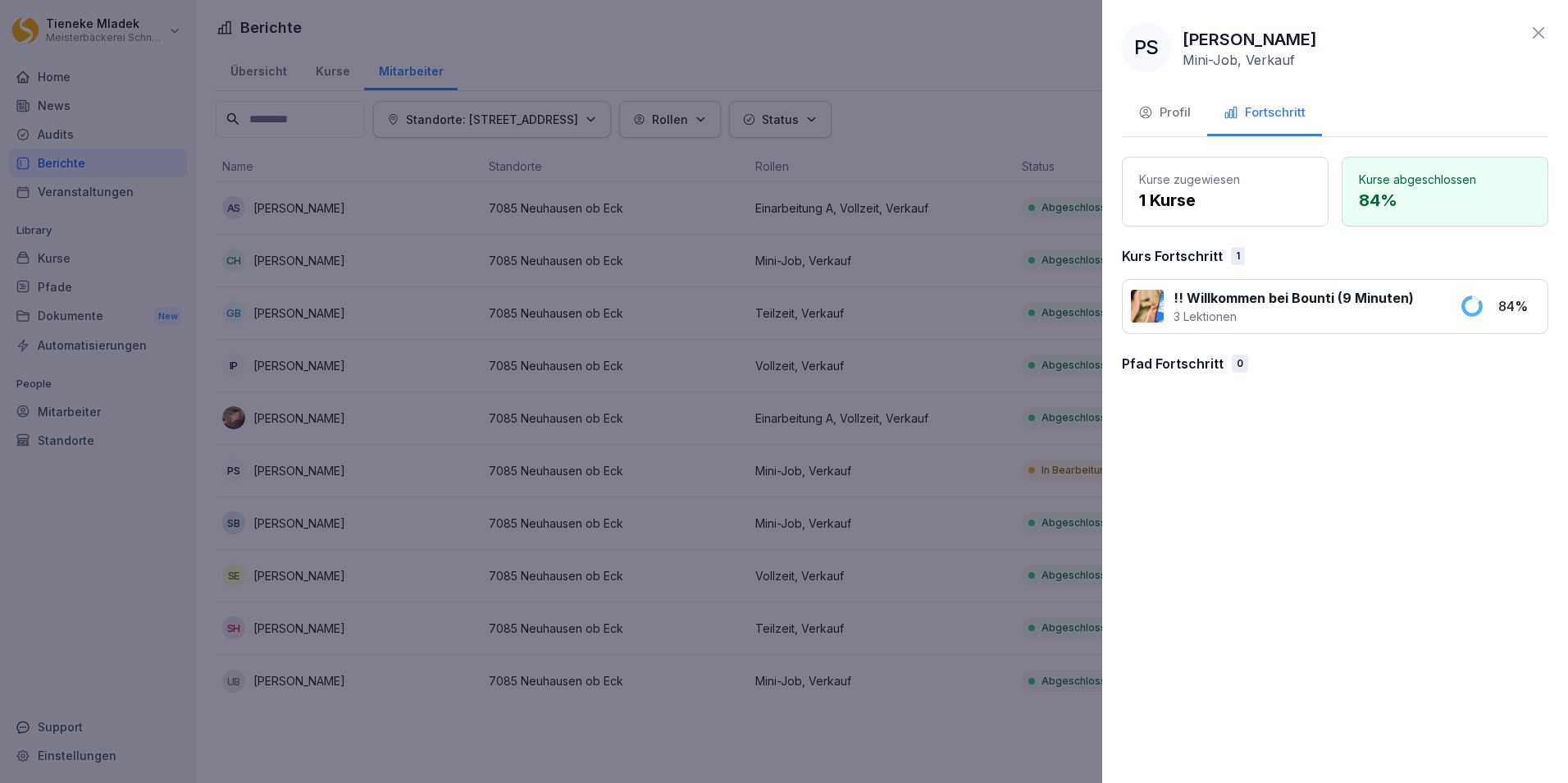
click at [1534, 36] on icon at bounding box center [1538, 33] width 11 height 11
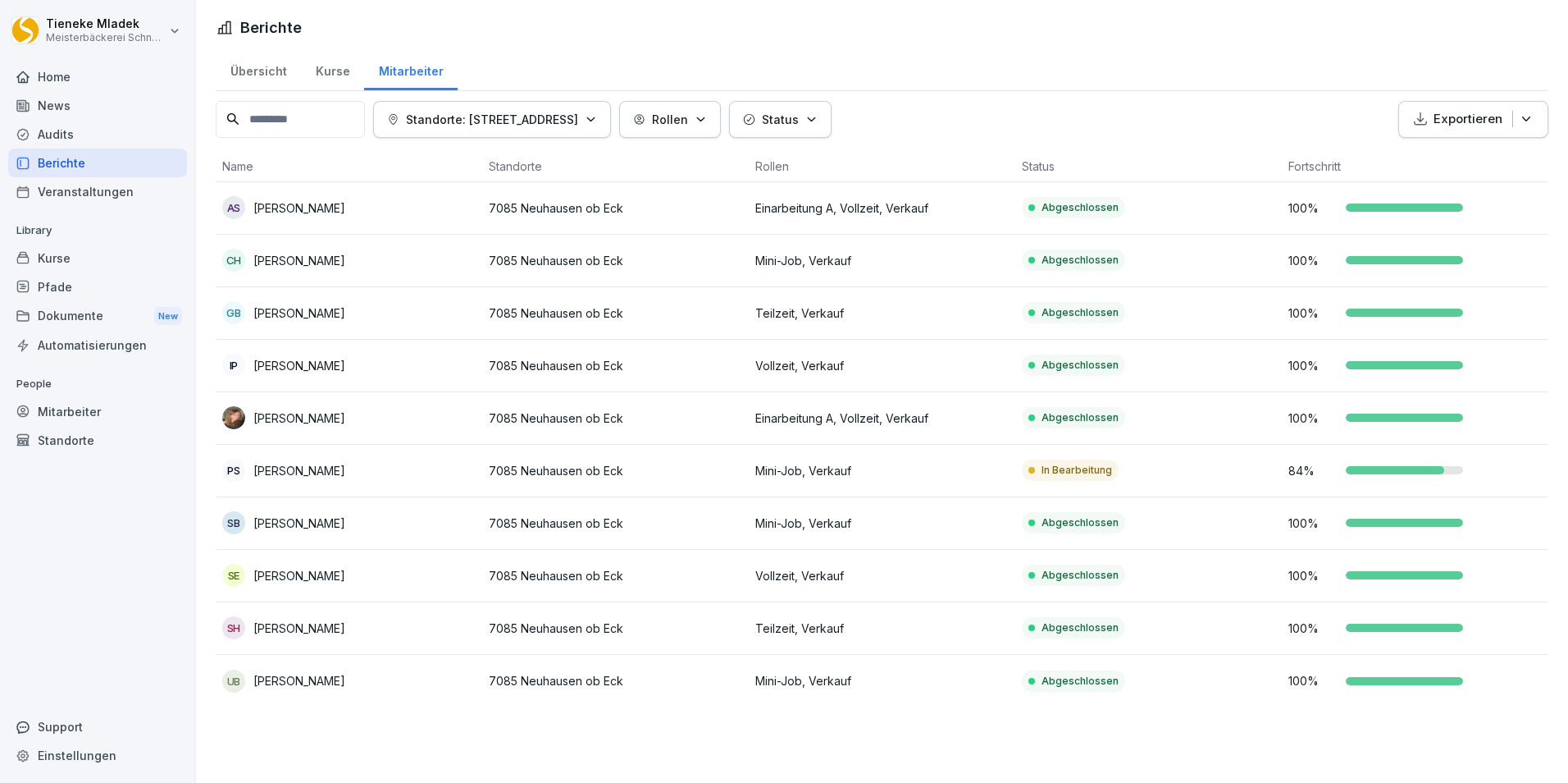
click at [327, 66] on div "Kurse" at bounding box center [332, 69] width 63 height 42
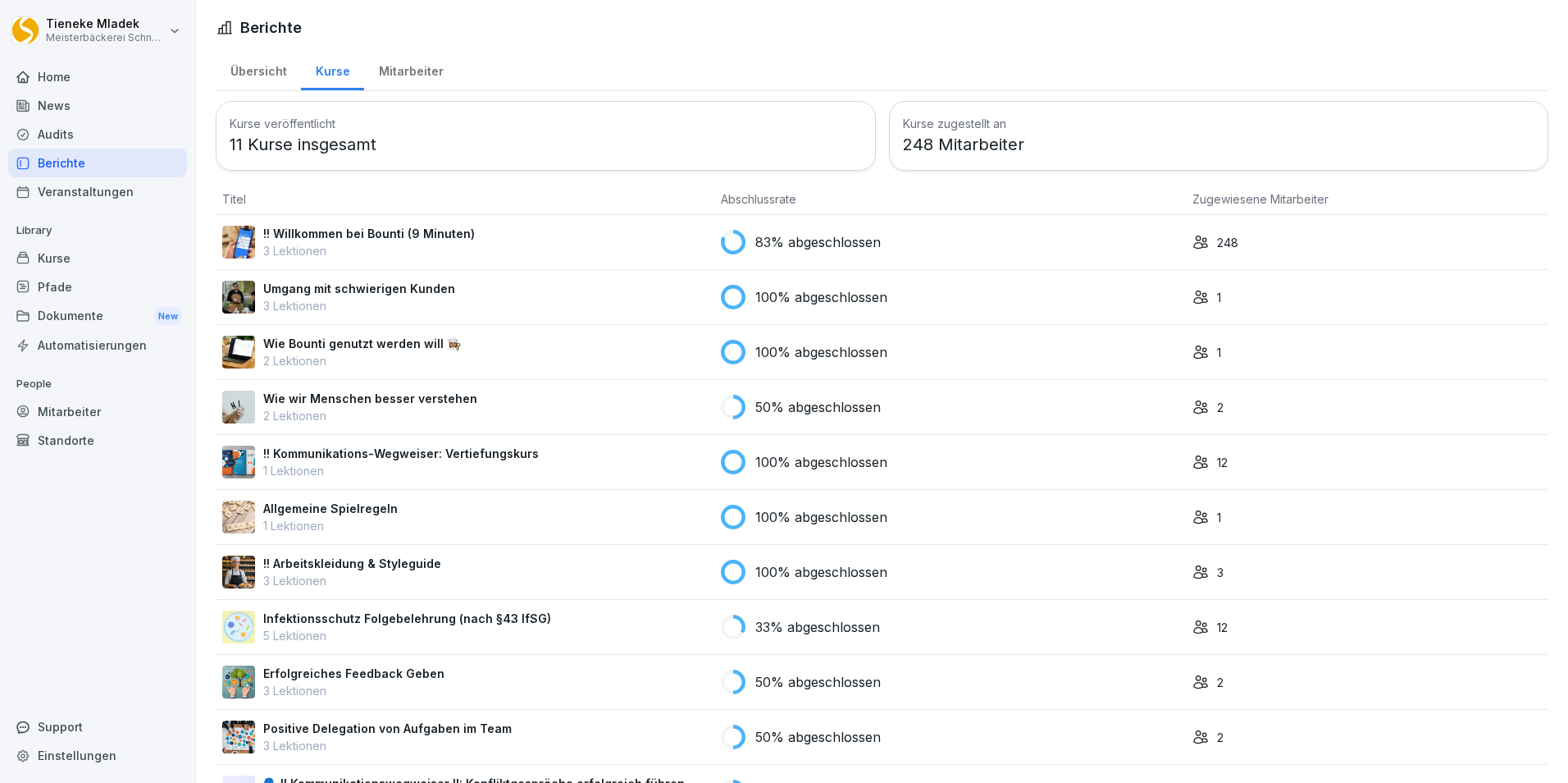
click at [240, 70] on div "Übersicht" at bounding box center [258, 69] width 85 height 42
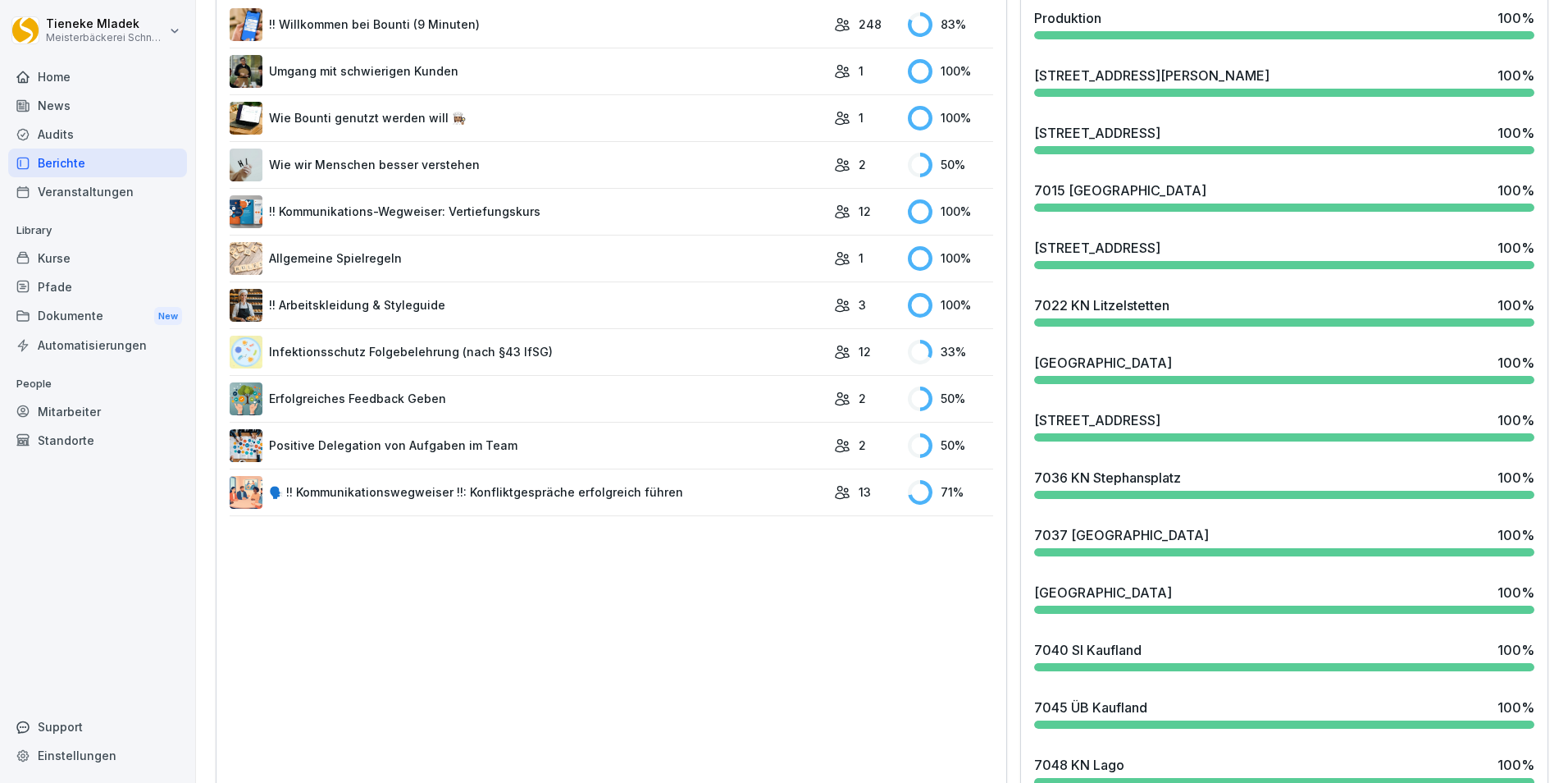
scroll to position [329, 0]
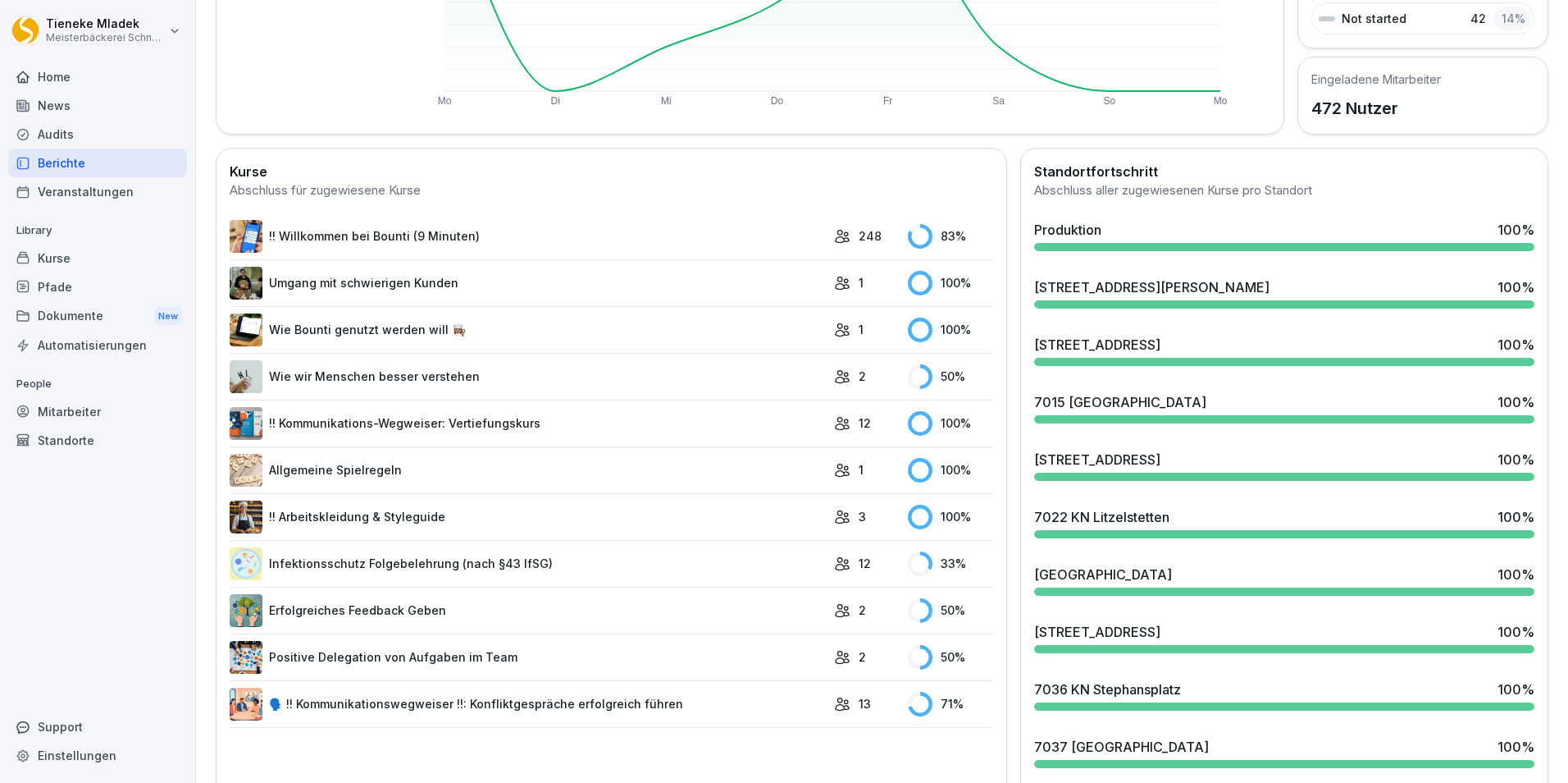
click at [359, 230] on link "!! Willkommen bei Bounti (9 Minuten)" at bounding box center [528, 236] width 596 height 33
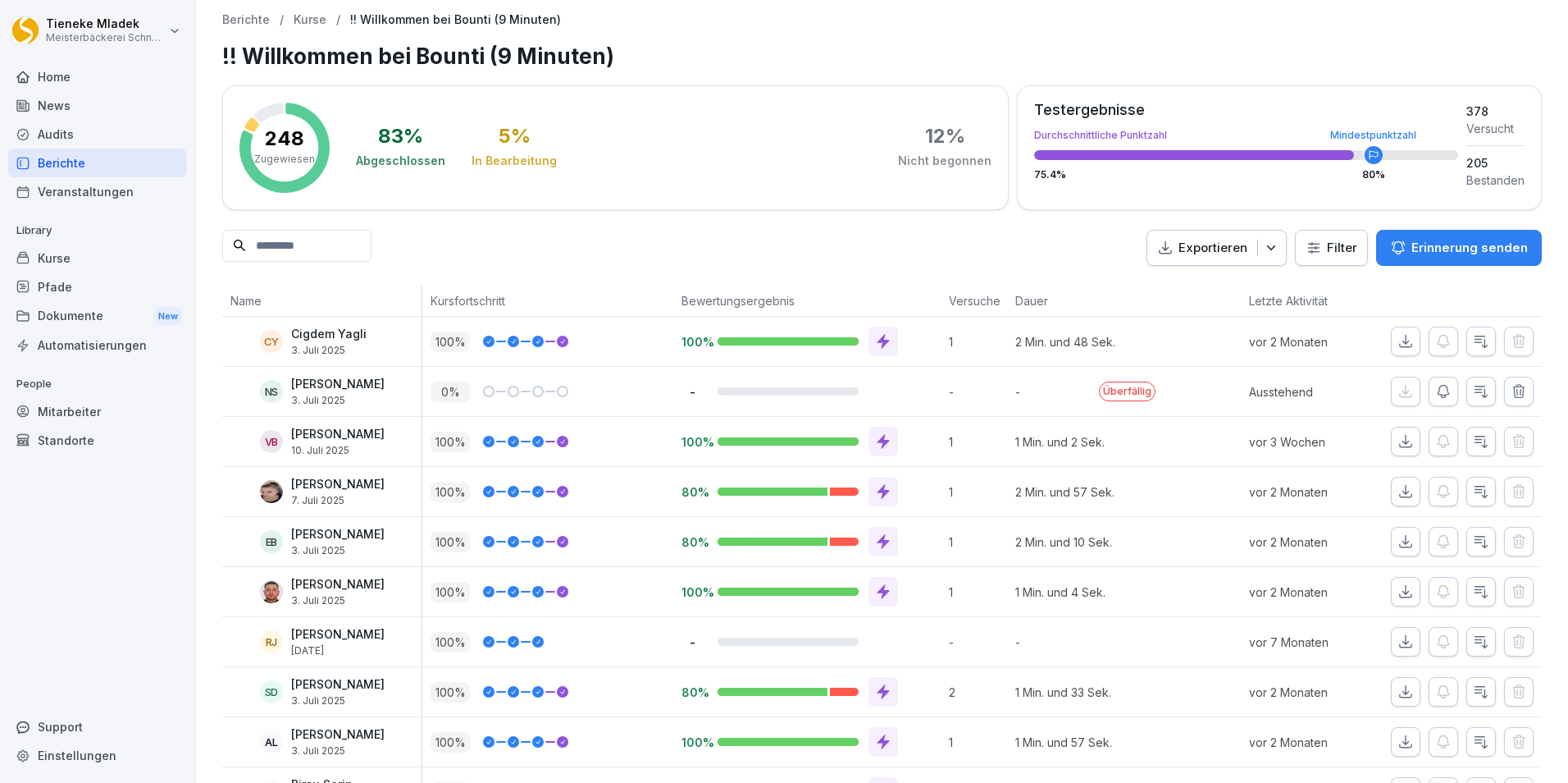
click at [1330, 256] on html "Tieneke Mladek Meisterbäckerei Schneckenburger Home News Audits Berichte Verans…" at bounding box center [784, 391] width 1568 height 783
click at [77, 440] on div "Standorte" at bounding box center [97, 440] width 179 height 28
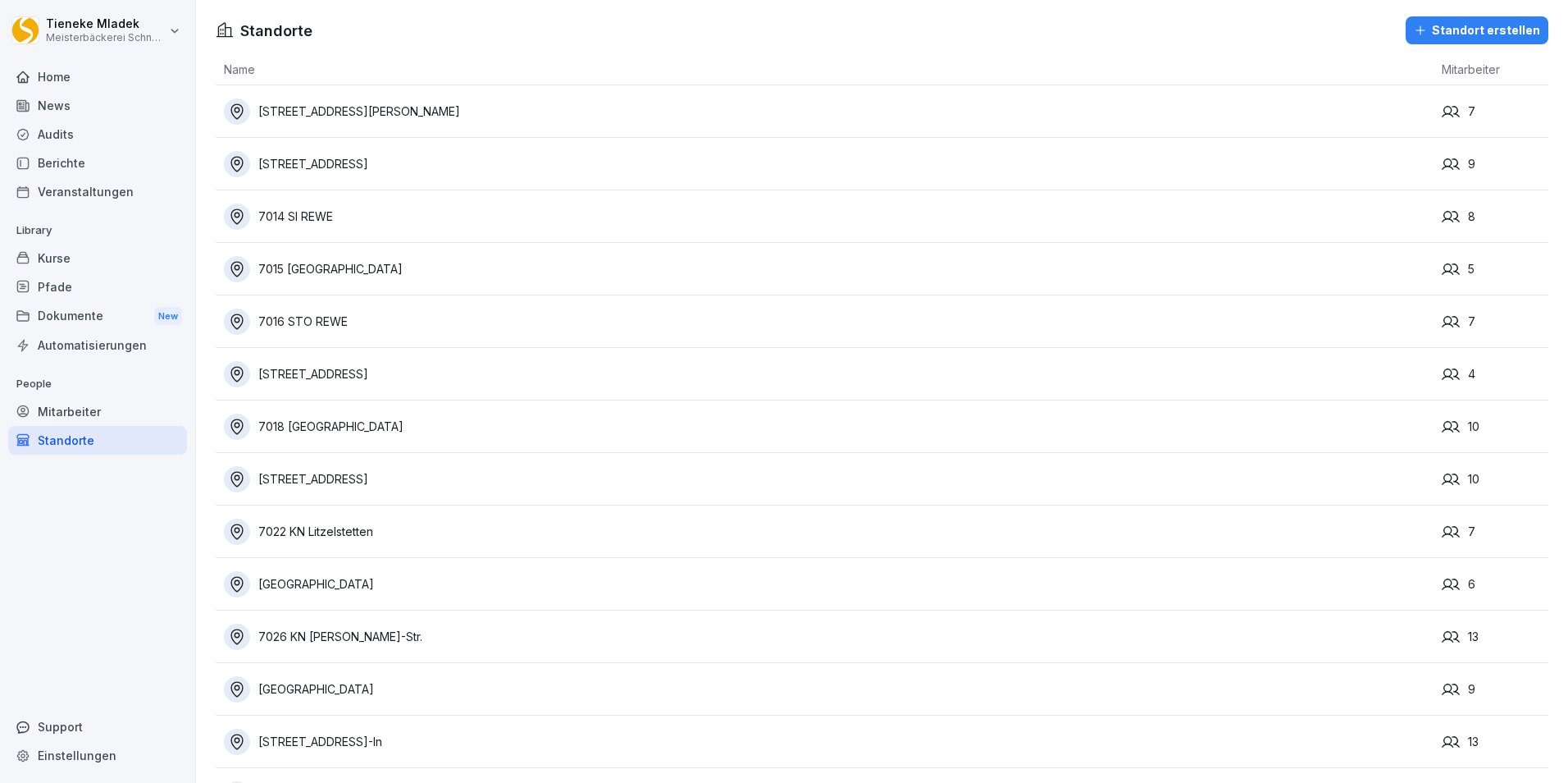
click at [44, 406] on div "Mitarbeiter" at bounding box center [97, 411] width 179 height 28
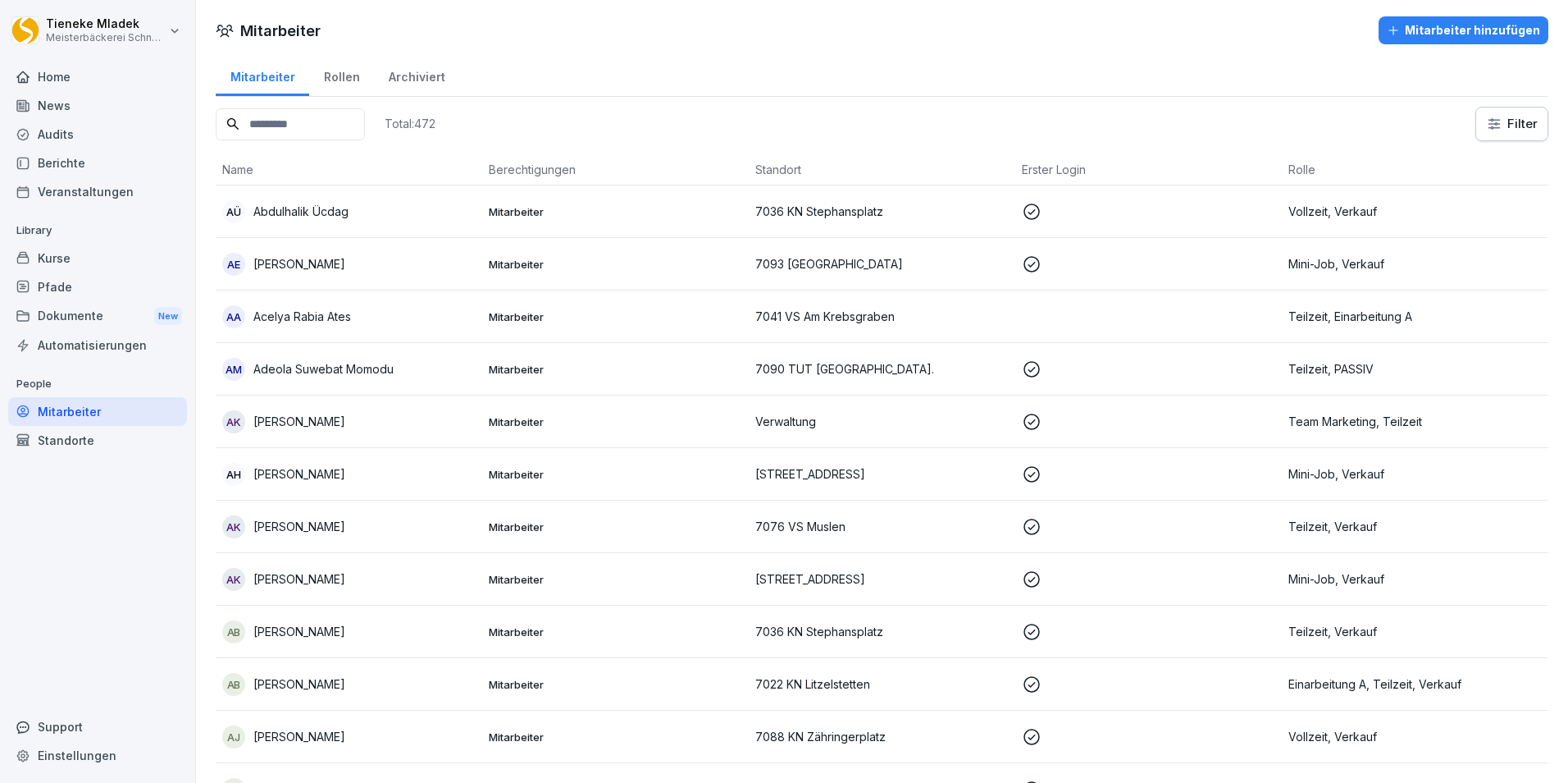
click at [82, 163] on div "Berichte" at bounding box center [97, 163] width 179 height 28
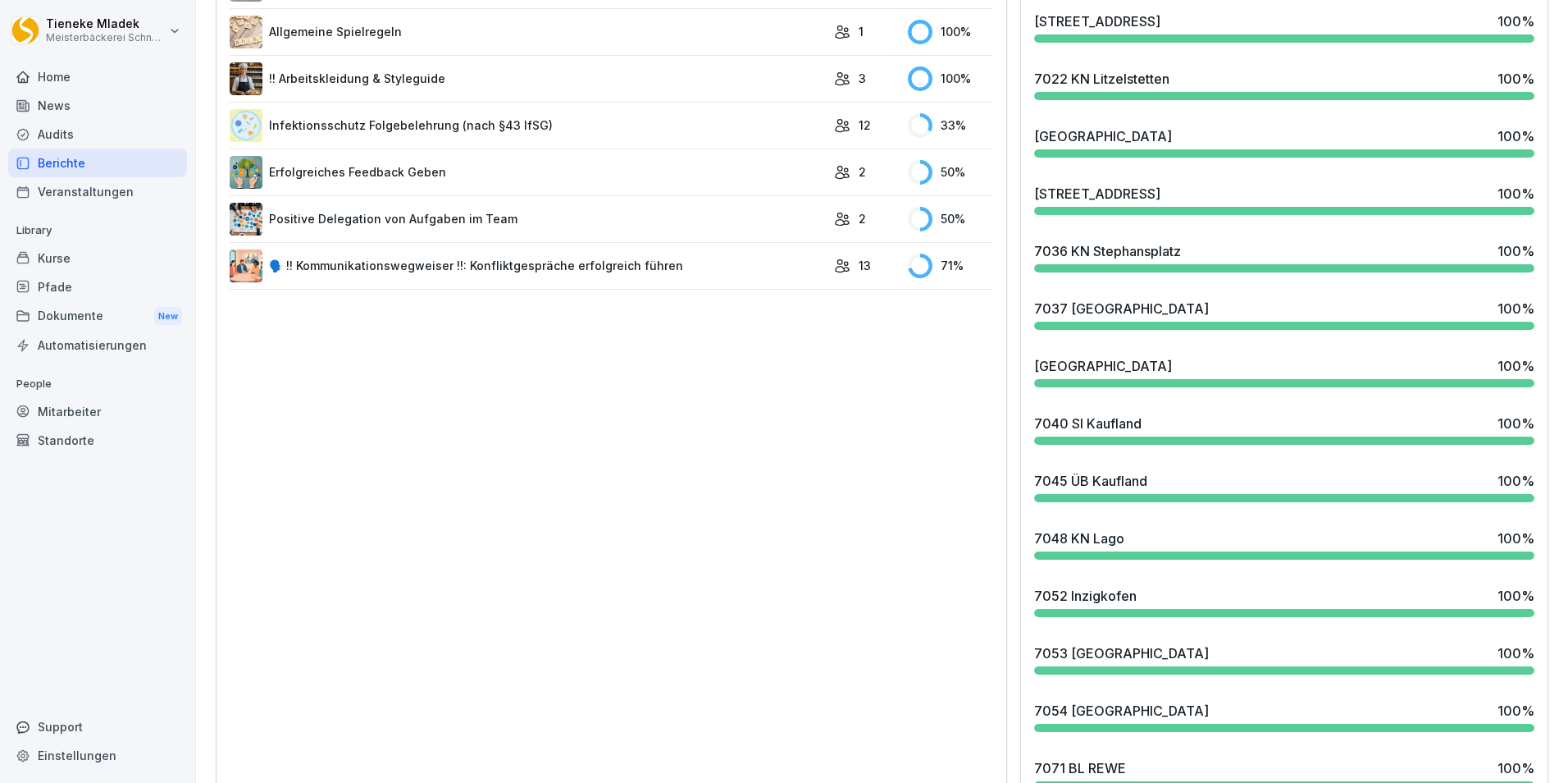
scroll to position [985, 0]
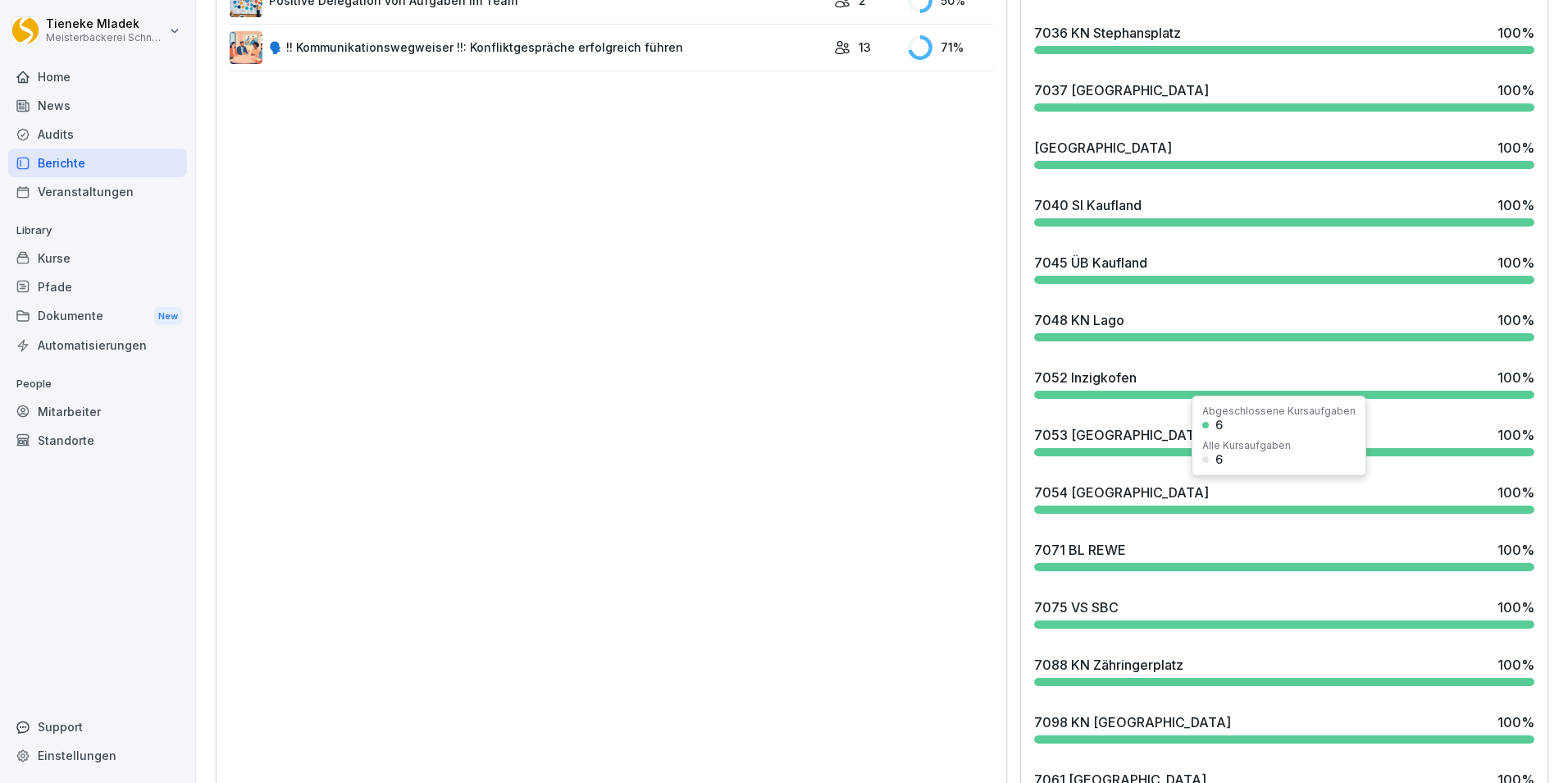
click at [1257, 495] on div "7054 Bubsheim 100 %" at bounding box center [1284, 491] width 501 height 20
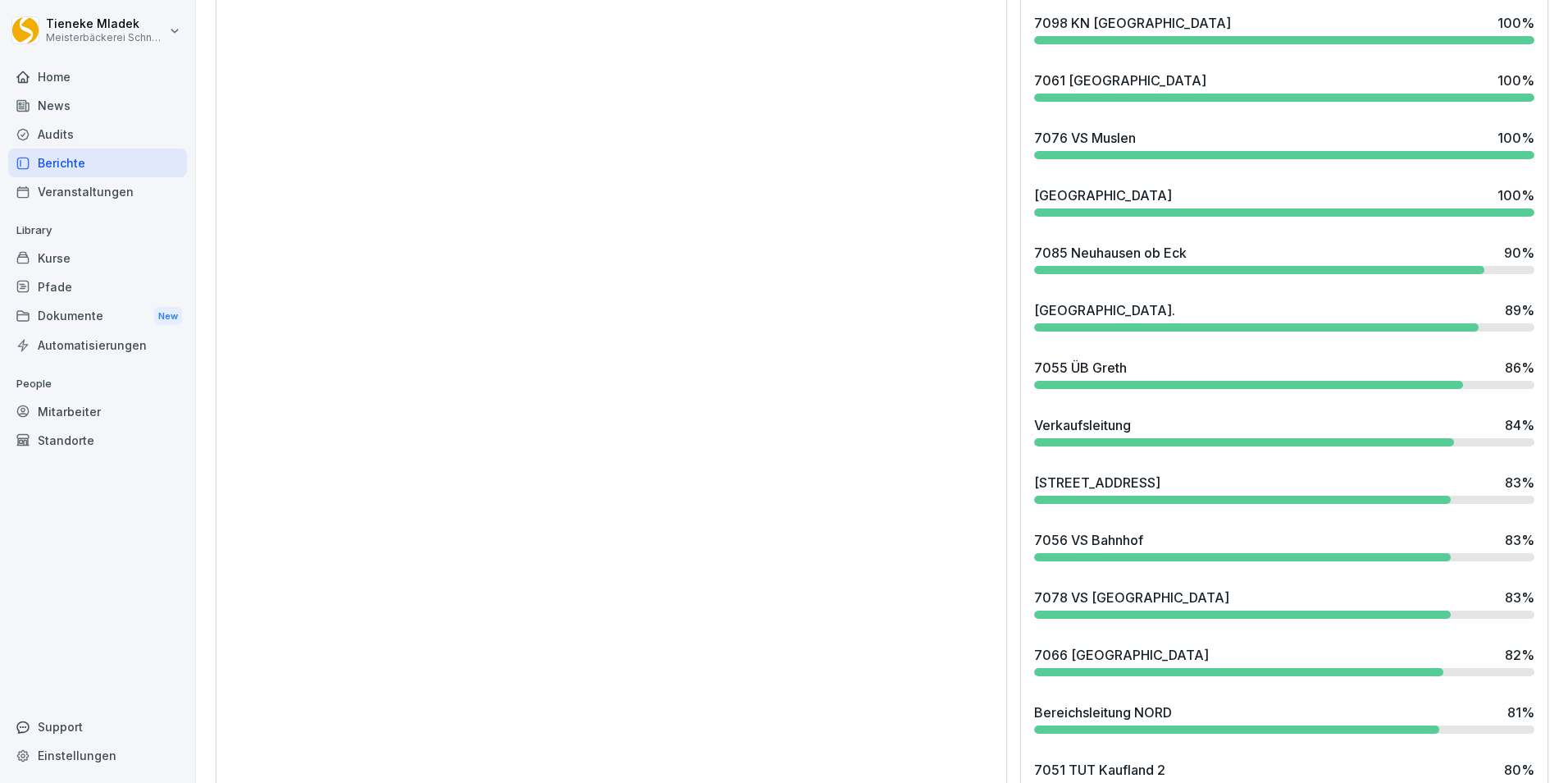
scroll to position [1723, 0]
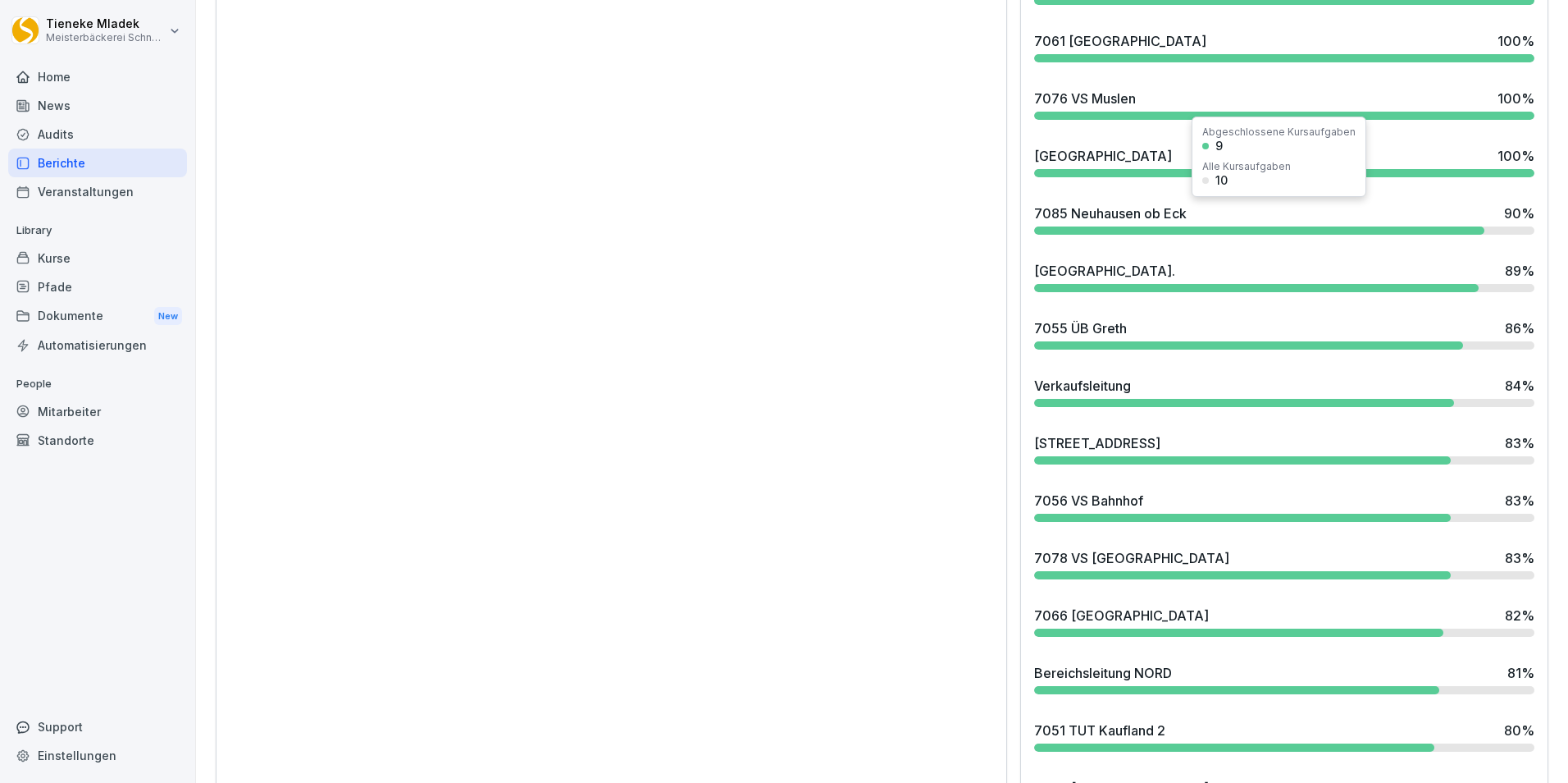
click at [1446, 229] on div at bounding box center [1260, 230] width 450 height 9
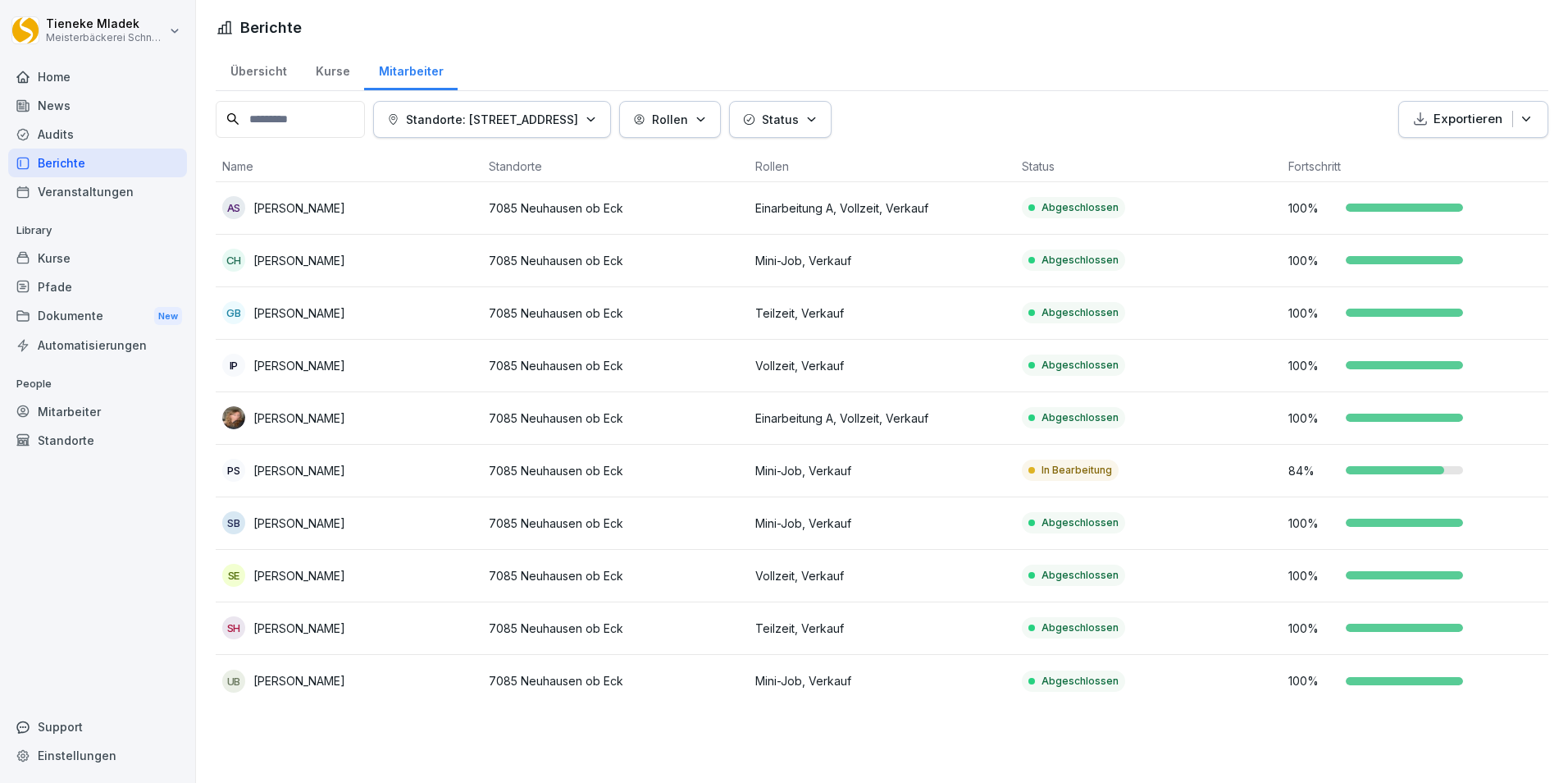
click at [1393, 477] on div "84 %" at bounding box center [1415, 471] width 254 height 17
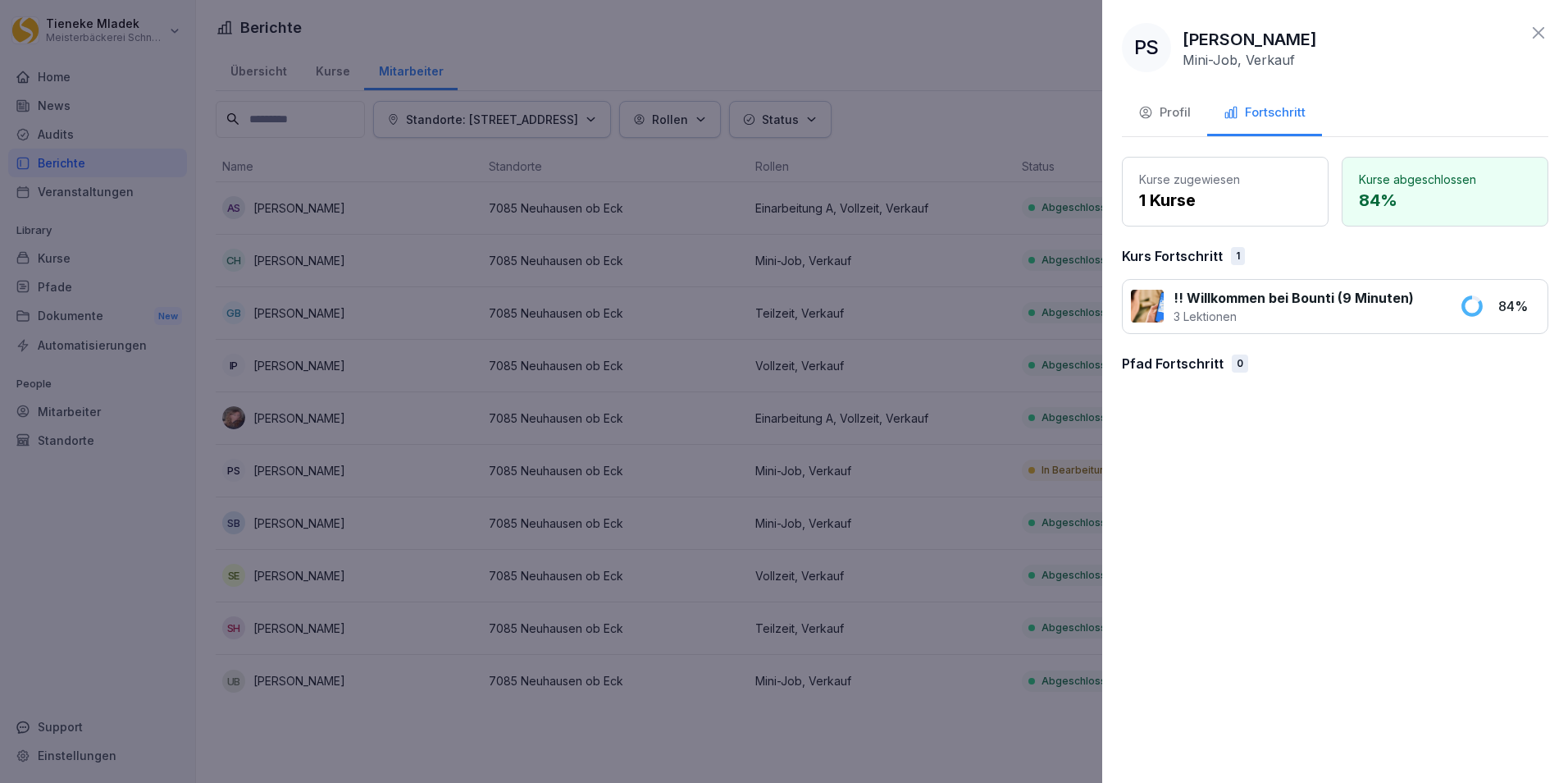
click at [1485, 304] on div "!! Willkommen bei Bounti (9 Minuten) 3 Lektionen 84 %" at bounding box center [1334, 307] width 427 height 55
click at [1243, 188] on p "1 Kurse" at bounding box center [1224, 200] width 172 height 25
click at [1224, 61] on p "Mini-Job, Verkauf" at bounding box center [1238, 60] width 113 height 16
click at [1404, 73] on div "PS Philine Sauter Mini-Job, Verkauf Profil Fortschritt Kurse zugewiesen 1 Kurse…" at bounding box center [1334, 391] width 466 height 783
click at [1538, 35] on icon at bounding box center [1538, 32] width 20 height 20
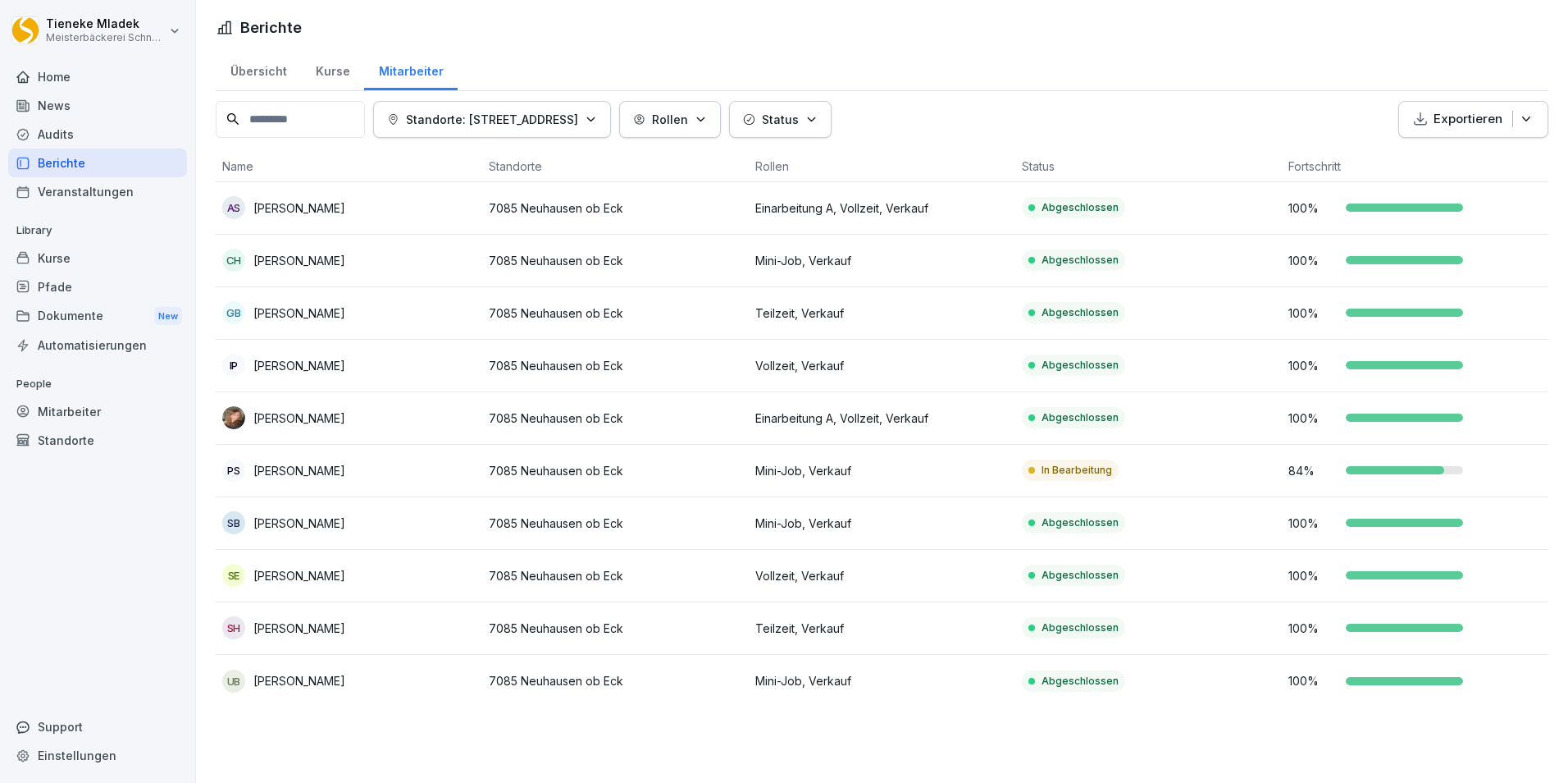
click at [97, 163] on div "Berichte" at bounding box center [97, 163] width 179 height 28
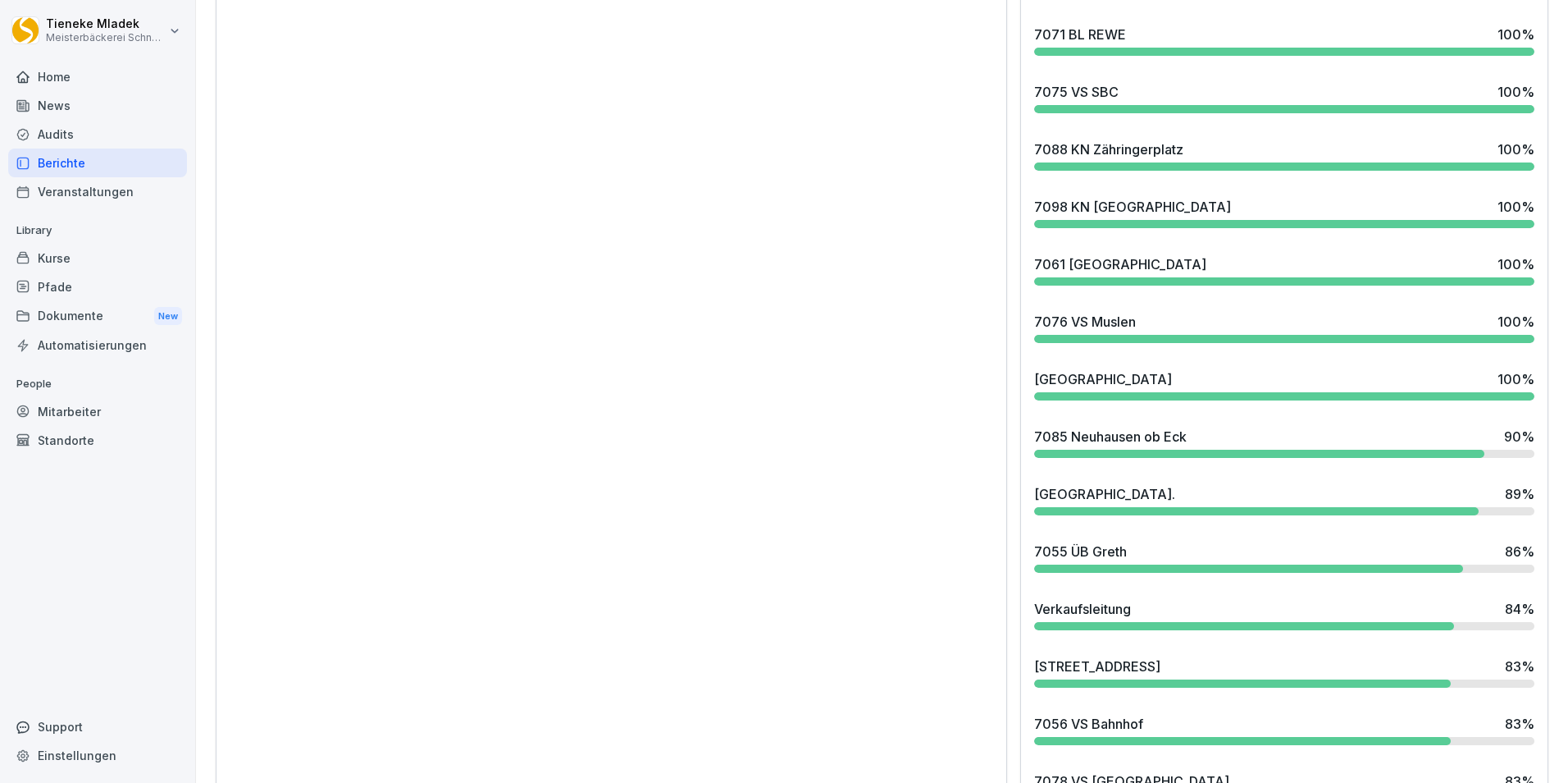
scroll to position [1558, 0]
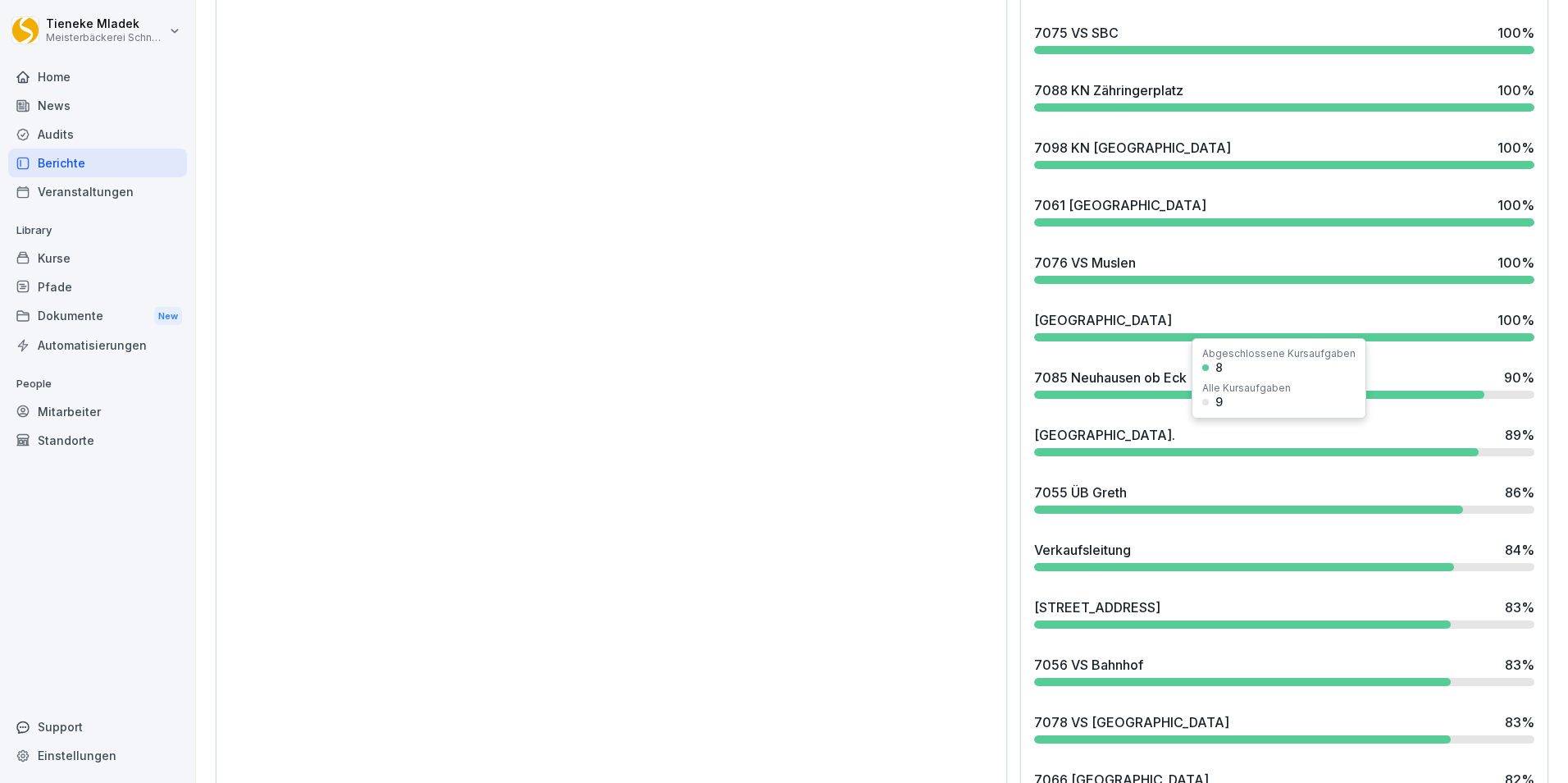
click at [1129, 445] on div "7064 RW Stadionstr. 89 %" at bounding box center [1284, 440] width 513 height 44
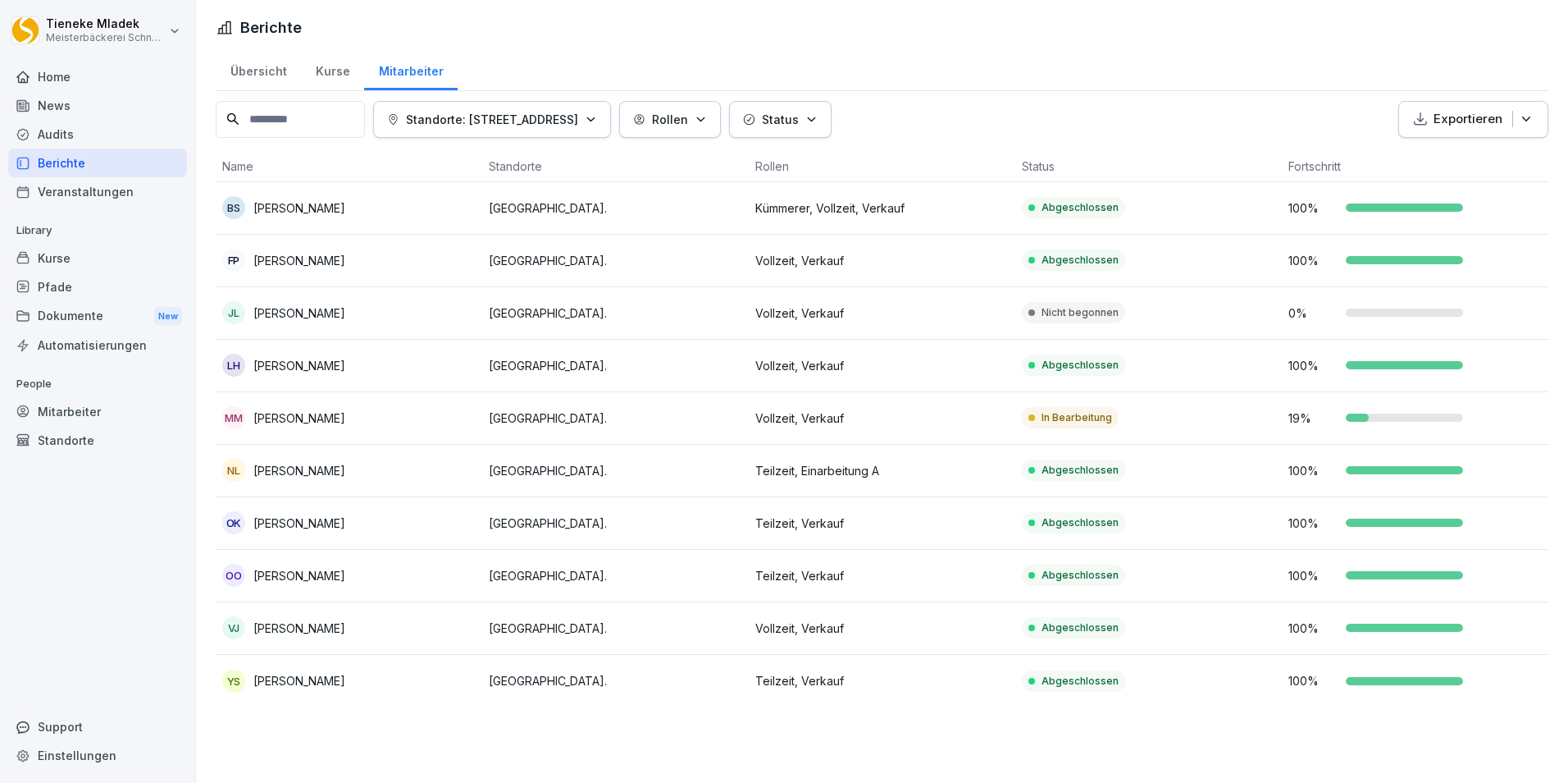
click at [1134, 319] on td "Nicht begonnen" at bounding box center [1149, 312] width 267 height 52
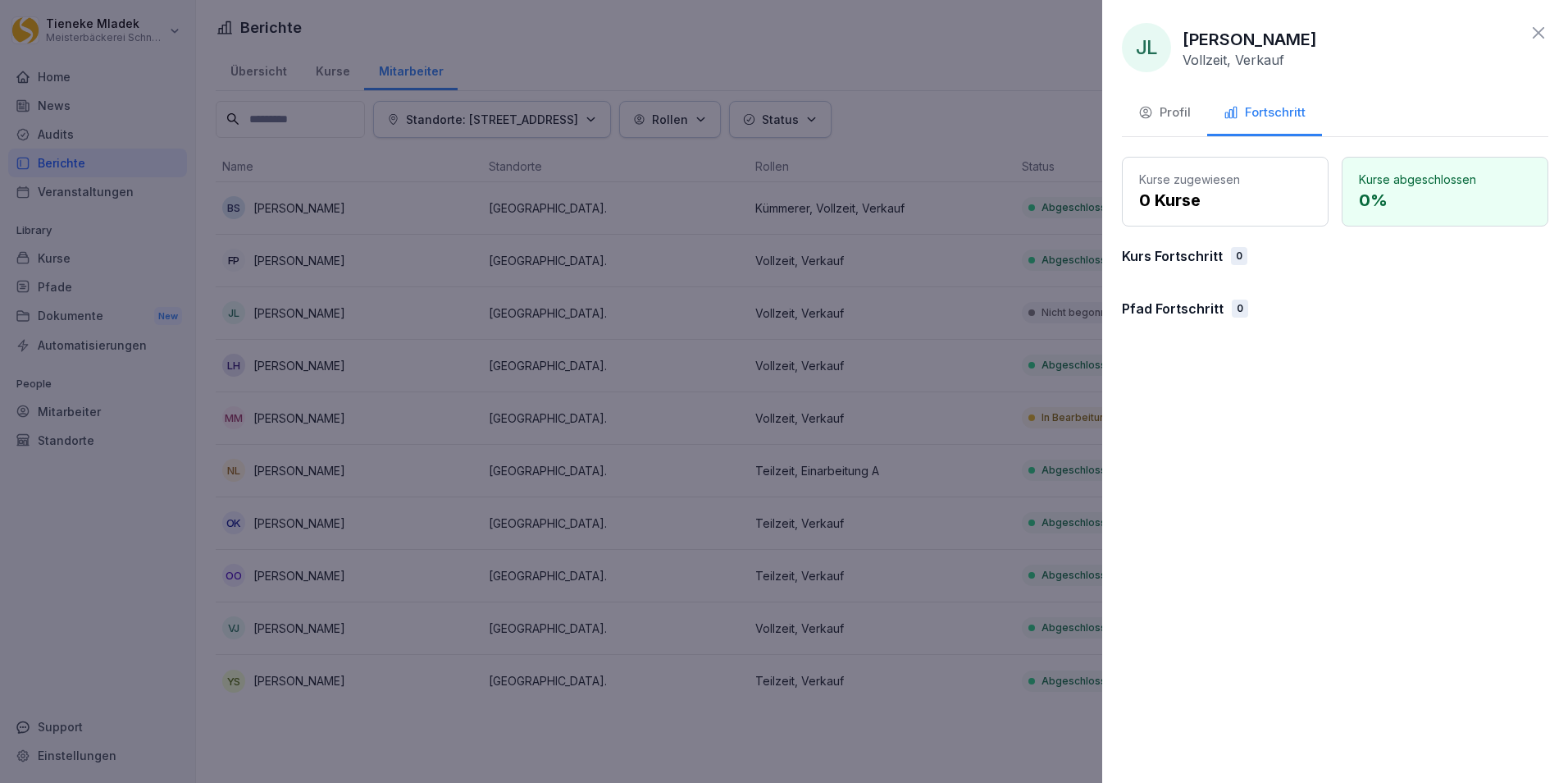
click at [1175, 104] on div "Profil" at bounding box center [1164, 113] width 52 height 19
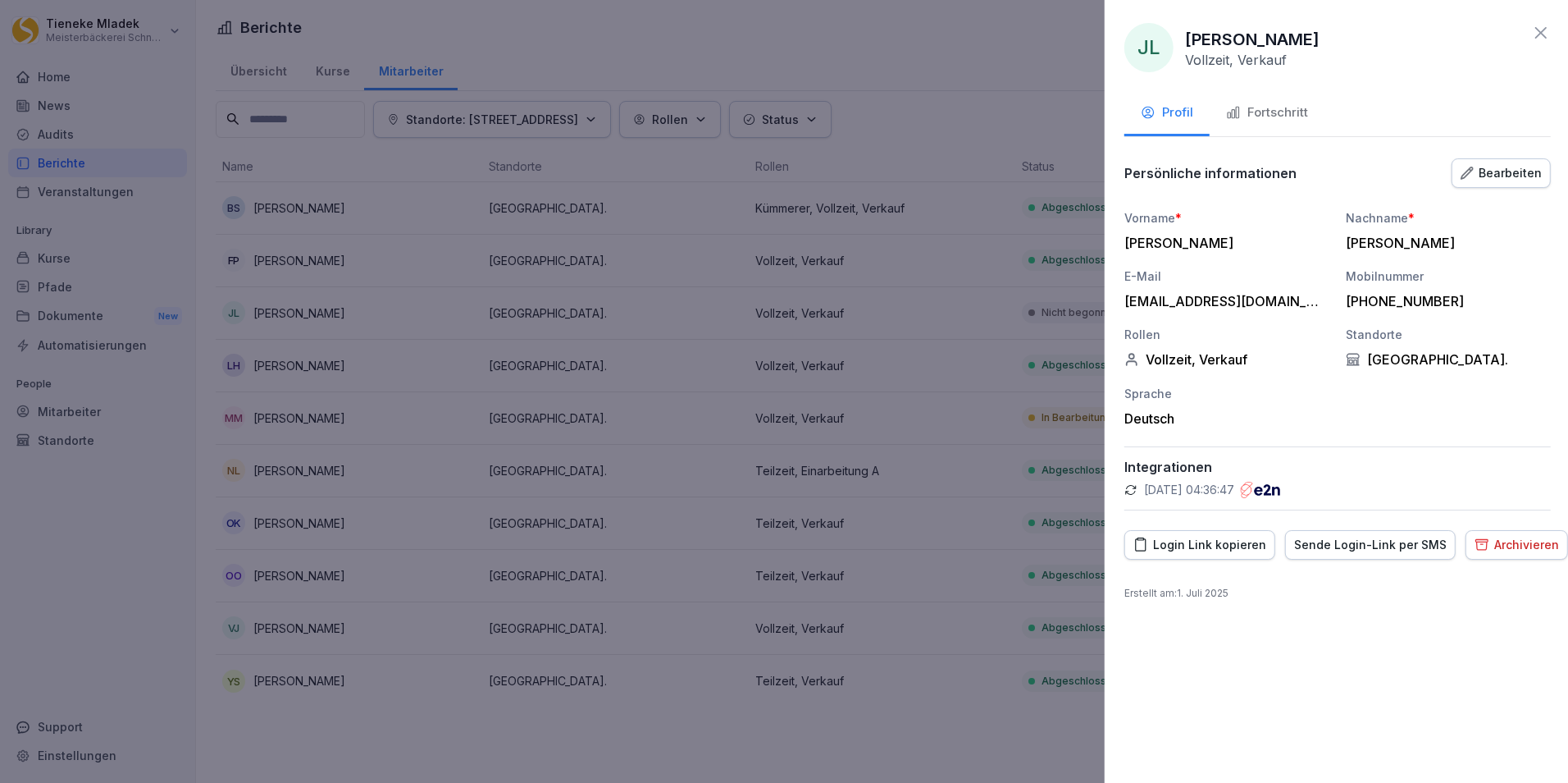
click at [953, 73] on div at bounding box center [784, 391] width 1568 height 783
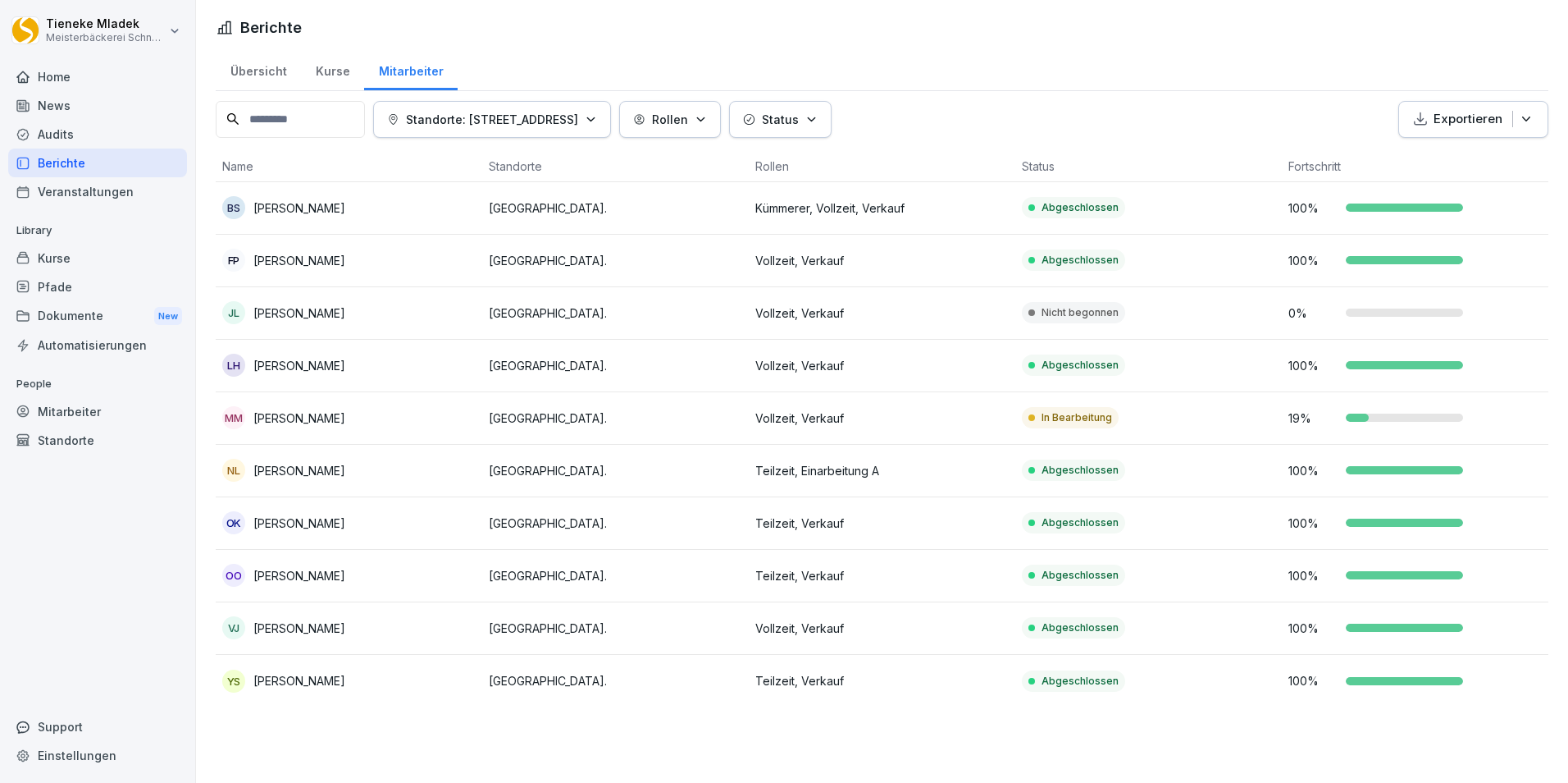
click at [105, 170] on div "Berichte" at bounding box center [97, 163] width 179 height 28
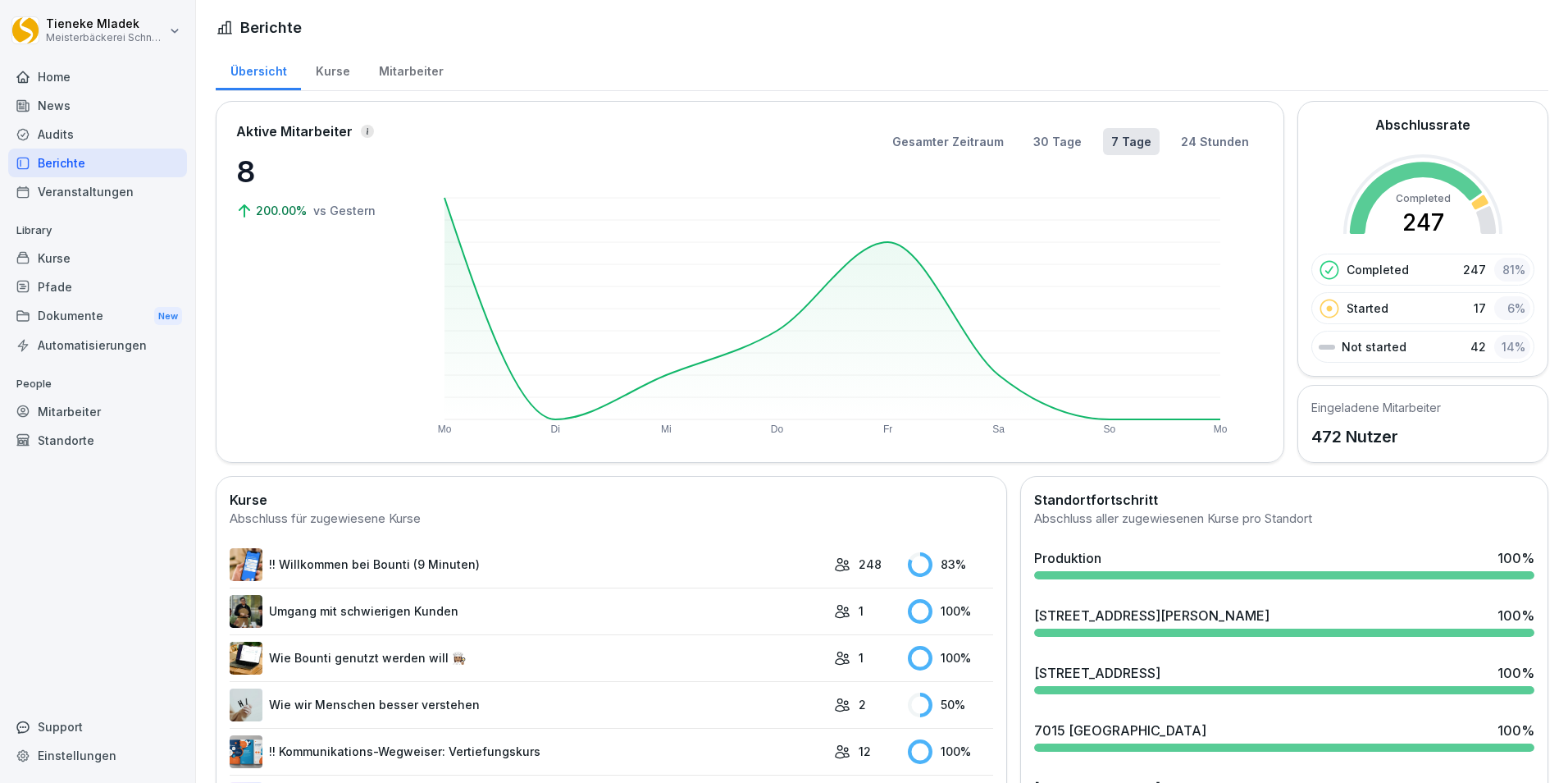
click at [422, 74] on div "Mitarbeiter" at bounding box center [411, 69] width 94 height 42
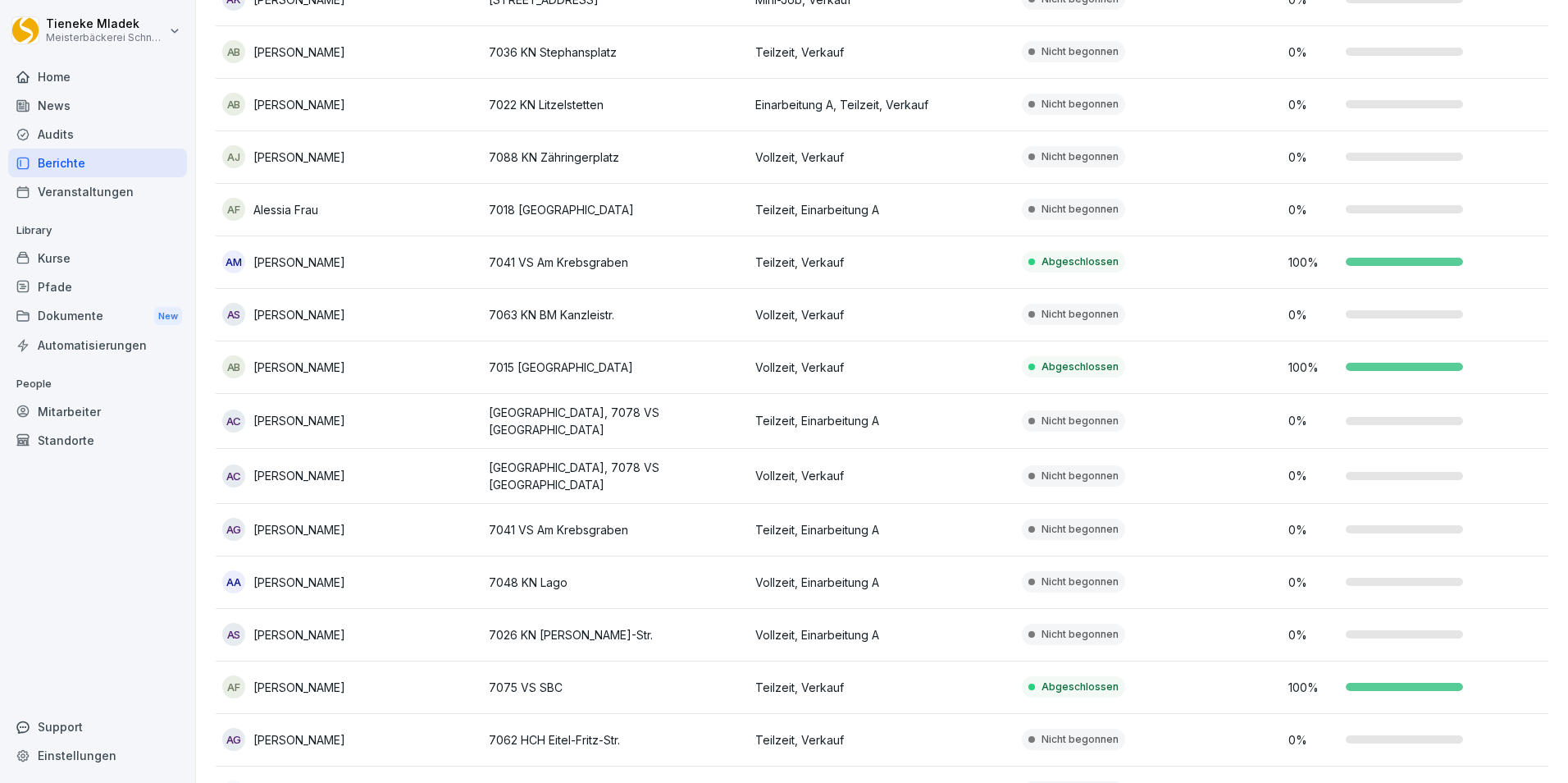
scroll to position [656, 0]
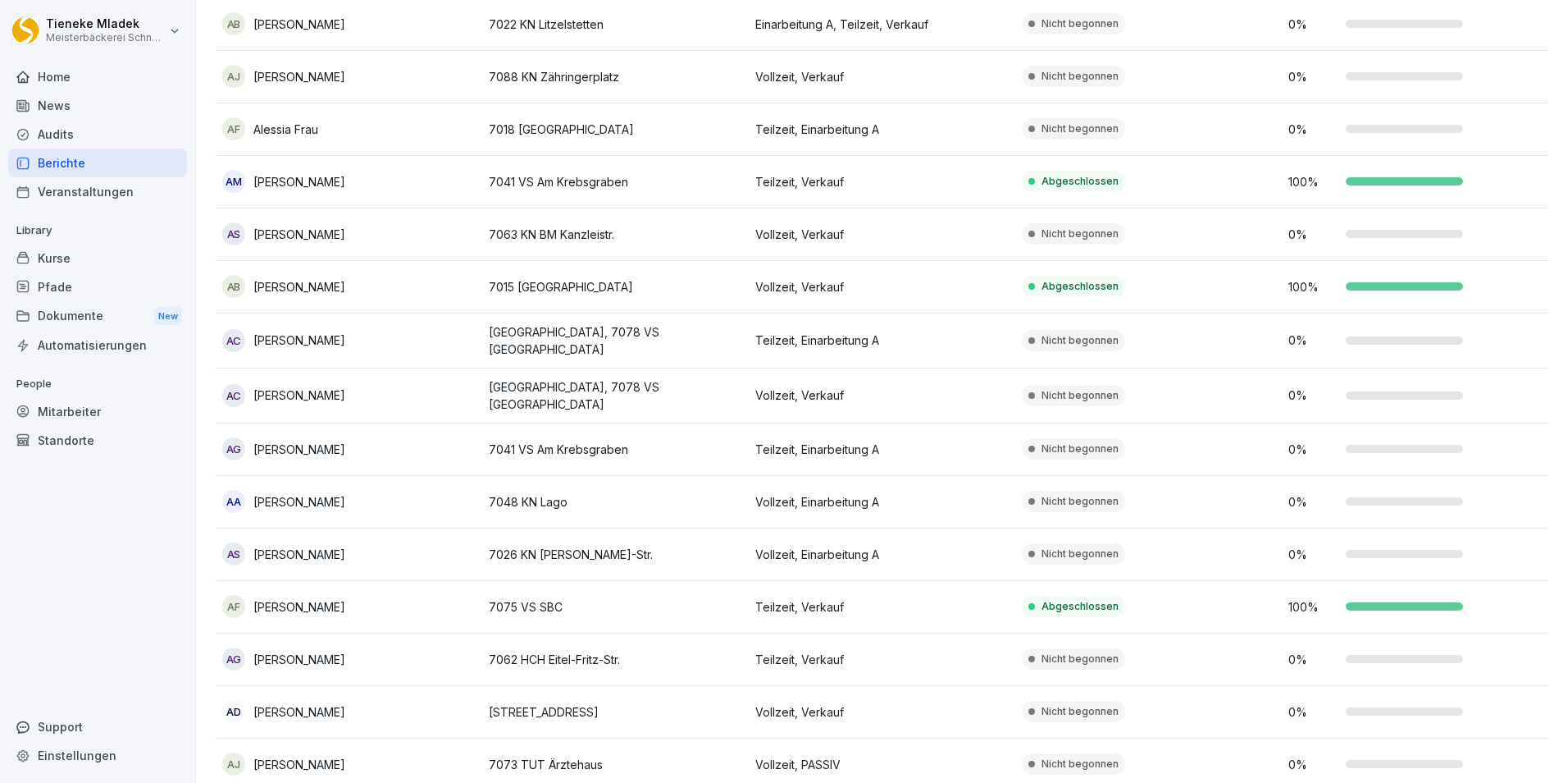
click at [1401, 347] on td "0 %" at bounding box center [1415, 341] width 267 height 55
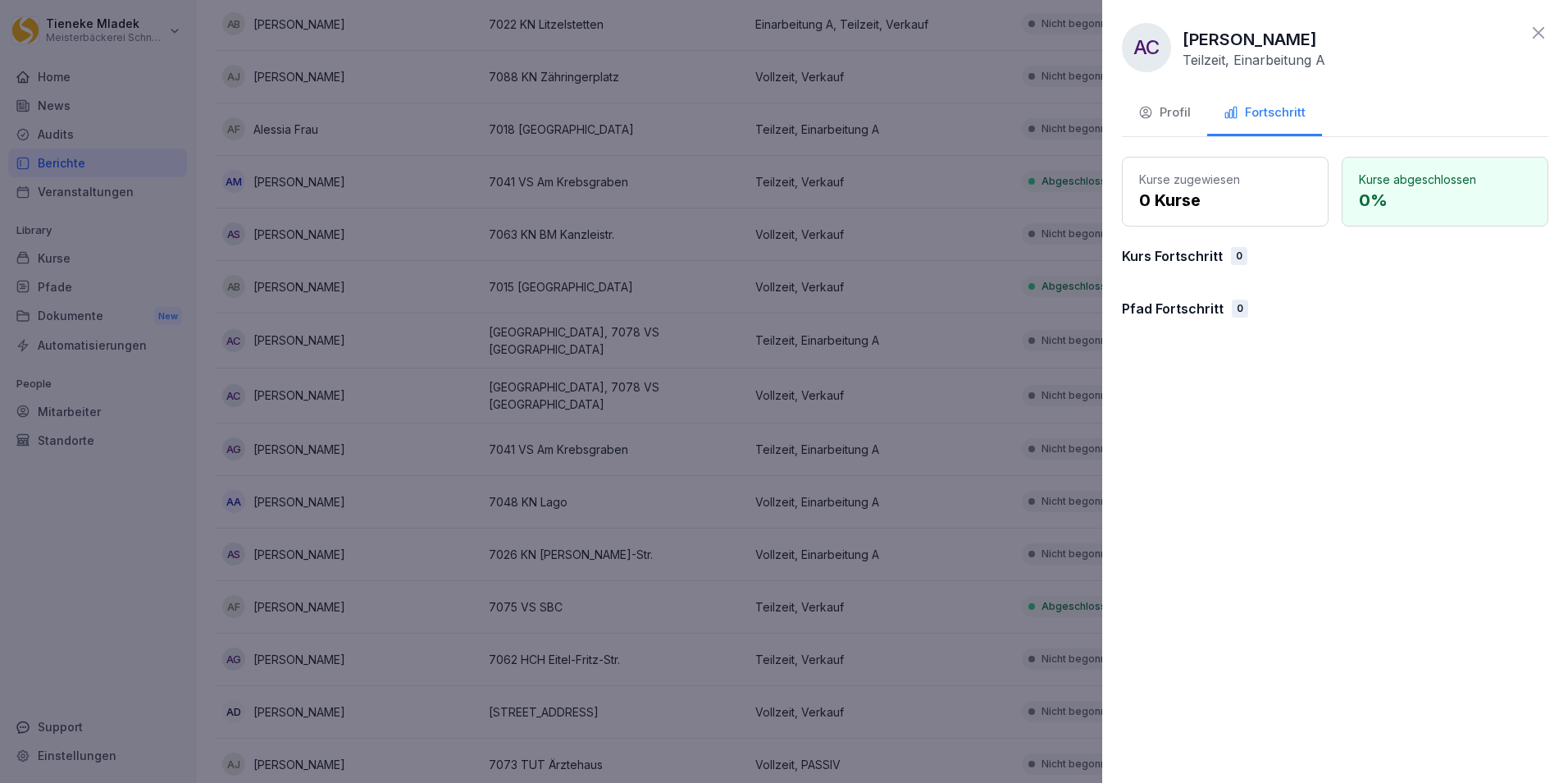
click at [1532, 29] on icon at bounding box center [1538, 32] width 20 height 20
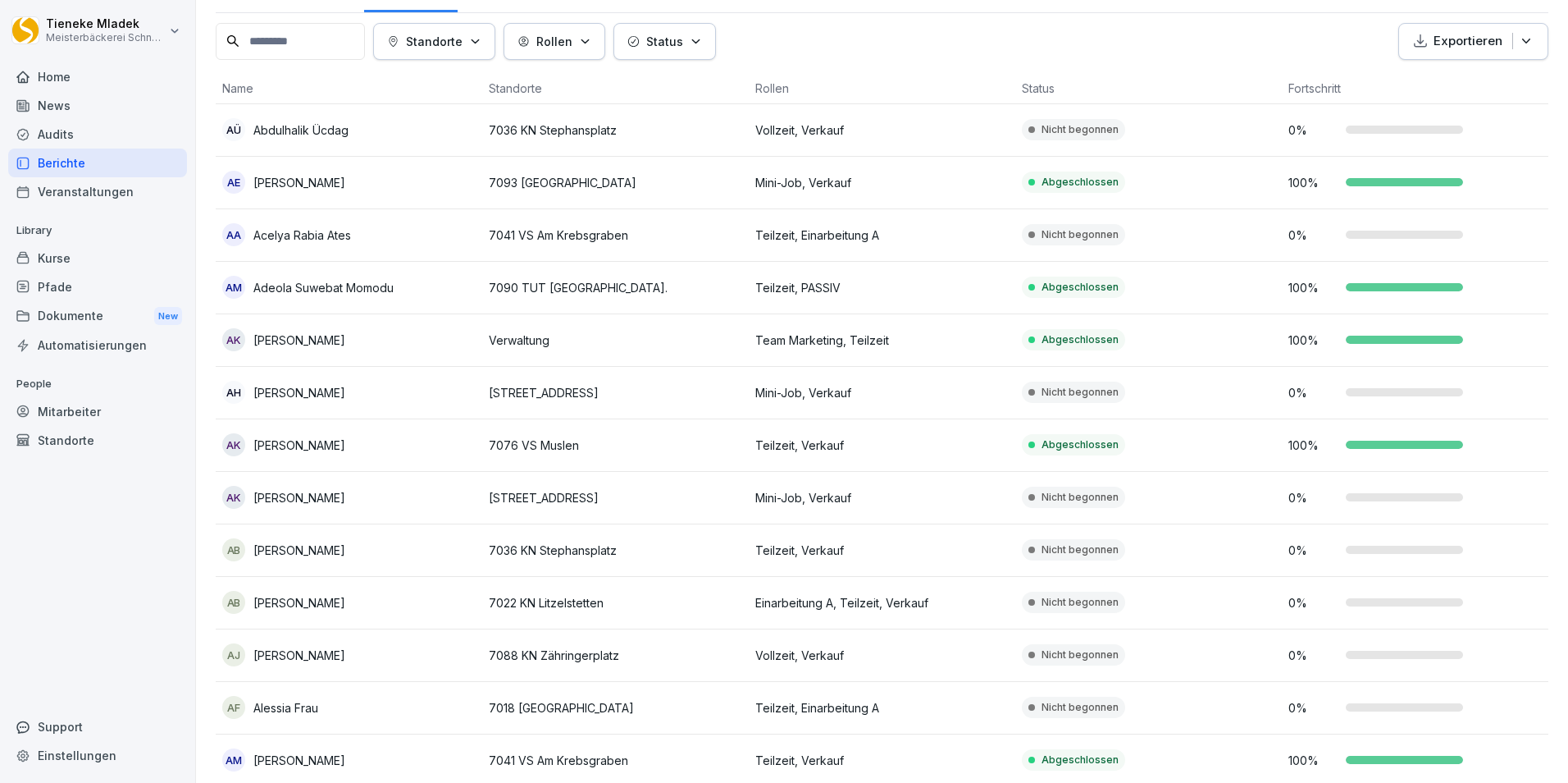
scroll to position [0, 0]
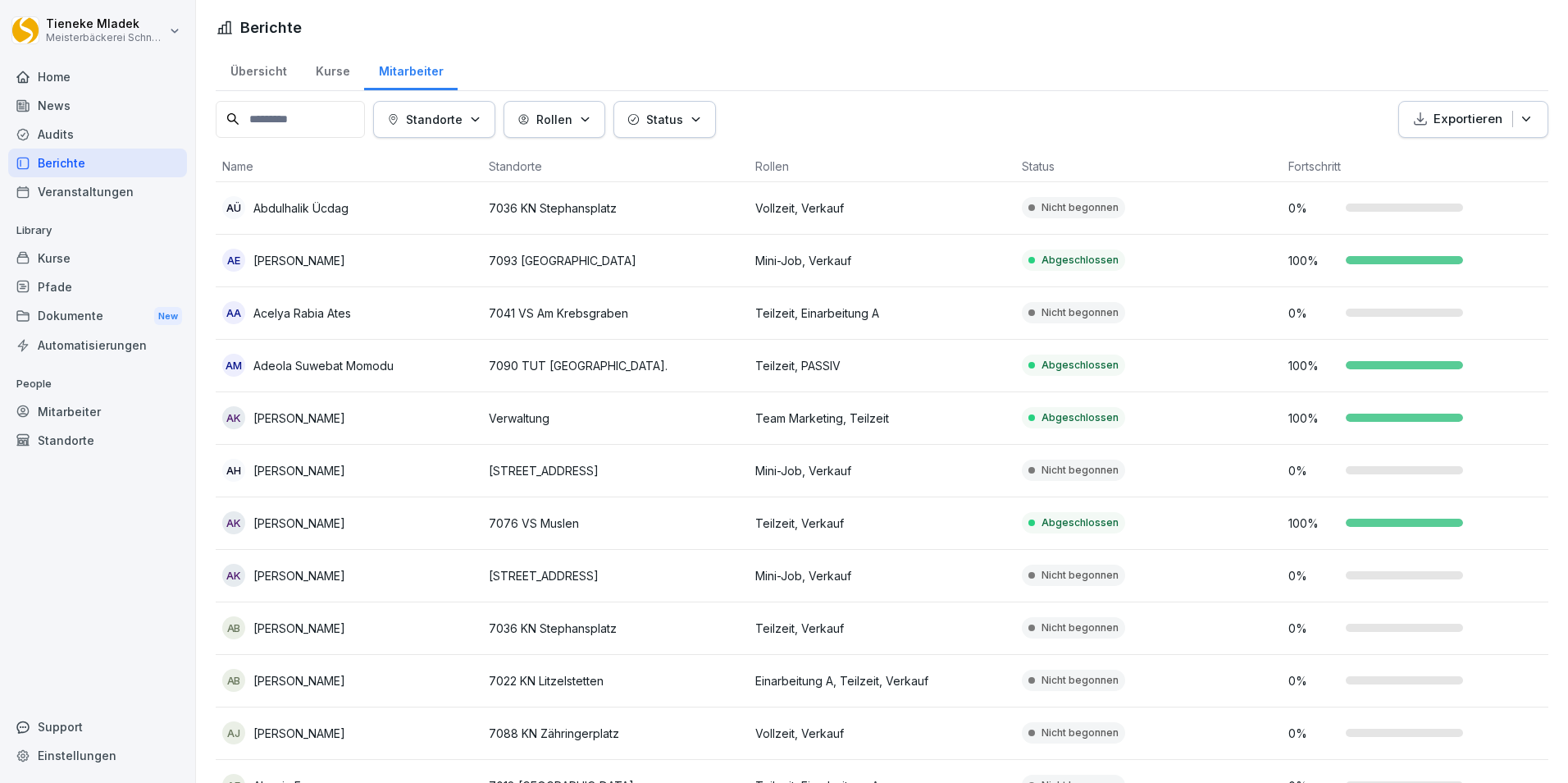
click at [52, 166] on div "Berichte" at bounding box center [97, 163] width 179 height 28
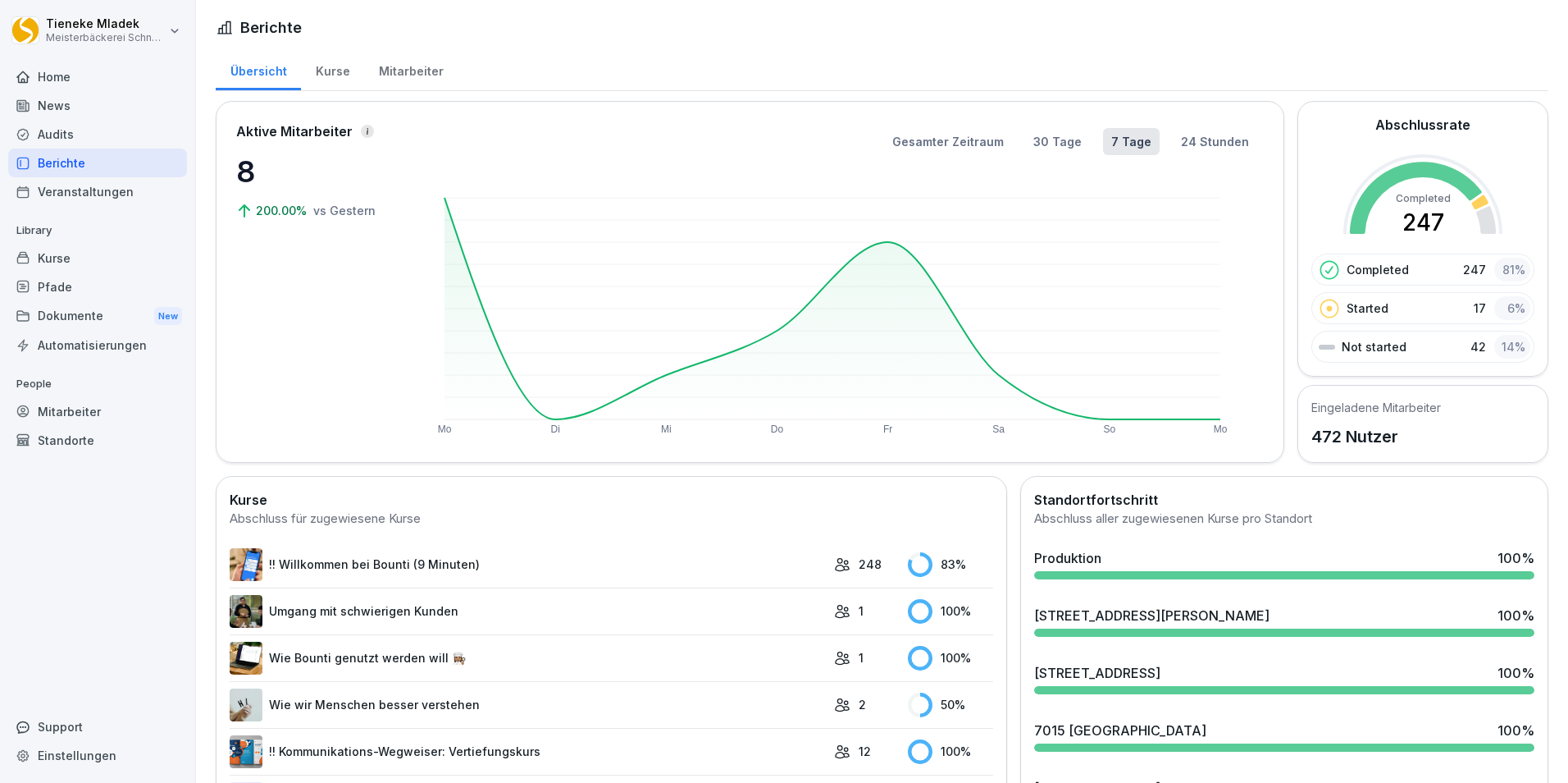
click at [326, 71] on div "Kurse" at bounding box center [332, 69] width 63 height 42
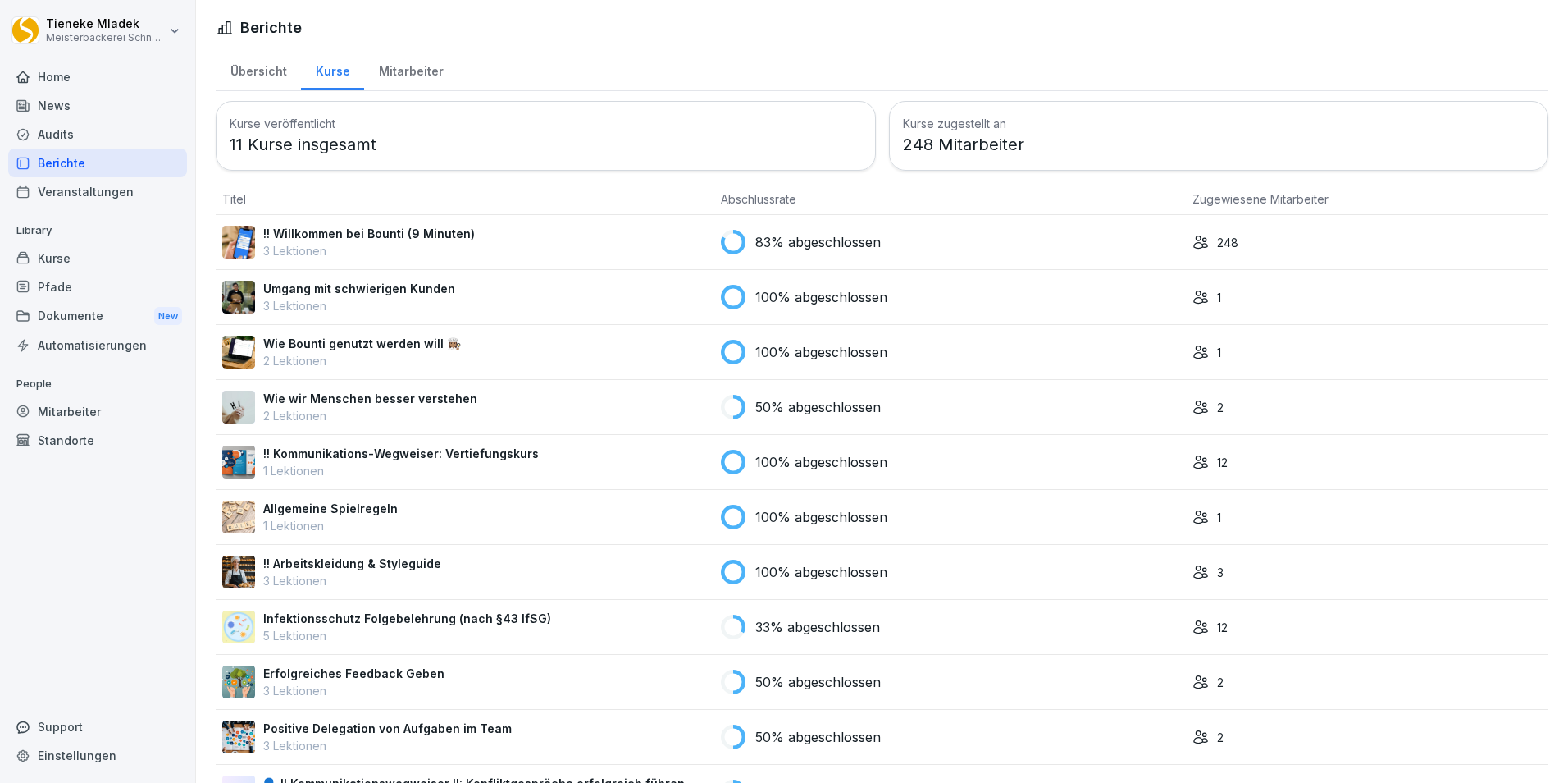
click at [969, 245] on div "83% abgeschlossen" at bounding box center [950, 242] width 458 height 25
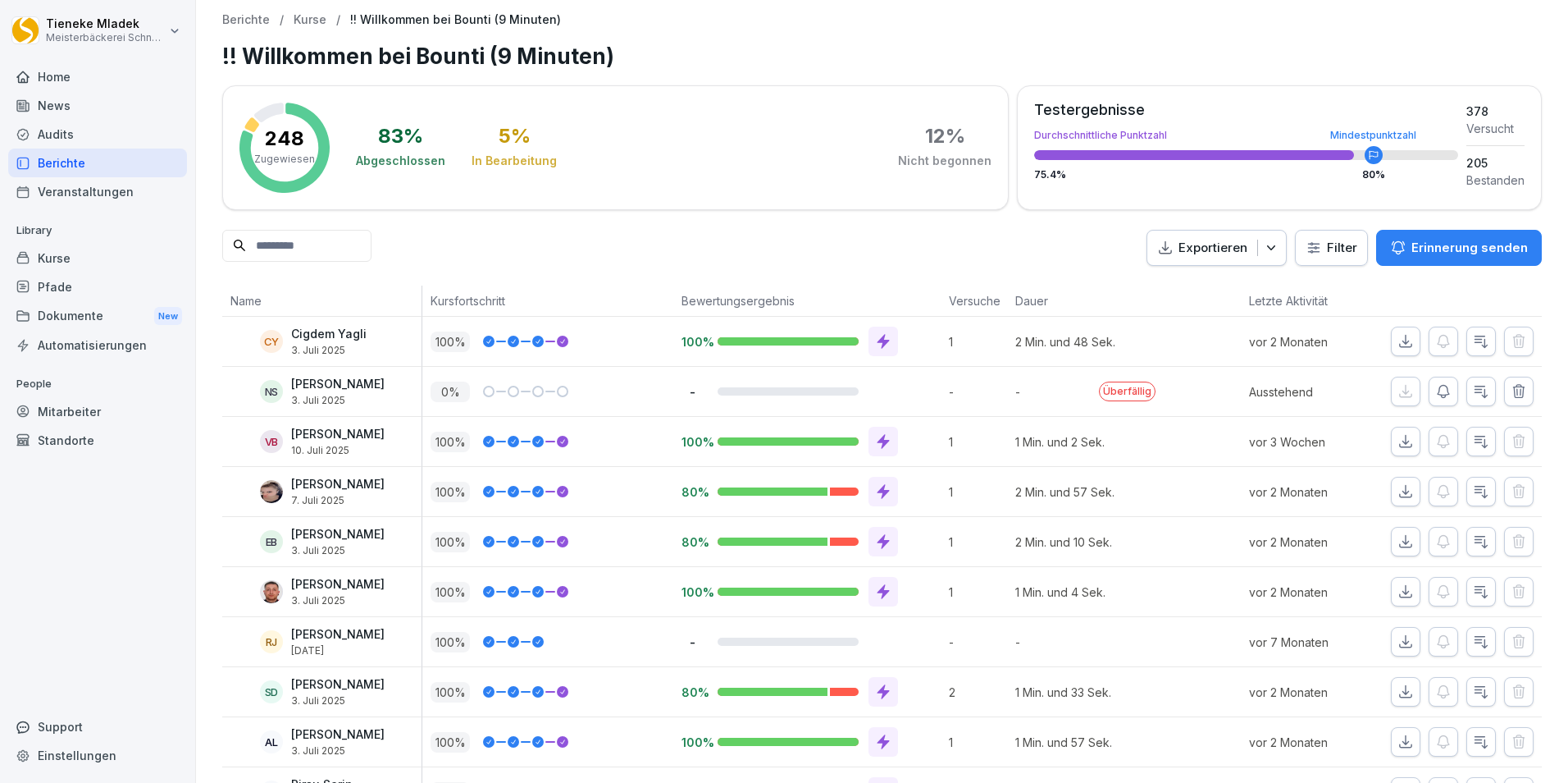
click at [1319, 253] on html "[PERSON_NAME] Meisterbäckerei [PERSON_NAME] Home News Audits Berichte Veranstal…" at bounding box center [784, 391] width 1568 height 783
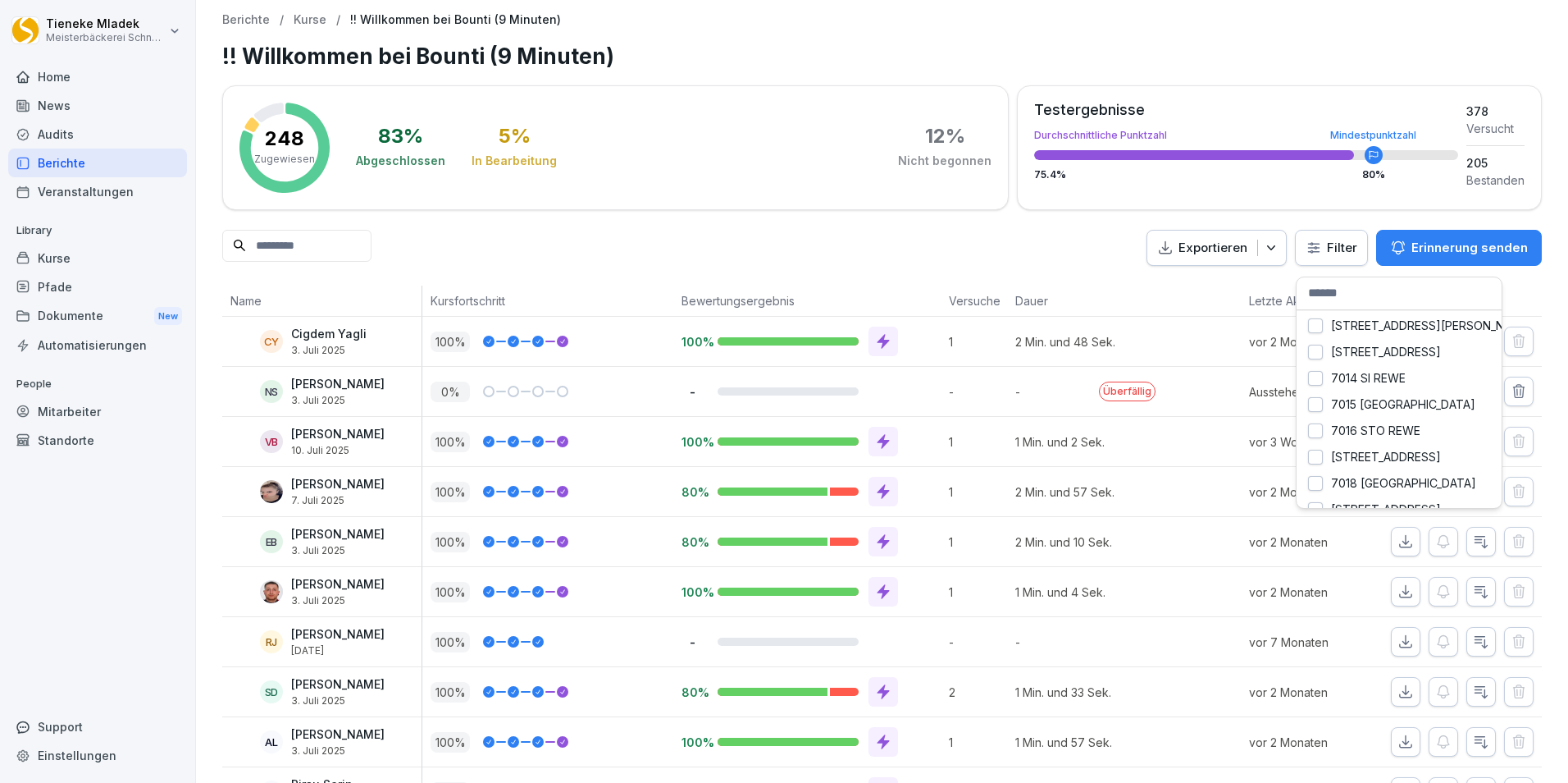
click at [963, 235] on html "Tieneke Mladek Meisterbäckerei Schneckenburger Home News Audits Berichte Verans…" at bounding box center [784, 391] width 1568 height 783
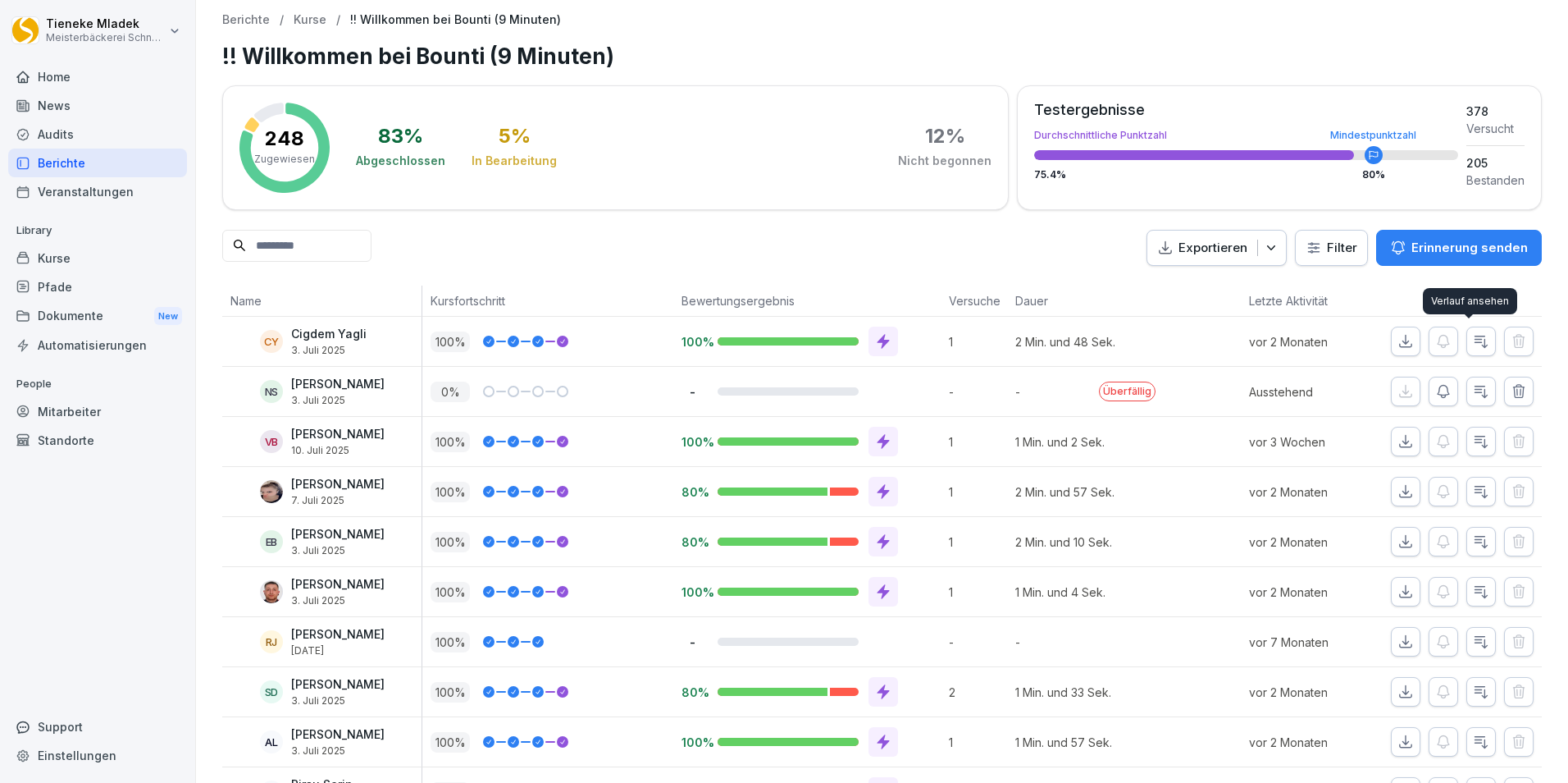
click at [1399, 245] on div "Erinnerung senden" at bounding box center [1459, 247] width 138 height 18
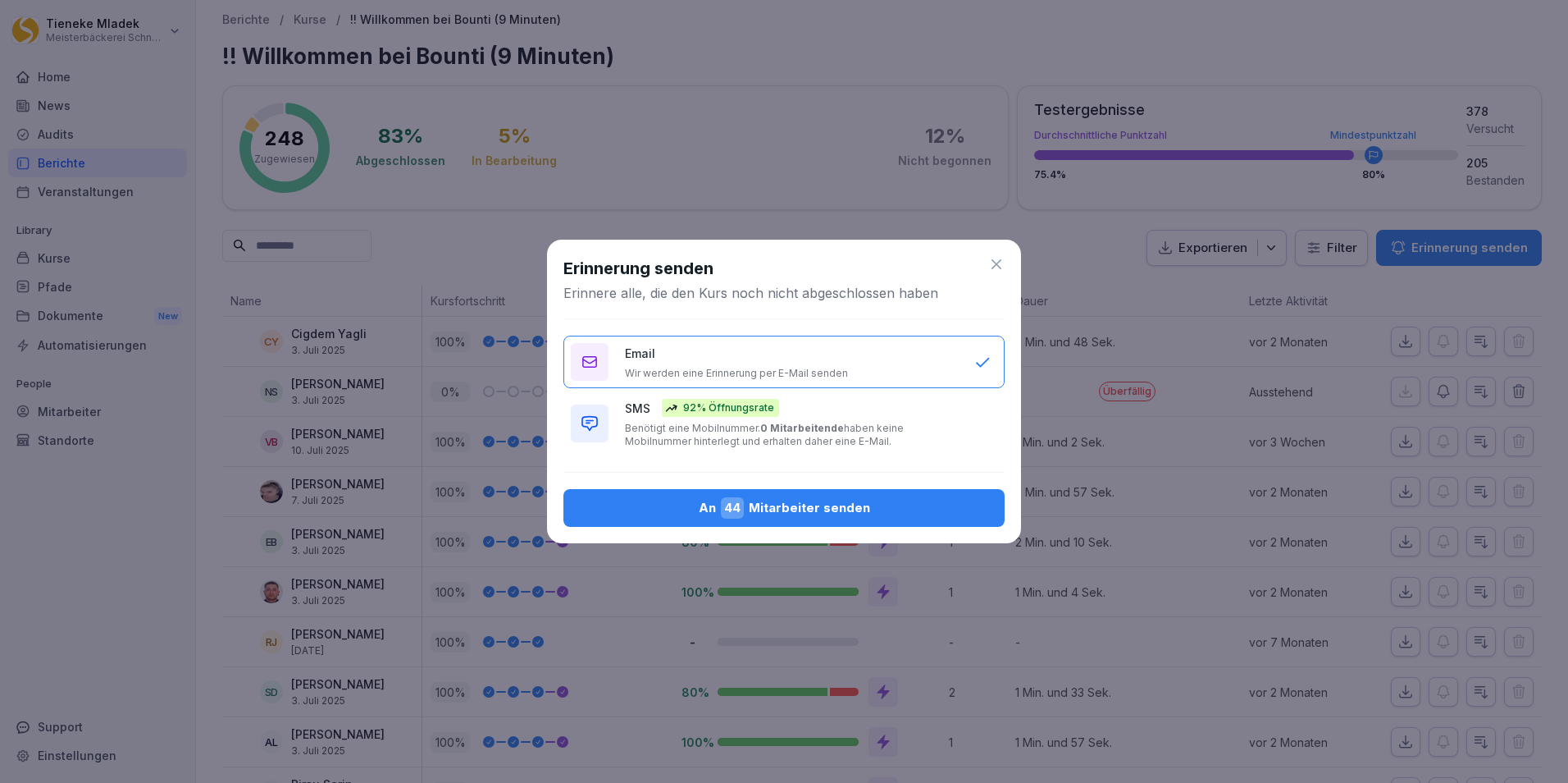
click at [924, 431] on p "Benötigt eine Mobilnummer. 0 Mitarbeitende haben keine Mobilnummer hinterlegt u…" at bounding box center [791, 435] width 333 height 27
click at [805, 511] on div "An 44 Mitarbeiter senden" at bounding box center [784, 507] width 414 height 22
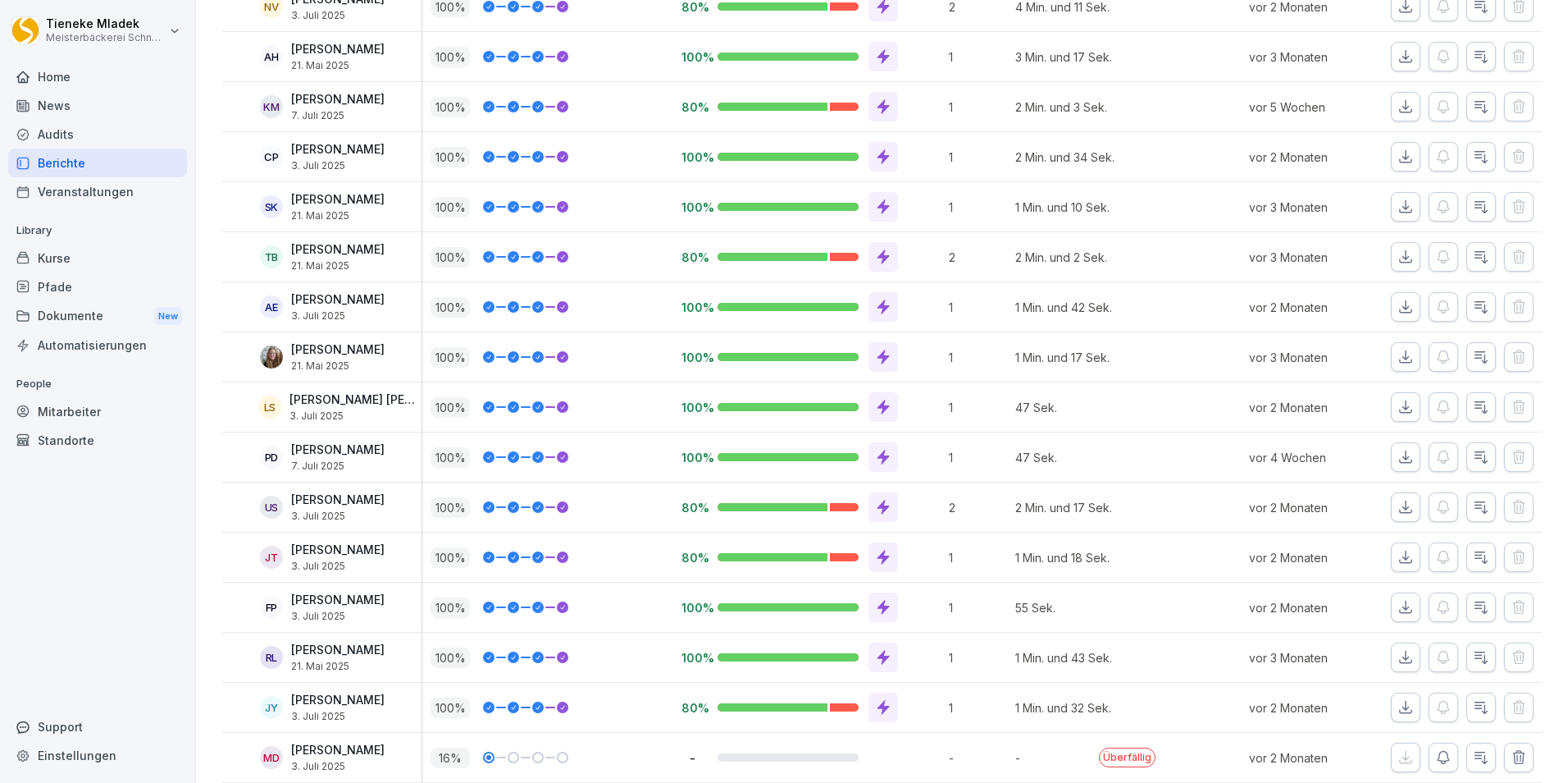
scroll to position [5906, 0]
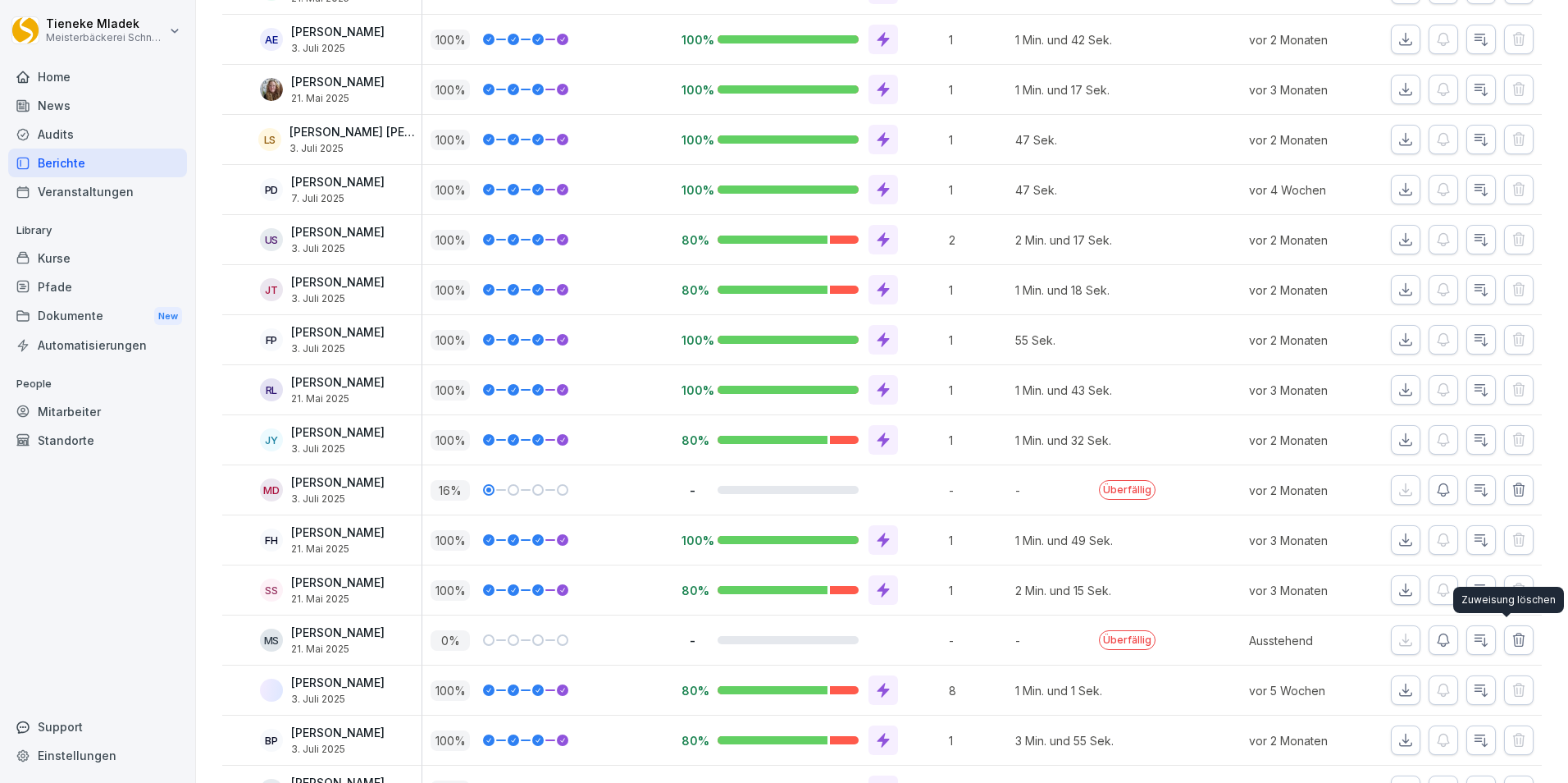
click at [1510, 640] on icon "button" at bounding box center [1518, 639] width 16 height 16
click at [1513, 637] on icon "button" at bounding box center [1518, 639] width 10 height 12
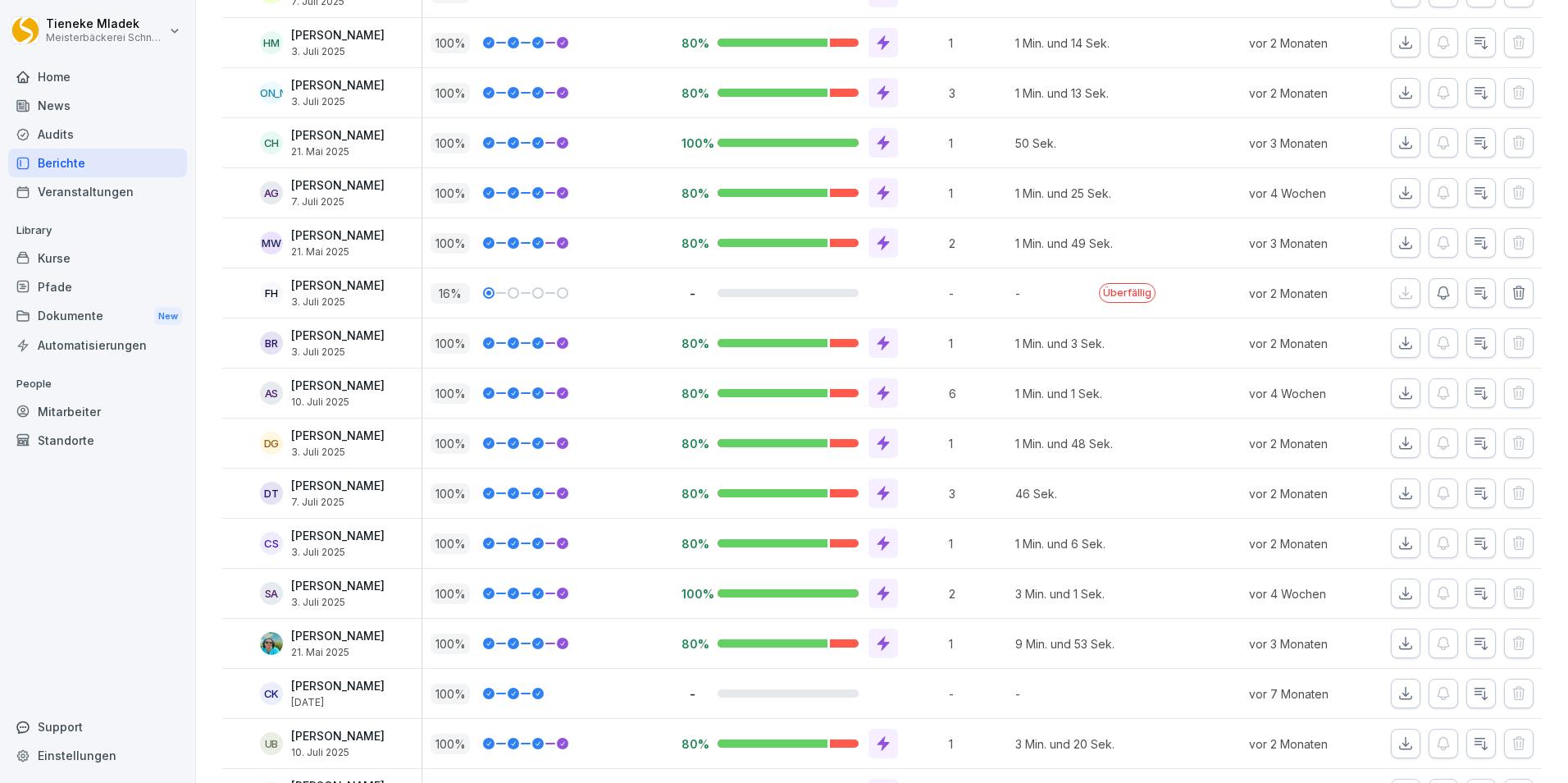
scroll to position [0, 0]
